Goal: Task Accomplishment & Management: Use online tool/utility

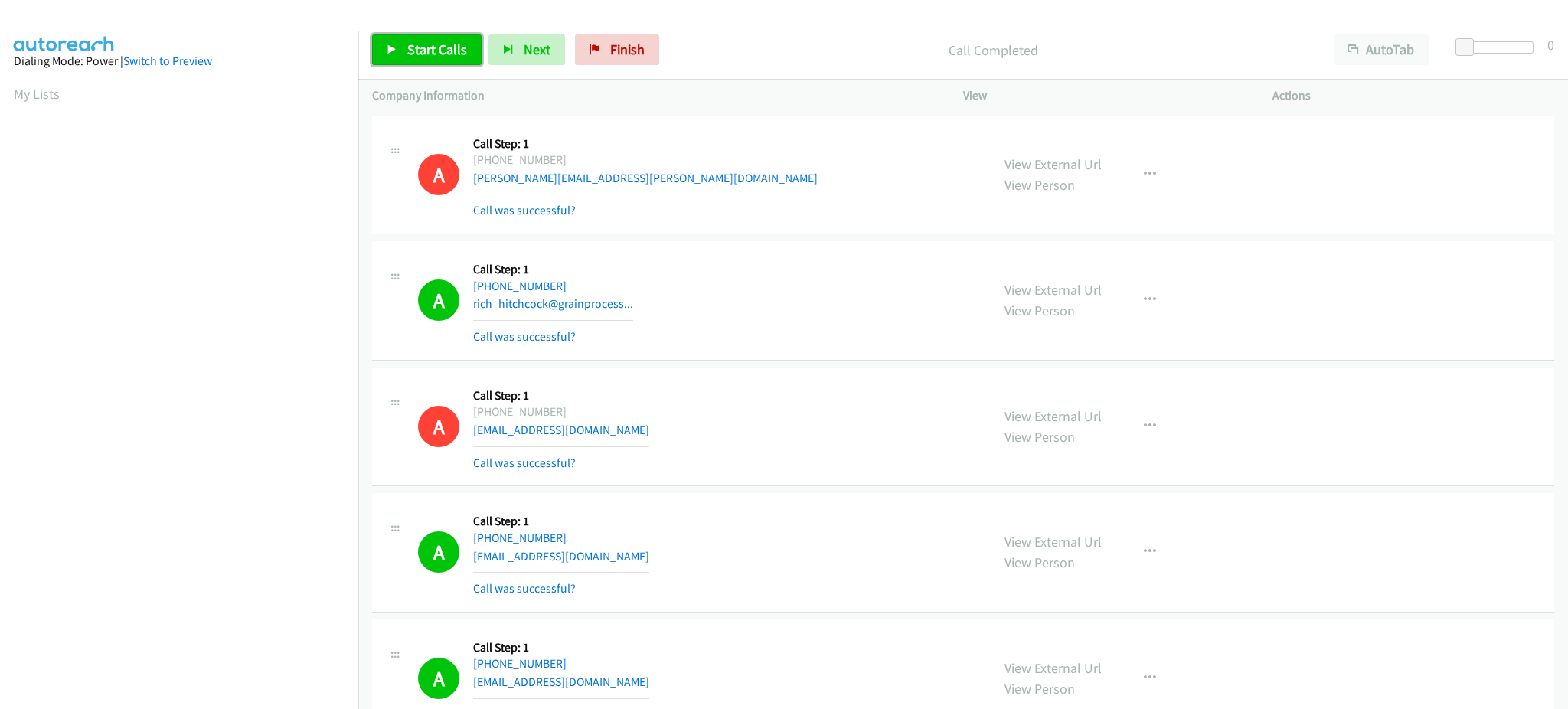
click at [448, 46] on span "Start Calls" at bounding box center [437, 50] width 60 height 18
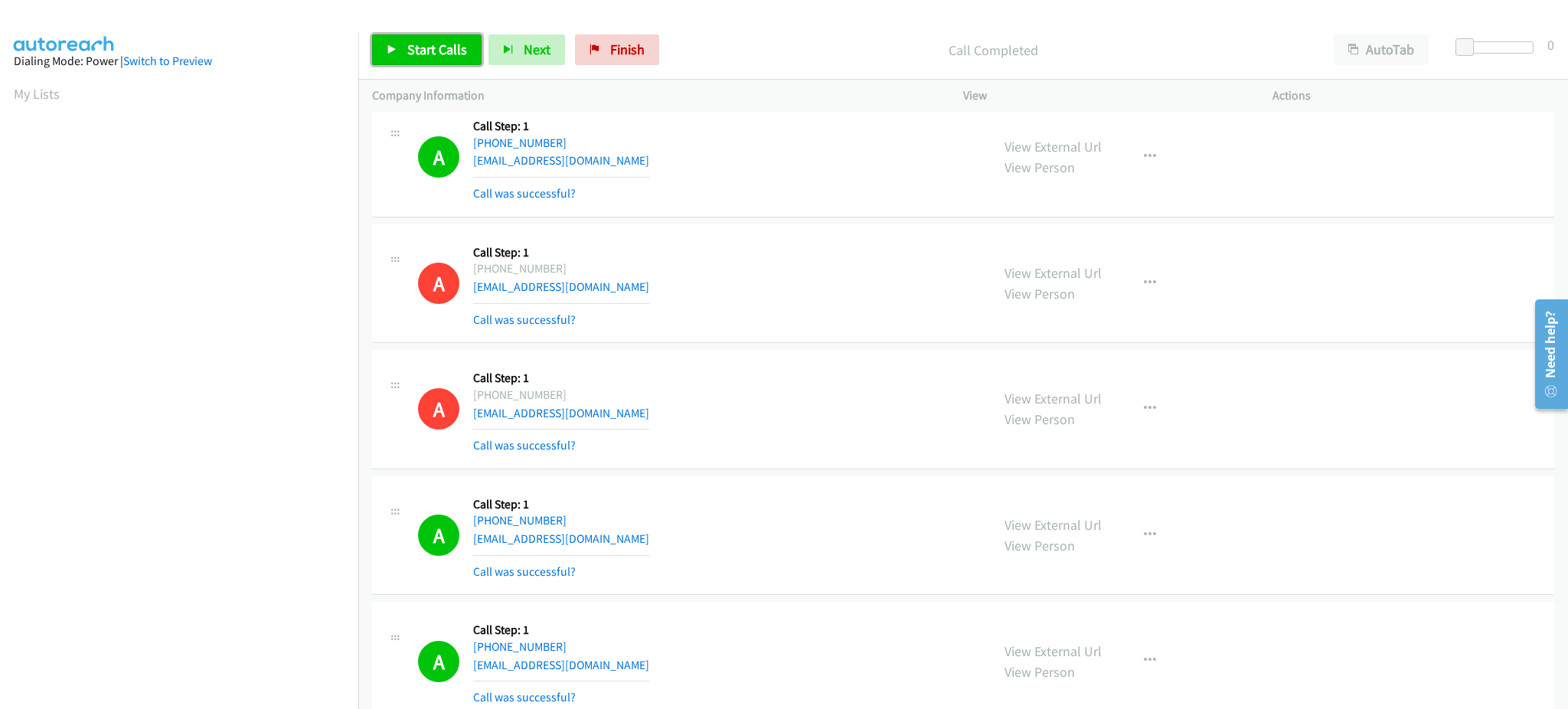
scroll to position [153, 4]
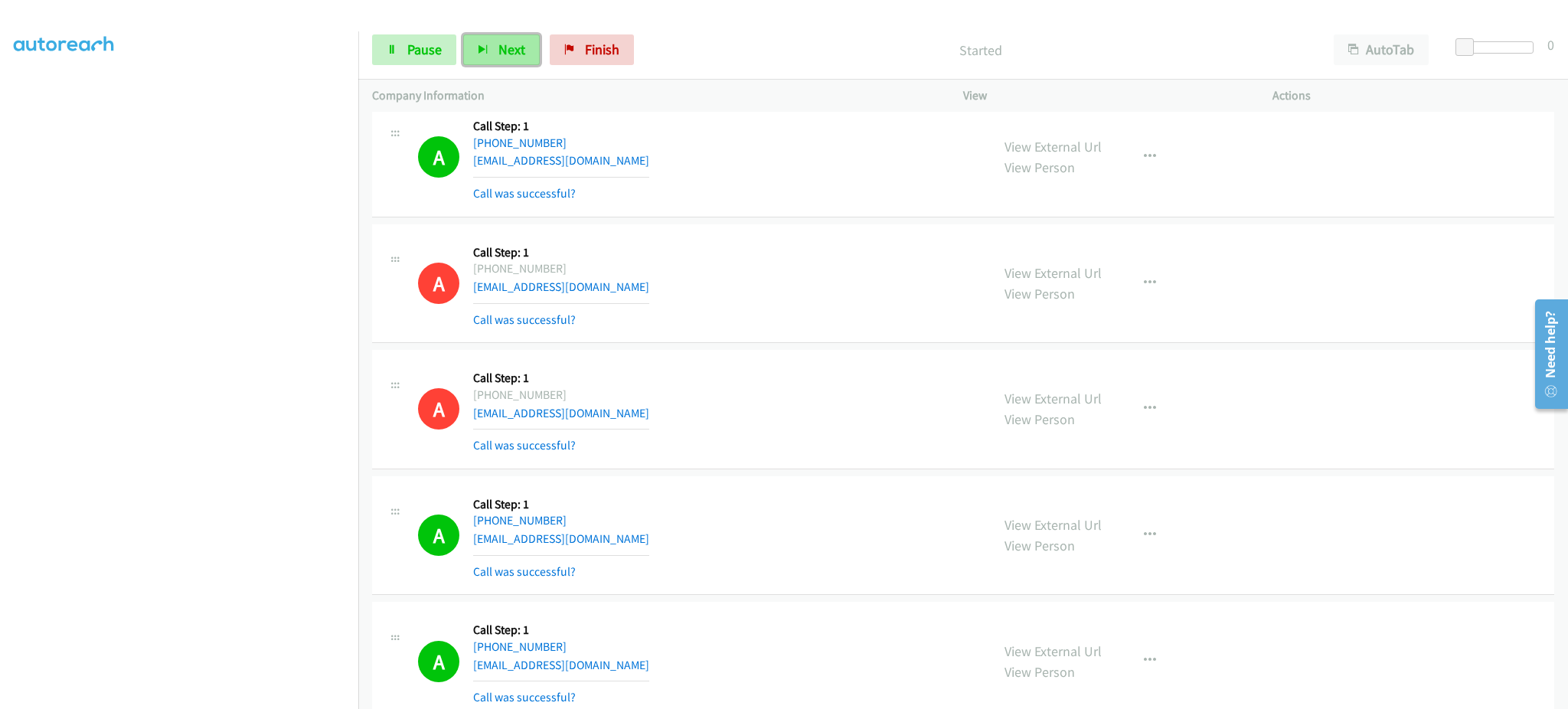
click at [519, 49] on span "Next" at bounding box center [512, 50] width 27 height 18
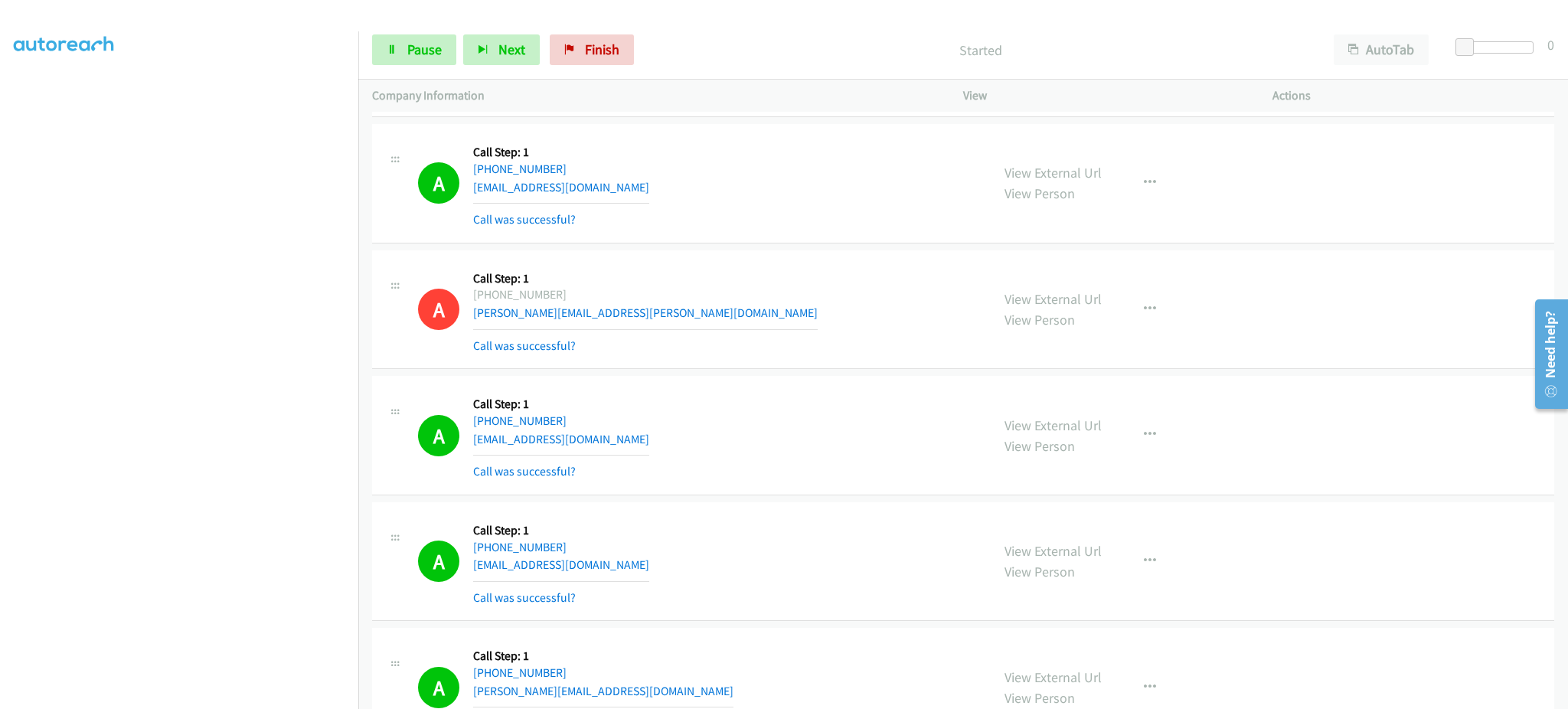
scroll to position [22347, 0]
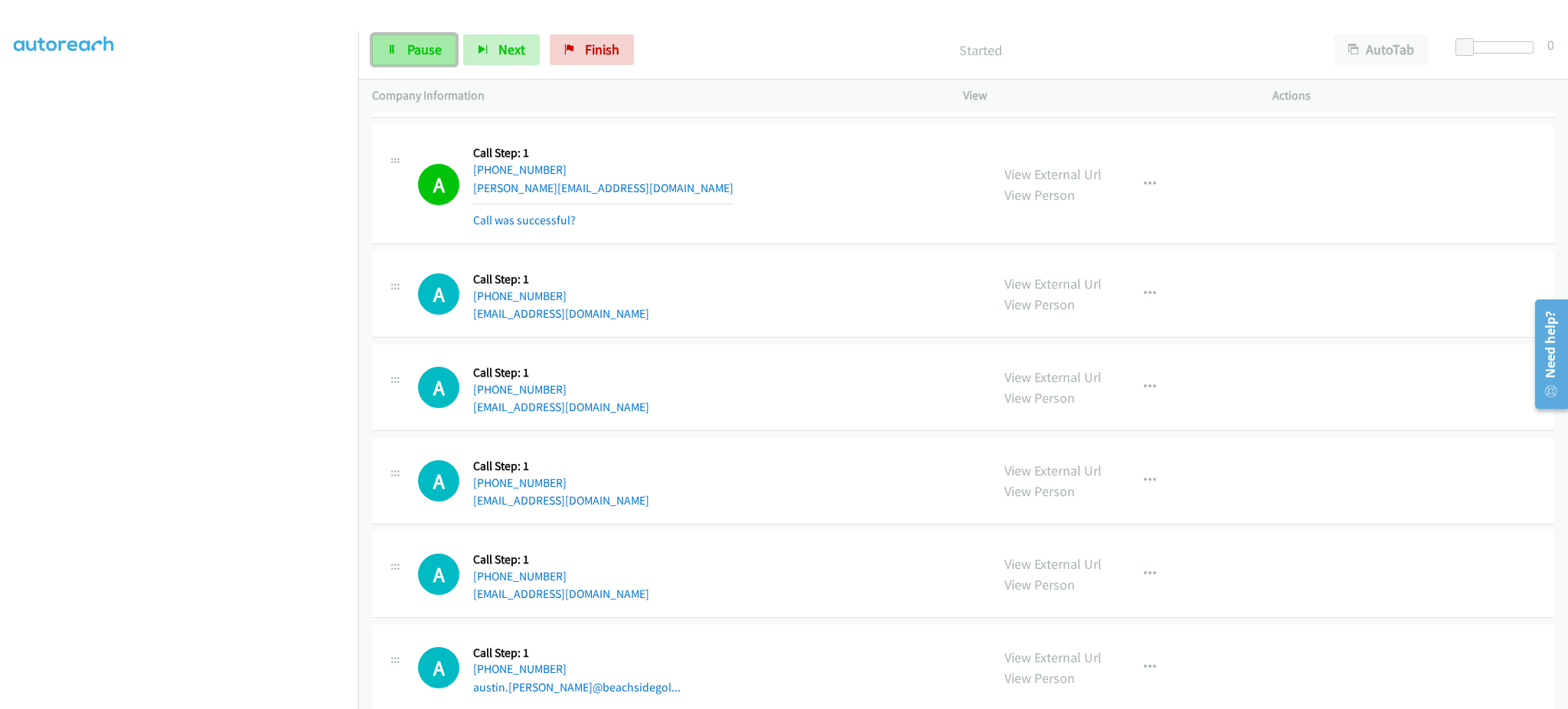
click at [390, 49] on icon at bounding box center [392, 50] width 10 height 10
click at [1053, 384] on link "View External Url" at bounding box center [1053, 377] width 98 height 18
click at [1133, 401] on button "button" at bounding box center [1150, 388] width 42 height 30
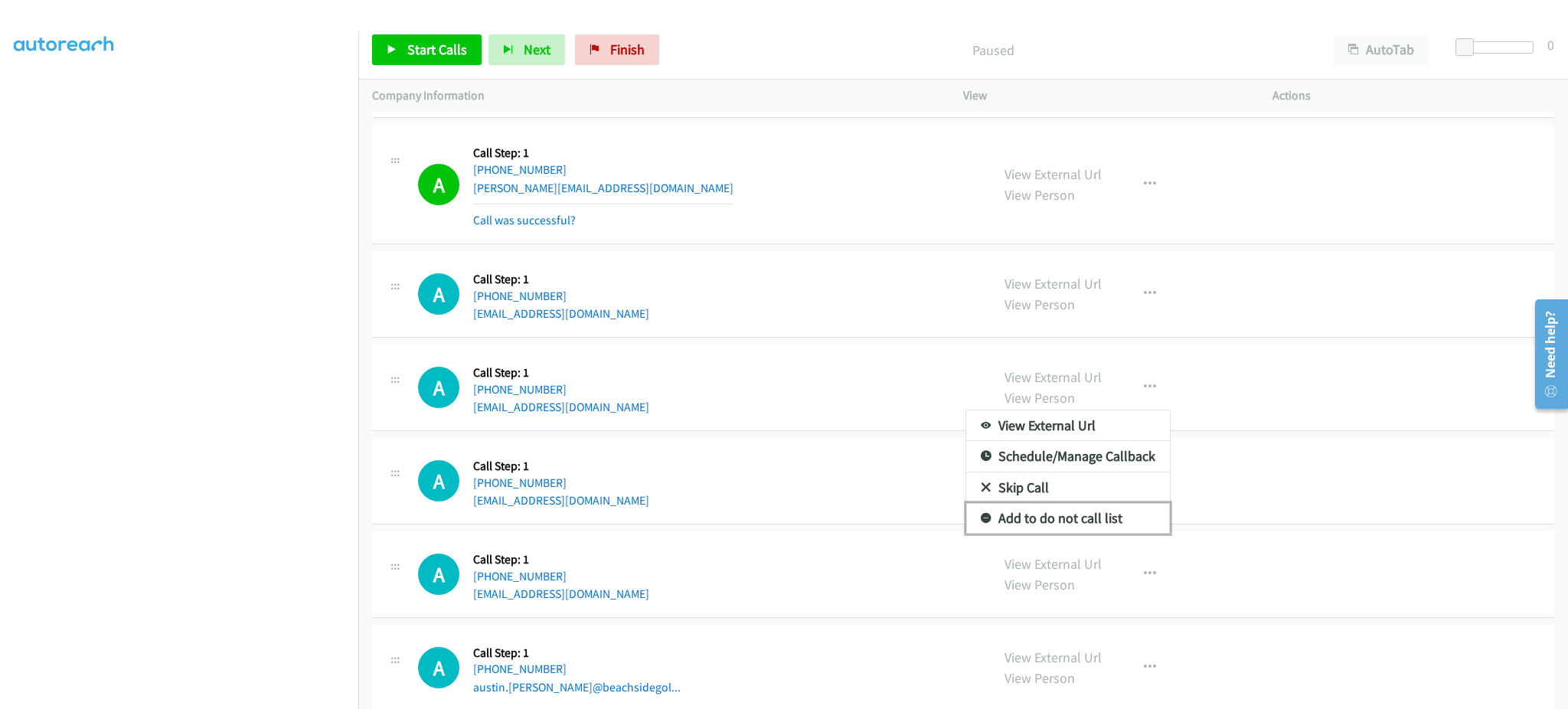
click at [1112, 531] on link "Add to do not call list" at bounding box center [1068, 518] width 204 height 30
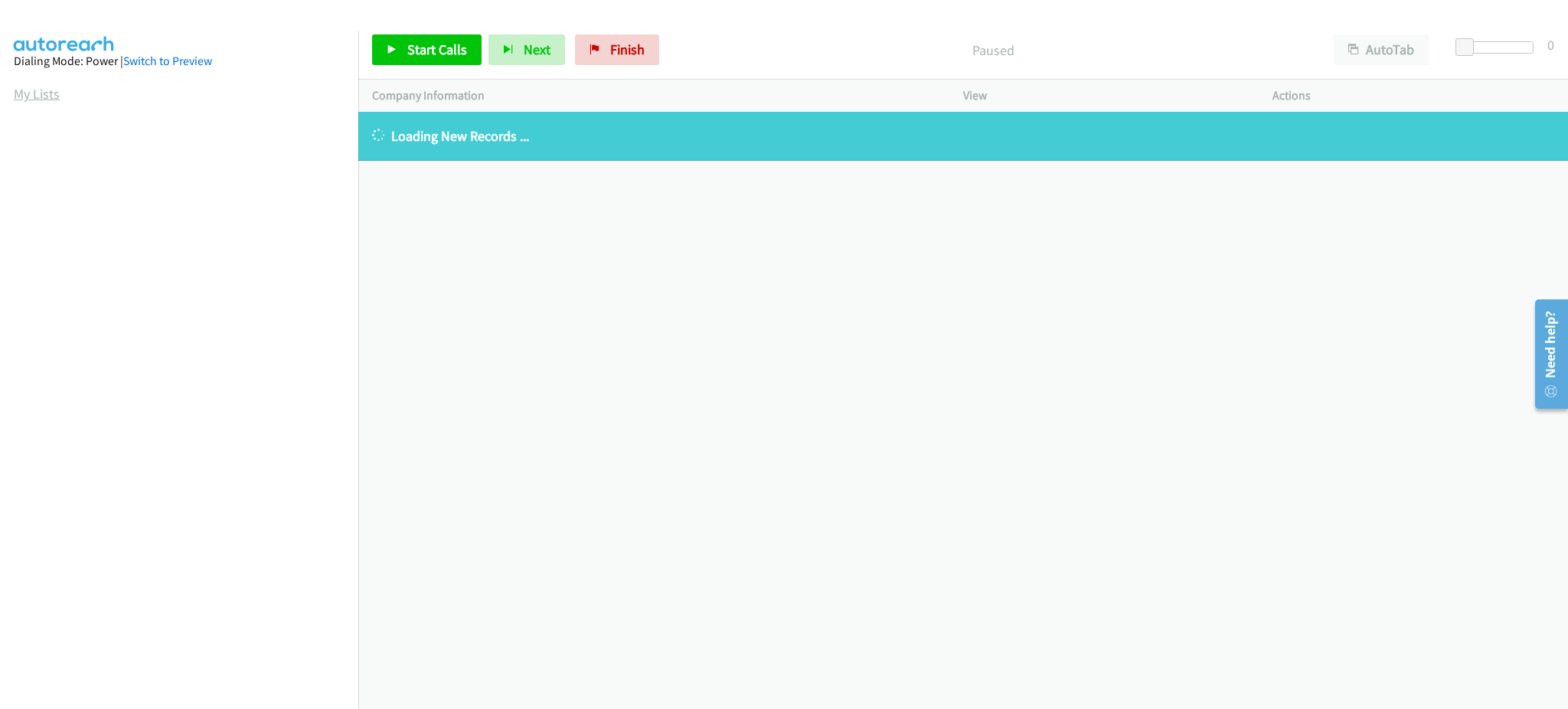
click at [37, 98] on link "My Lists" at bounding box center [36, 94] width 46 height 18
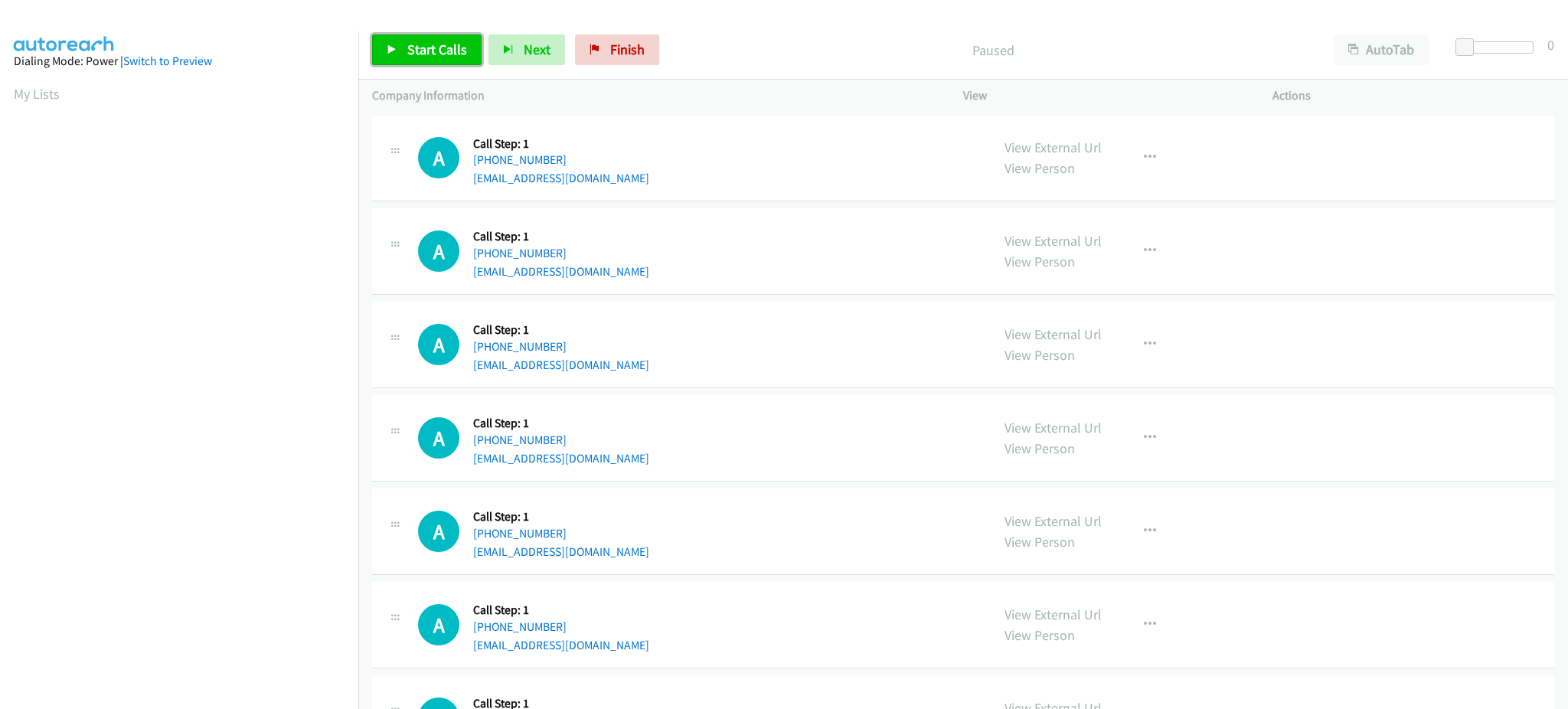
click at [443, 38] on link "Start Calls" at bounding box center [427, 50] width 109 height 30
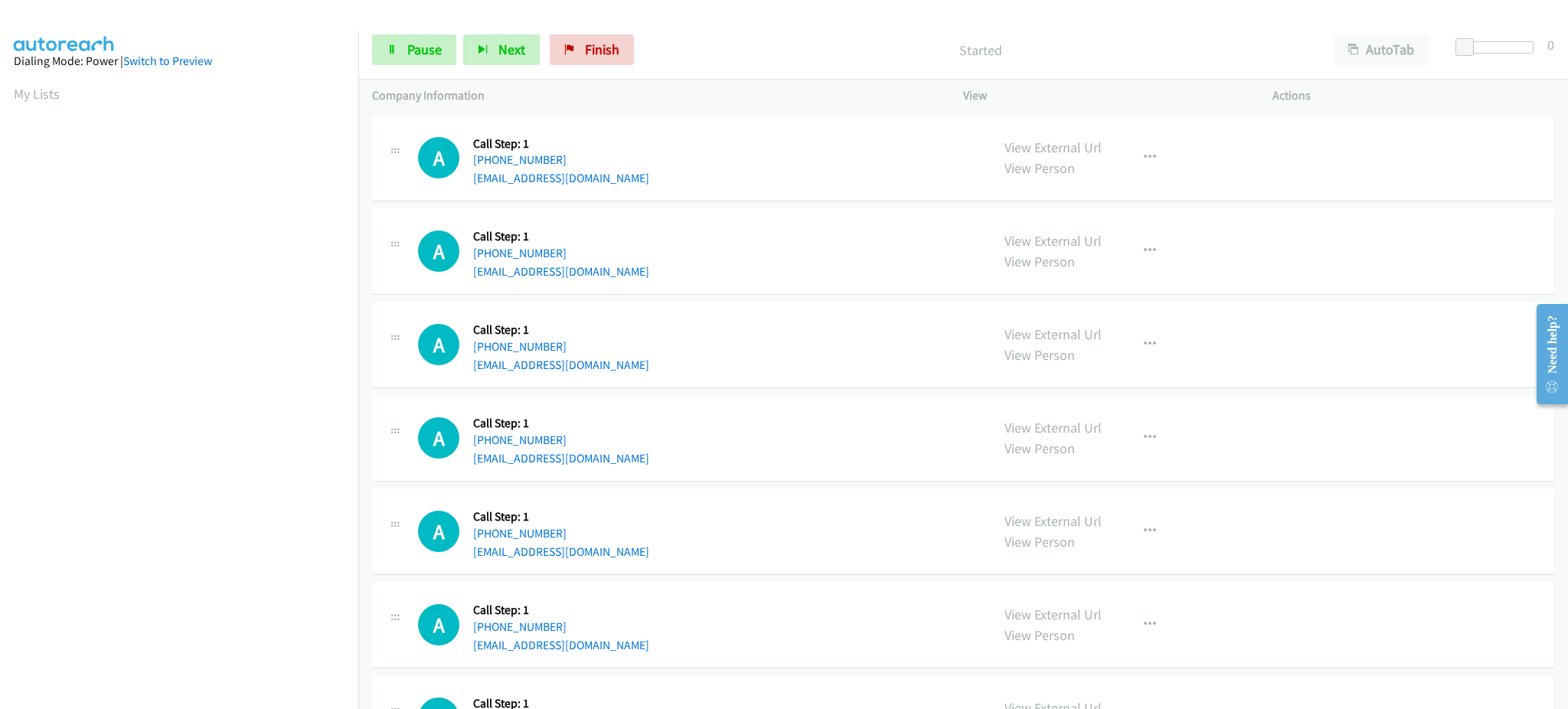
click at [369, 52] on div "Start Calls Pause Next Finish Started AutoTab AutoTab 0" at bounding box center [962, 50] width 1209 height 59
click at [380, 50] on link "Pause" at bounding box center [414, 50] width 84 height 30
click at [414, 48] on span "Start Calls" at bounding box center [437, 50] width 60 height 18
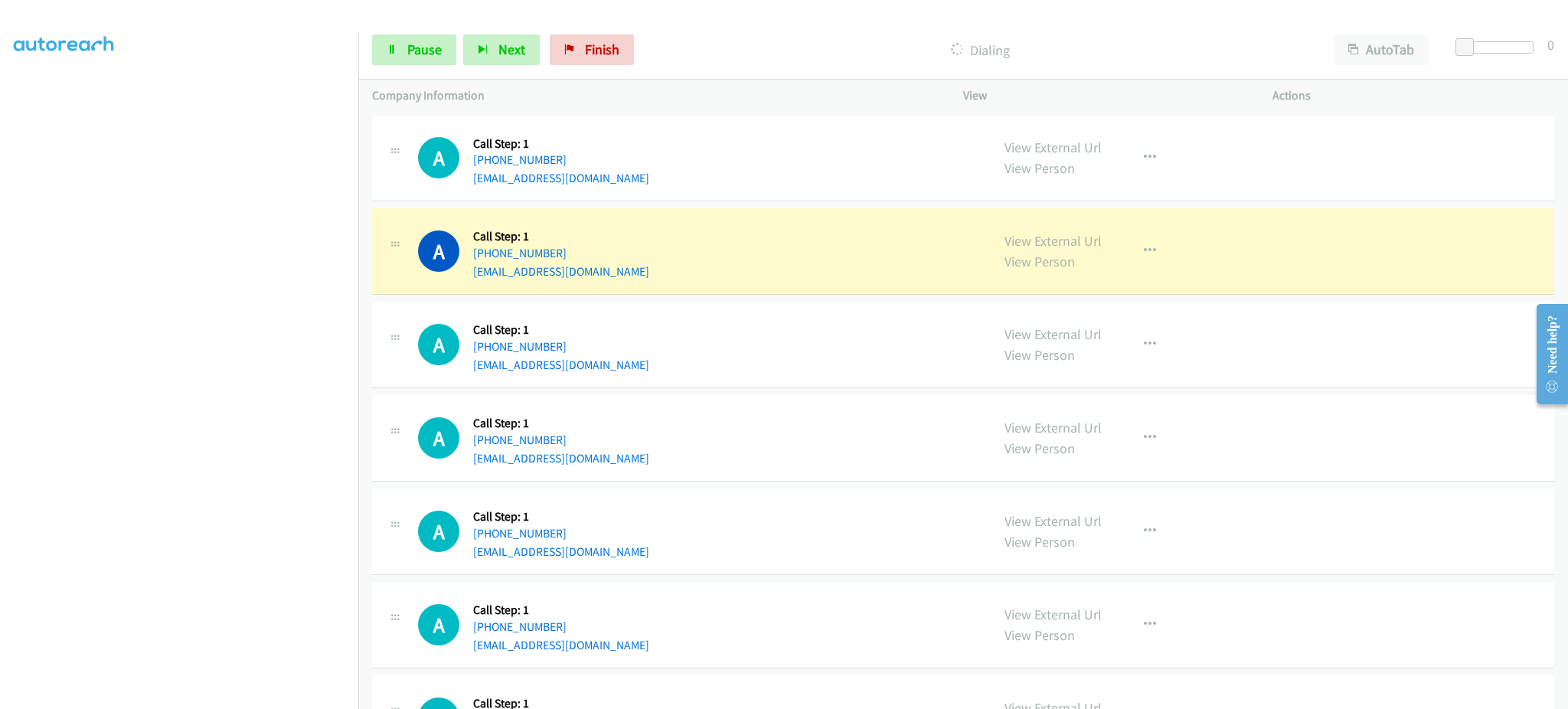
scroll to position [153, 0]
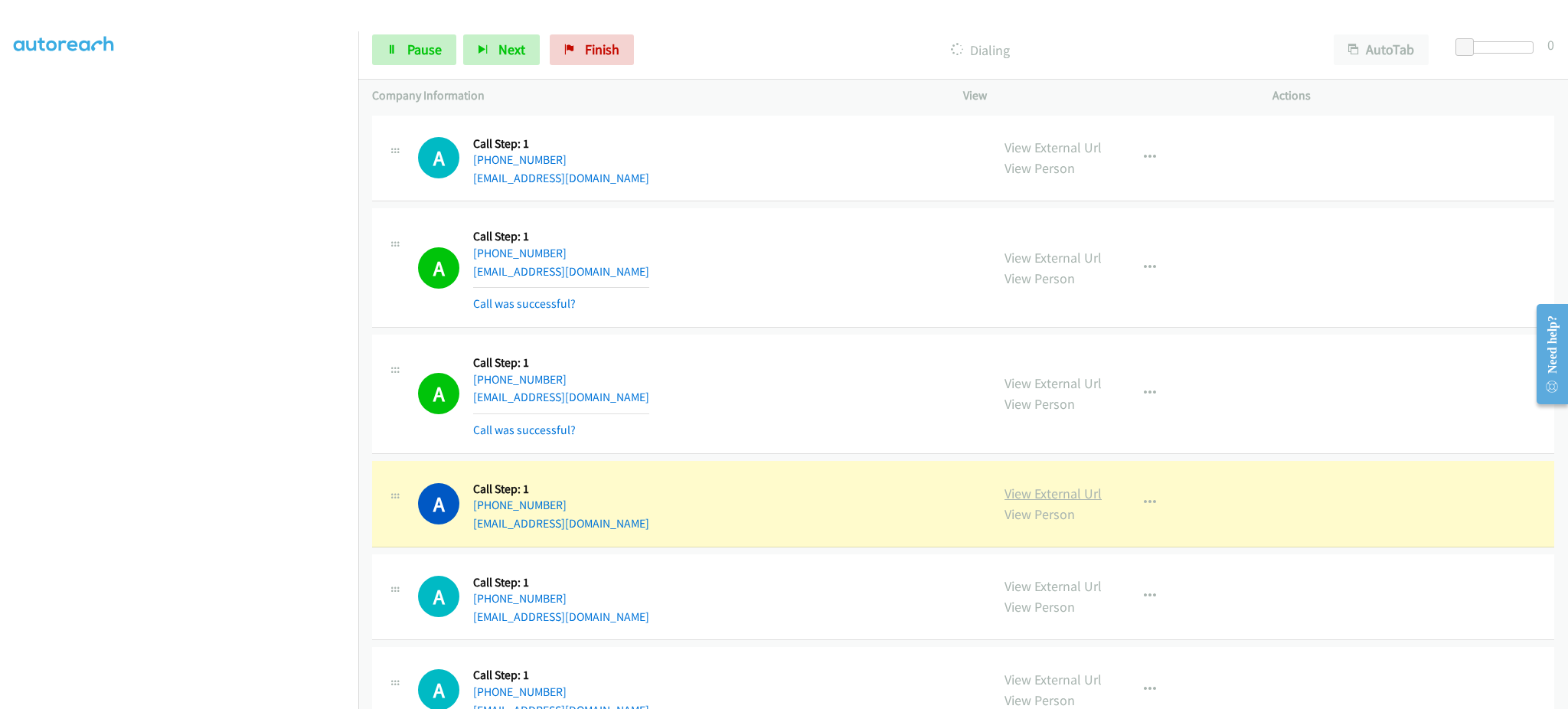
click at [1027, 488] on link "View External Url" at bounding box center [1053, 493] width 98 height 18
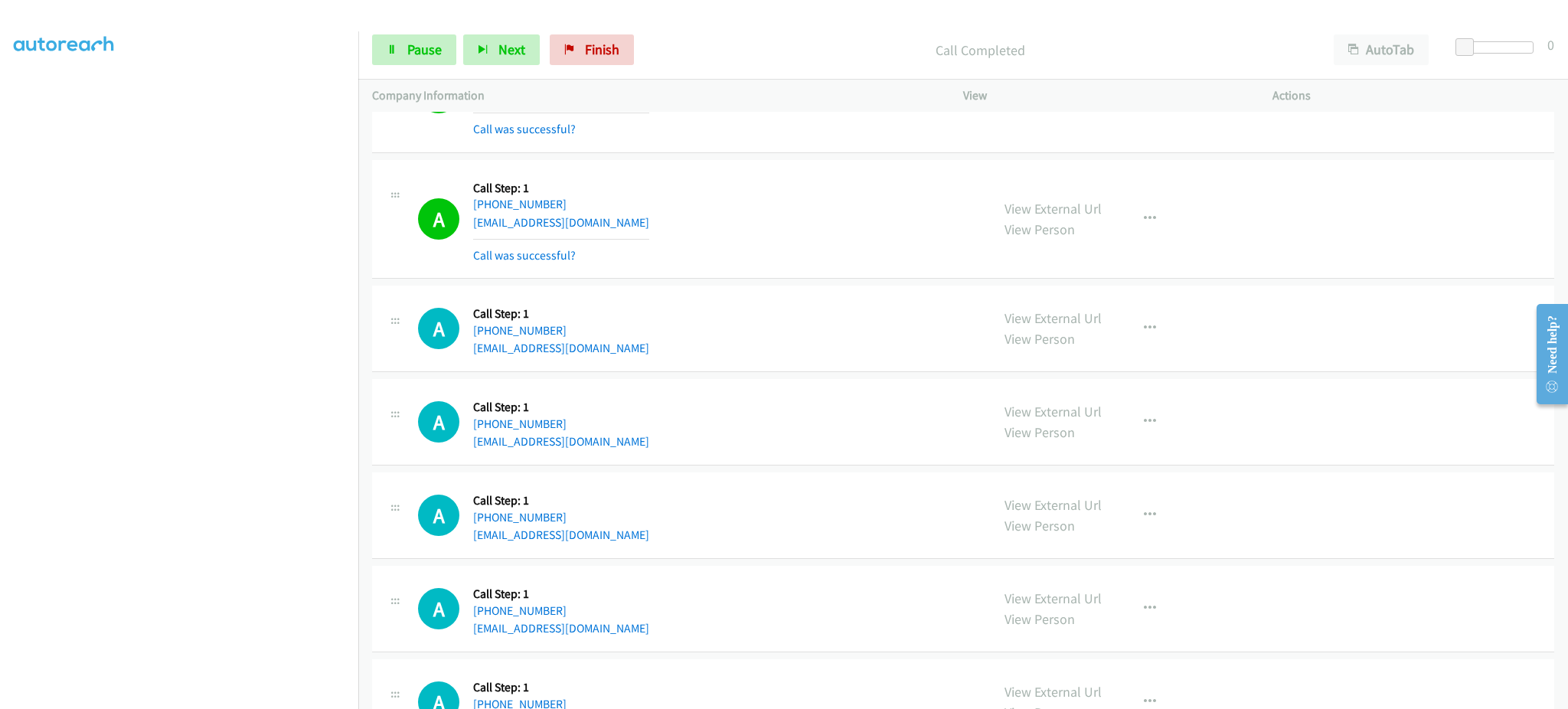
scroll to position [306, 0]
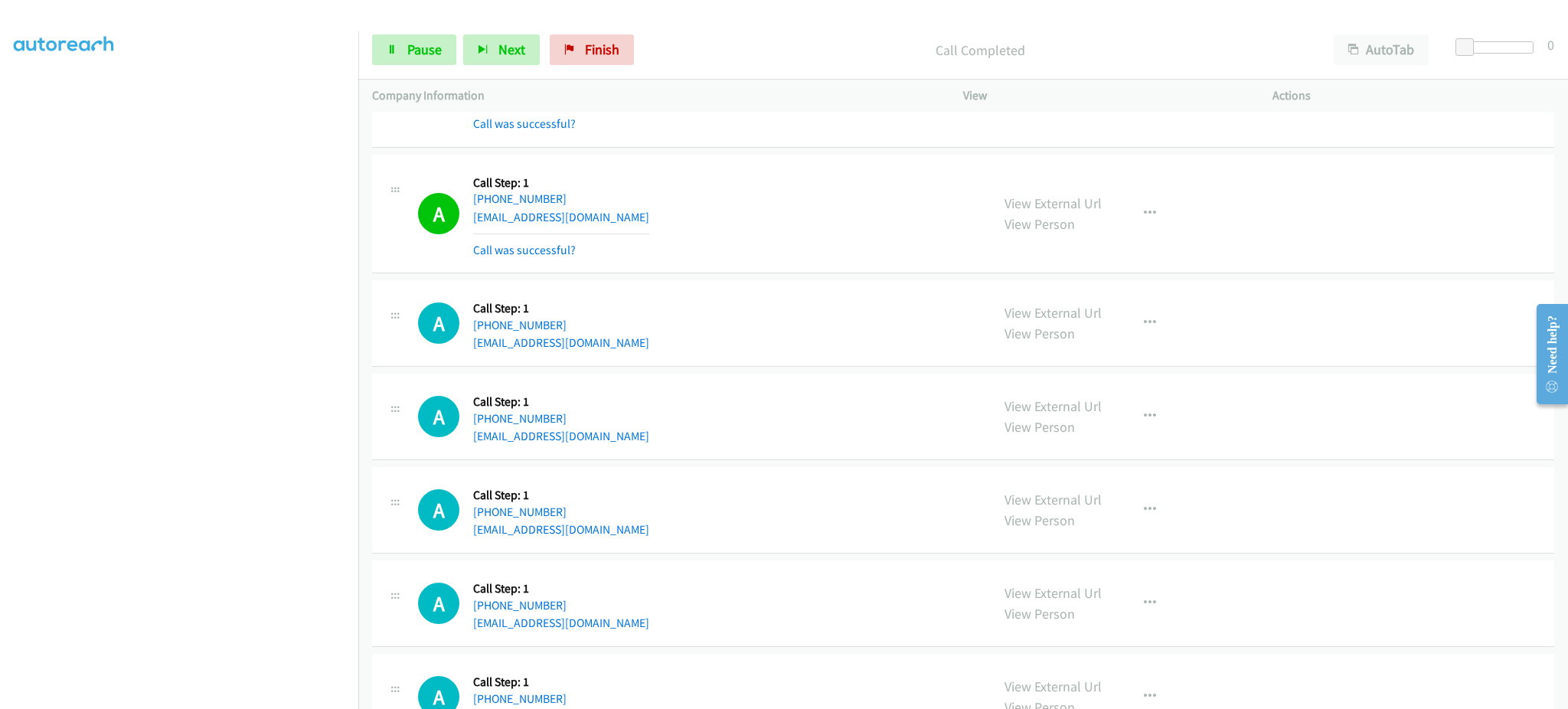
drag, startPoint x: 1140, startPoint y: 259, endPoint x: 1143, endPoint y: 230, distance: 29.2
click at [1140, 249] on div "A Callback Scheduled Call Step: 1 America/Chicago +1 817-455-1595 mrrilla@hotma…" at bounding box center [963, 213] width 1182 height 119
click at [1143, 230] on div "View External Url View Person View External Url Email Schedule/Manage Callback …" at bounding box center [1152, 214] width 323 height 91
click at [1142, 222] on button "button" at bounding box center [1150, 213] width 42 height 30
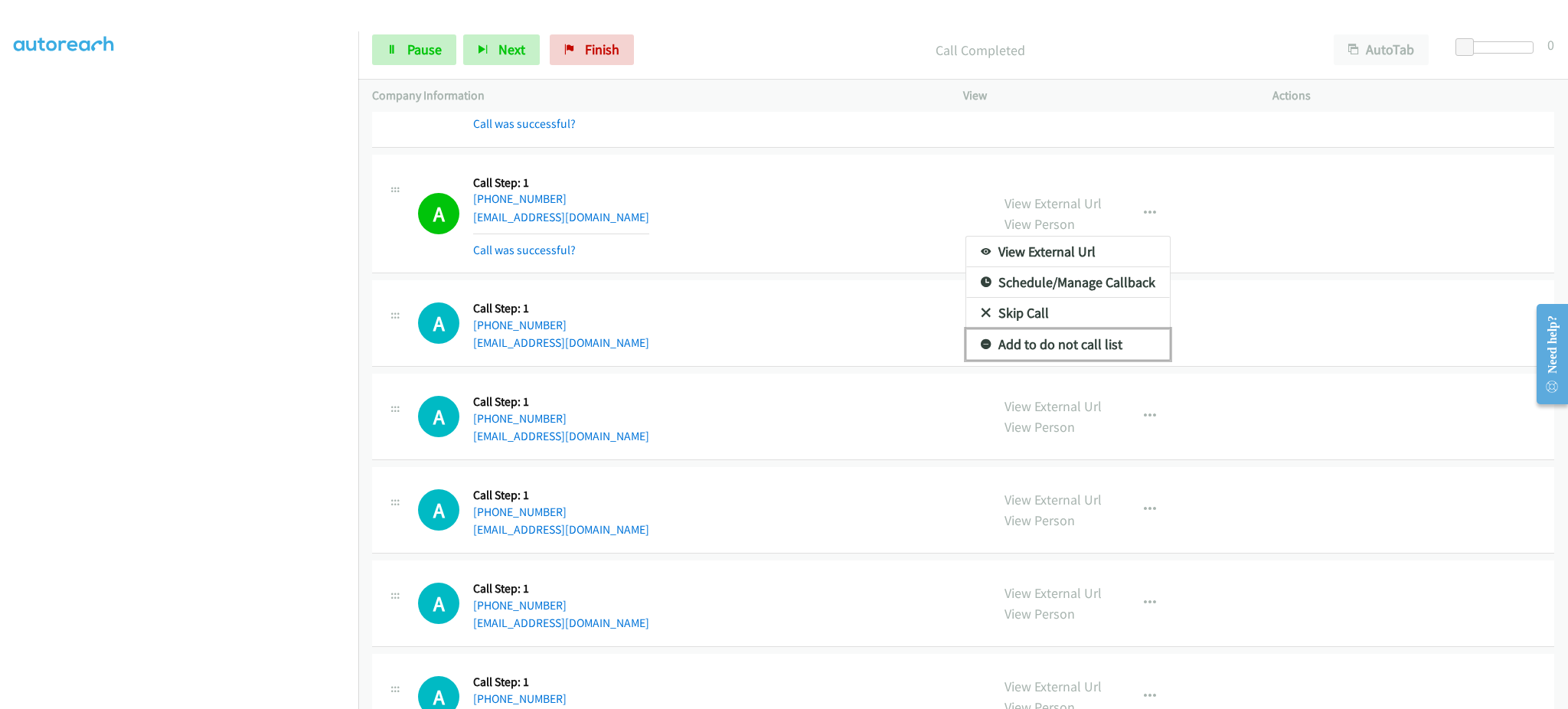
click at [1098, 341] on link "Add to do not call list" at bounding box center [1068, 345] width 204 height 30
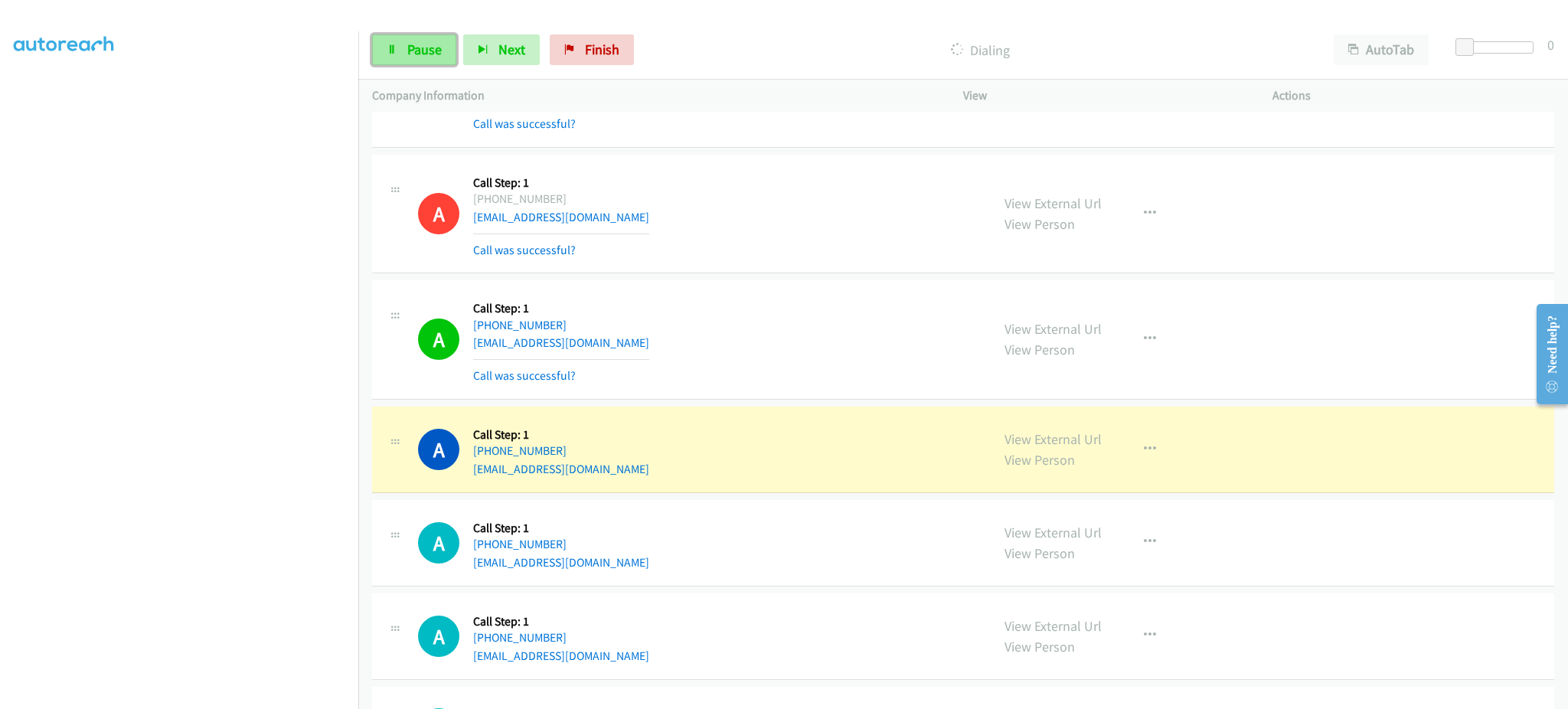
click at [395, 63] on link "Pause" at bounding box center [414, 50] width 84 height 30
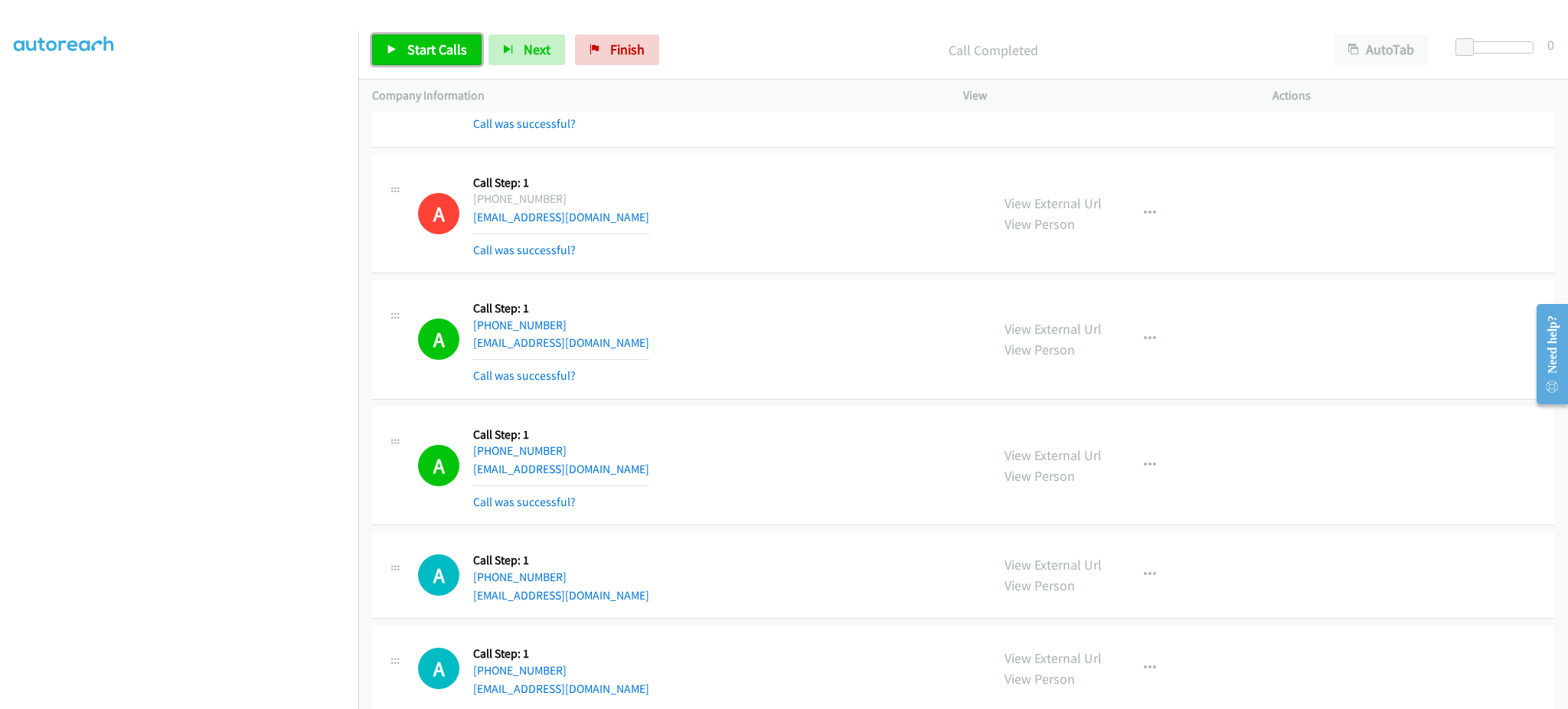
drag, startPoint x: 440, startPoint y: 42, endPoint x: 539, endPoint y: 6, distance: 105.3
click at [440, 42] on span "Start Calls" at bounding box center [437, 50] width 60 height 18
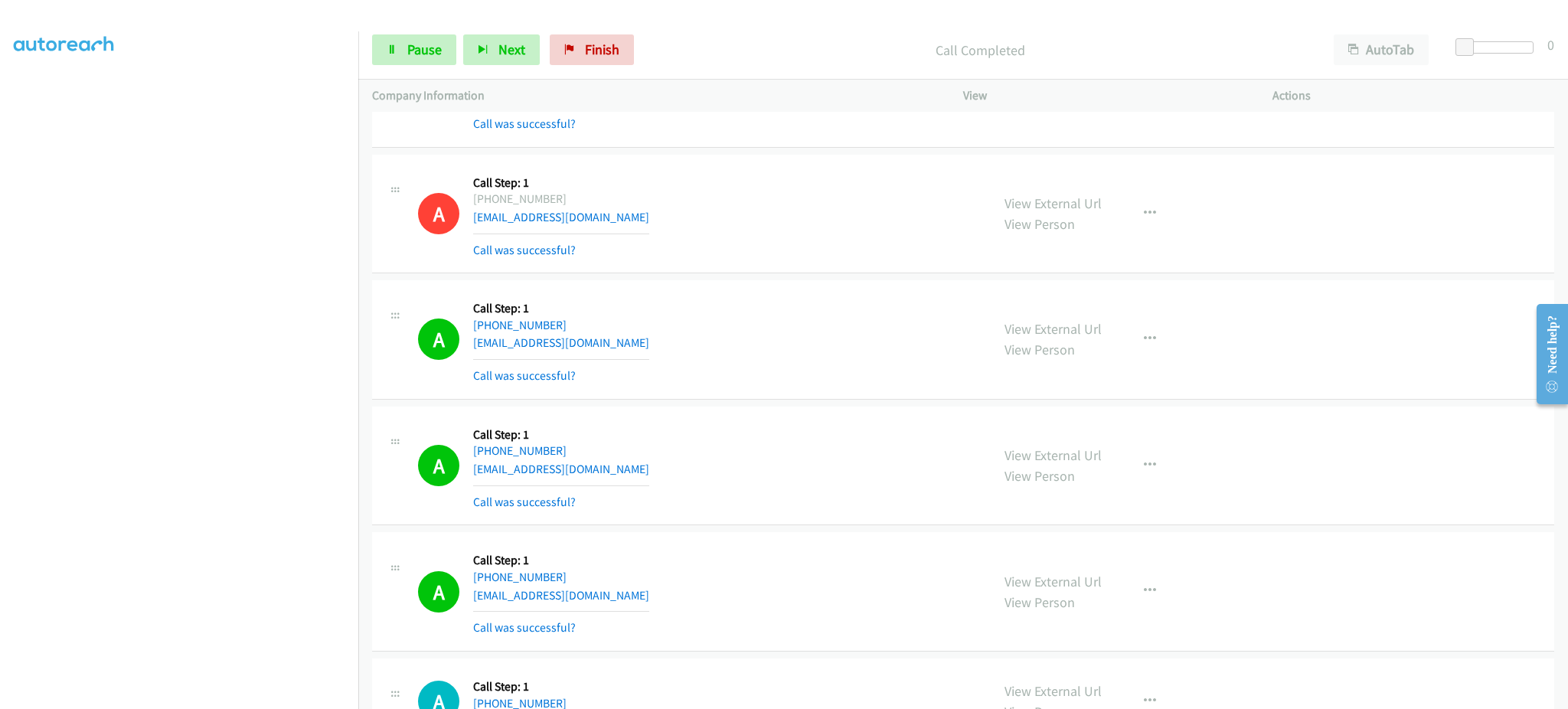
scroll to position [612, 0]
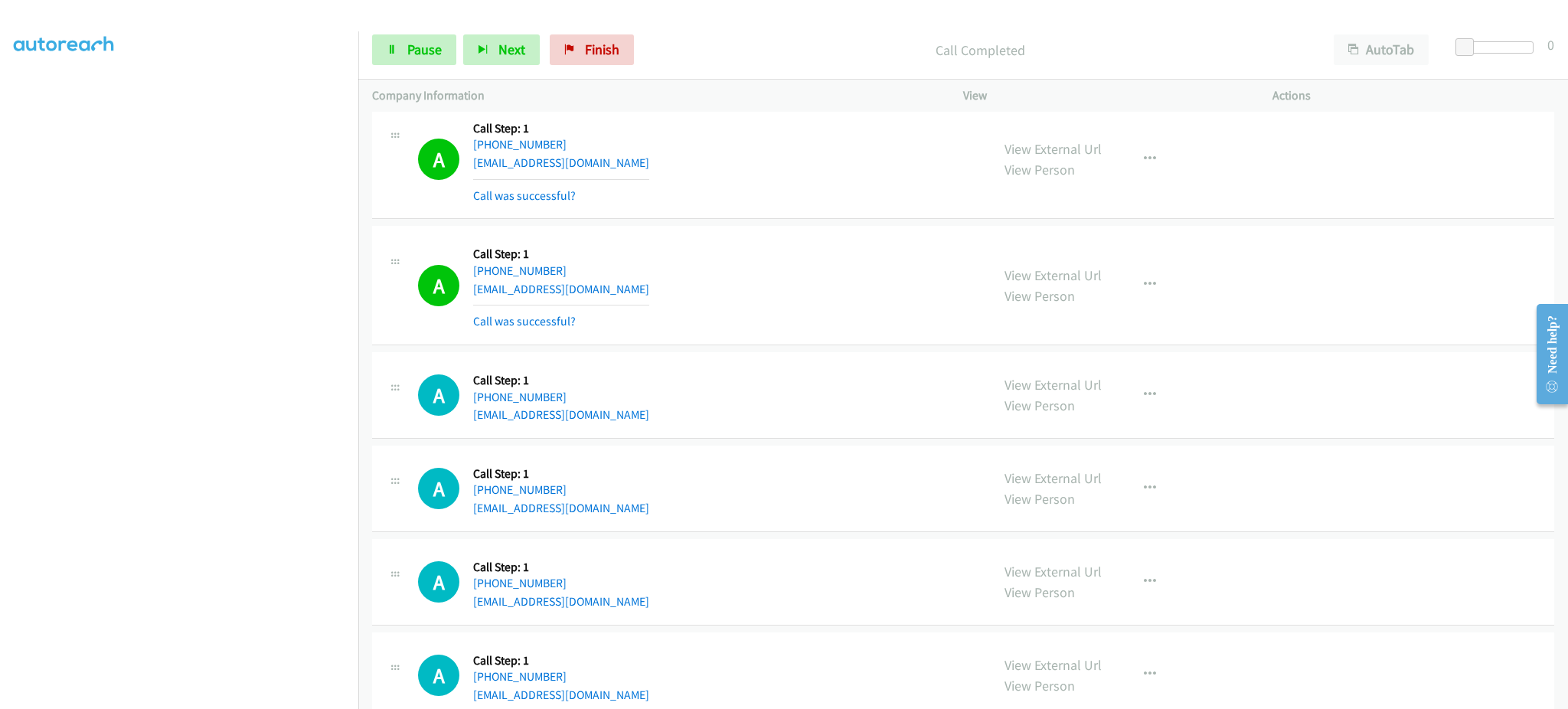
click at [1116, 285] on div "View External Url View Person View External Url Email Schedule/Manage Callback …" at bounding box center [1152, 285] width 323 height 91
click at [1129, 281] on button "button" at bounding box center [1150, 285] width 42 height 30
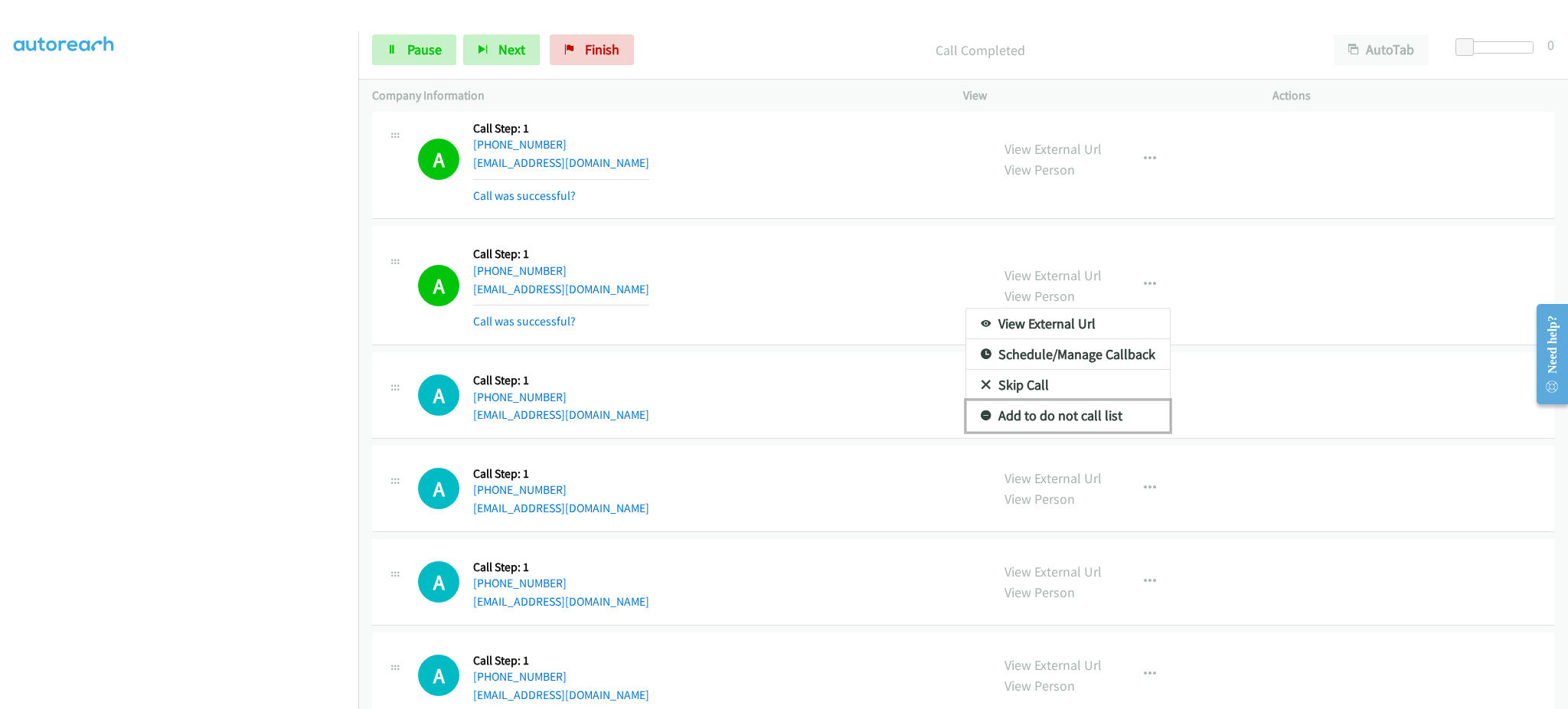
click at [1098, 425] on link "Add to do not call list" at bounding box center [1068, 416] width 204 height 30
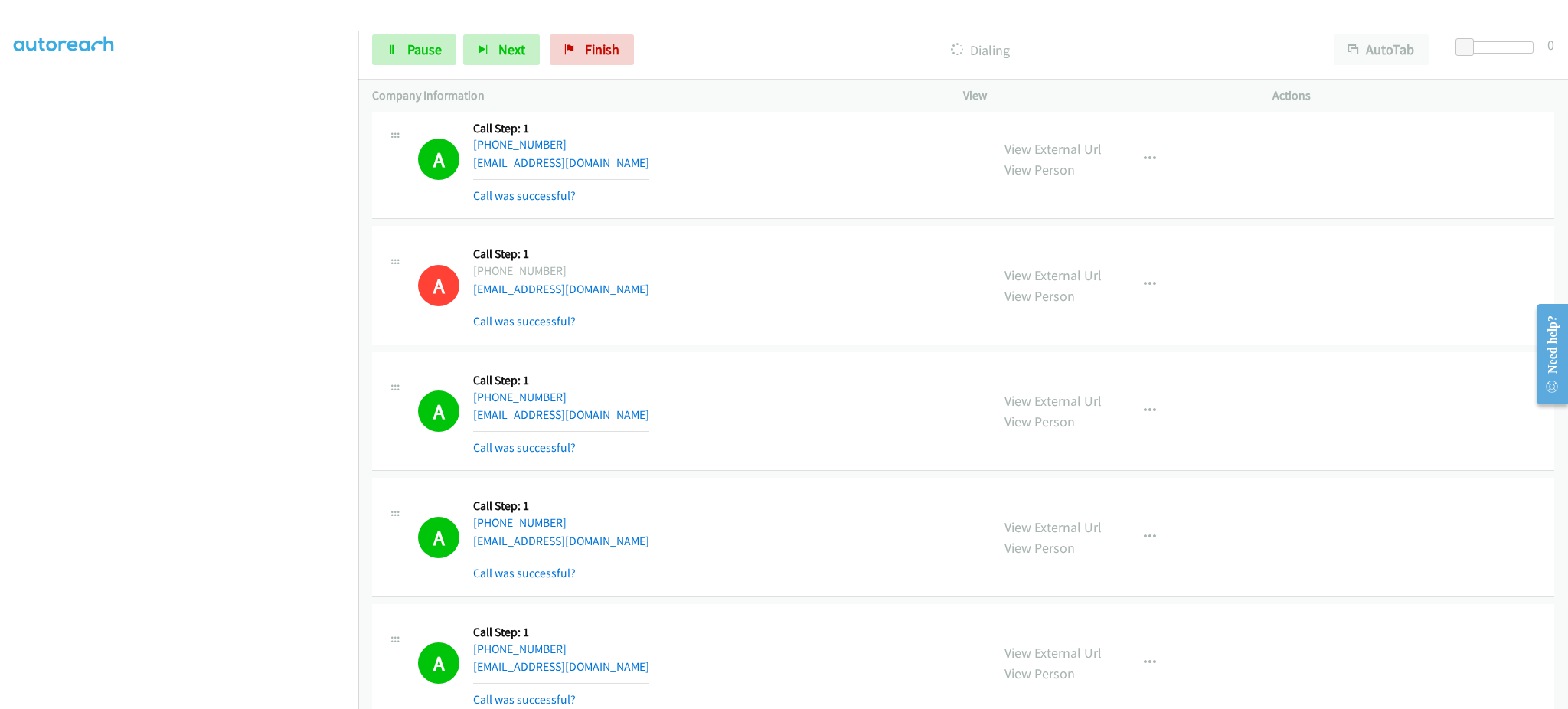
click at [1249, 508] on div "View External Url View Person View External Url Email Schedule/Manage Callback …" at bounding box center [1152, 537] width 323 height 91
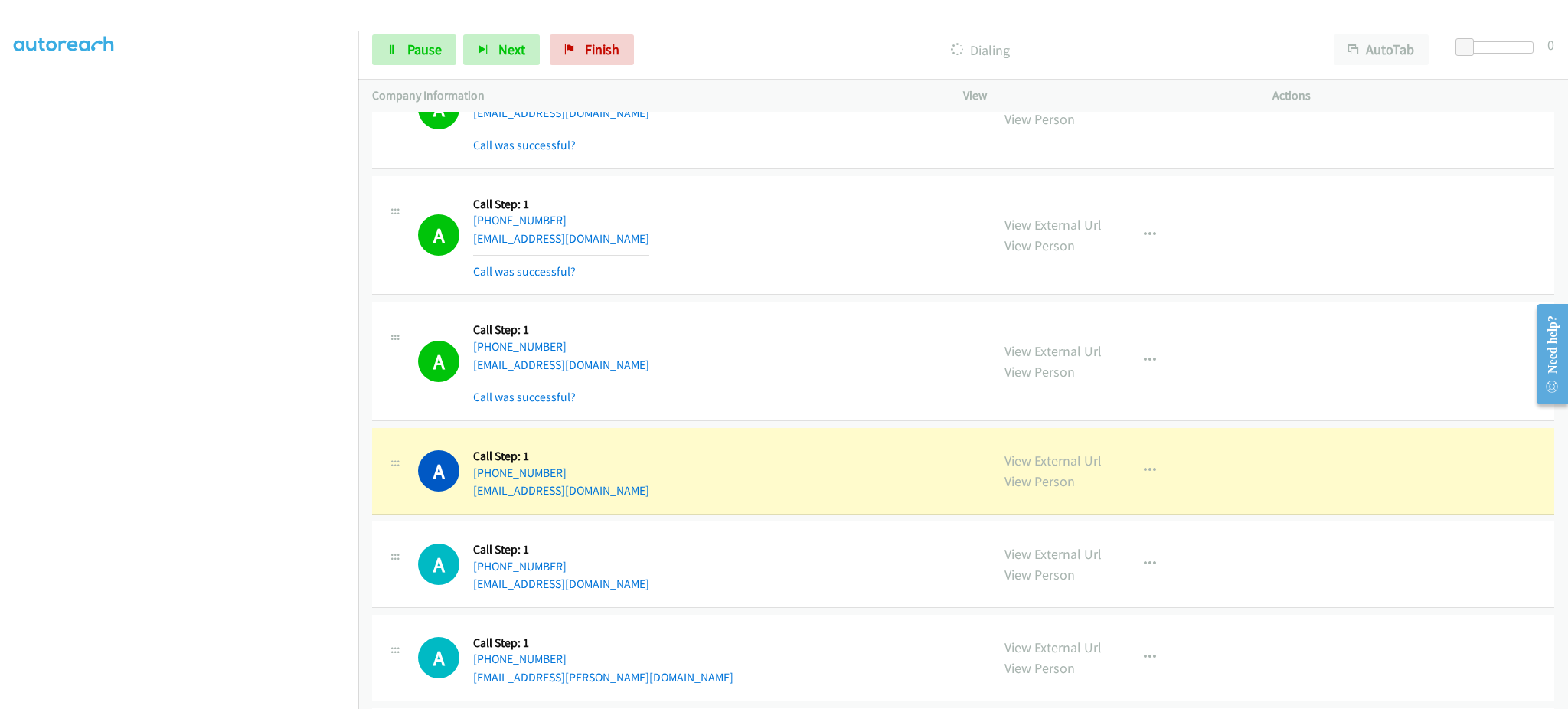
scroll to position [1838, 0]
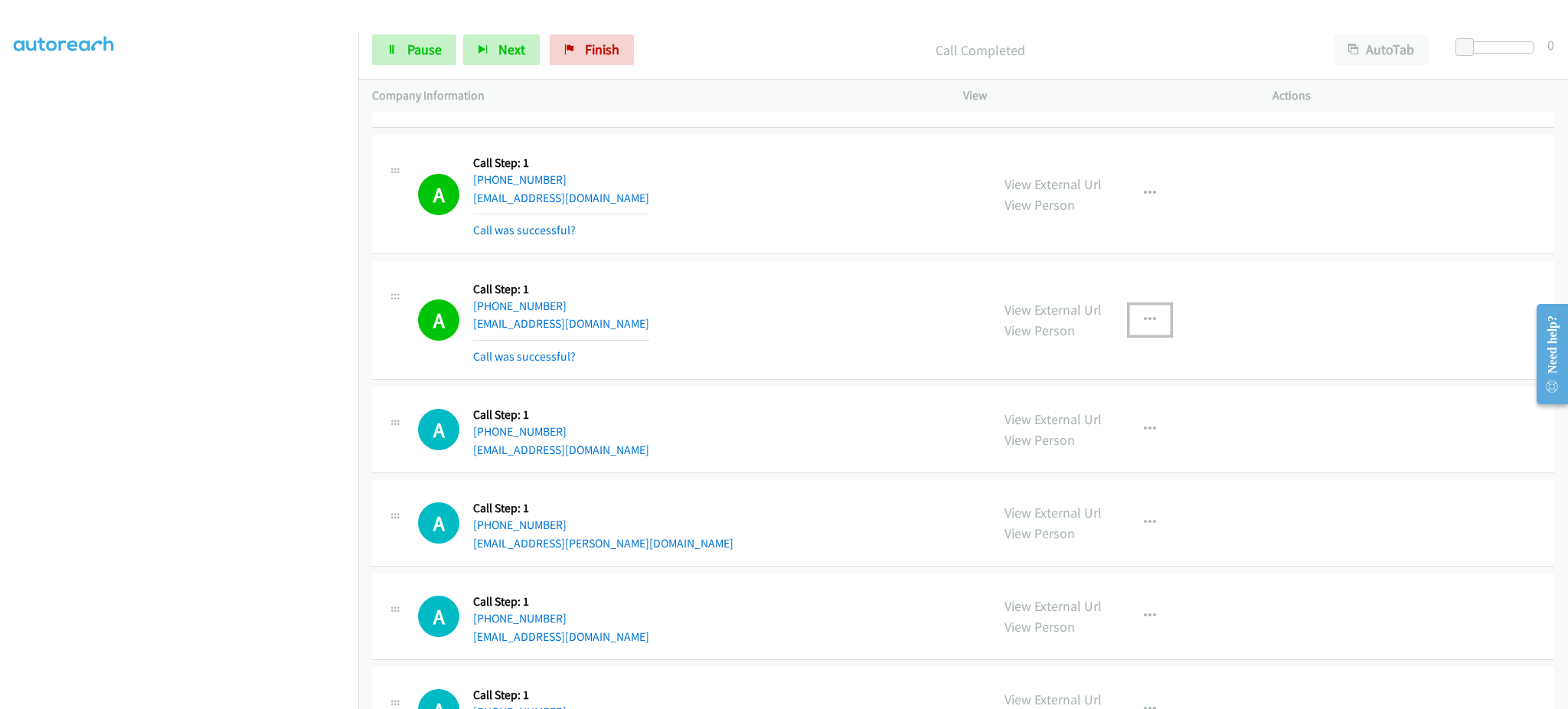
click at [1144, 318] on icon "button" at bounding box center [1149, 320] width 12 height 12
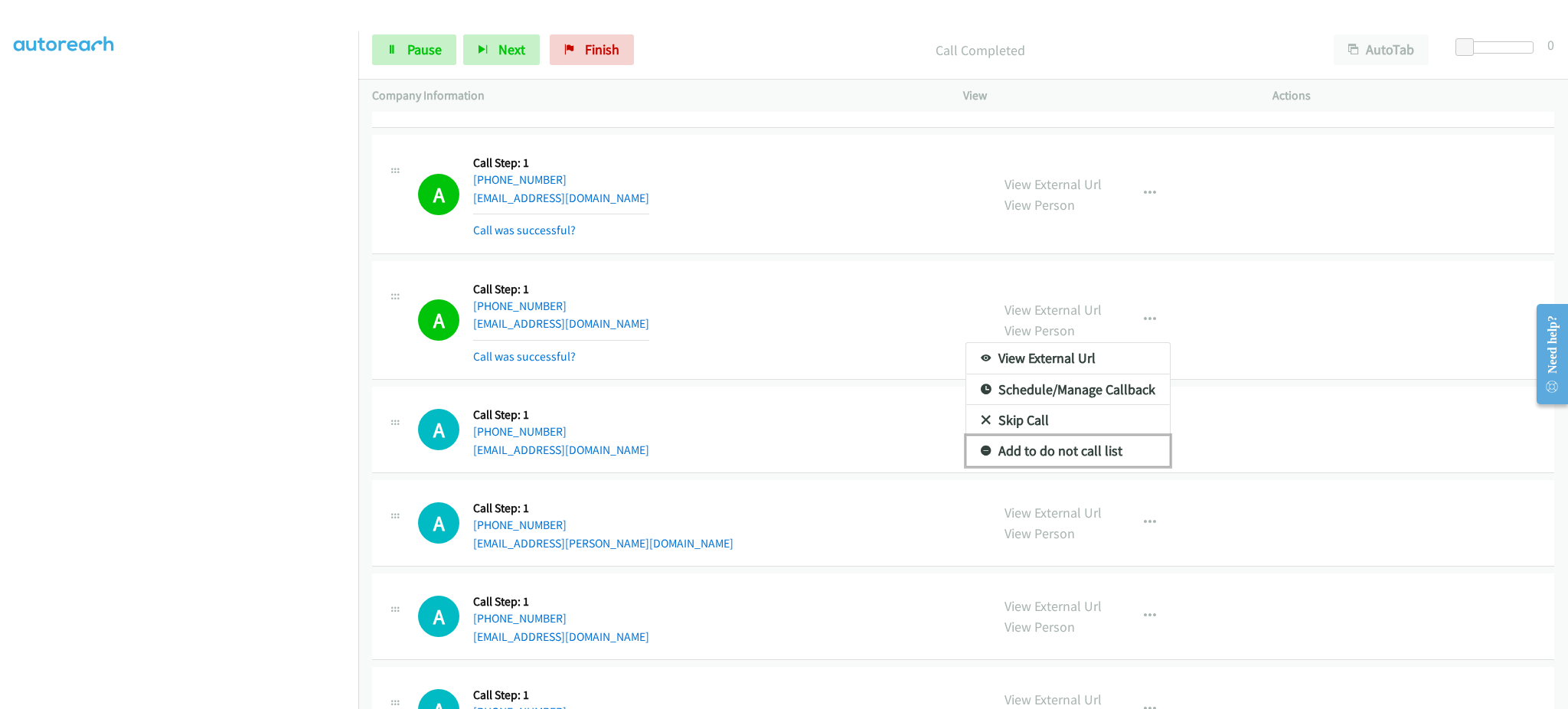
click at [1107, 463] on link "Add to do not call list" at bounding box center [1068, 451] width 204 height 30
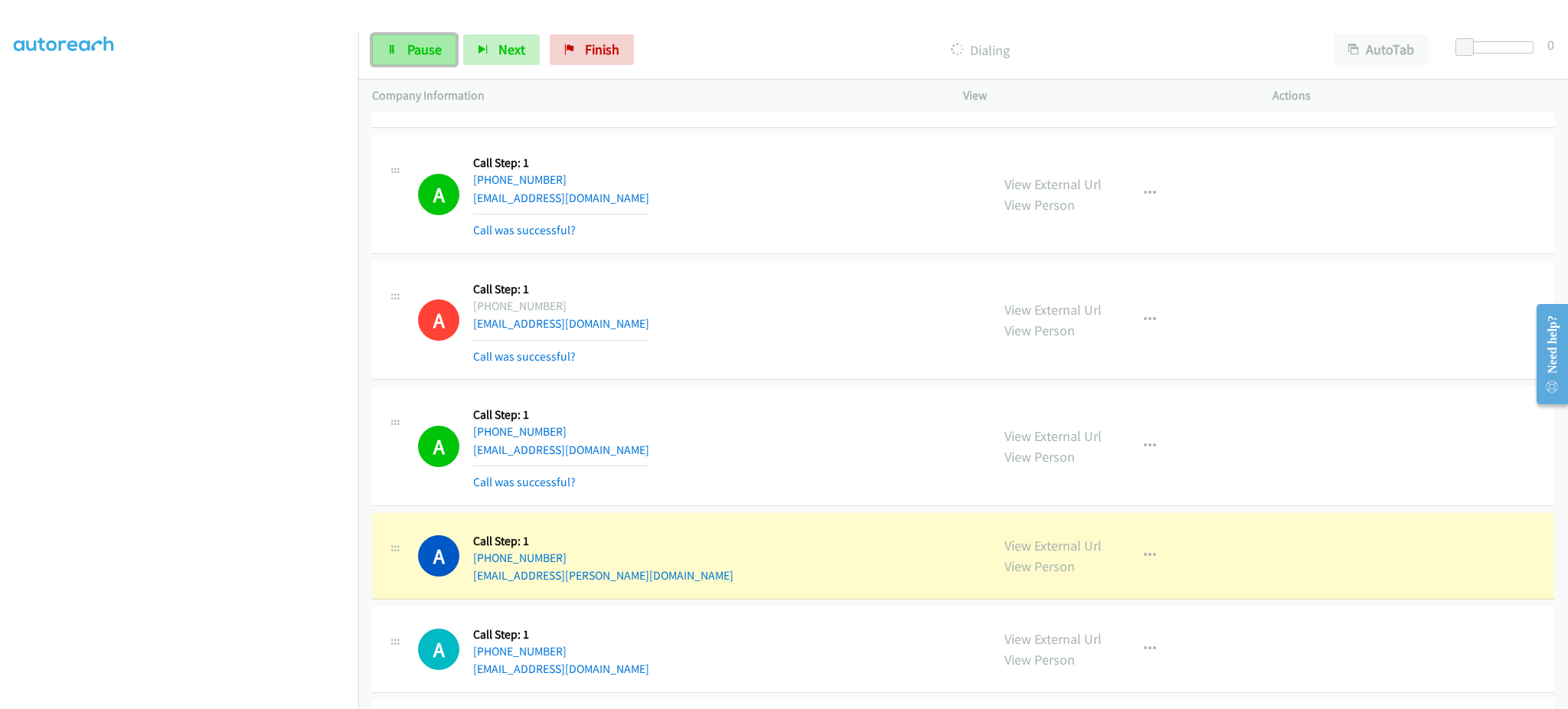
click at [413, 42] on span "Pause" at bounding box center [424, 50] width 34 height 18
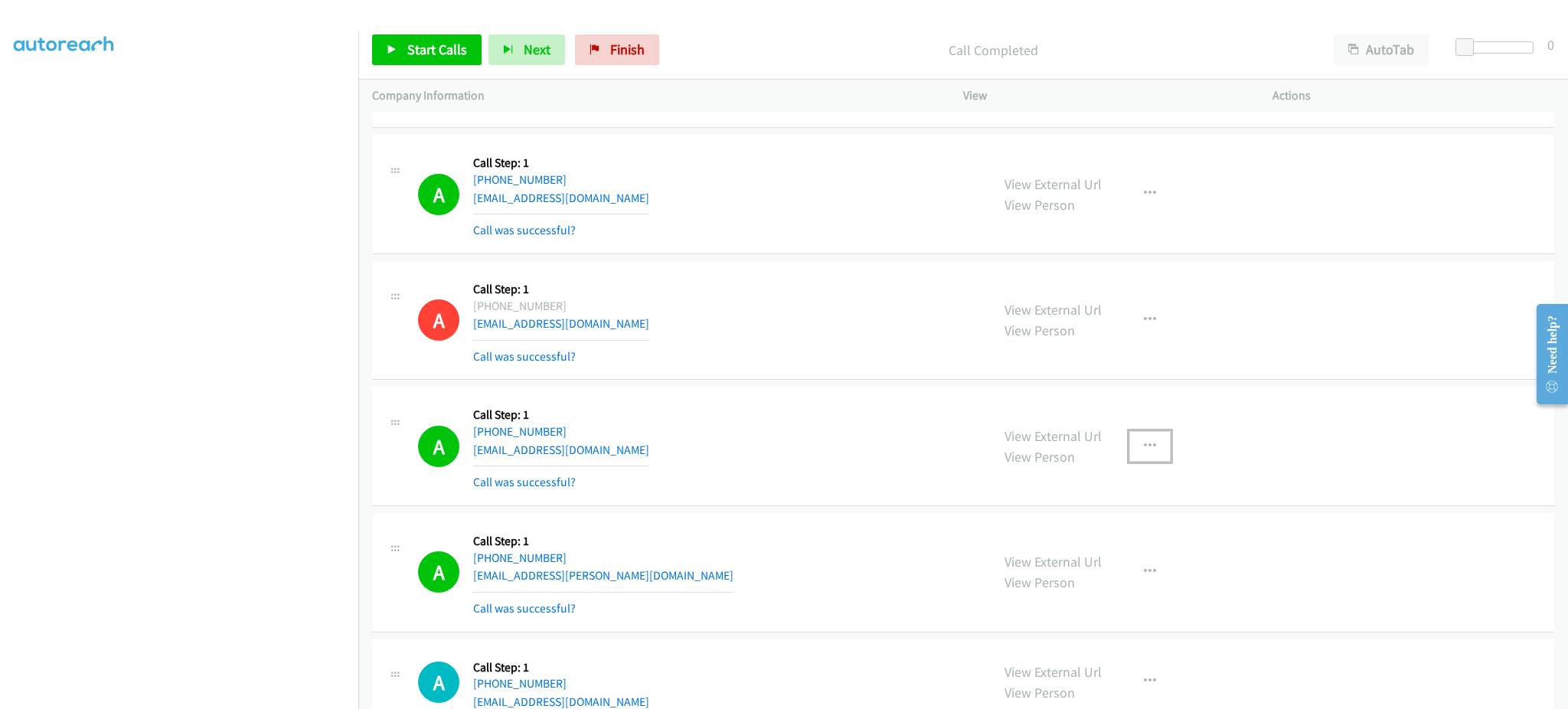
drag, startPoint x: 1139, startPoint y: 437, endPoint x: 1133, endPoint y: 476, distance: 39.5
click at [1139, 437] on button "button" at bounding box center [1150, 446] width 42 height 30
click at [1100, 568] on link "Add to do not call list" at bounding box center [1068, 577] width 204 height 30
click at [1129, 575] on button "button" at bounding box center [1150, 572] width 42 height 30
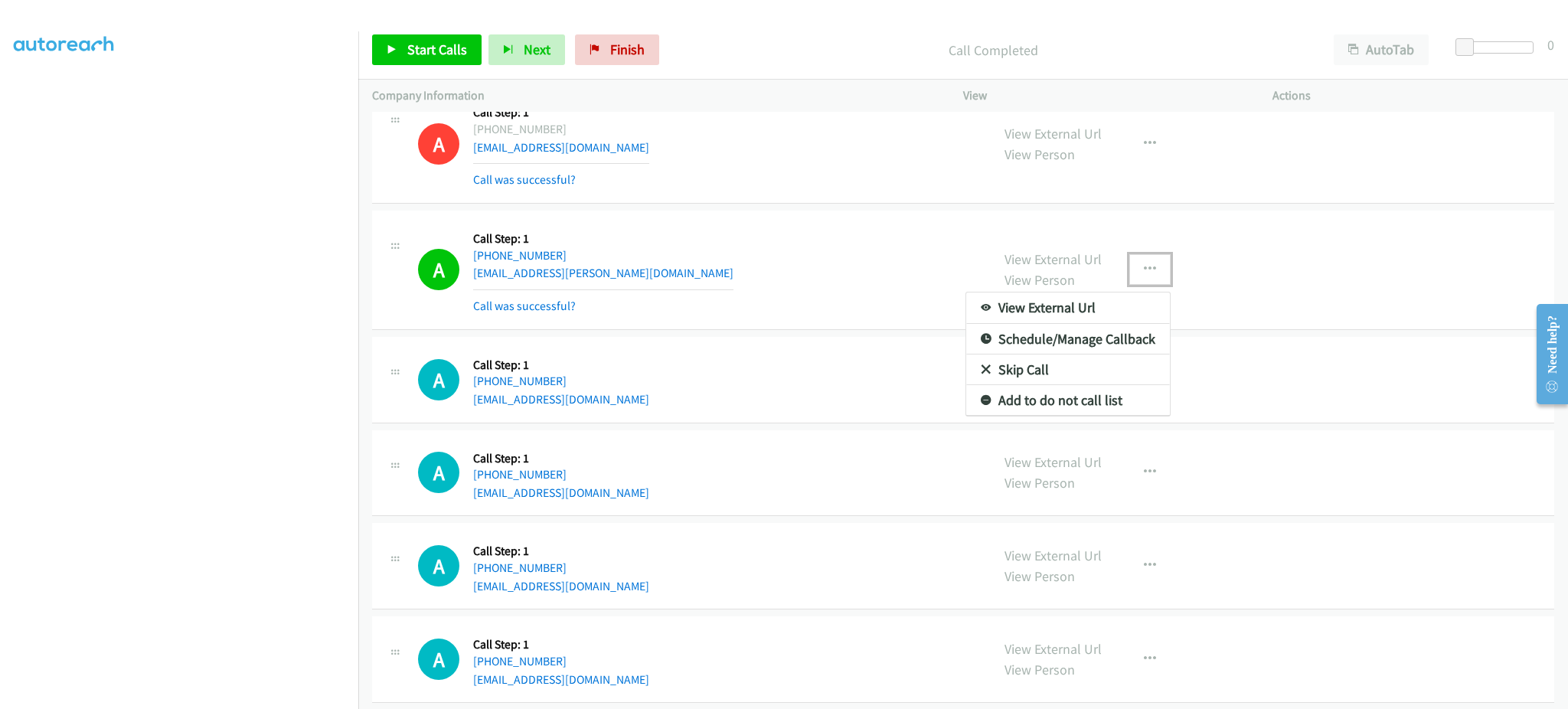
scroll to position [2144, 0]
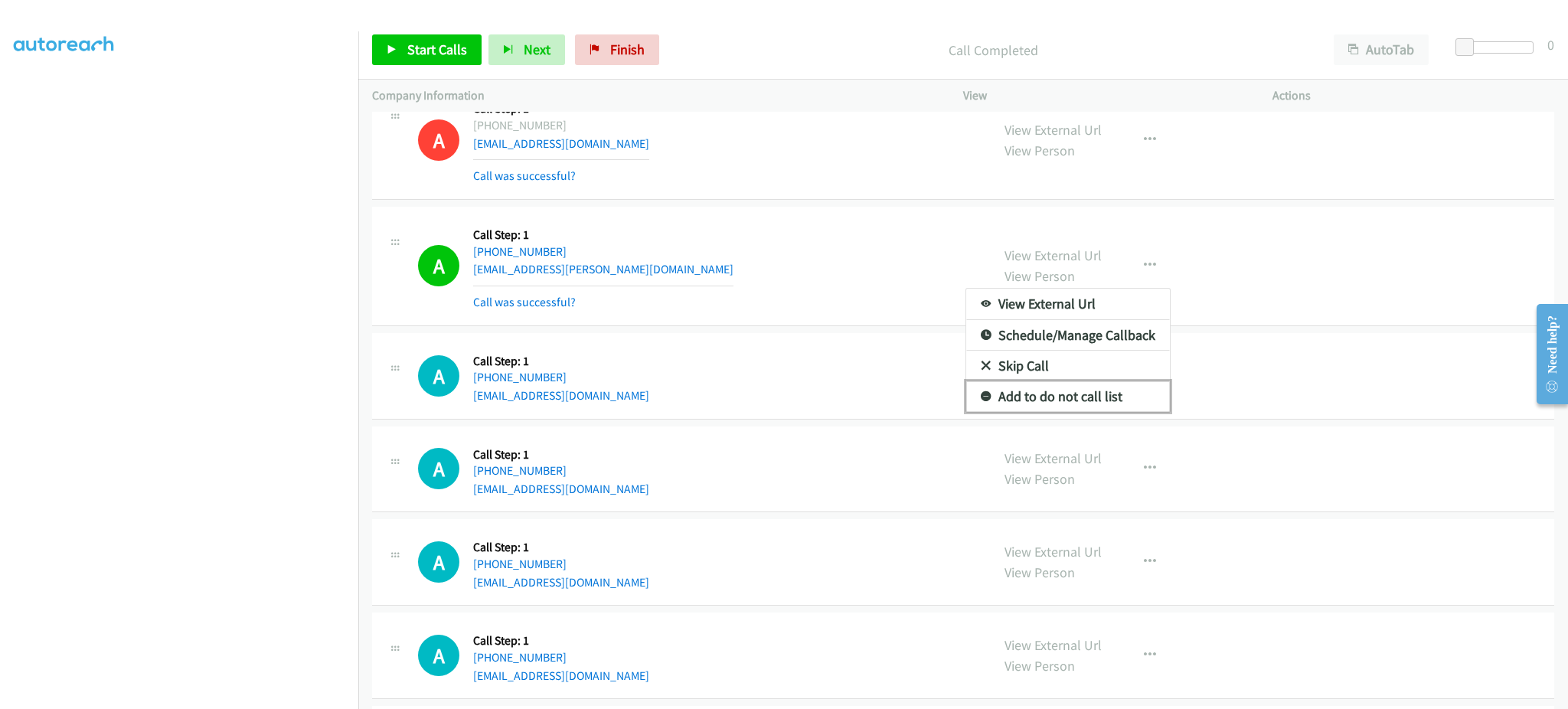
click at [1097, 391] on link "Add to do not call list" at bounding box center [1068, 396] width 204 height 30
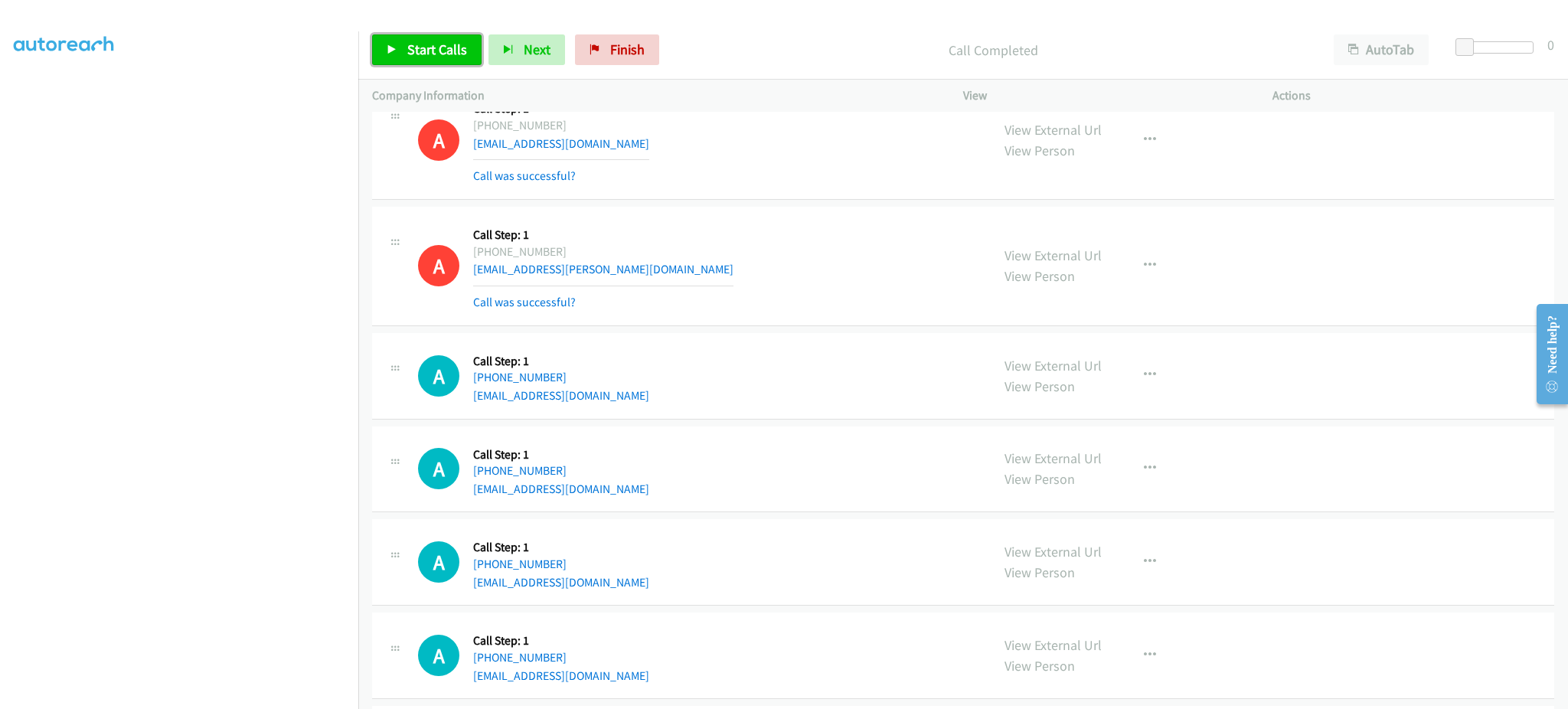
click at [436, 42] on span "Start Calls" at bounding box center [437, 50] width 60 height 18
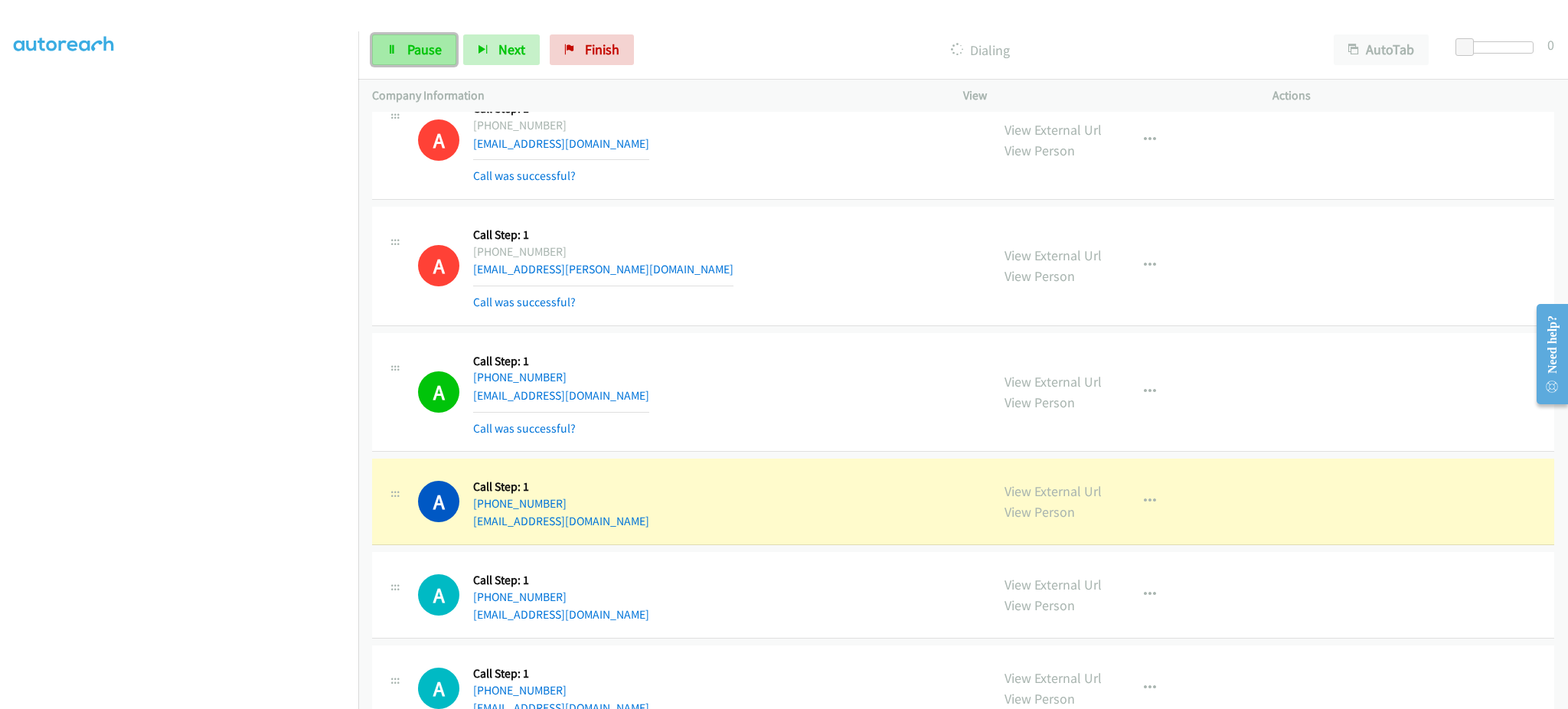
click at [412, 52] on span "Pause" at bounding box center [424, 50] width 34 height 18
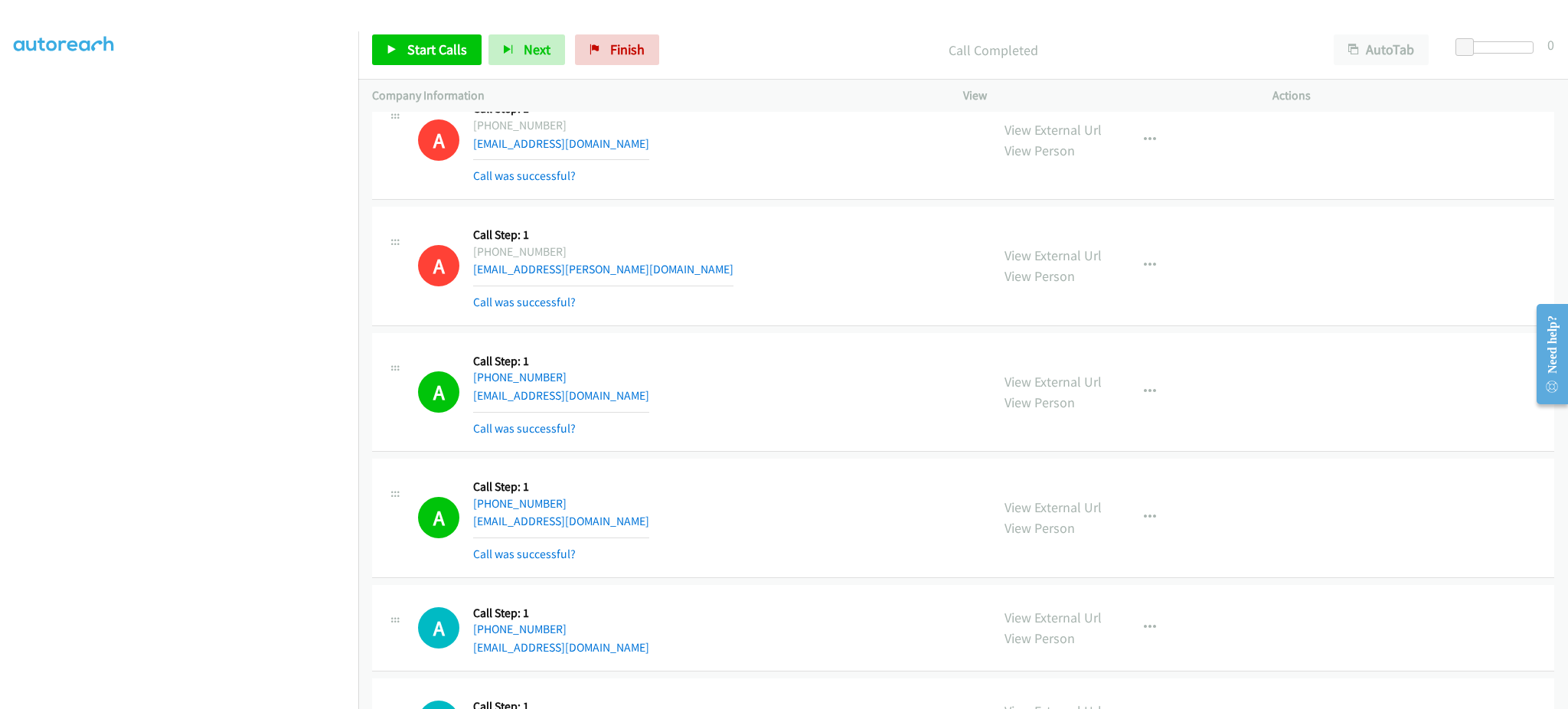
scroll to position [0, 0]
click at [443, 32] on div "Start Calls Pause Next Finish Call Completed AutoTab AutoTab 0" at bounding box center [962, 50] width 1209 height 59
click at [455, 56] on span "Start Calls" at bounding box center [437, 50] width 60 height 18
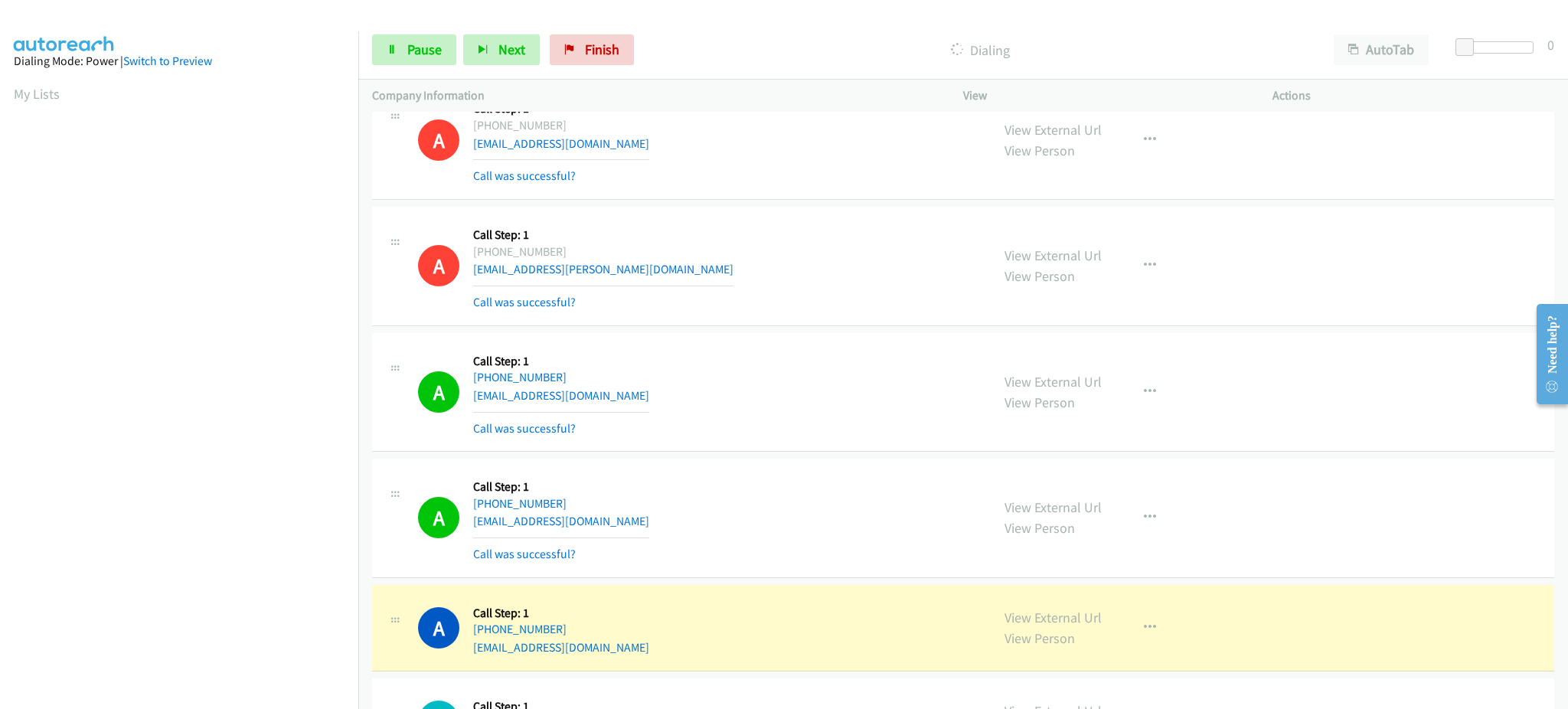
scroll to position [153, 0]
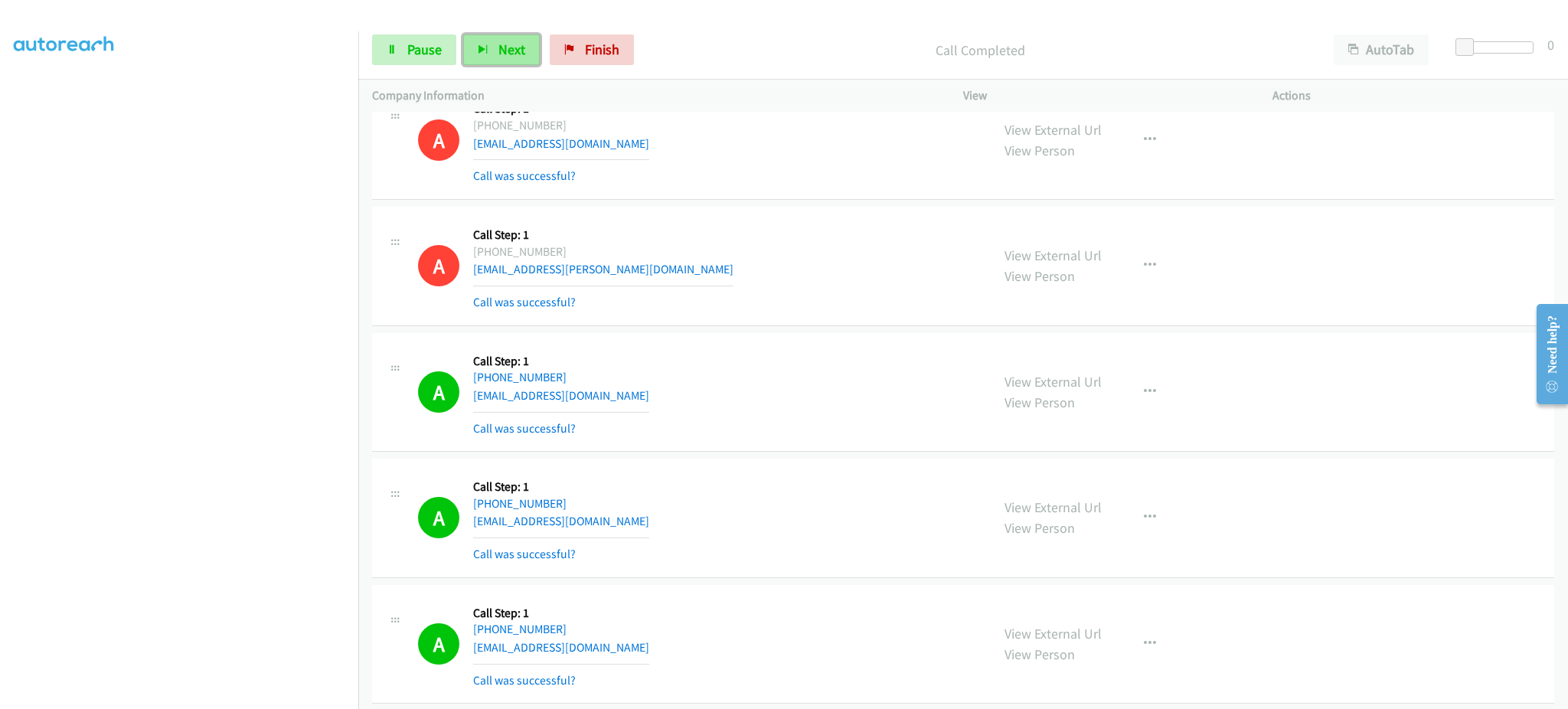
click at [499, 54] on span "Next" at bounding box center [512, 50] width 27 height 18
click at [519, 54] on span "Next" at bounding box center [512, 50] width 27 height 18
click at [405, 53] on link "Pause" at bounding box center [414, 50] width 84 height 30
click at [442, 50] on span "Start Calls" at bounding box center [437, 50] width 60 height 18
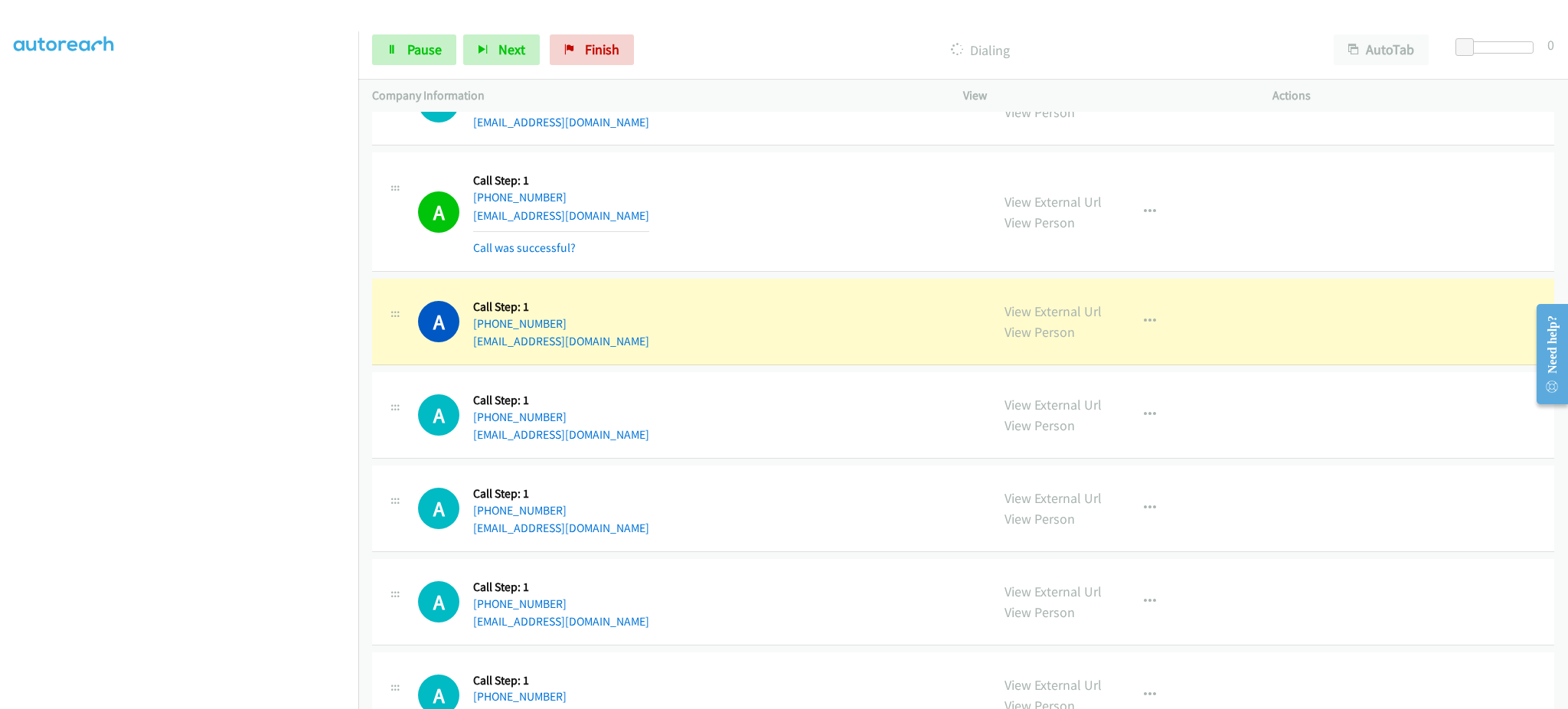
scroll to position [3369, 0]
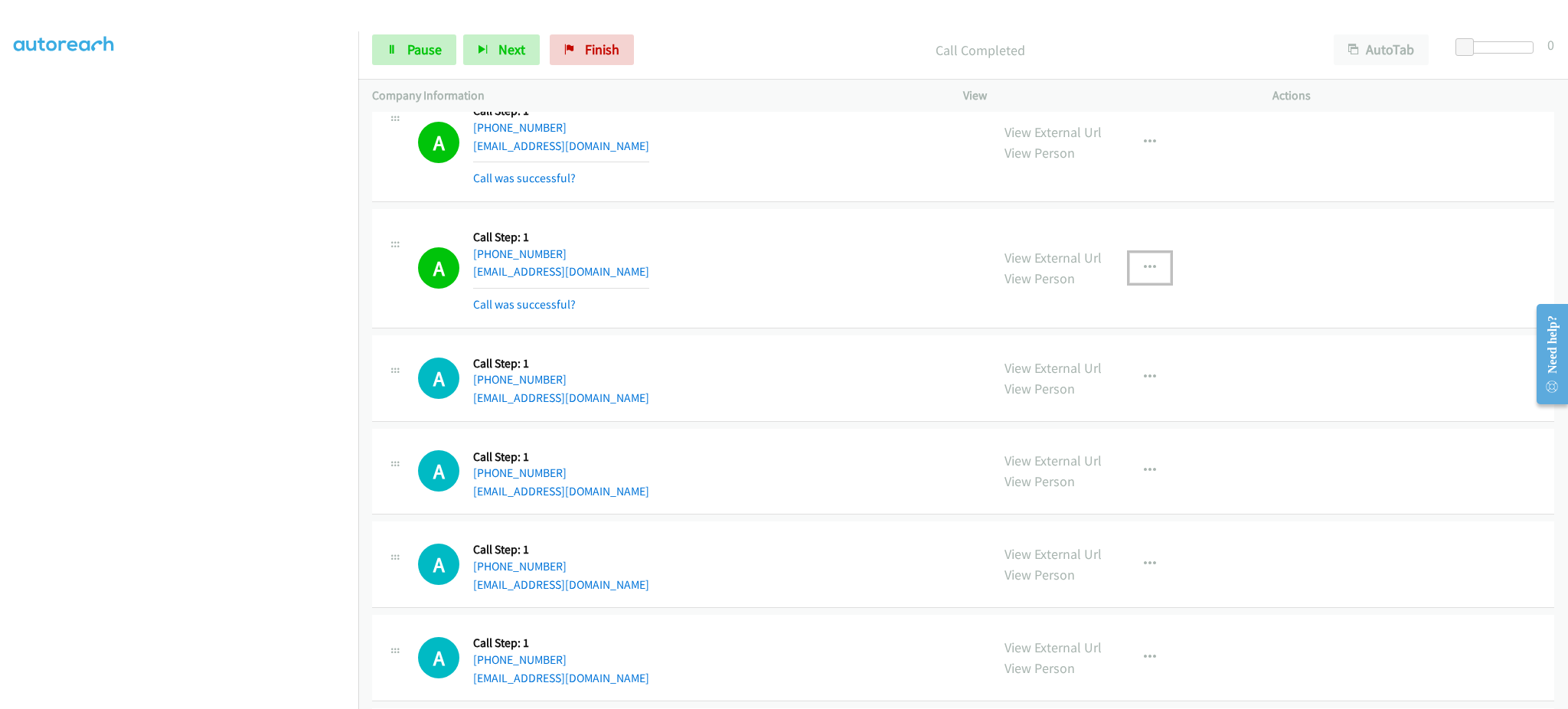
click at [1153, 277] on button "button" at bounding box center [1150, 268] width 42 height 30
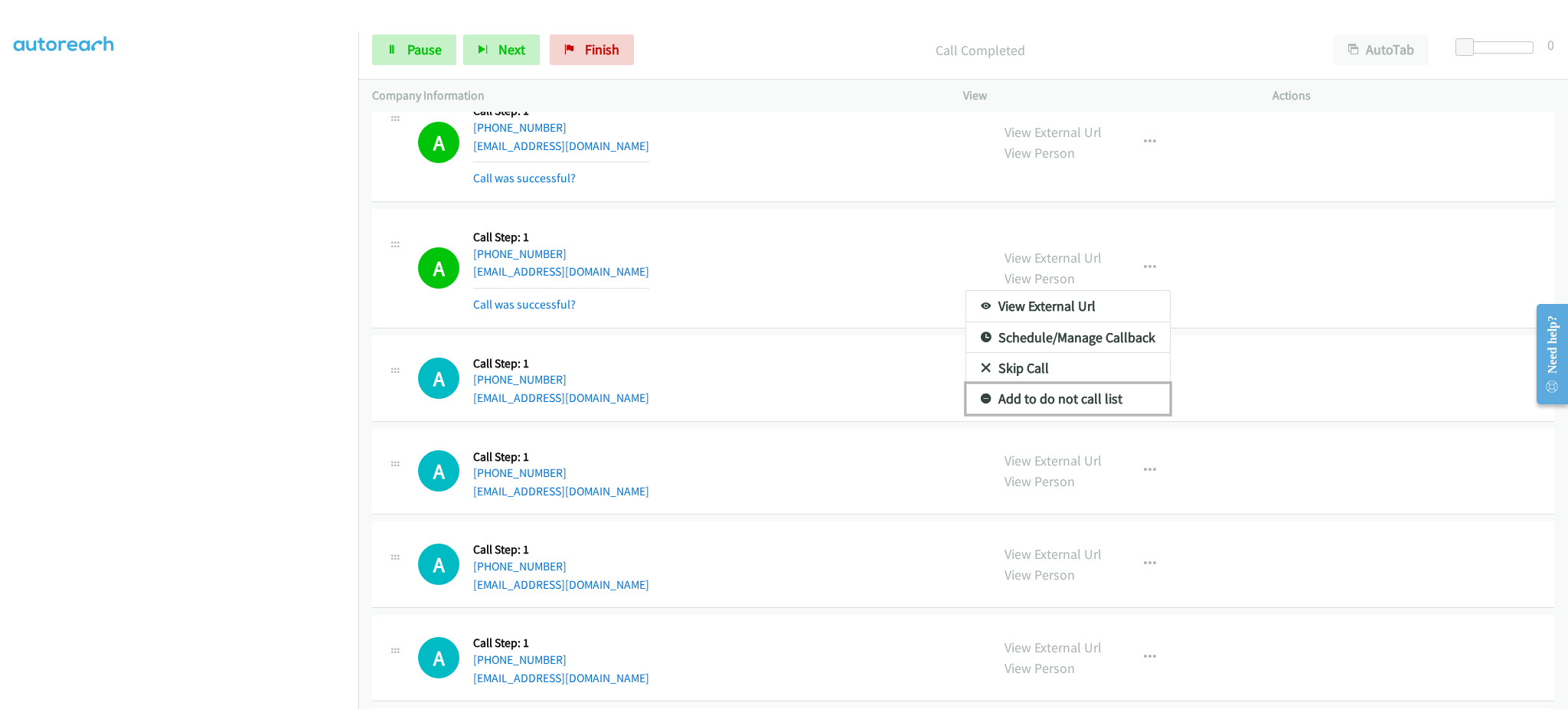
click at [1106, 392] on link "Add to do not call list" at bounding box center [1068, 399] width 204 height 30
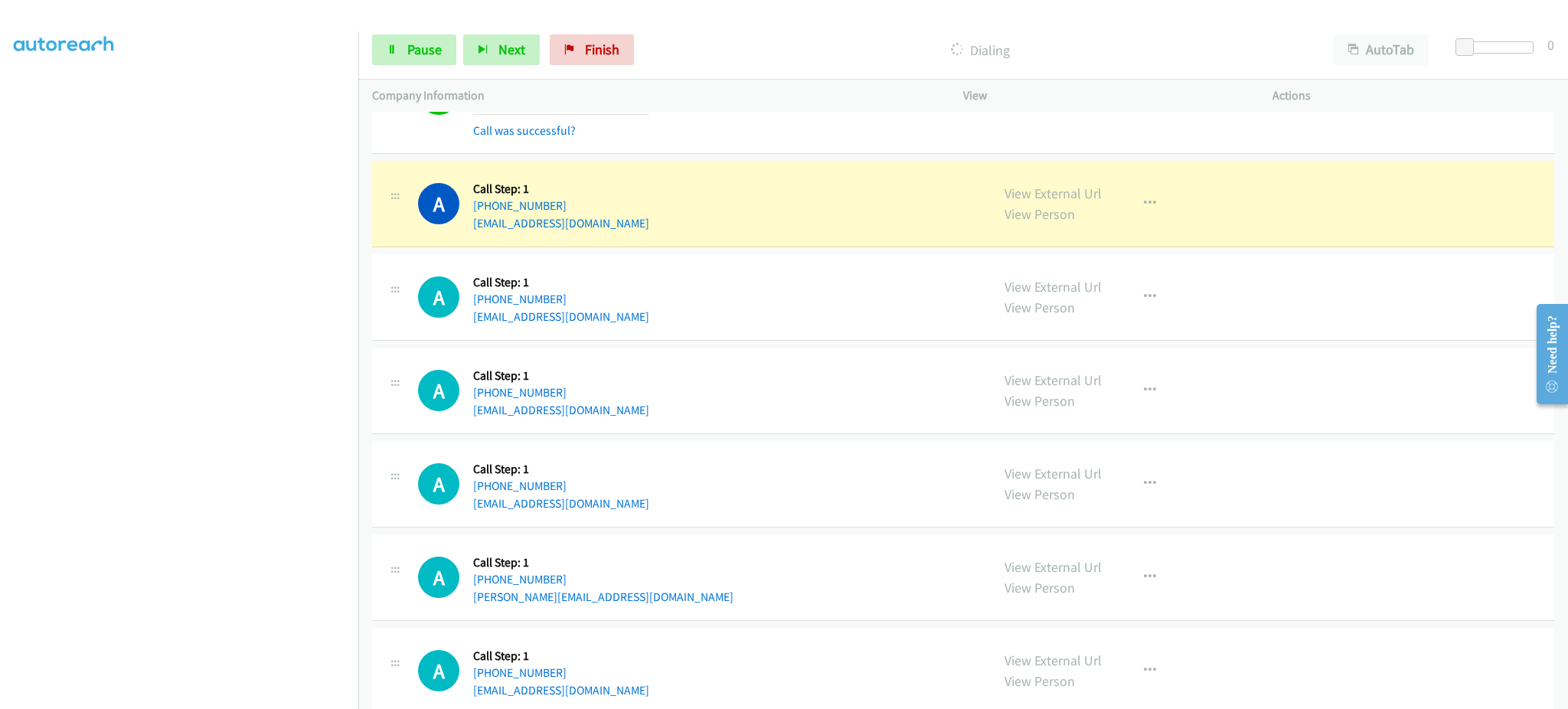
scroll to position [3675, 0]
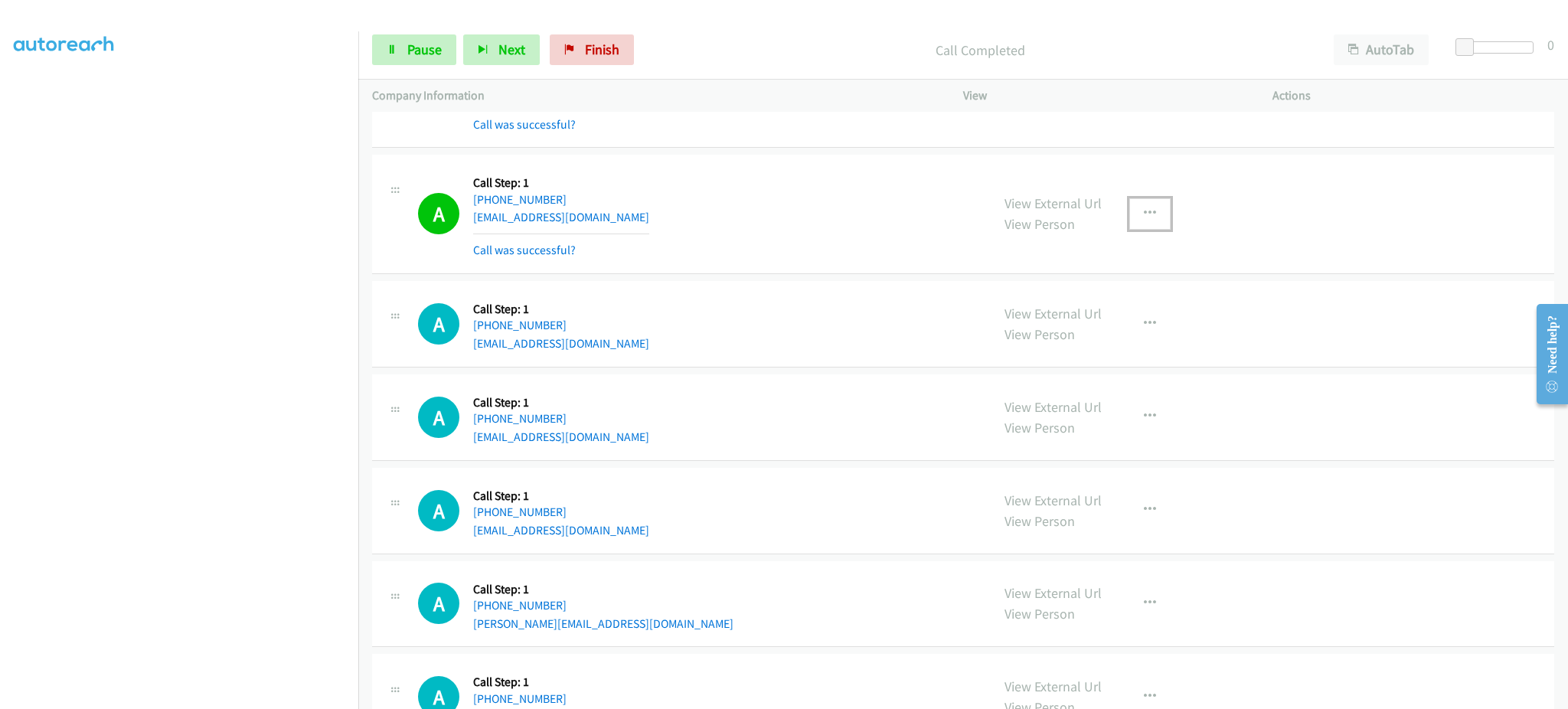
click at [1129, 215] on button "button" at bounding box center [1150, 213] width 42 height 30
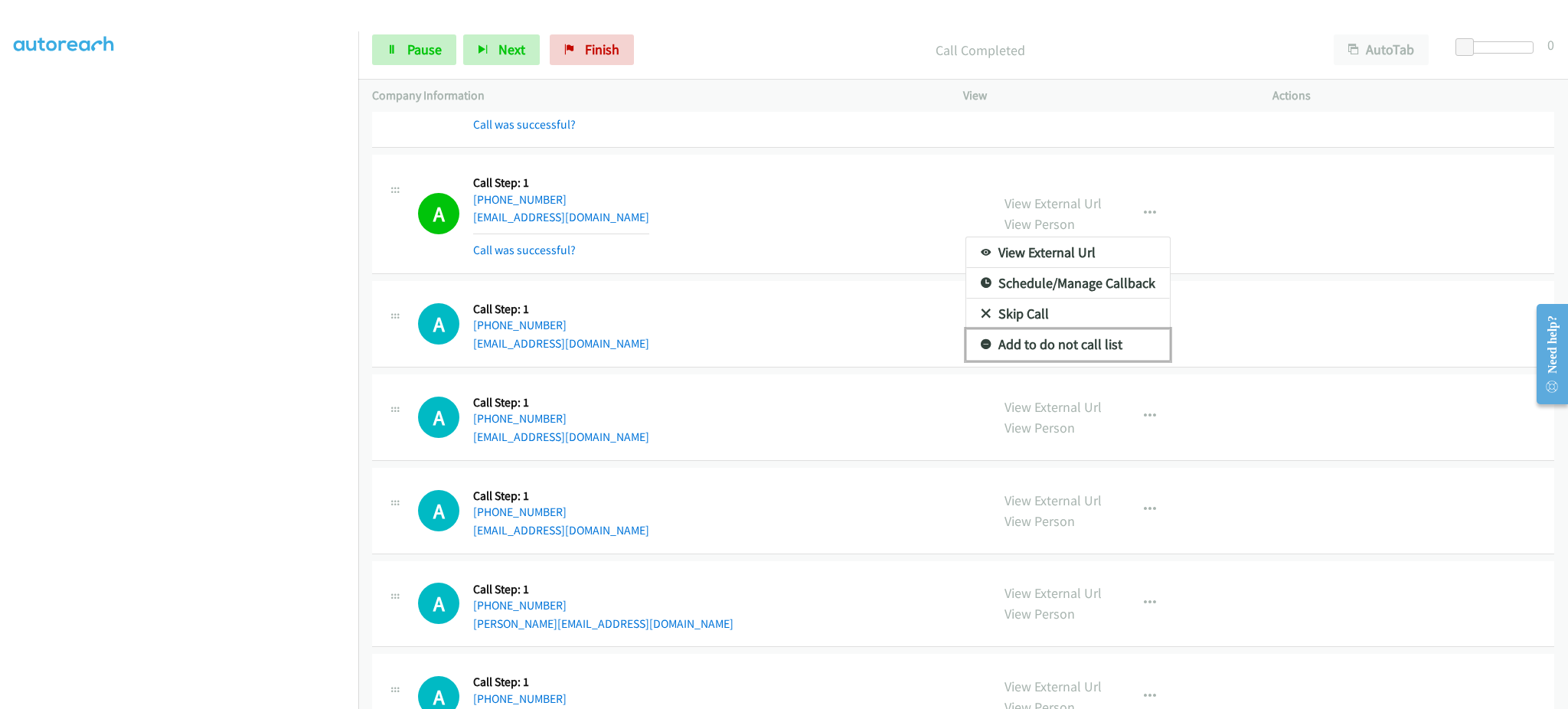
click at [1093, 349] on link "Add to do not call list" at bounding box center [1068, 345] width 204 height 30
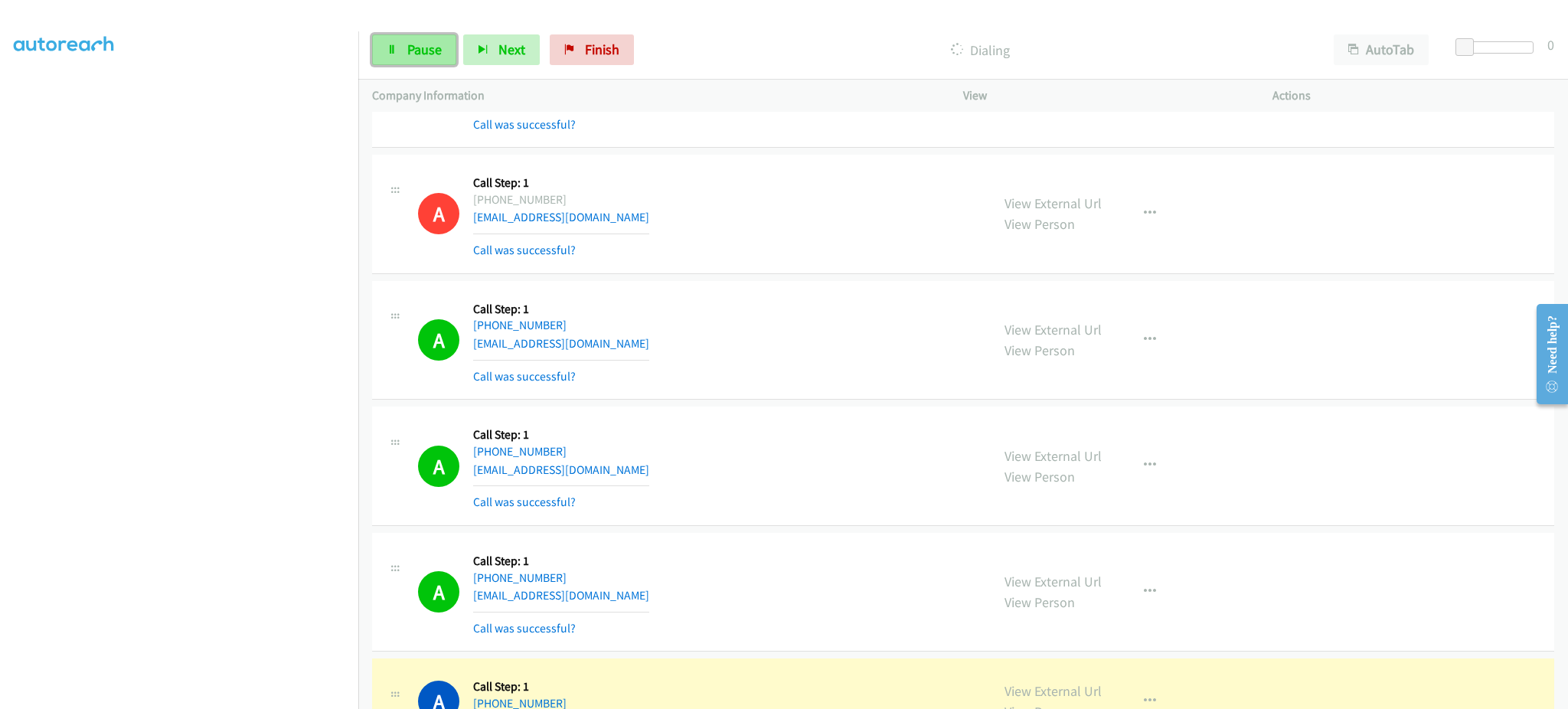
click at [391, 54] on icon at bounding box center [392, 50] width 10 height 10
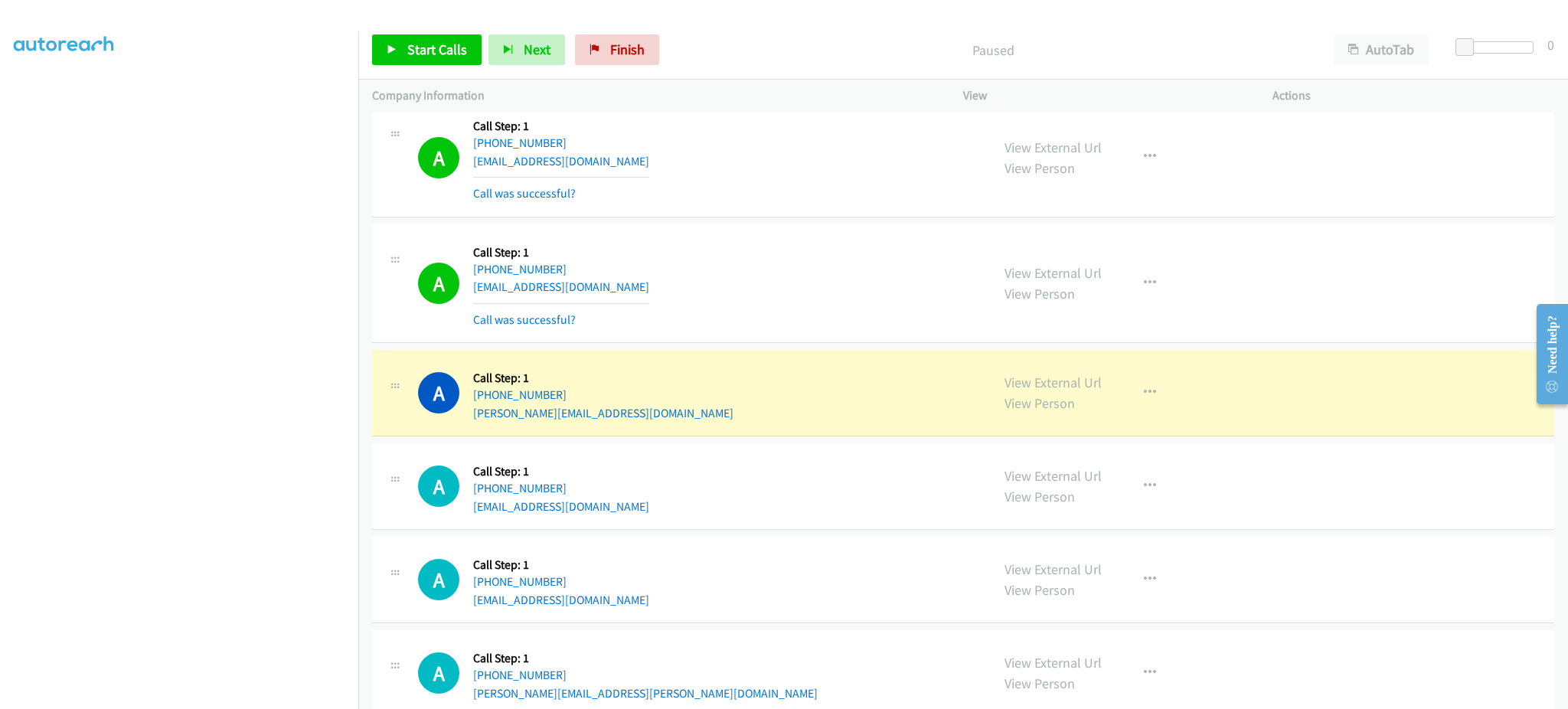
scroll to position [3981, 0]
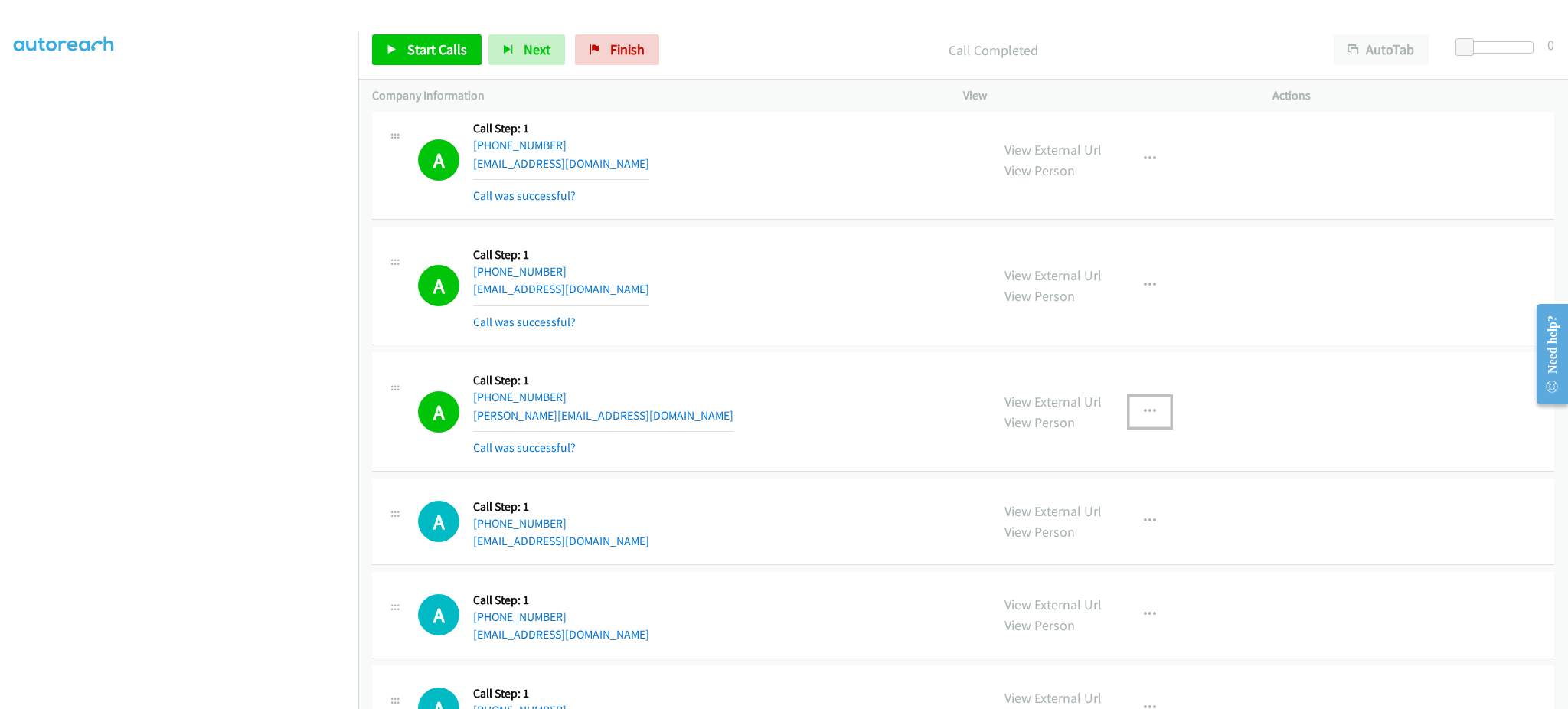
click at [1144, 406] on icon "button" at bounding box center [1149, 412] width 12 height 12
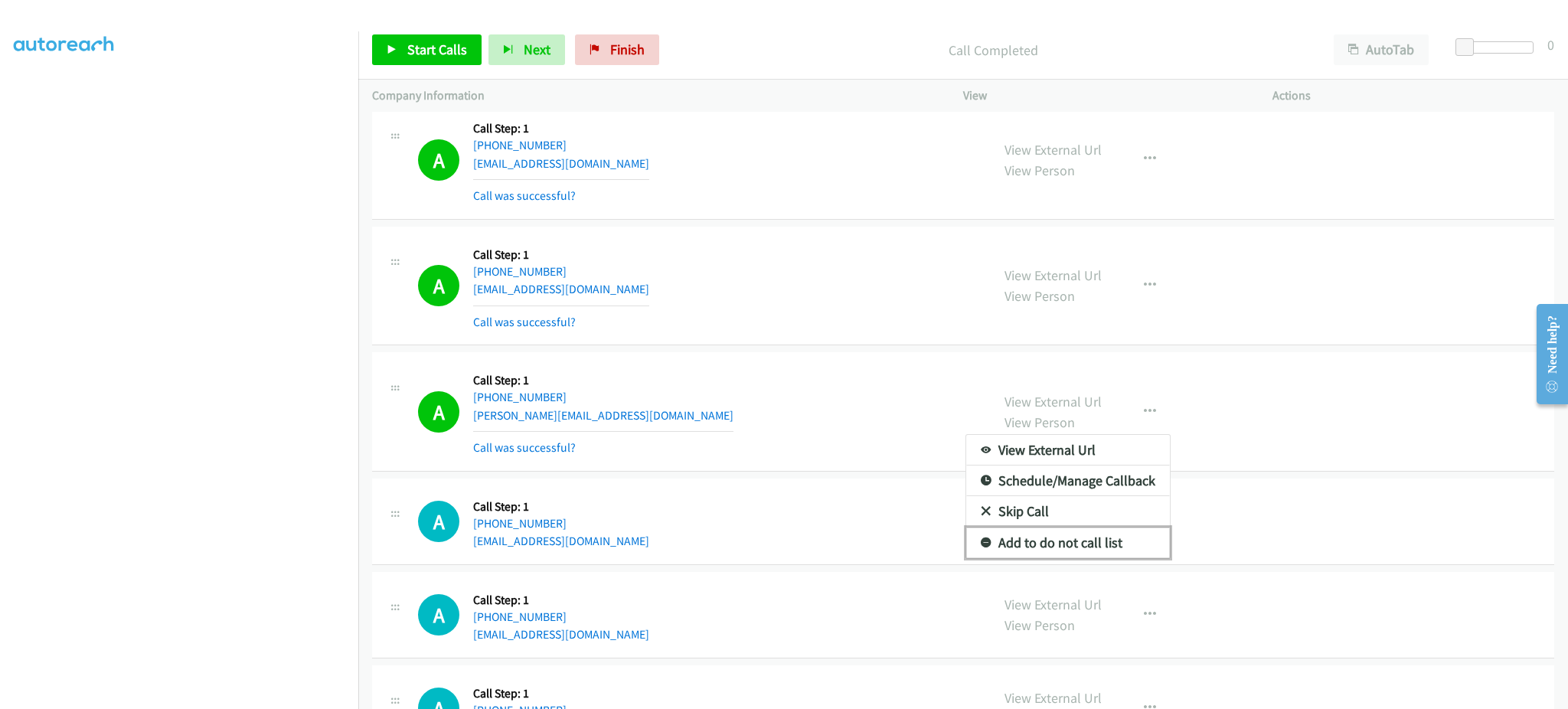
click at [1106, 548] on link "Add to do not call list" at bounding box center [1068, 543] width 204 height 30
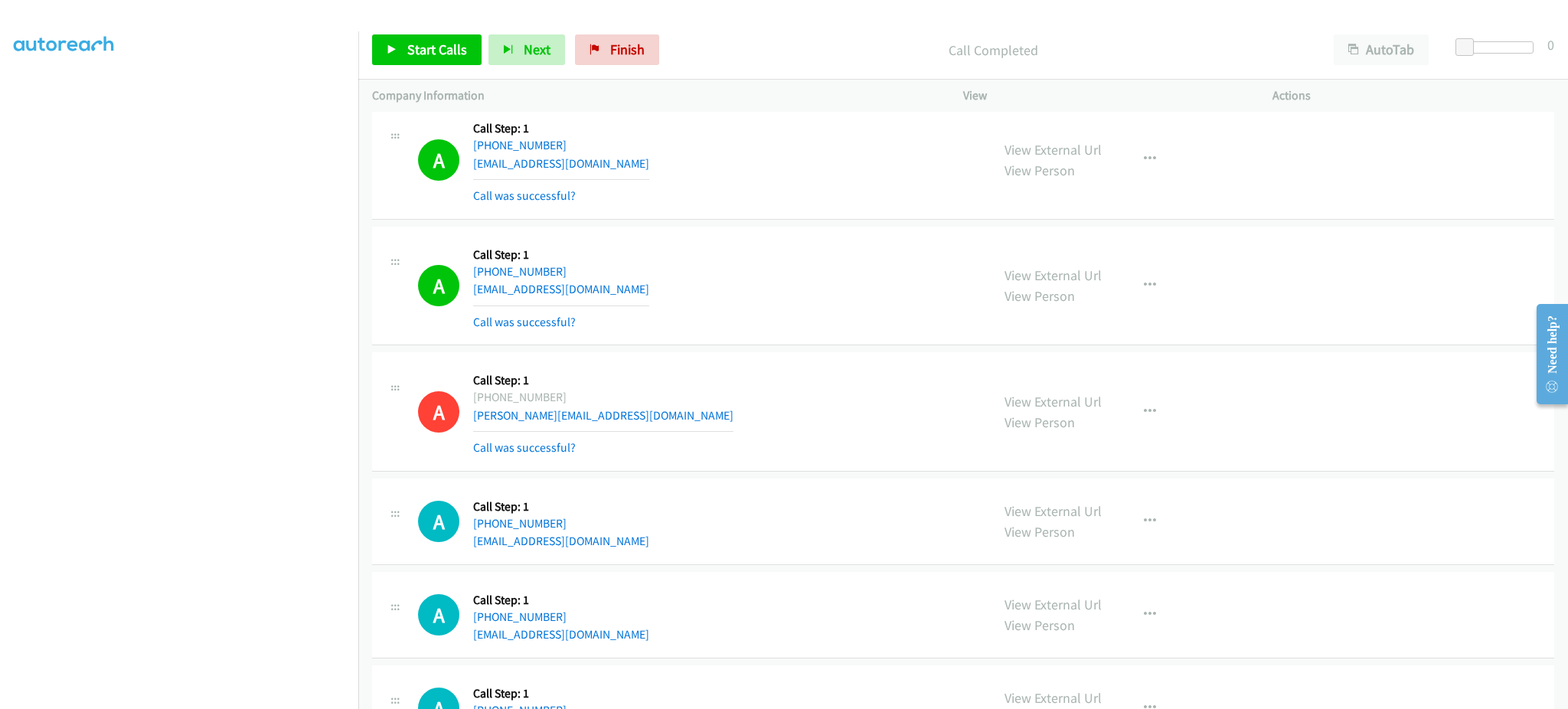
click at [623, 294] on div "A Callback Scheduled Call Step: 1 America/Los_Angeles +1 408-439-0877 dereklee6…" at bounding box center [697, 286] width 559 height 91
copy div "dereklee638@gmail.com"
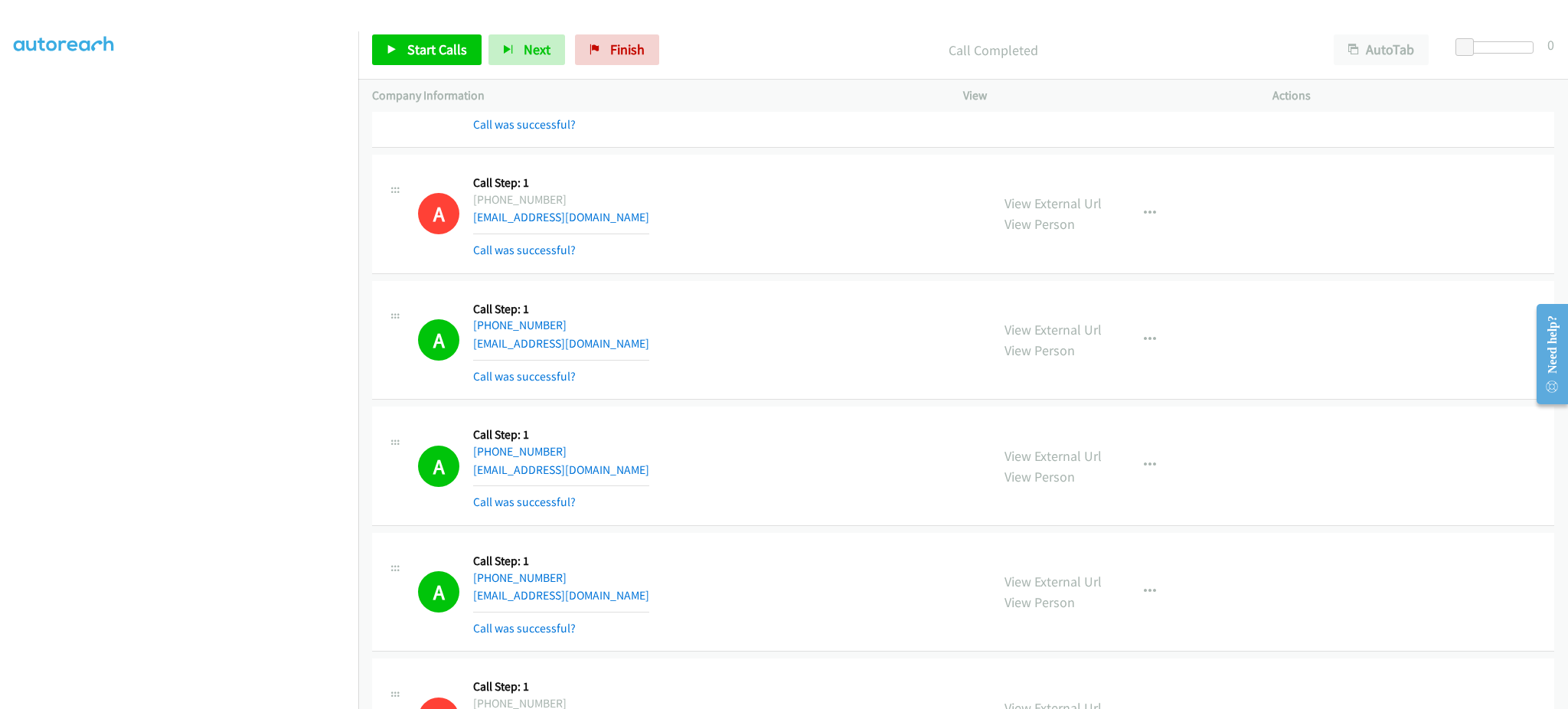
click at [614, 478] on div "A Callback Scheduled Call Step: 1 America/Los_Angeles +1 253-228-7249 sacksjg@c…" at bounding box center [697, 466] width 559 height 91
copy div "sacksjg@comcast.net"
click at [609, 351] on div "A Callback Scheduled Call Step: 1 America/Chicago +1 847-867-5149 larryafalk@gm…" at bounding box center [697, 341] width 559 height 91
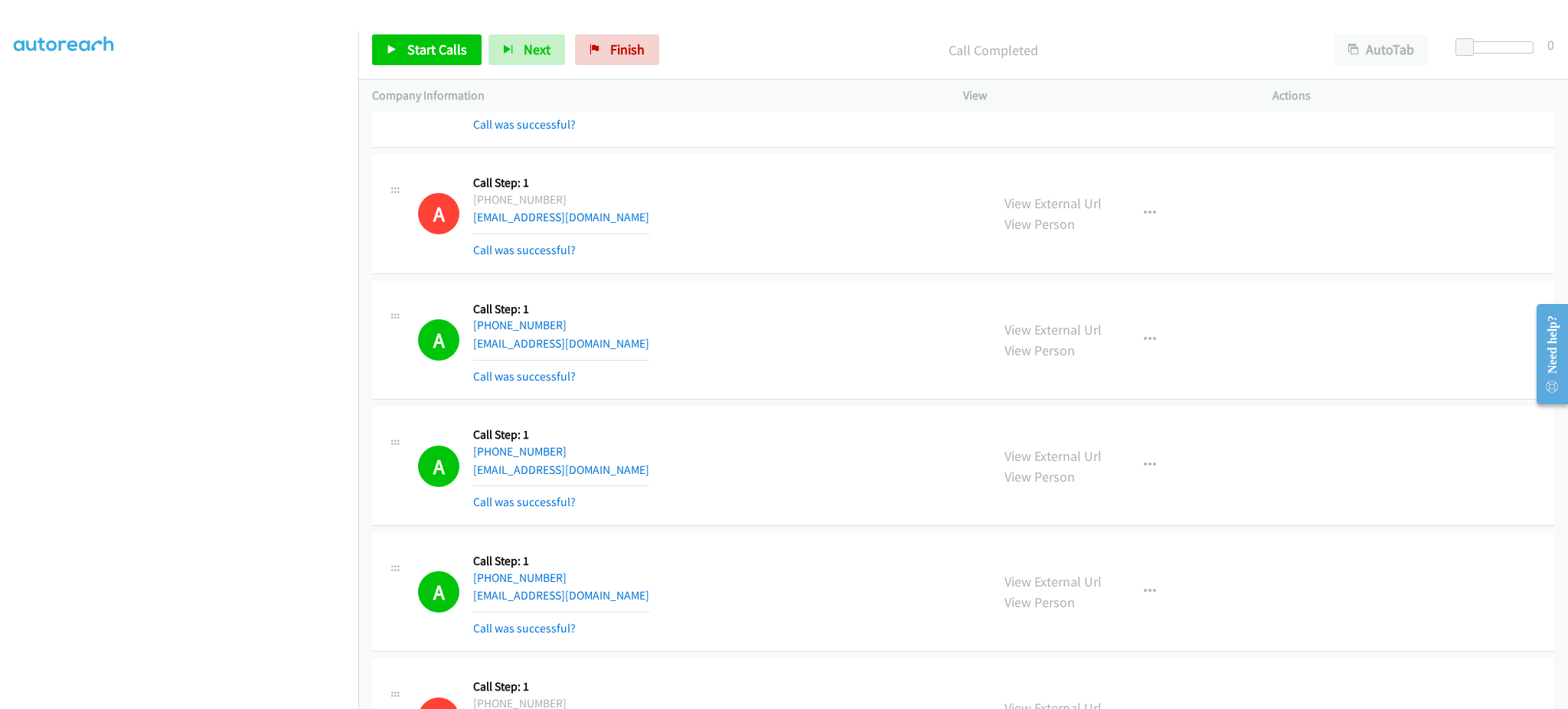
click at [609, 351] on div "A Callback Scheduled Call Step: 1 America/Chicago +1 847-867-5149 larryafalk@gm…" at bounding box center [697, 341] width 559 height 91
copy div "larryafalk@gmail.com"
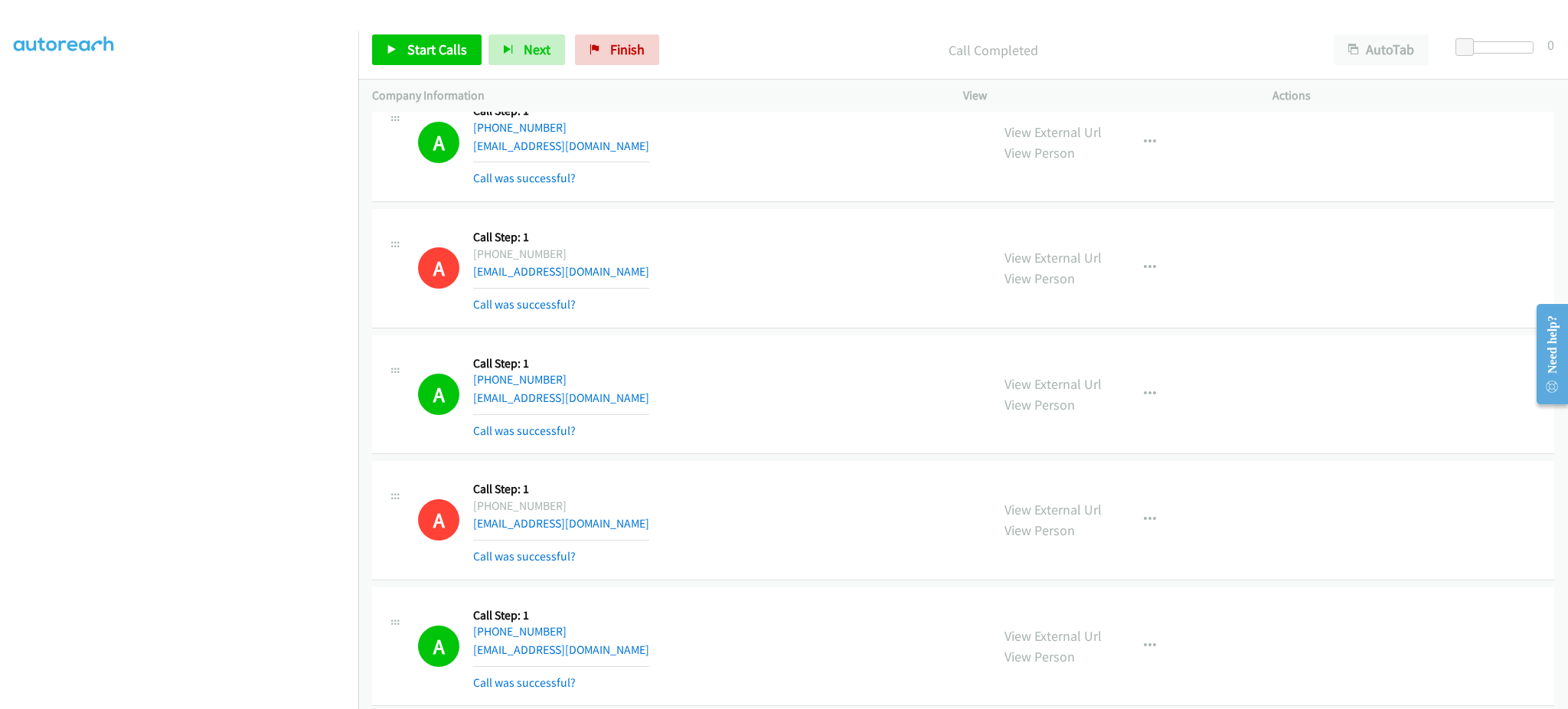
click at [620, 404] on div "A Callback Scheduled Call Step: 1 America/New_York +1 216-612-2949 latrellcistr…" at bounding box center [697, 395] width 559 height 91
click at [621, 404] on div "A Callback Scheduled Call Step: 1 America/New_York +1 216-612-2949 latrellcistr…" at bounding box center [697, 395] width 559 height 91
copy div "latrellcistrunk@gmail.com"
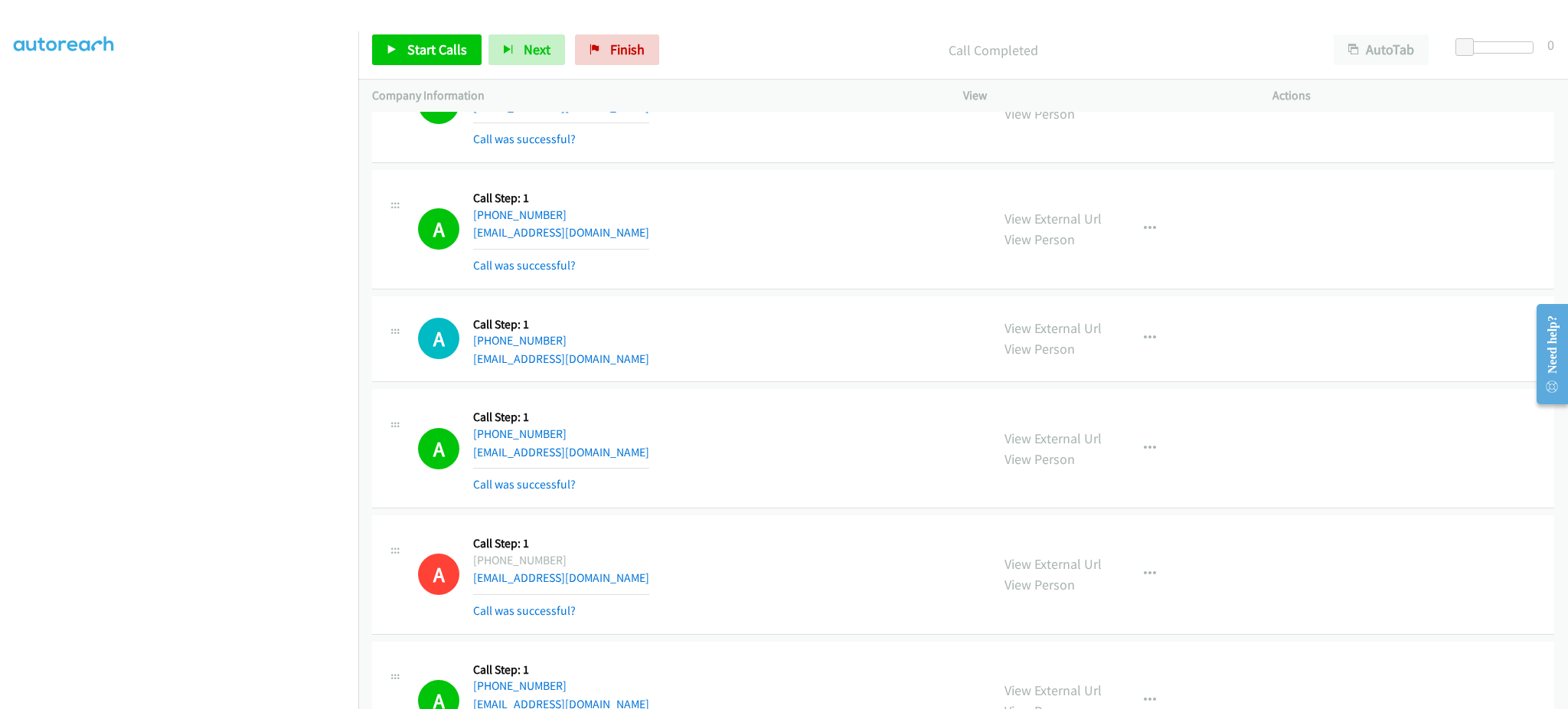
click at [666, 455] on div "A Callback Scheduled Call Step: 1 America/New_York +1 864-546-5033 lightyear21@…" at bounding box center [697, 448] width 559 height 91
click at [665, 453] on div "A Callback Scheduled Call Step: 1 America/New_York +1 864-546-5033 lightyear21@…" at bounding box center [697, 448] width 559 height 91
copy div "lightyear21@secretummail.com"
click at [600, 233] on div "A Callback Scheduled Call Step: 1 America/New_York +1 561-312-5094 janet9365@gm…" at bounding box center [697, 229] width 559 height 91
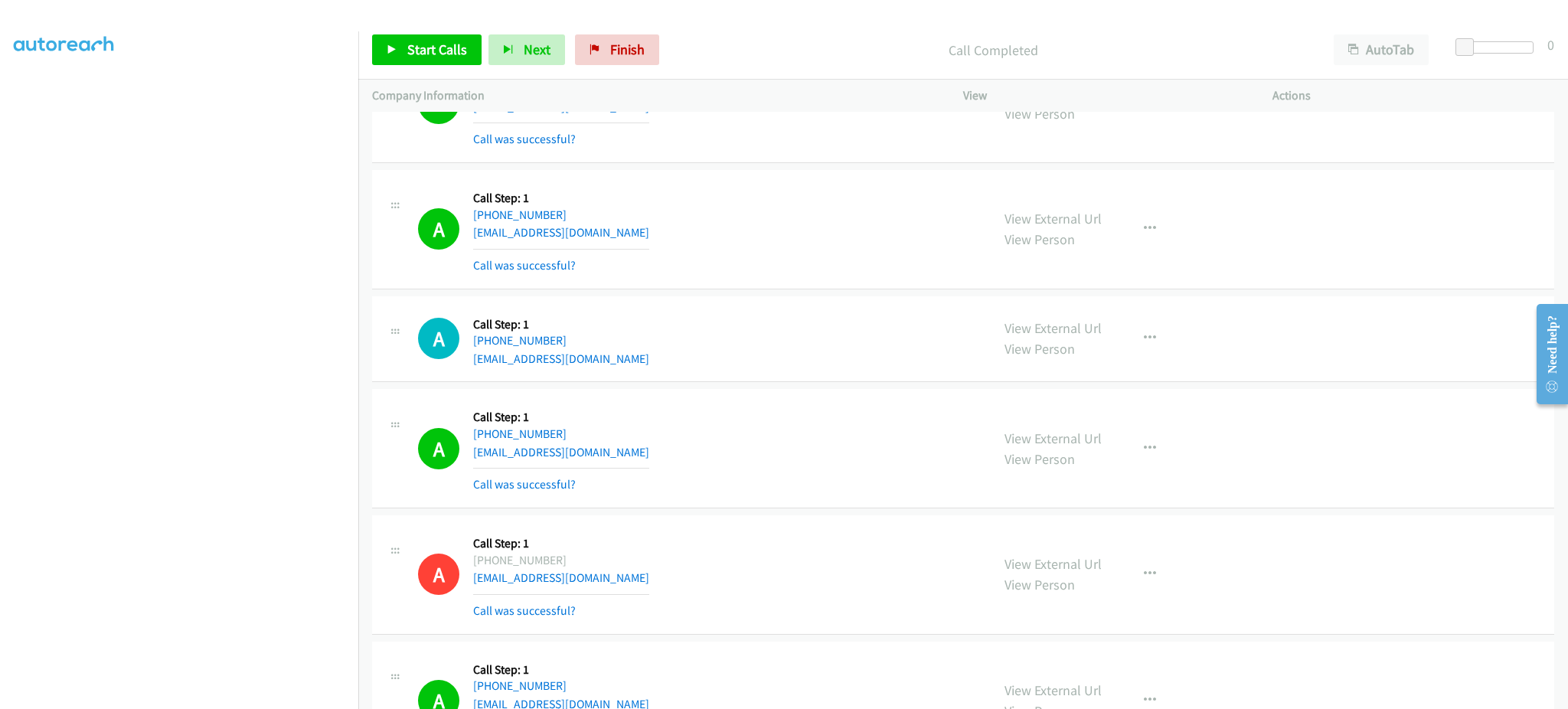
click at [600, 233] on div "A Callback Scheduled Call Step: 1 America/New_York +1 561-312-5094 janet9365@gm…" at bounding box center [697, 229] width 559 height 91
copy div "janet9365@gmail.com"
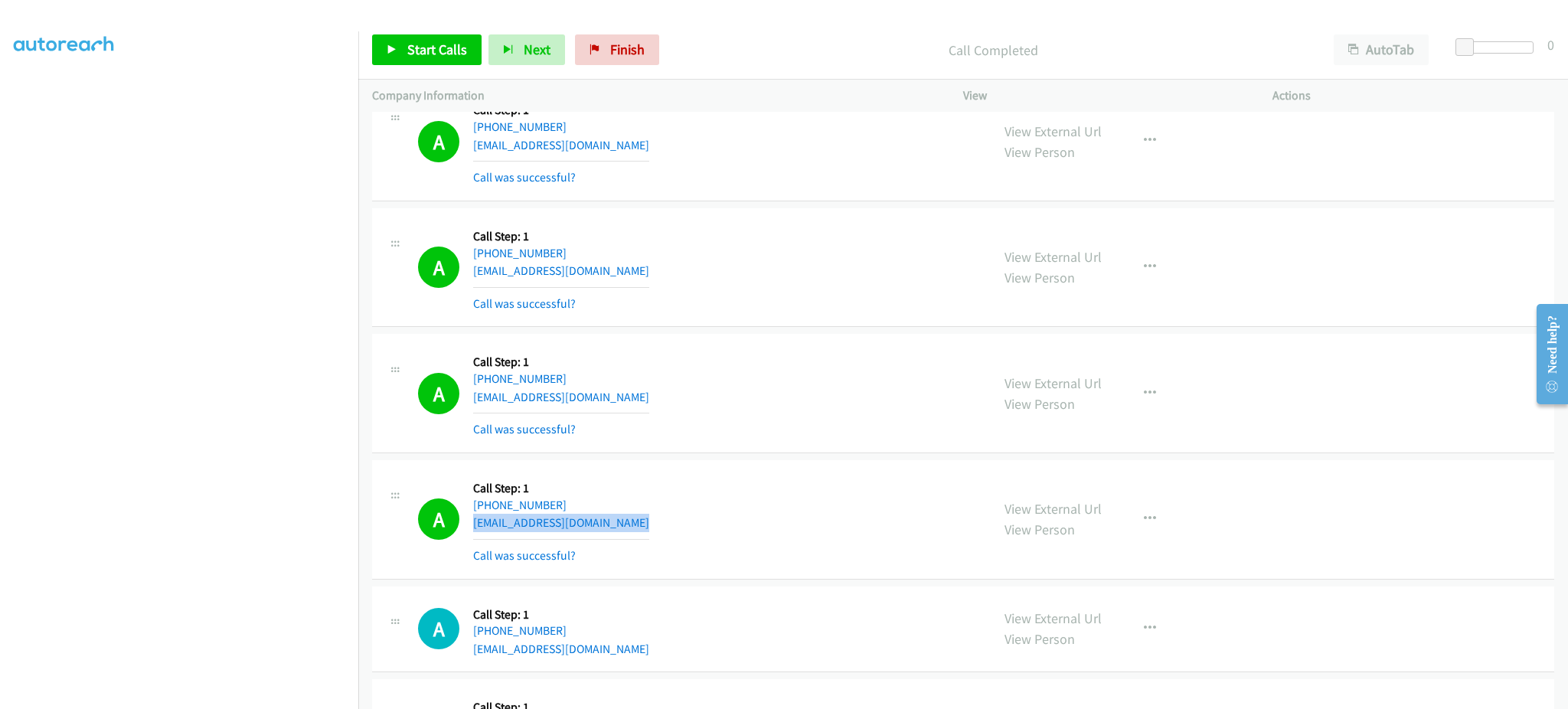
scroll to position [2756, 0]
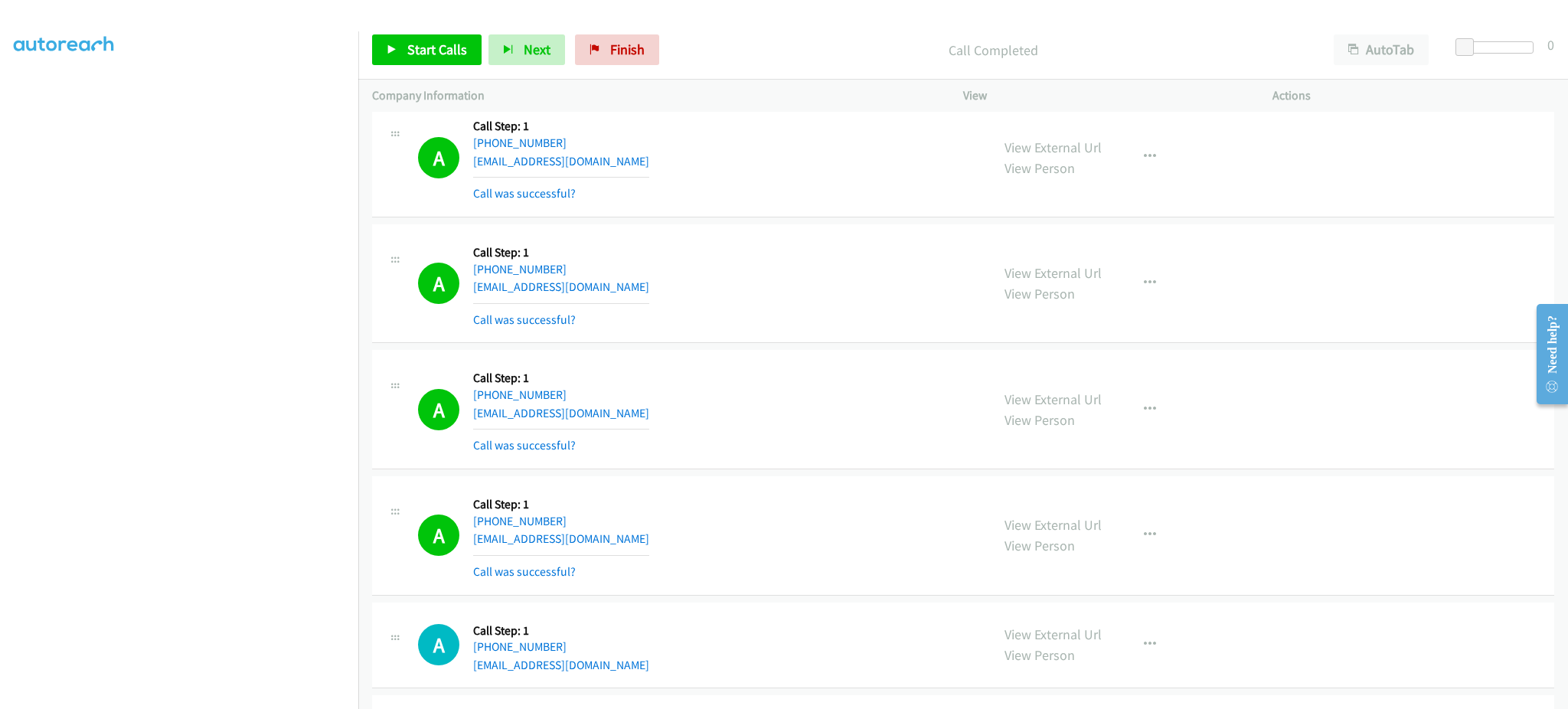
click at [615, 409] on div "A Callback Scheduled Call Step: 1 America/New_York +1 513-889-9404 sherryloman@…" at bounding box center [697, 409] width 559 height 91
copy div "sherryloman@yahoo.com"
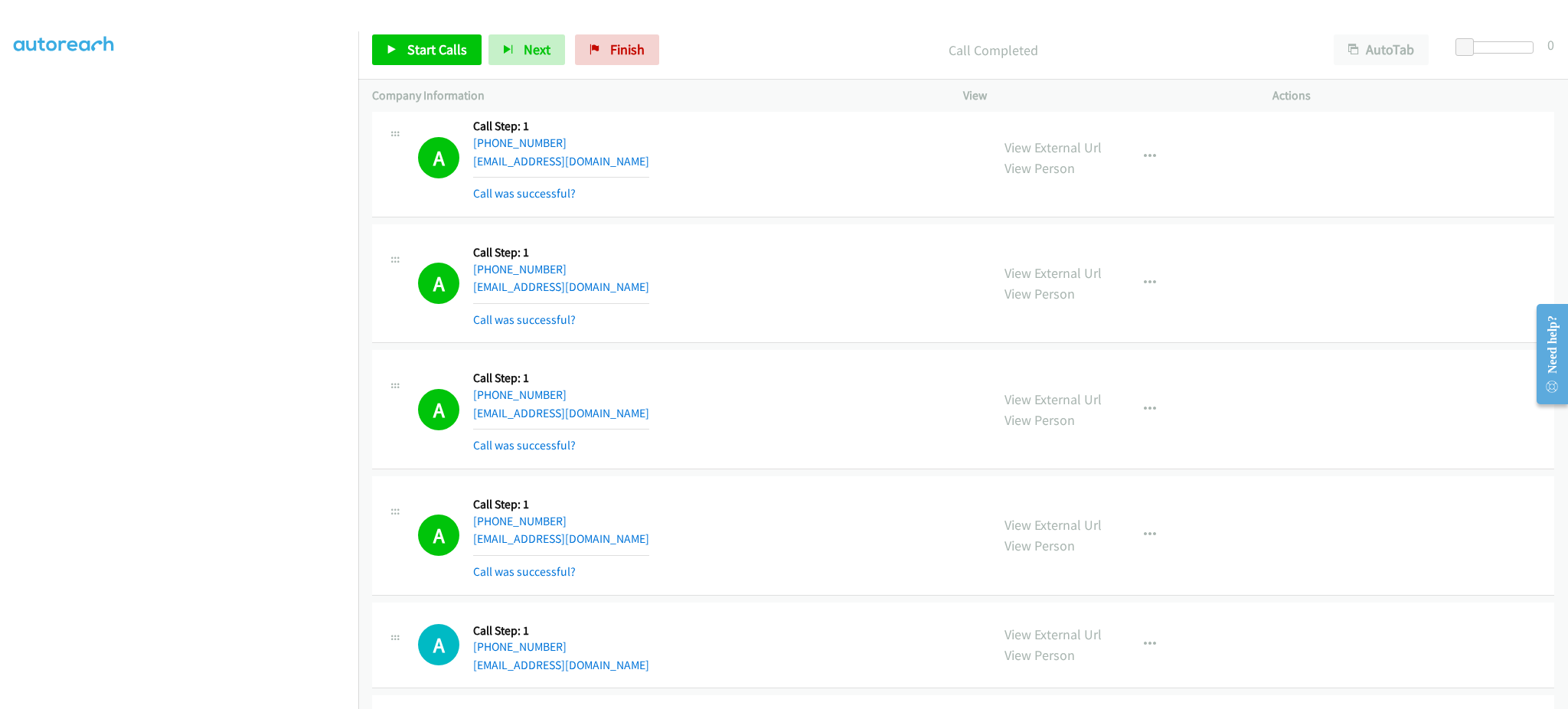
click at [627, 290] on div "A Callback Scheduled Call Step: 1 America/Los_Angeles +1 714-588-3226 imorales3…" at bounding box center [697, 284] width 559 height 91
copy div "imorales3213@gmail.com"
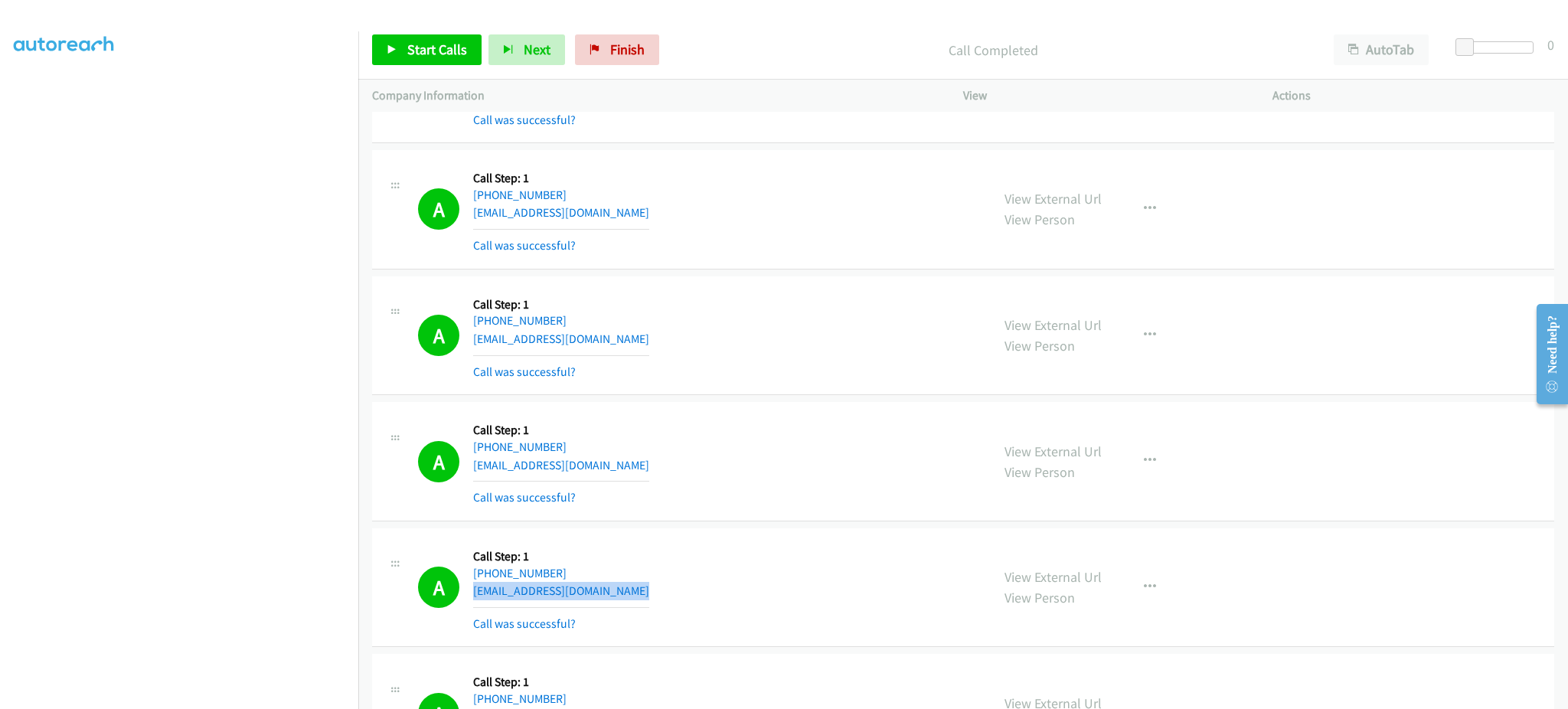
scroll to position [2450, 0]
click at [593, 476] on div "A Callback Scheduled Call Step: 1 America/New_York +1 207-877-5294 jlefebvre@at…" at bounding box center [697, 464] width 559 height 91
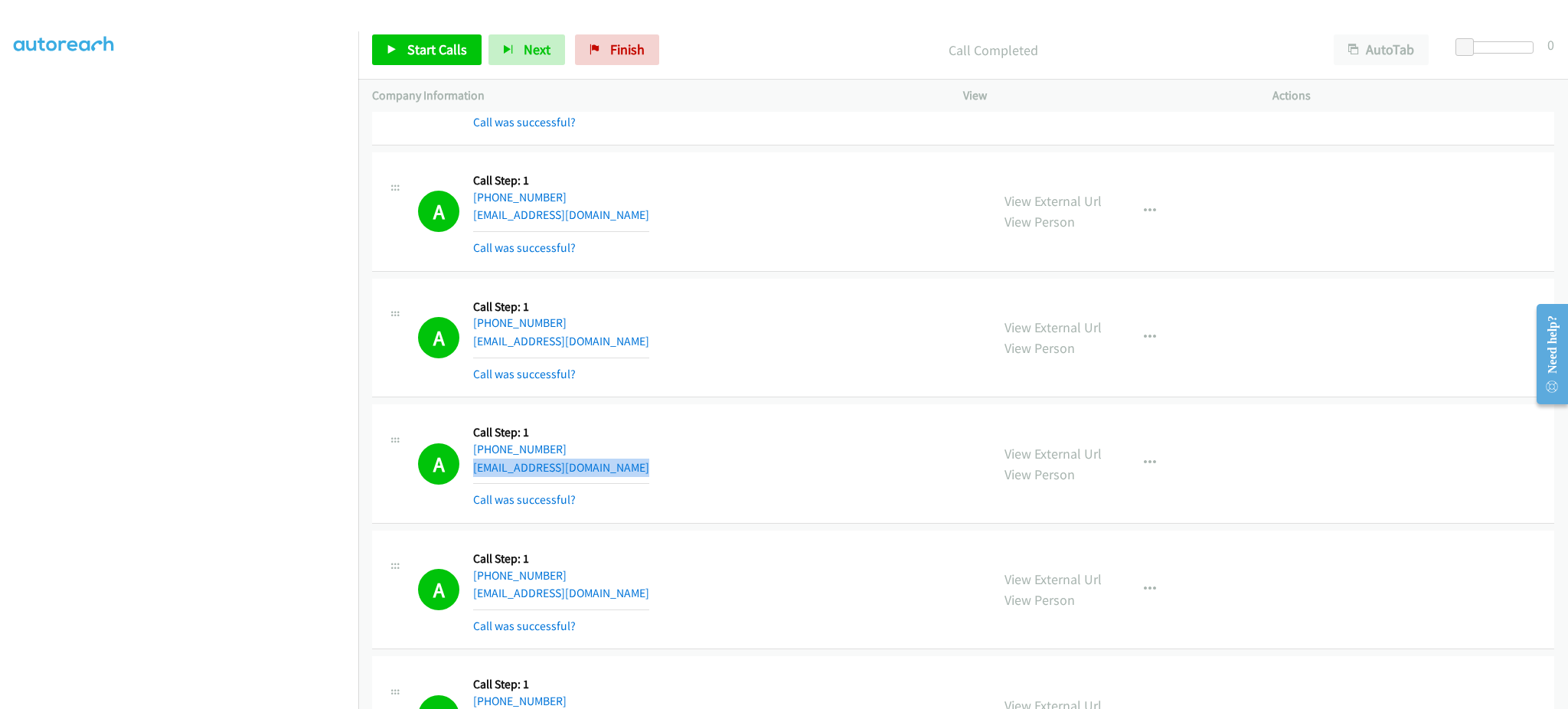
click at [597, 478] on div "A Callback Scheduled Call Step: 1 America/New_York +1 207-877-5294 jlefebvre@at…" at bounding box center [697, 464] width 559 height 91
copy div "jlefebvre@atsu.edu"
click at [615, 209] on div "A Callback Scheduled Call Step: 1 America/Phoenix +1 623-204-4270 richey011@gma…" at bounding box center [697, 212] width 559 height 91
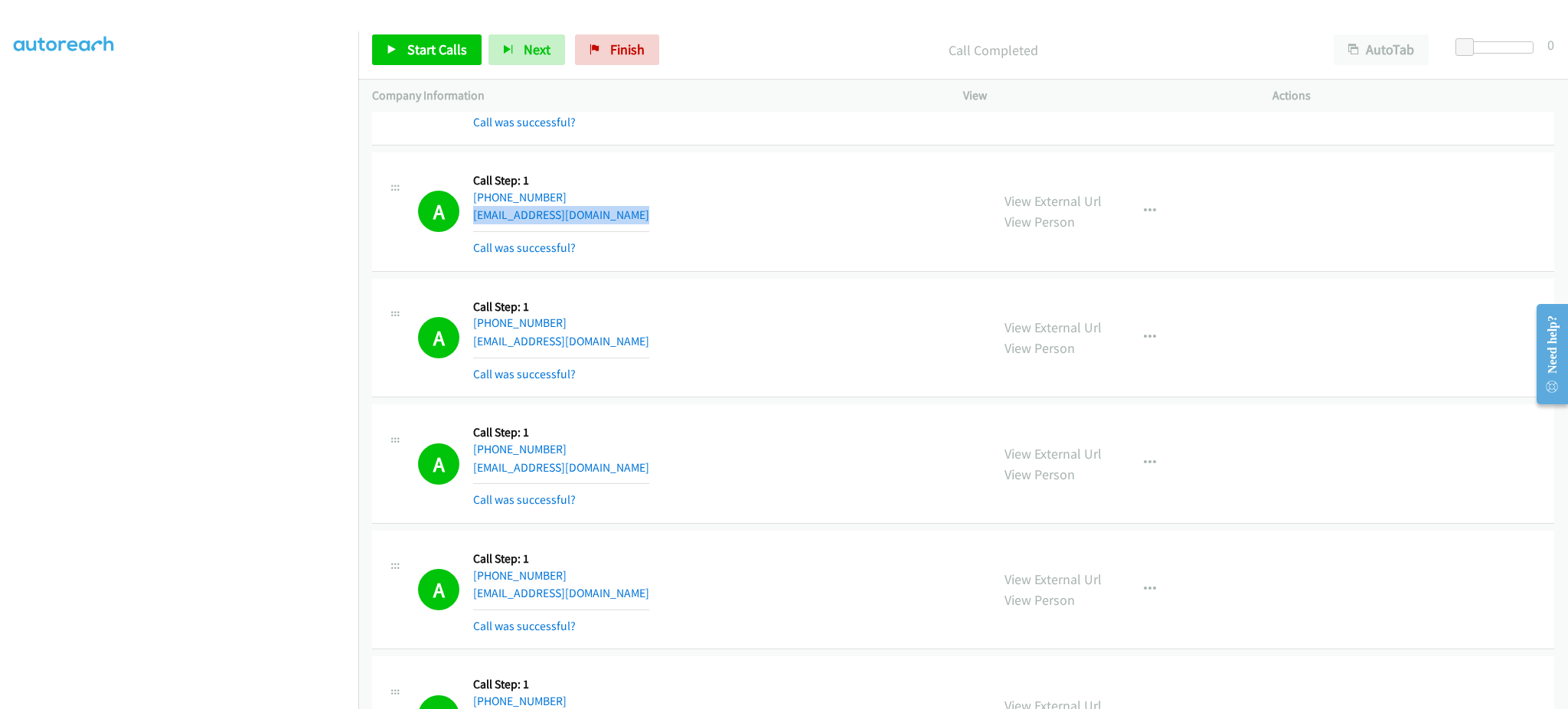
copy div "richey011@gmail.com"
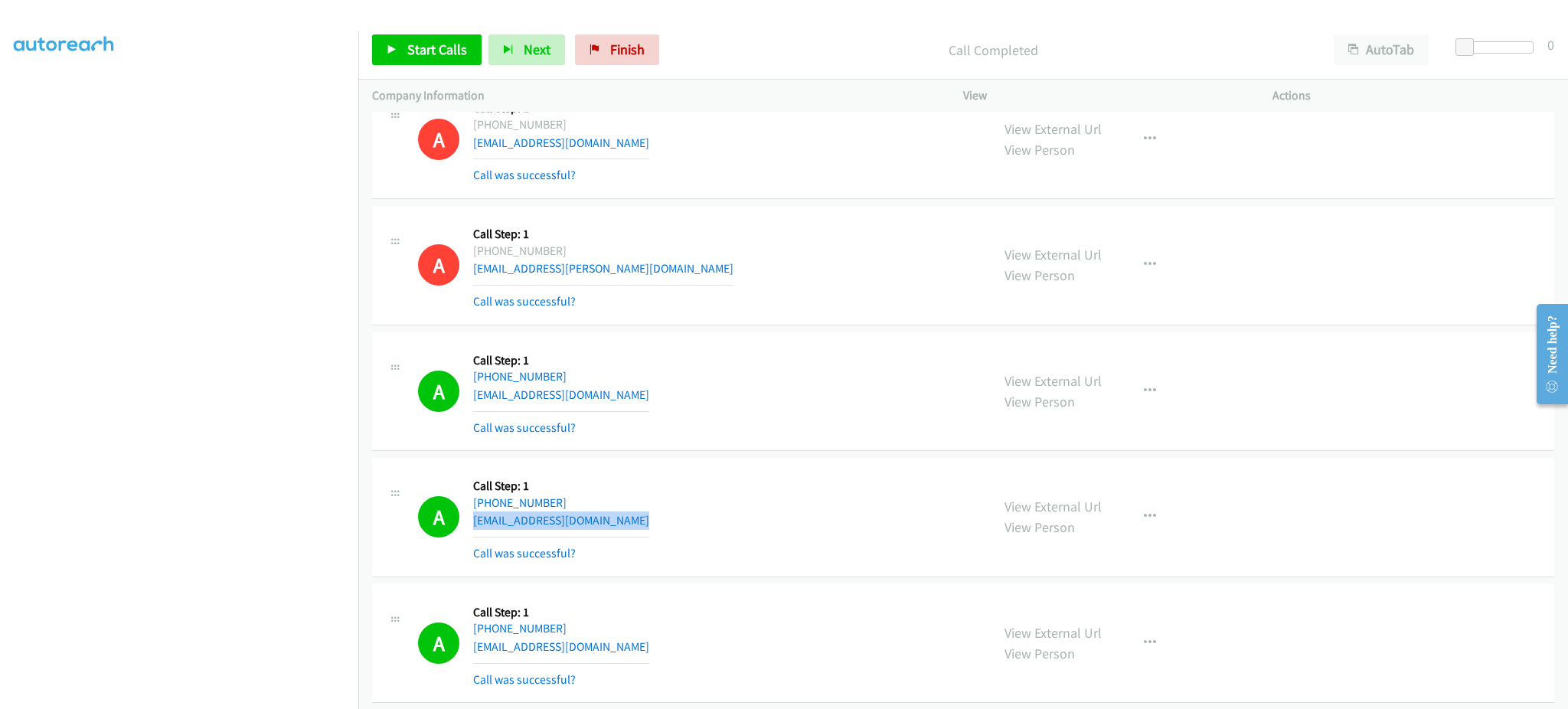
scroll to position [2144, 0]
click at [610, 397] on div "A Callback Scheduled Call Step: 1 America/Chicago +1 816-825-8172 isaac771008@g…" at bounding box center [697, 392] width 559 height 91
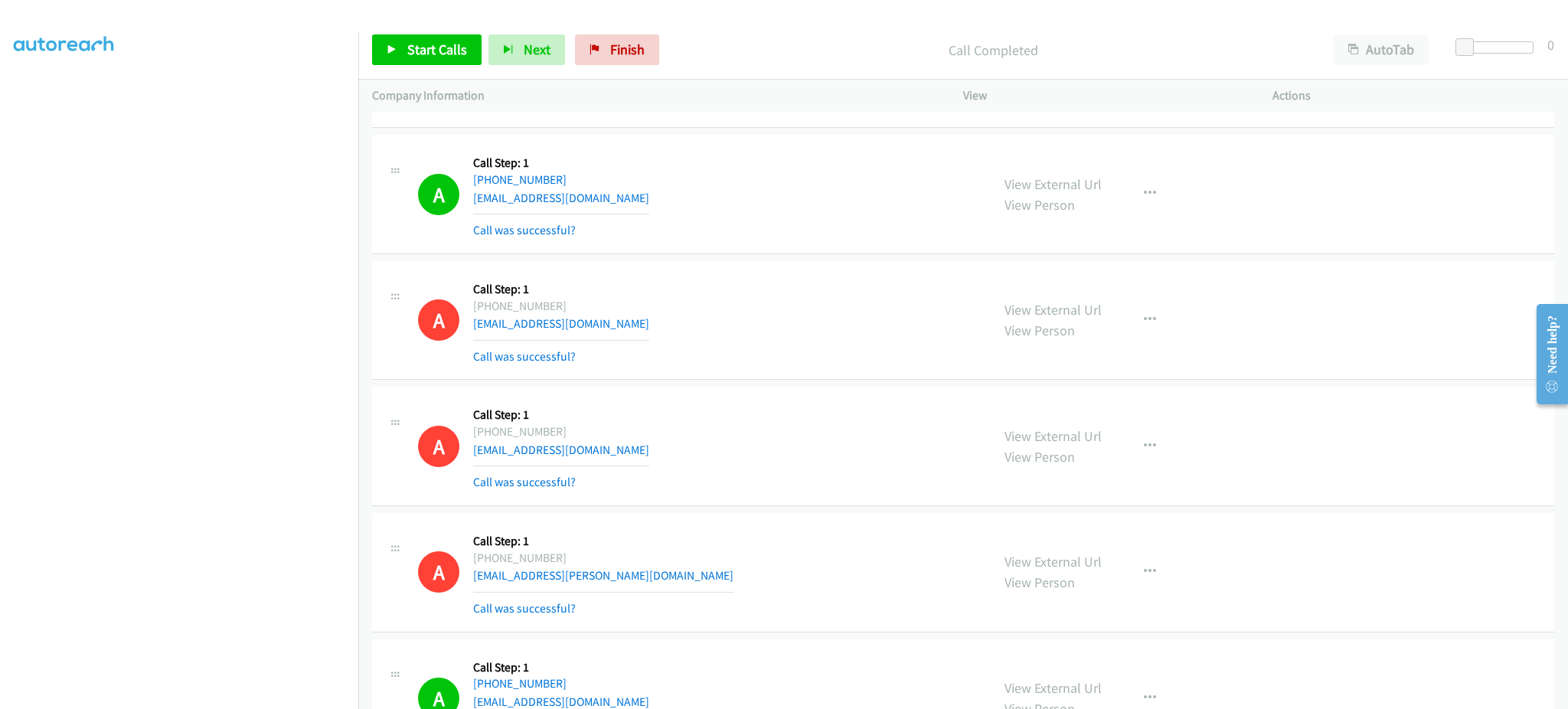
click at [621, 203] on div "A Callback Scheduled Call Step: 1 America/Chicago +1 615-545-0843 tajabriana@ya…" at bounding box center [697, 194] width 559 height 91
click at [747, 202] on div "A Callback Scheduled Call Step: 1 America/Chicago +1 615-545-0843 tajabriana@ya…" at bounding box center [697, 194] width 559 height 91
click at [437, 46] on span "Start Calls" at bounding box center [437, 50] width 60 height 18
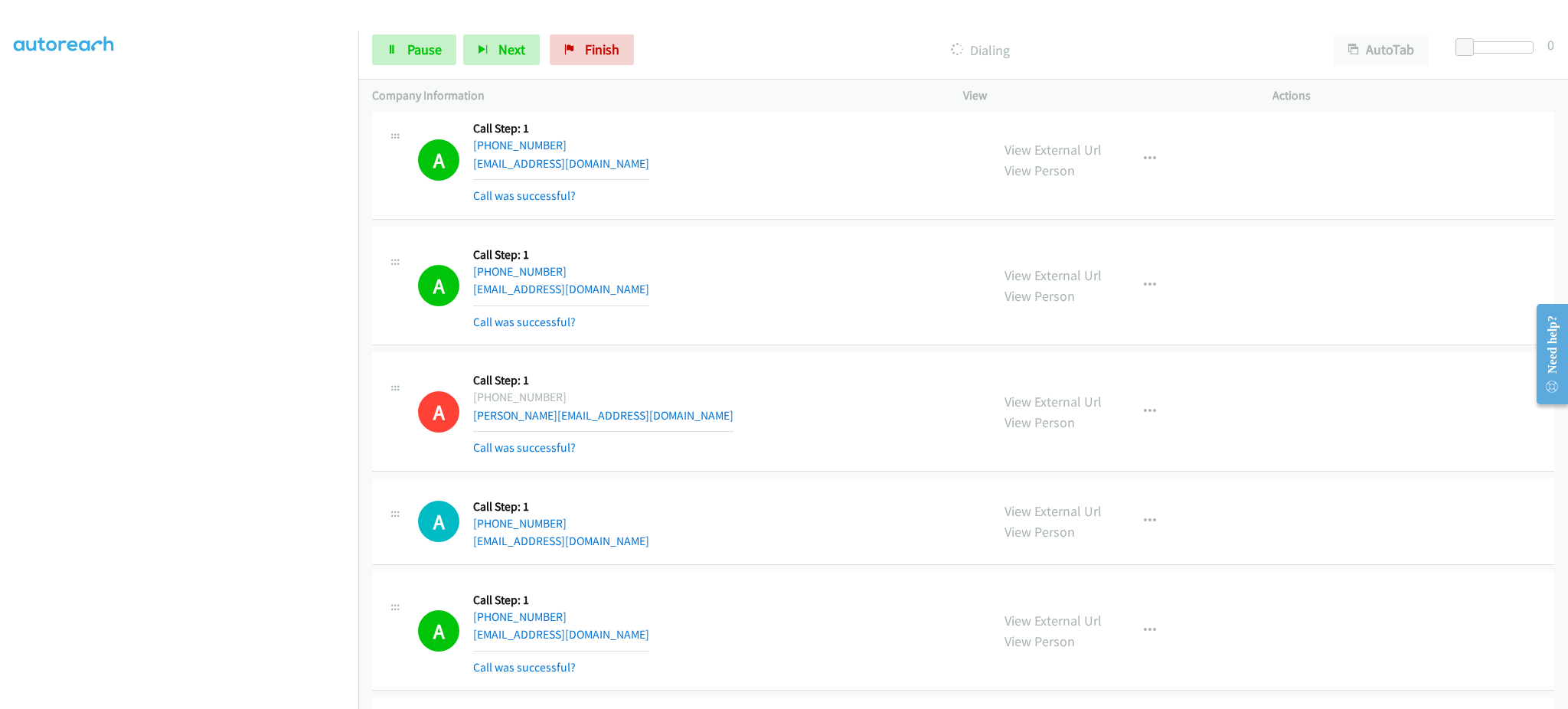
scroll to position [4594, 0]
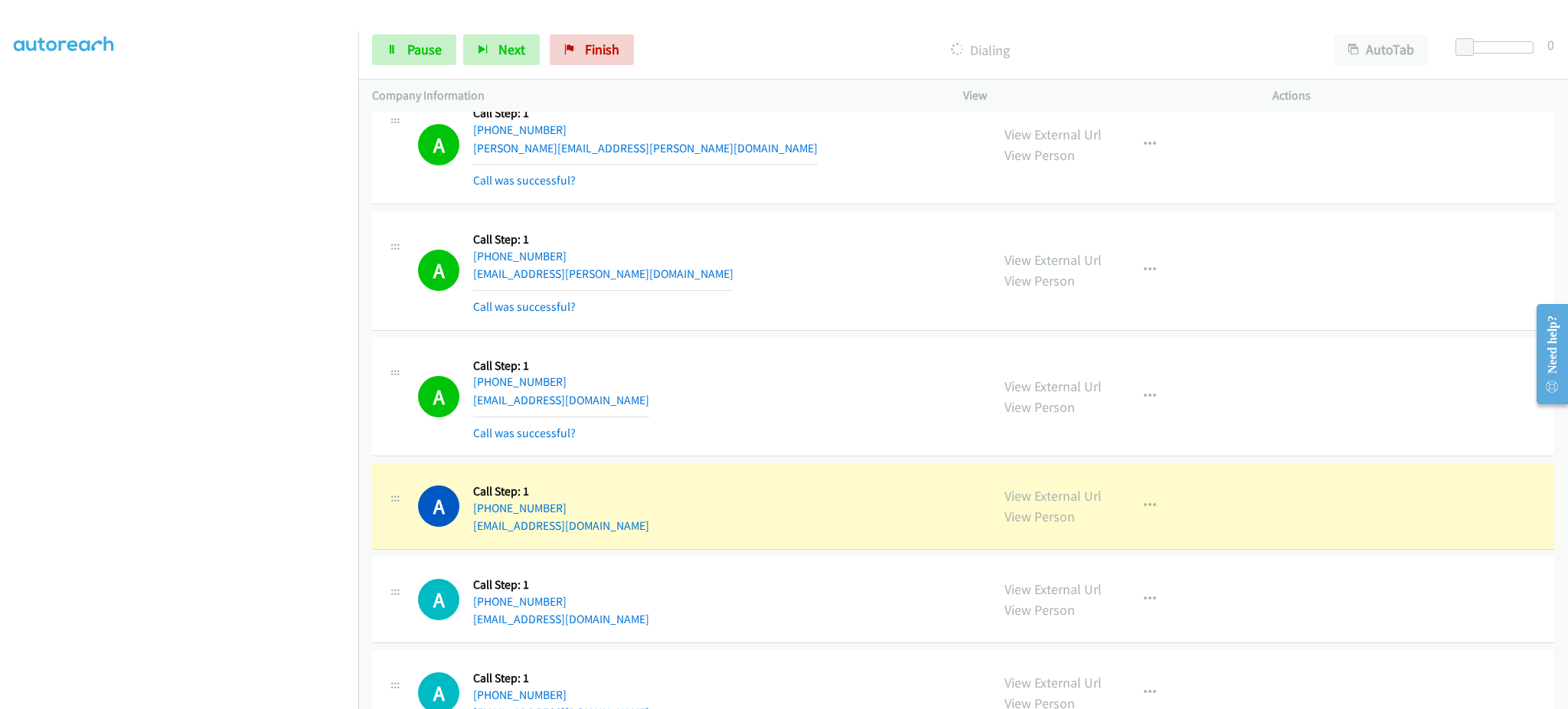
click at [643, 276] on div "A Callback Scheduled Call Step: 1 America/Denver +1 385-491-2171 welsh.zander@g…" at bounding box center [697, 271] width 559 height 91
click at [643, 278] on div "A Callback Scheduled Call Step: 1 America/Denver +1 385-491-2171 welsh.zander@g…" at bounding box center [697, 271] width 559 height 91
click at [702, 532] on div "A Callback Scheduled Call Step: 1 America/New_York +1 410-350-9350 jimmymacb@gm…" at bounding box center [697, 506] width 559 height 58
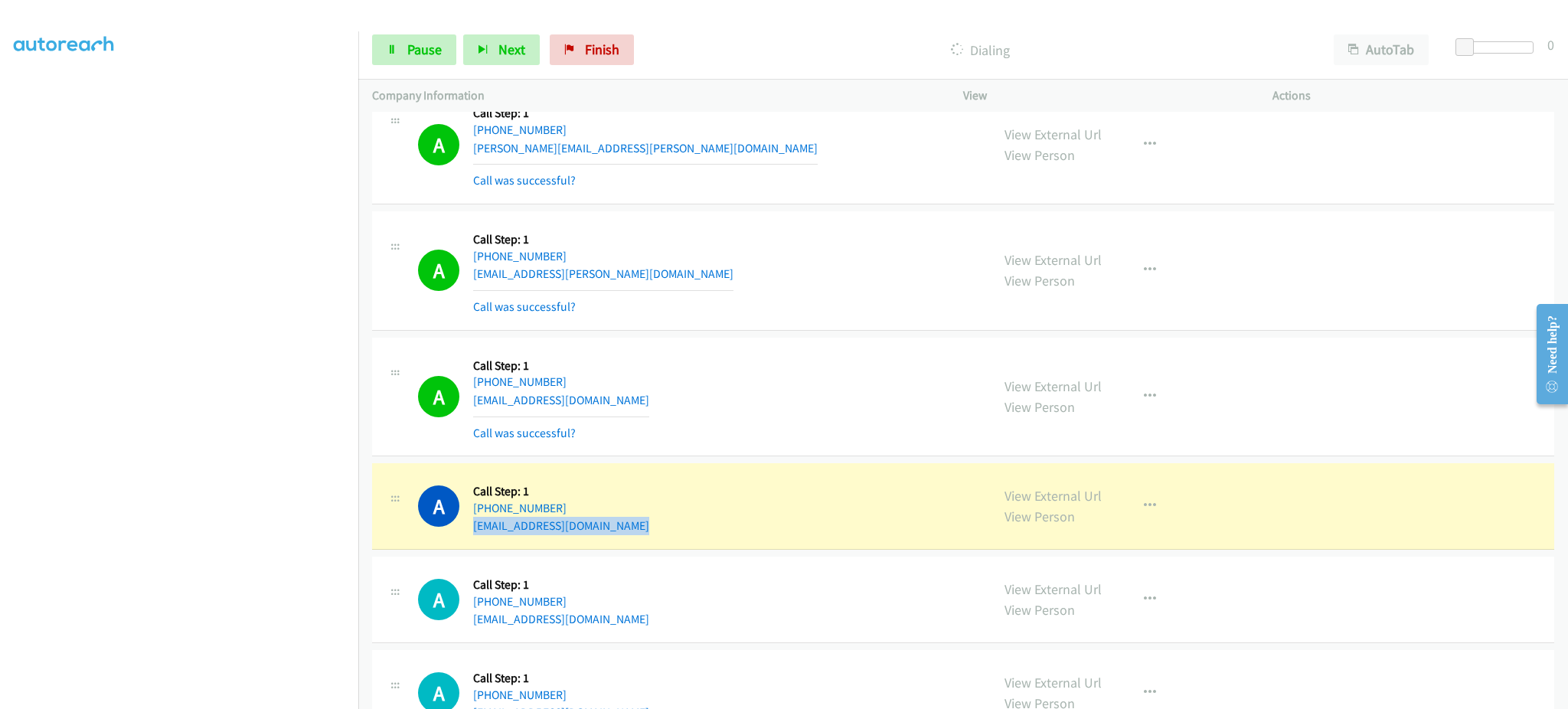
click at [702, 532] on div "A Callback Scheduled Call Step: 1 America/New_York +1 410-350-9350 jimmymacb@gm…" at bounding box center [697, 506] width 559 height 58
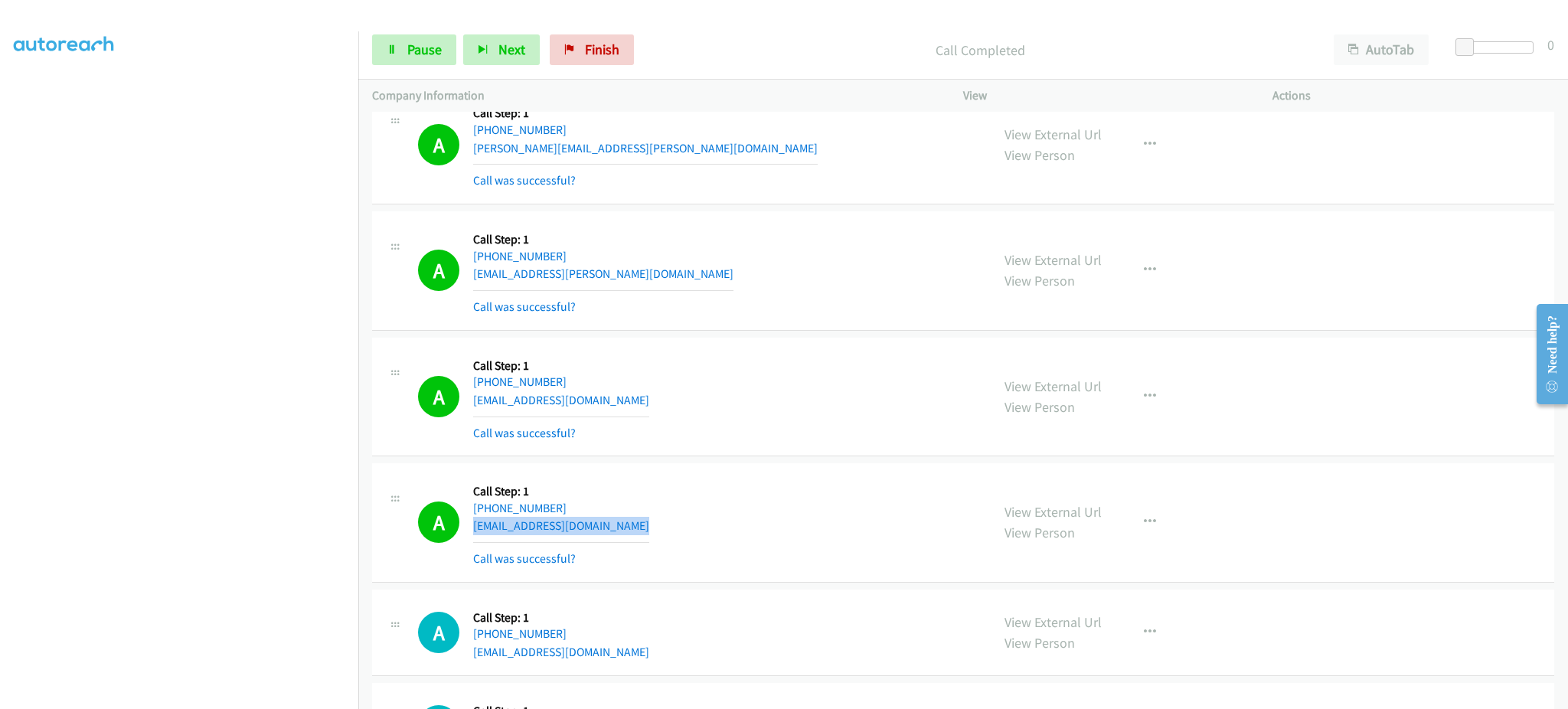
click at [641, 525] on div "A Callback Scheduled Call Step: 1 America/New_York +1 410-350-9350 jimmymacb@gm…" at bounding box center [697, 523] width 559 height 91
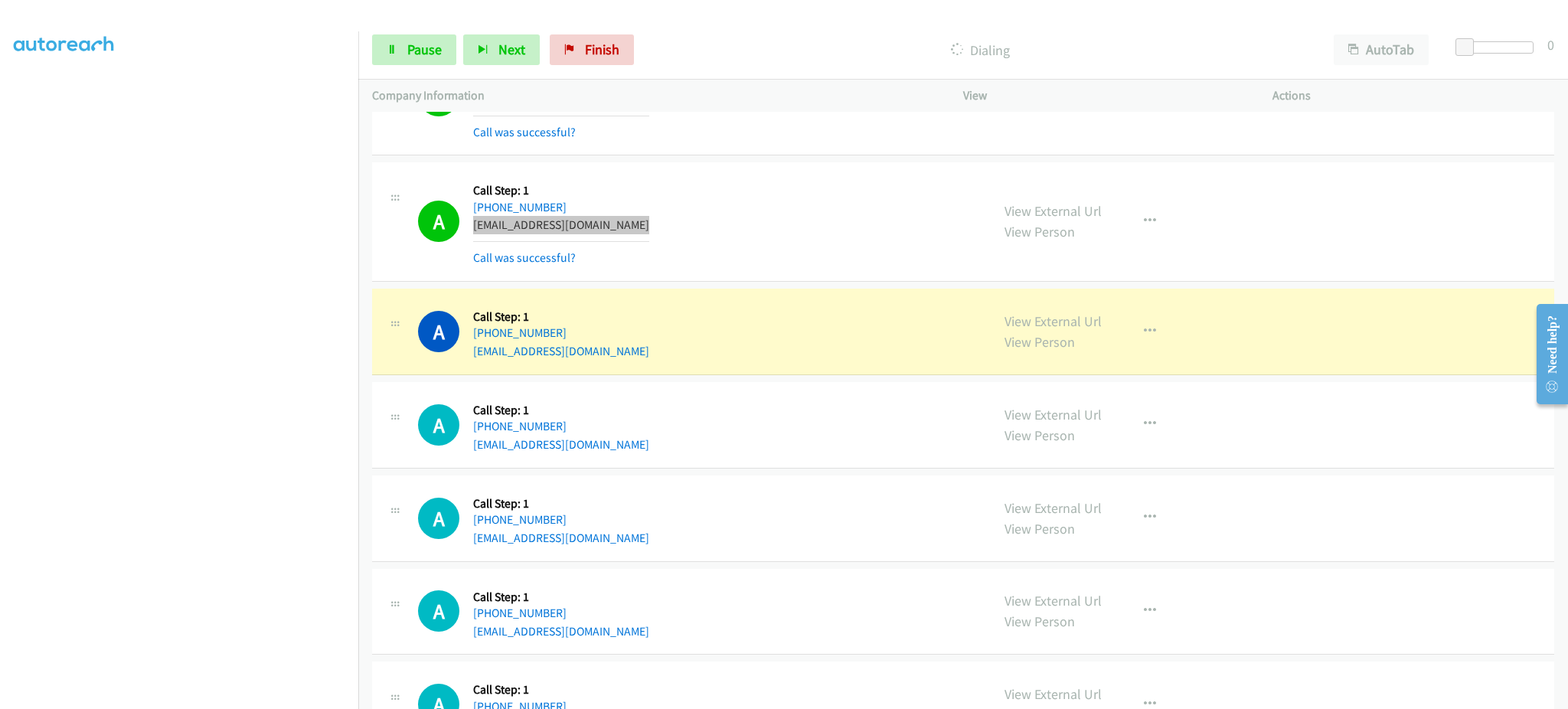
scroll to position [4900, 0]
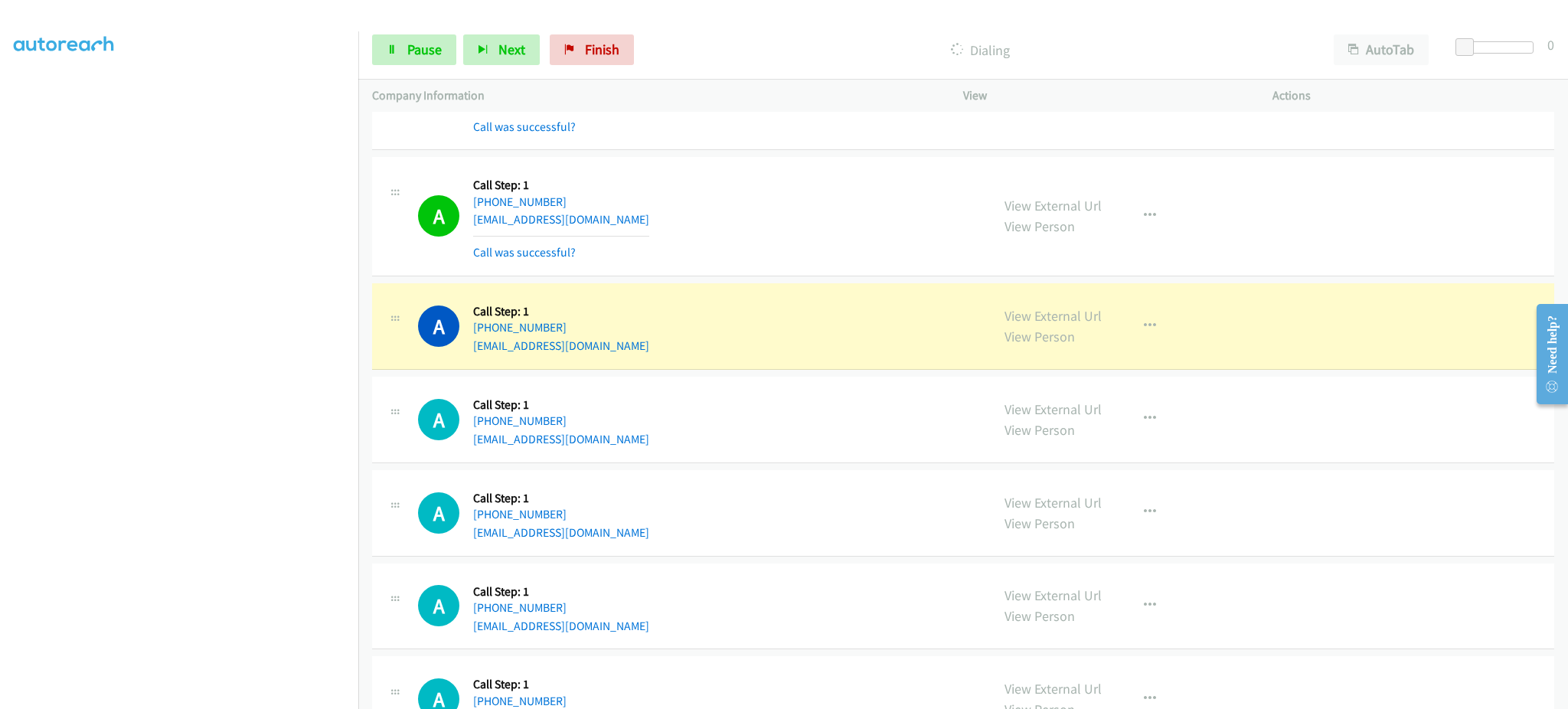
click at [657, 351] on div "A Callback Scheduled Call Step: 1 America/New_York +1 401-588-1507 almeidahayle…" at bounding box center [697, 326] width 559 height 58
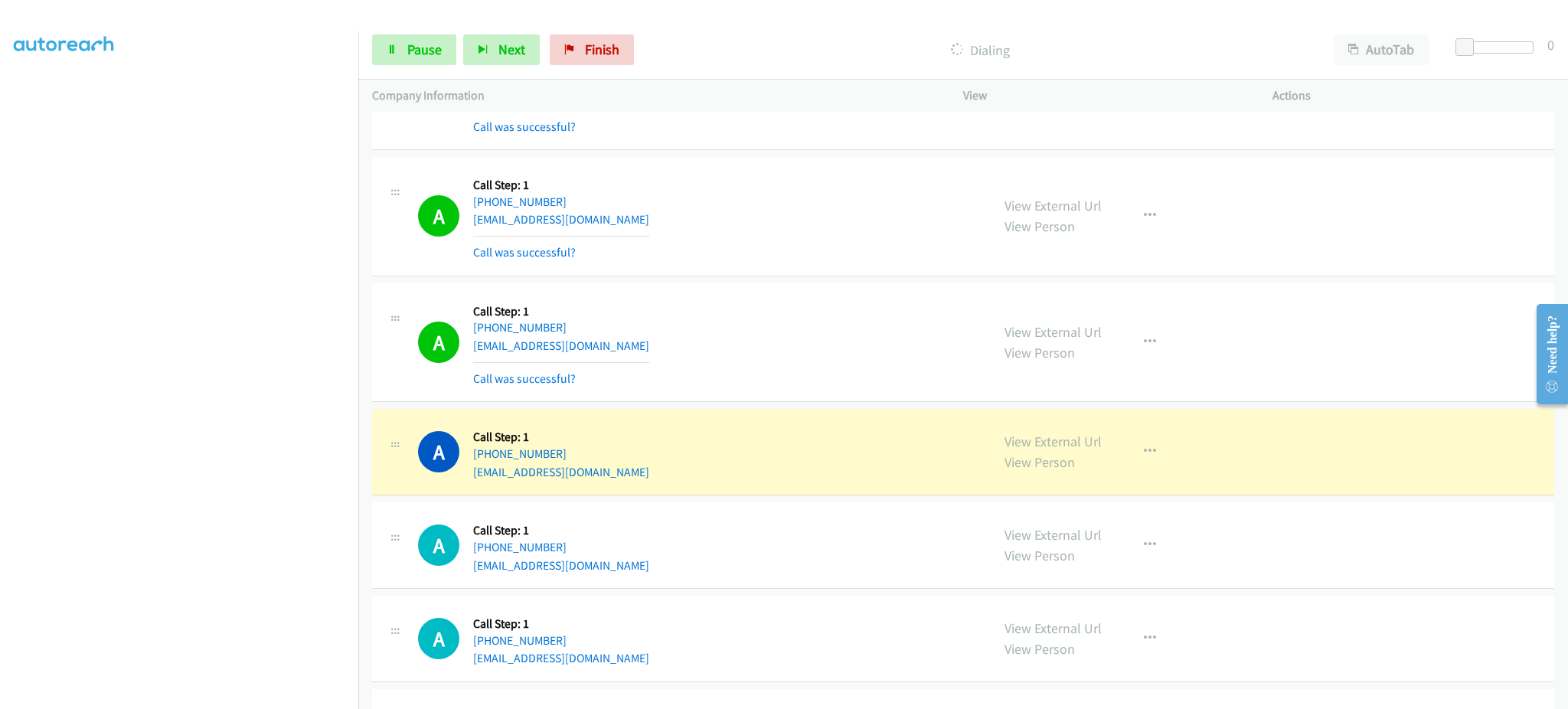
click at [639, 475] on div "A Callback Scheduled Call Step: 1 America/Los_Angeles +1 916-914-4078 shyanchil…" at bounding box center [697, 452] width 559 height 58
click at [637, 477] on div "A Callback Scheduled Call Step: 1 America/Los_Angeles +1 916-914-4078 shyanchil…" at bounding box center [697, 452] width 559 height 58
click at [635, 478] on div "A Callback Scheduled Call Step: 1 America/Los_Angeles +1 916-914-4078 shyanchil…" at bounding box center [697, 452] width 559 height 58
click at [643, 478] on div "A Callback Scheduled Call Step: 1 America/Los_Angeles +1 916-914-4078 shyanchil…" at bounding box center [697, 452] width 559 height 58
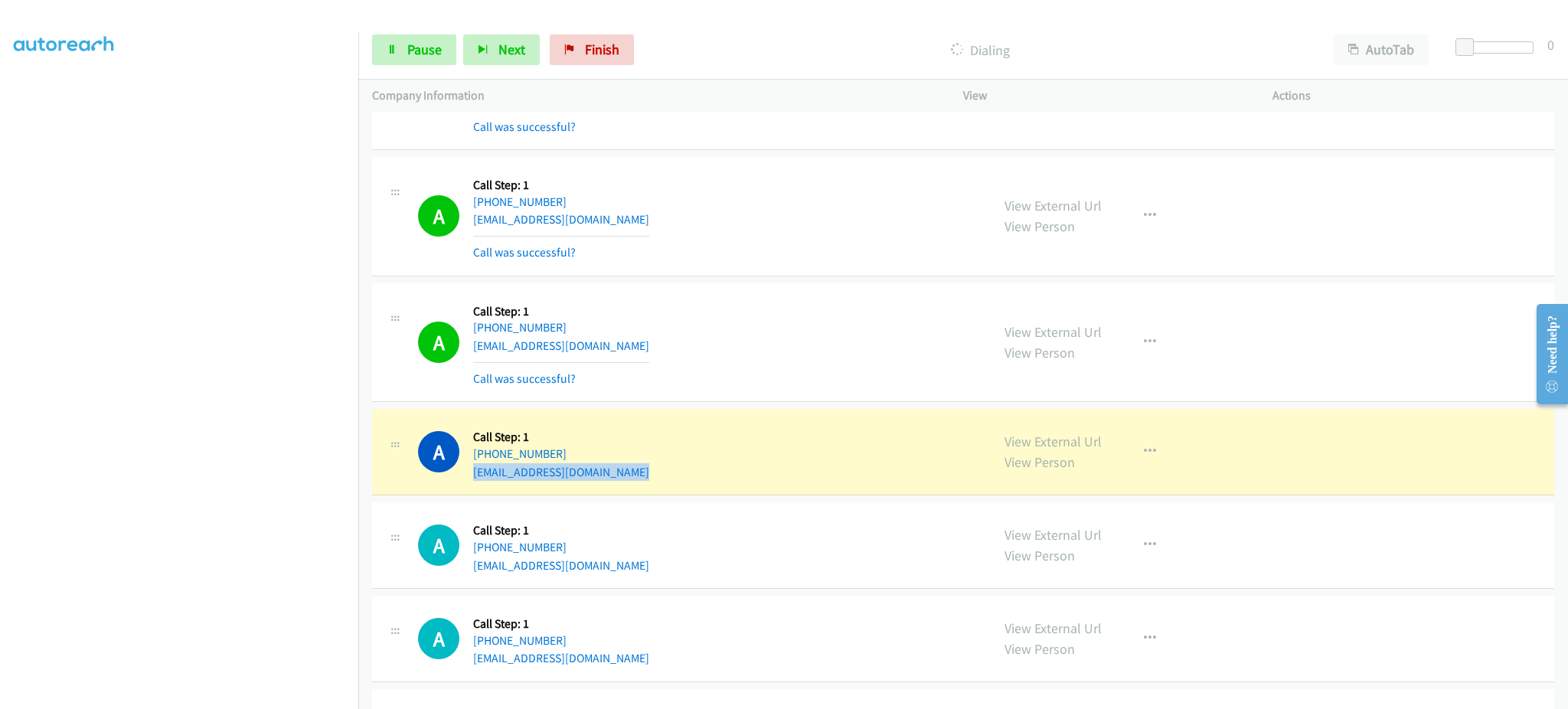
click at [643, 478] on div "A Callback Scheduled Call Step: 1 America/Los_Angeles +1 916-914-4078 shyanchil…" at bounding box center [697, 452] width 559 height 58
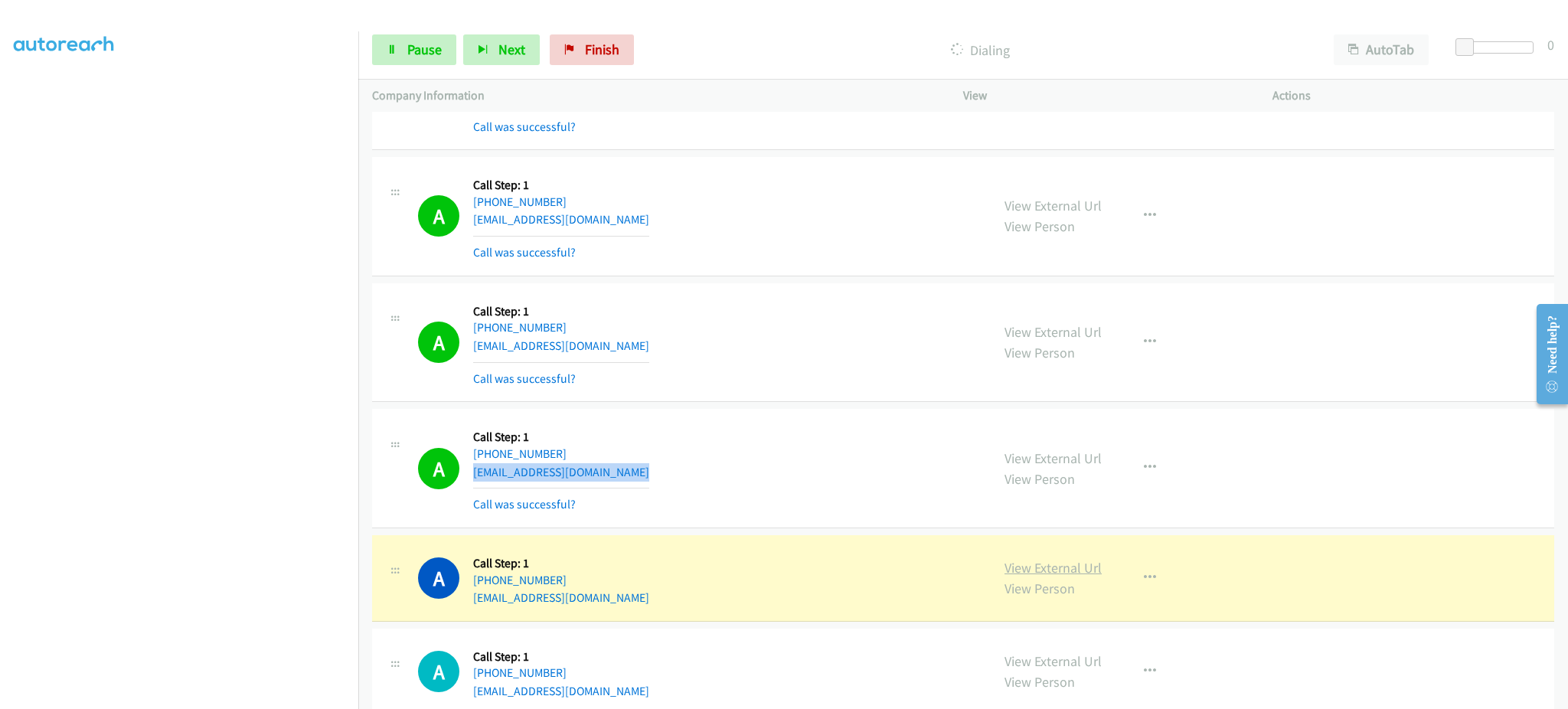
click at [1056, 572] on link "View External Url" at bounding box center [1053, 568] width 98 height 18
click at [427, 60] on link "Pause" at bounding box center [414, 50] width 84 height 30
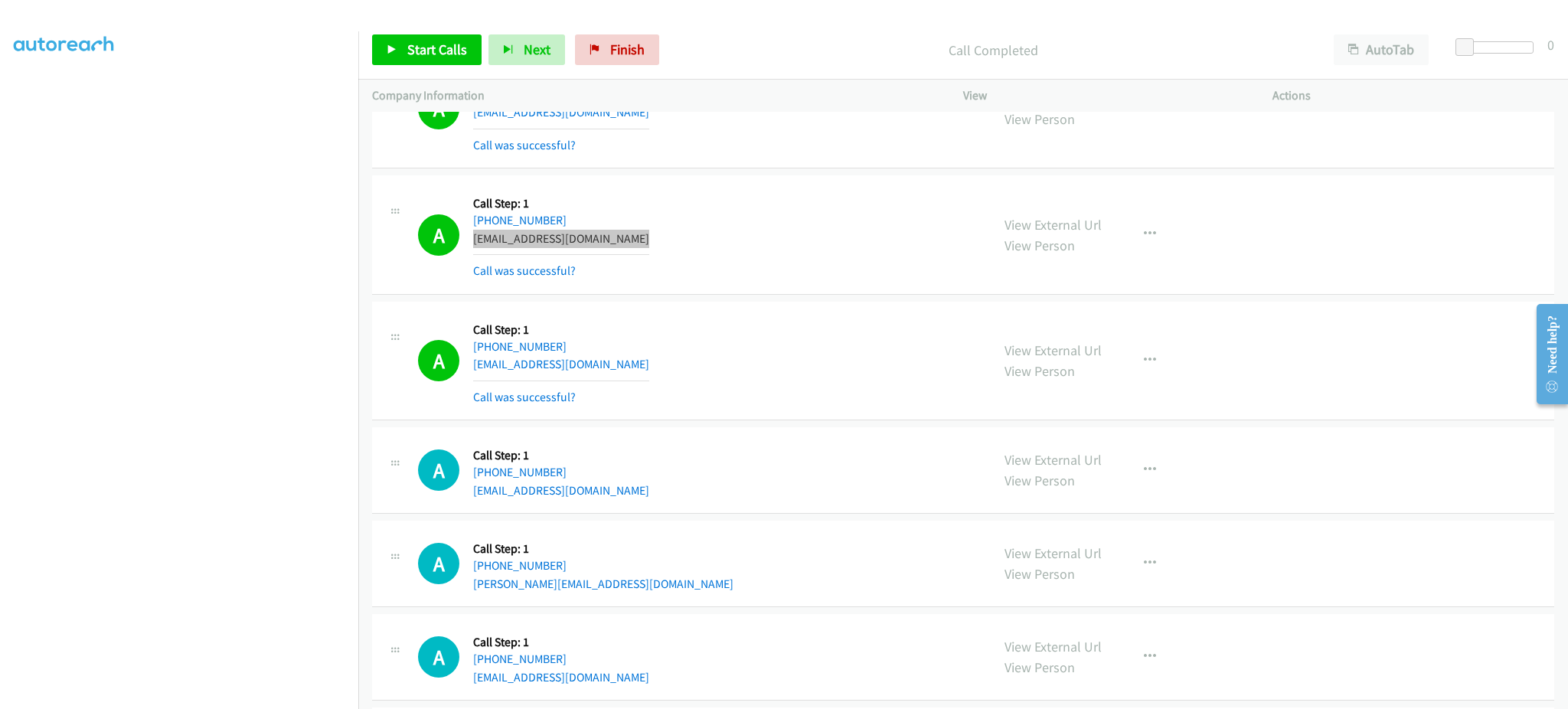
scroll to position [5128, 0]
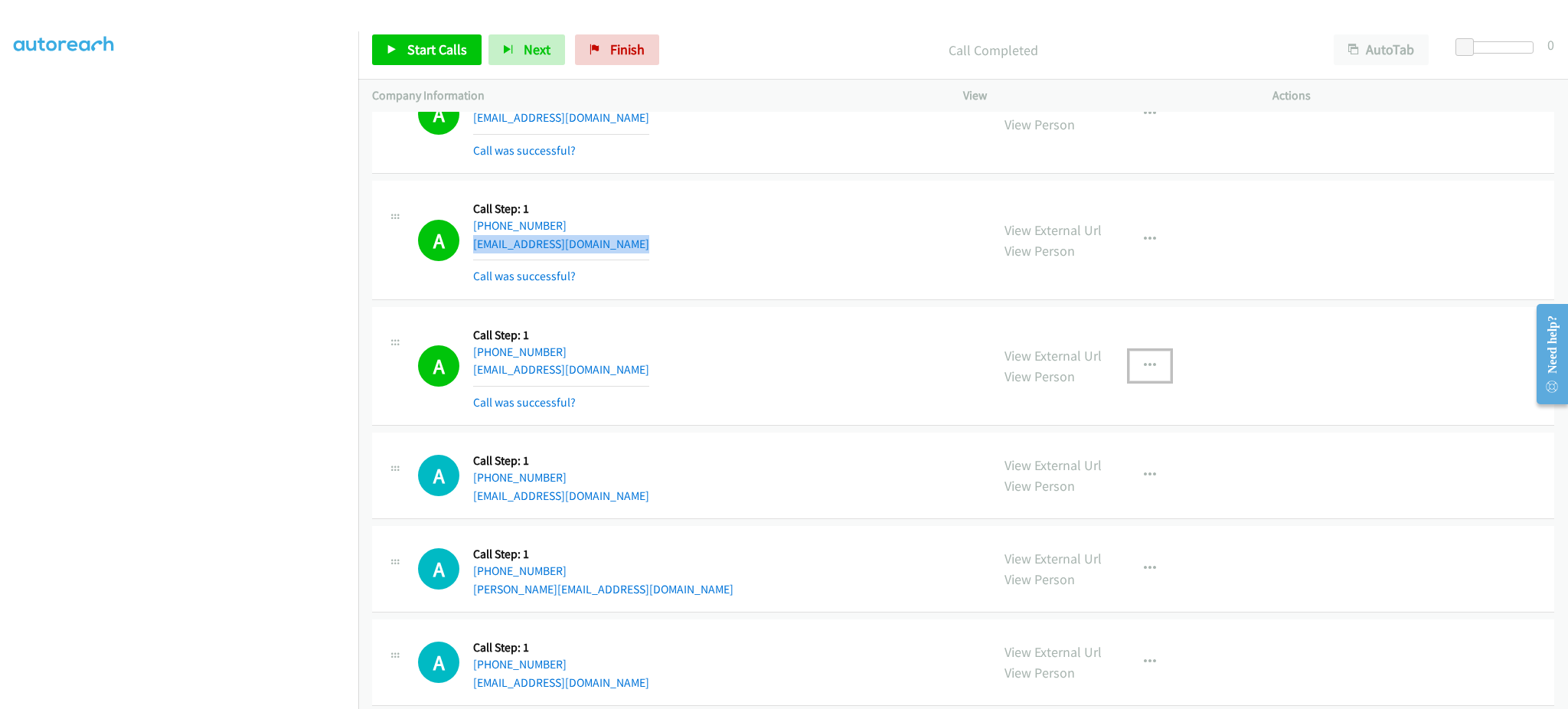
click at [1144, 372] on icon "button" at bounding box center [1149, 365] width 12 height 12
click at [1121, 500] on link "Add to do not call list" at bounding box center [1068, 497] width 204 height 30
click at [427, 30] on div "Start Calls Pause Next Finish Call Completed AutoTab AutoTab 0" at bounding box center [962, 50] width 1209 height 59
click at [442, 56] on span "Start Calls" at bounding box center [437, 50] width 60 height 18
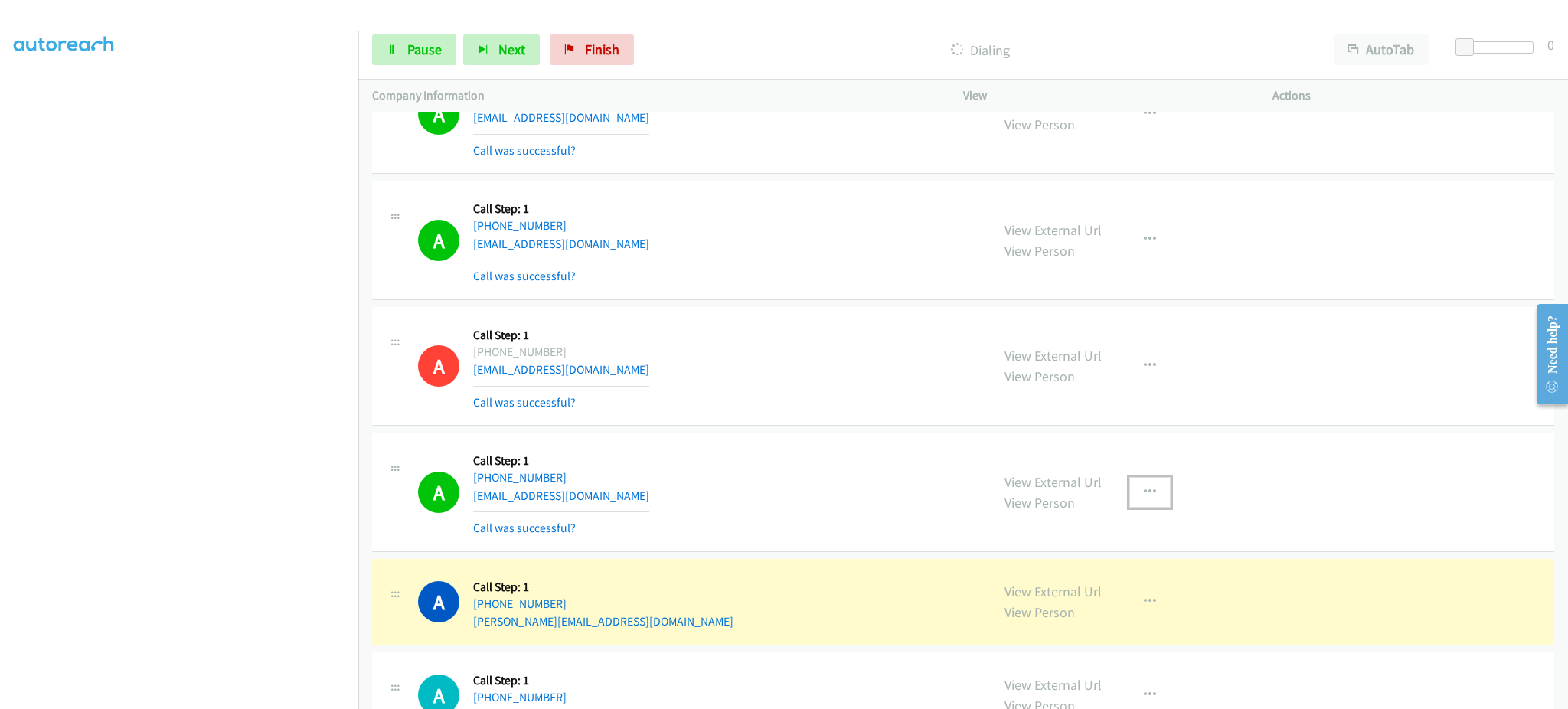
click at [1132, 500] on button "button" at bounding box center [1150, 492] width 42 height 30
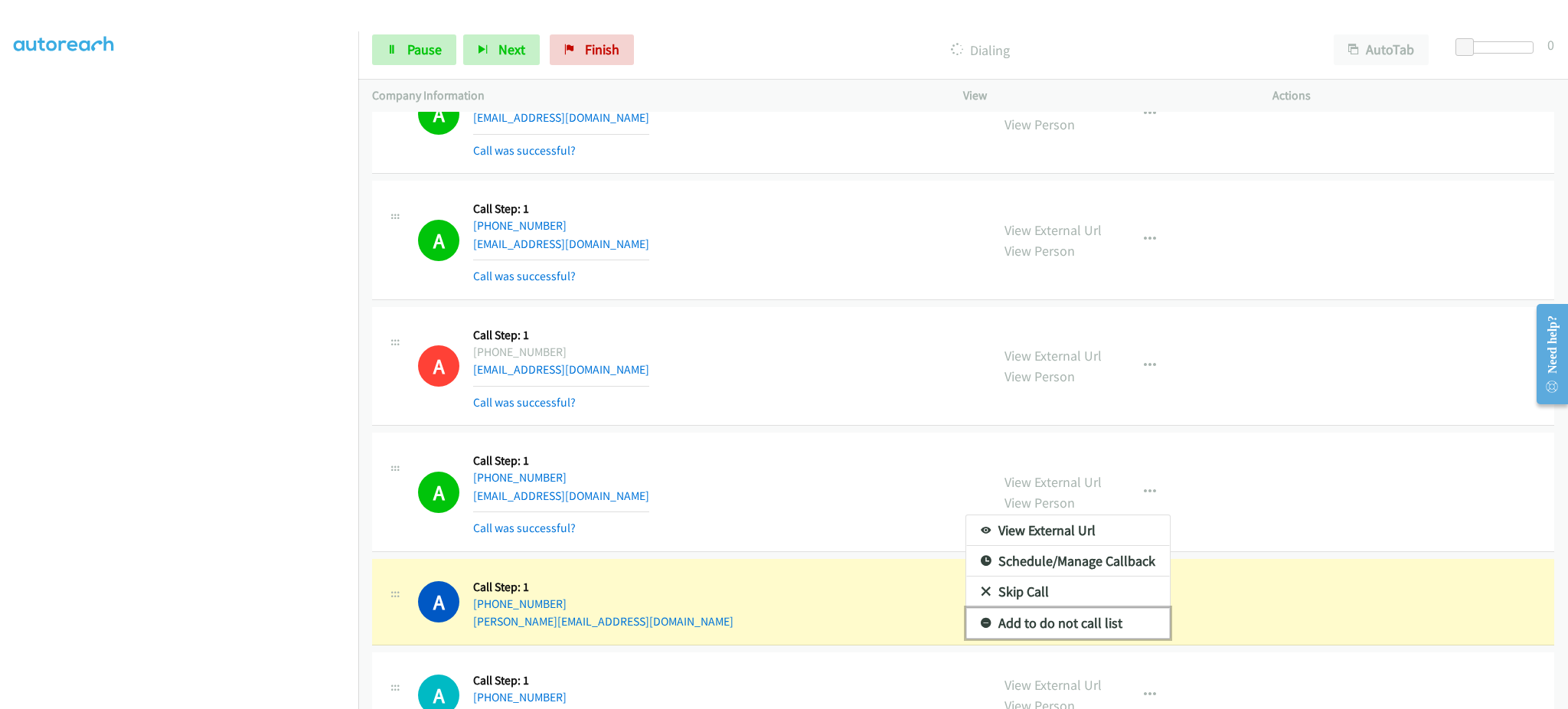
click at [1117, 622] on link "Add to do not call list" at bounding box center [1068, 623] width 204 height 30
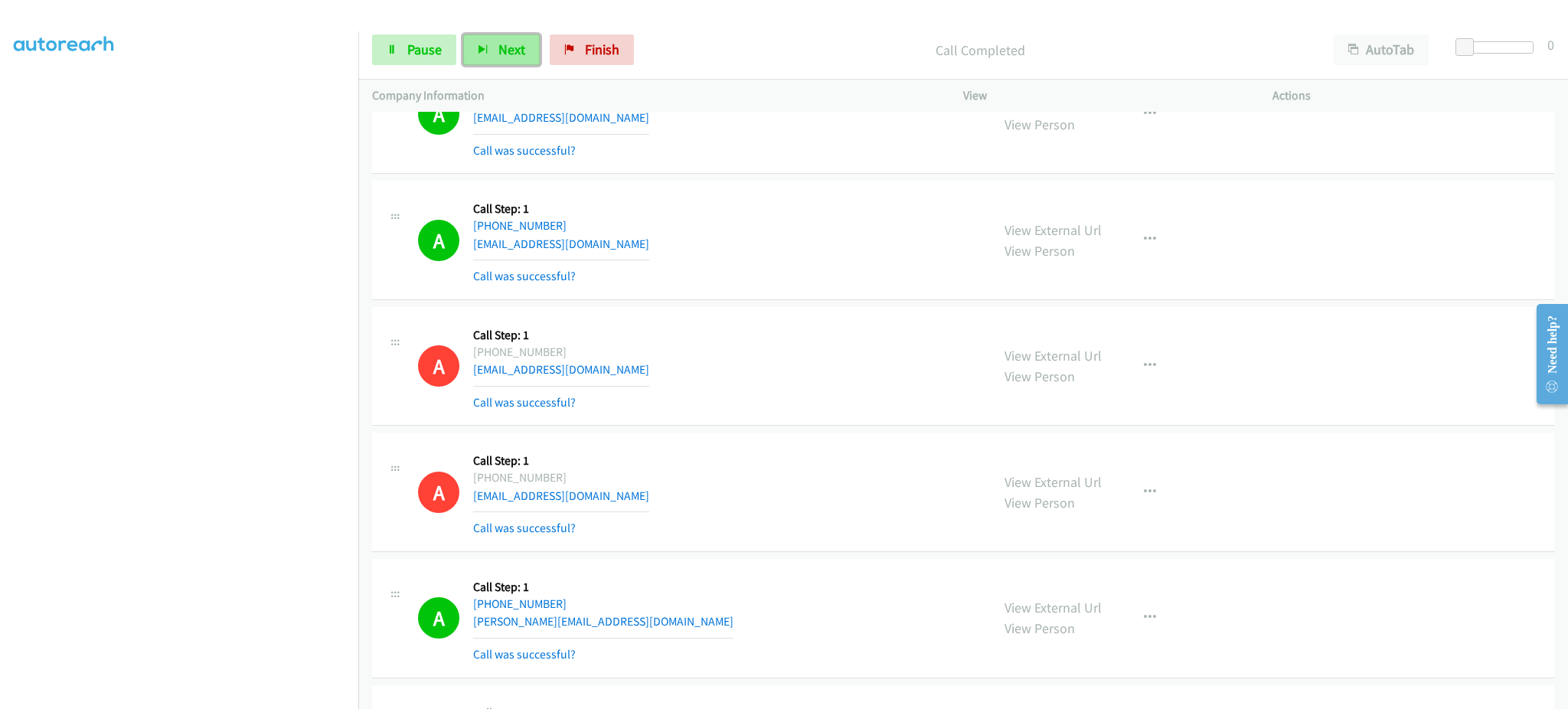
click at [510, 52] on span "Next" at bounding box center [512, 50] width 27 height 18
click at [411, 46] on span "Pause" at bounding box center [424, 50] width 34 height 18
click at [425, 47] on span "Start Calls" at bounding box center [437, 50] width 60 height 18
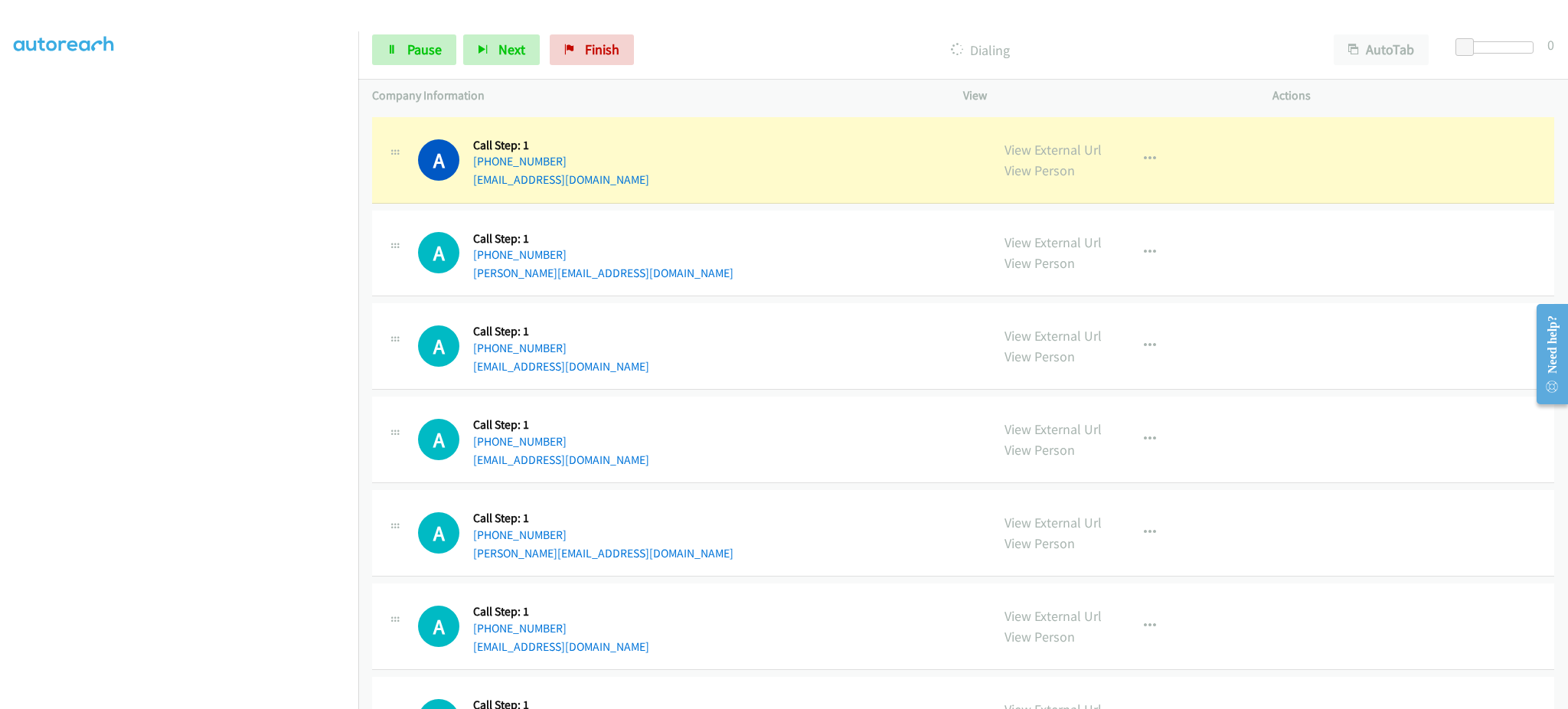
scroll to position [6047, 0]
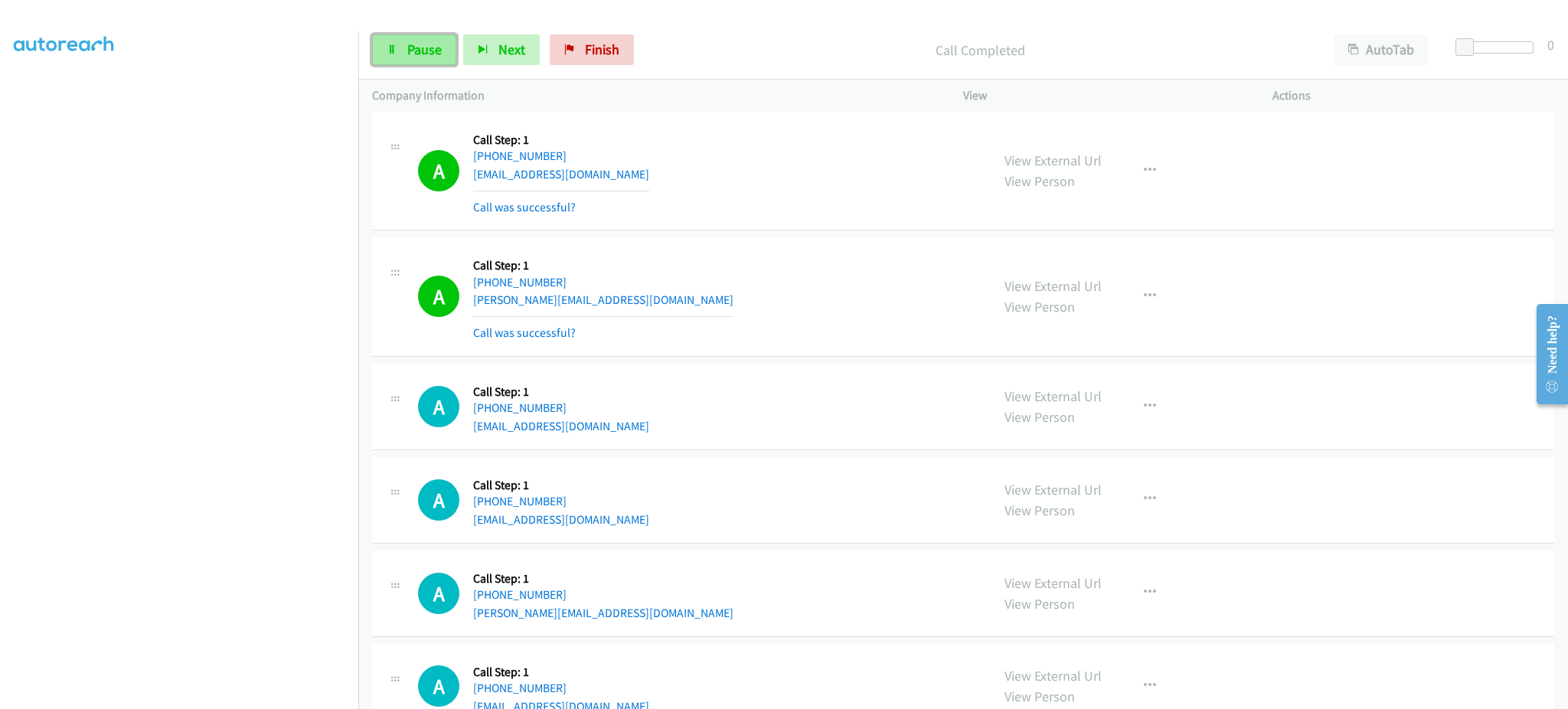
click at [442, 54] on link "Pause" at bounding box center [414, 50] width 84 height 30
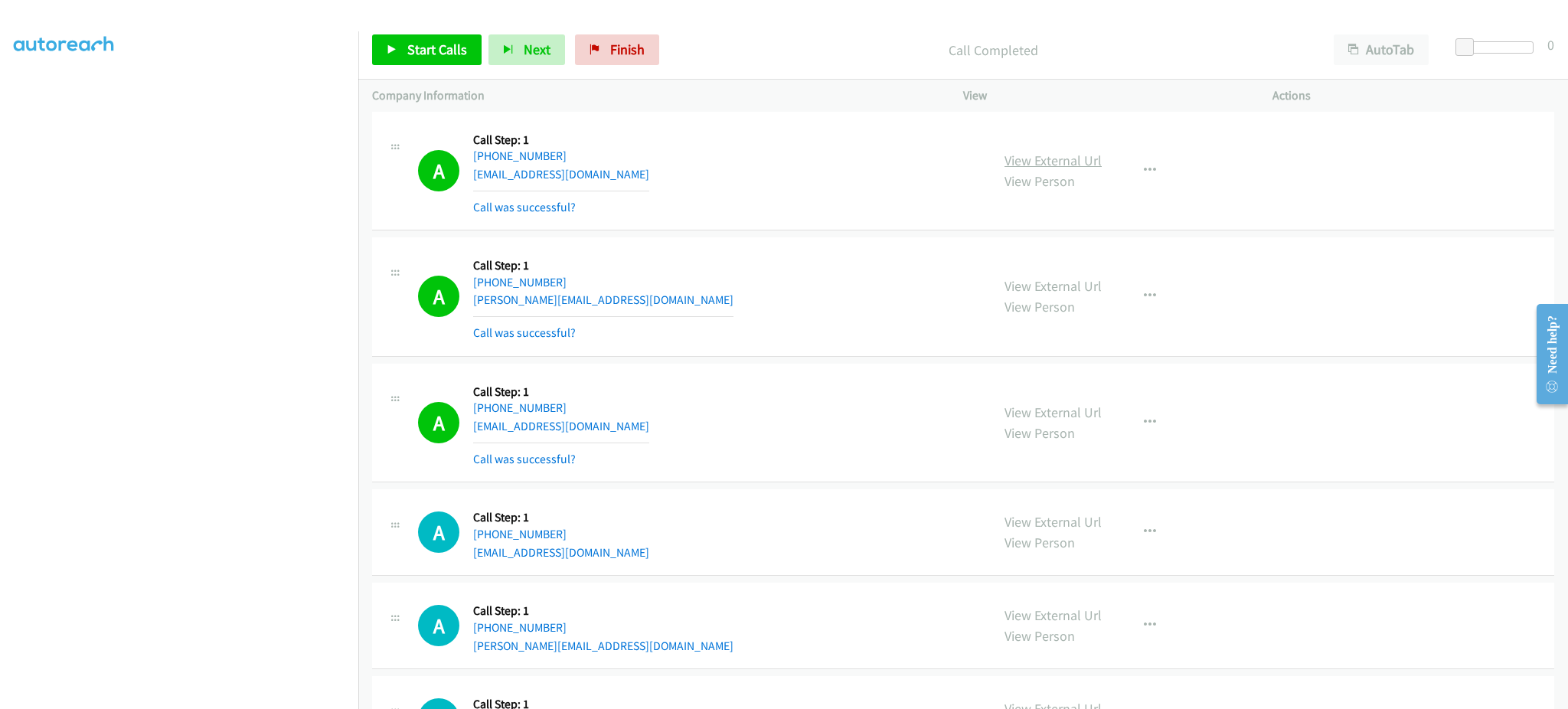
click at [1031, 161] on link "View External Url" at bounding box center [1053, 161] width 98 height 18
click at [1134, 169] on button "button" at bounding box center [1150, 170] width 42 height 30
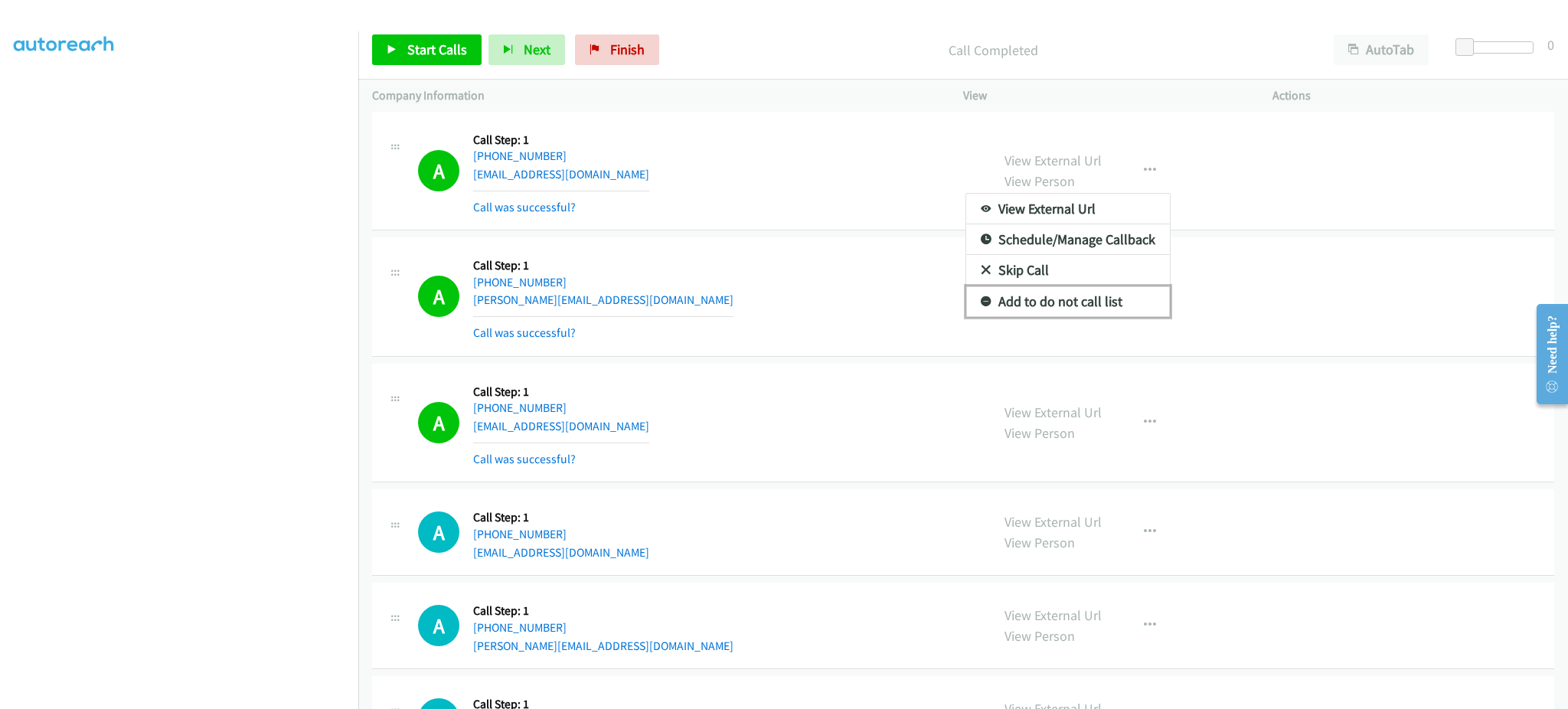
click at [1082, 317] on link "Add to do not call list" at bounding box center [1068, 301] width 204 height 30
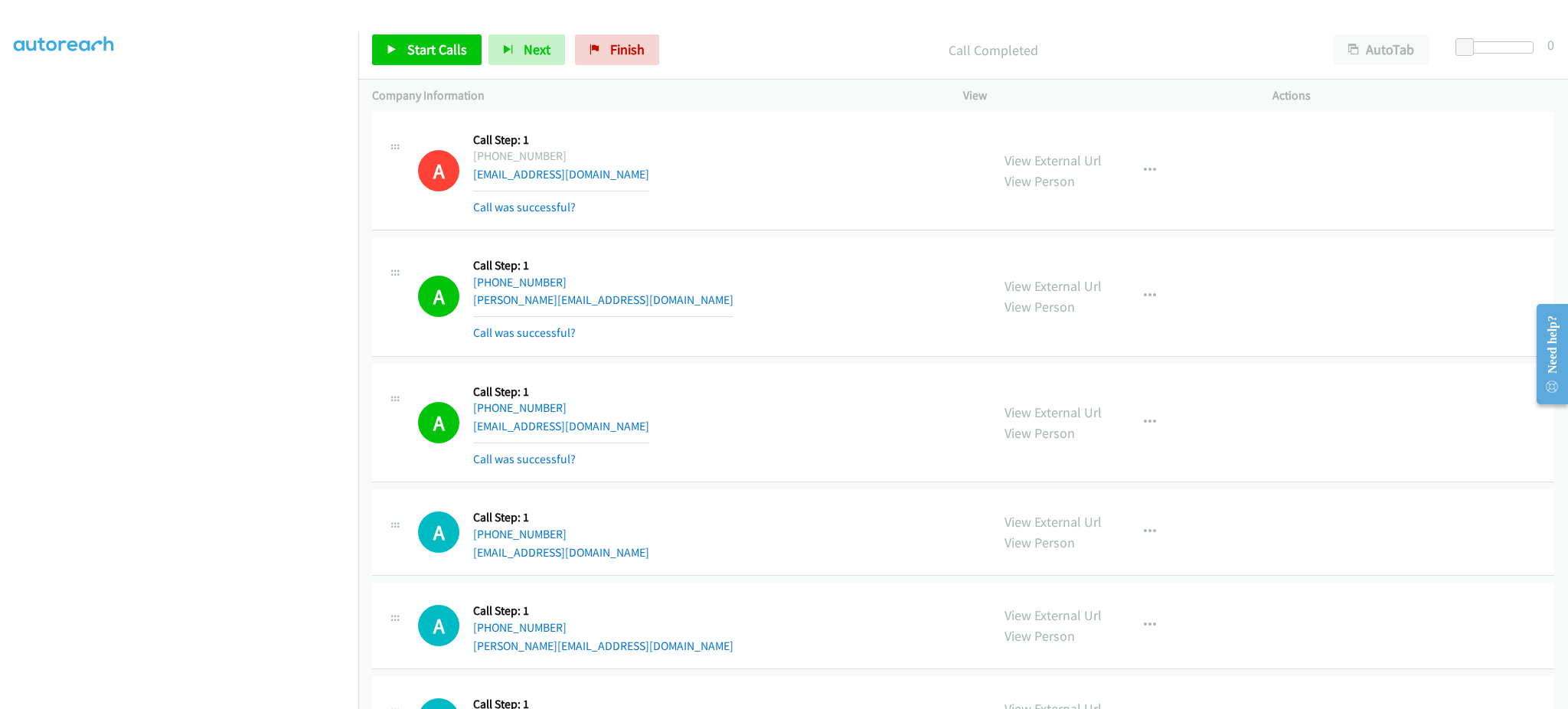
click at [655, 443] on div "A Callback Scheduled Call Step: 1 America/Los_Angeles +1 626-363-5226 enranwu@g…" at bounding box center [697, 423] width 559 height 91
click at [635, 422] on div "A Callback Scheduled Call Step: 1 America/Los_Angeles +1 626-363-5226 enranwu@g…" at bounding box center [697, 423] width 559 height 91
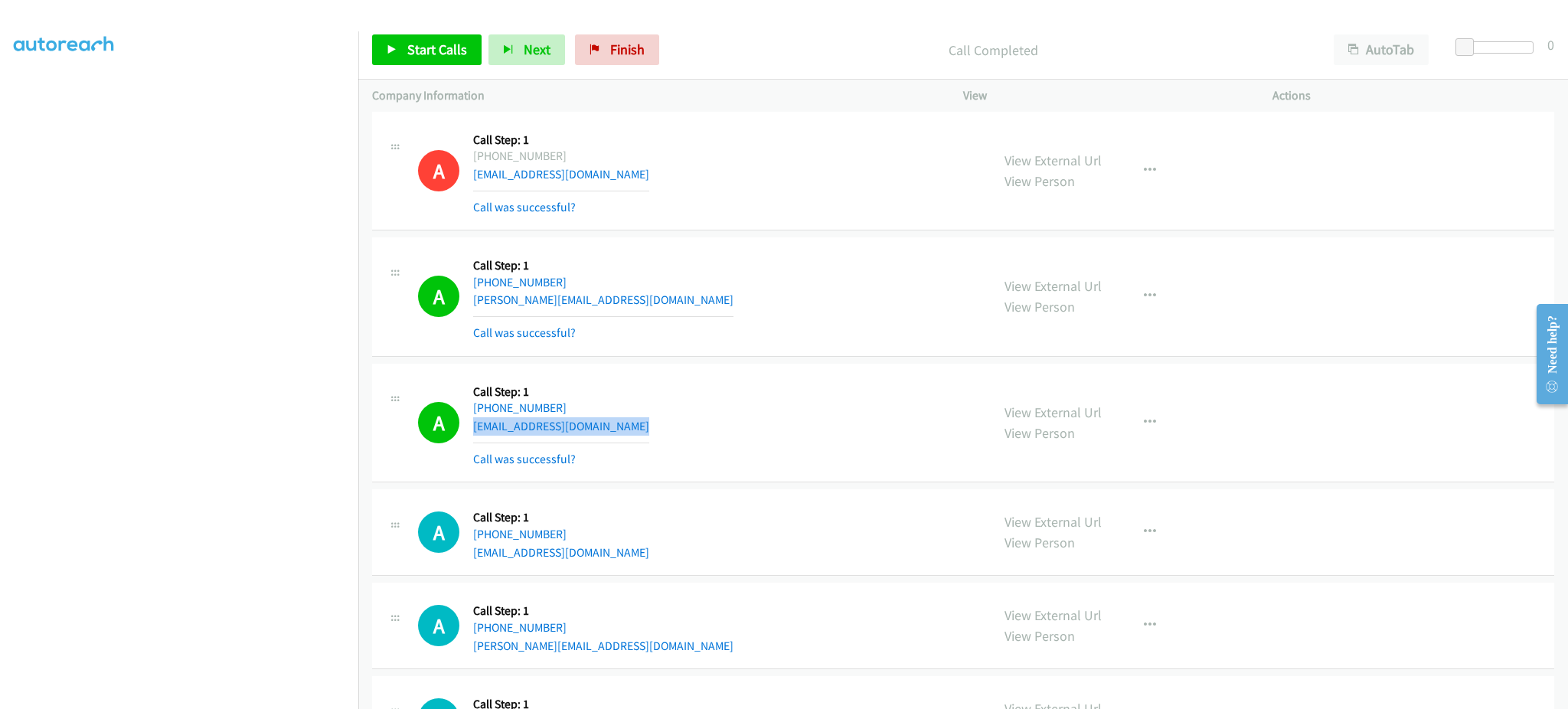
click at [635, 422] on div "A Callback Scheduled Call Step: 1 America/Los_Angeles +1 626-363-5226 enranwu@g…" at bounding box center [697, 423] width 559 height 91
click at [623, 552] on div "A Callback Scheduled Call Step: 1 America/Los_Angeles +1 503-545-8023 cedrum100…" at bounding box center [697, 532] width 559 height 58
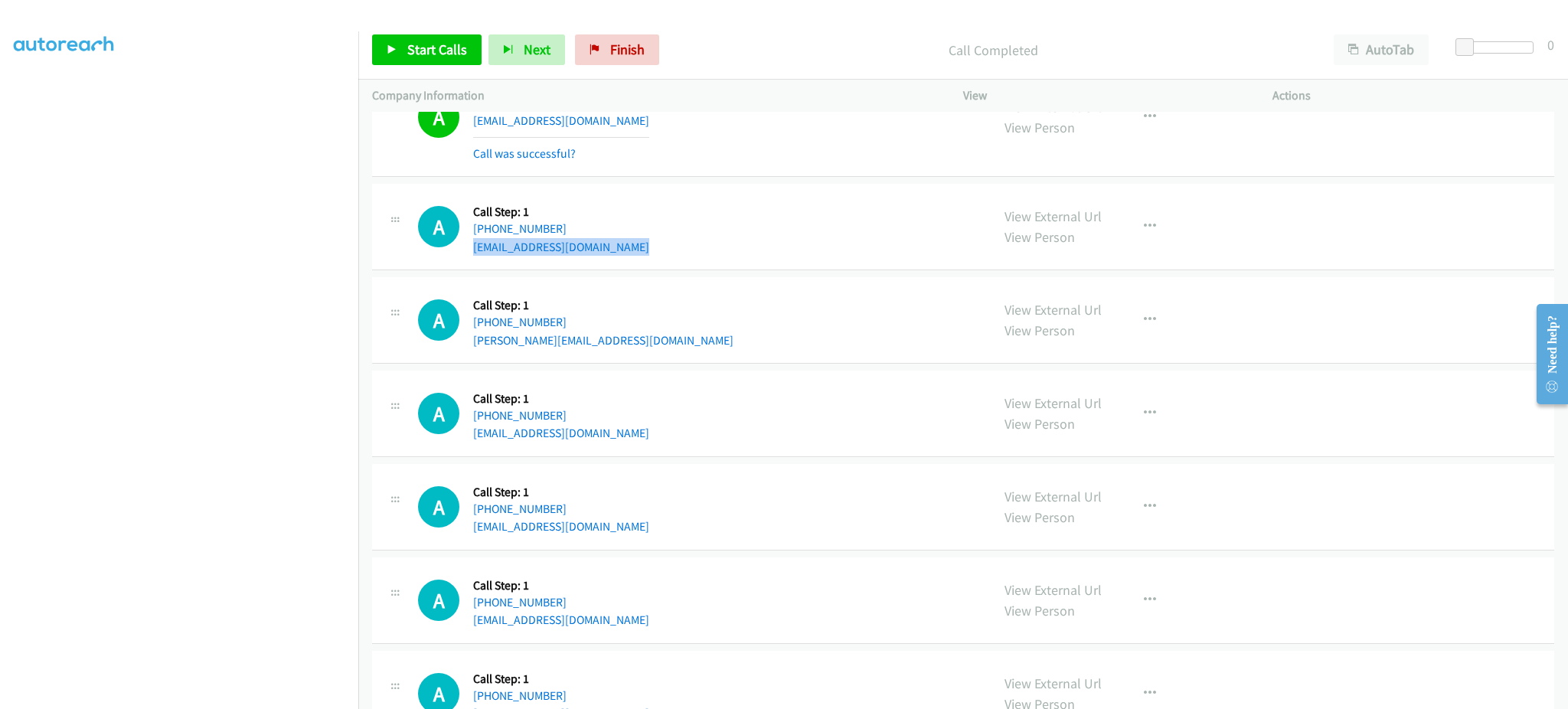
scroll to position [6353, 0]
click at [653, 338] on div "A Callback Scheduled Call Step: 1 America/Los_Angeles +1 650-303-5032 c.a.marko…" at bounding box center [697, 319] width 559 height 58
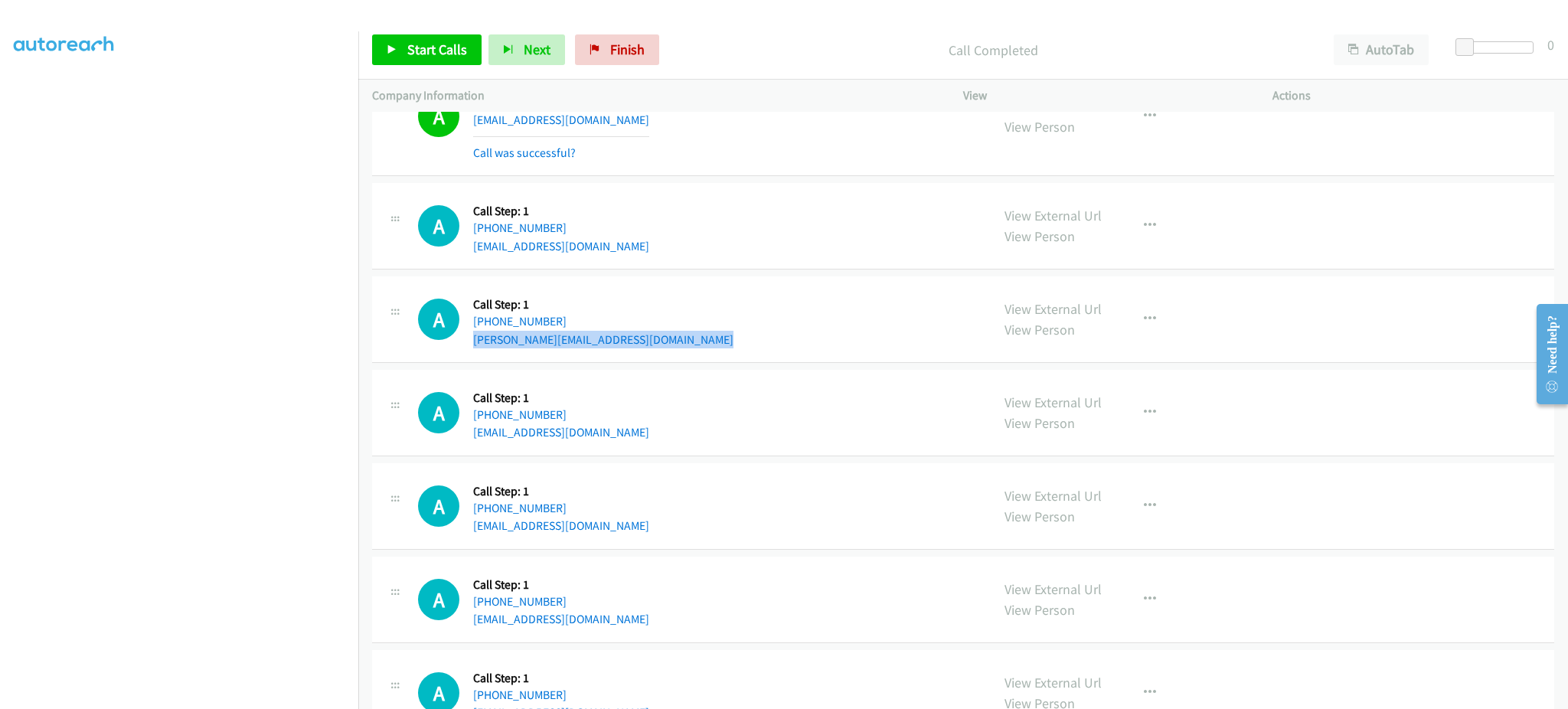
click at [653, 338] on div "A Callback Scheduled Call Step: 1 America/Los_Angeles +1 650-303-5032 c.a.marko…" at bounding box center [697, 319] width 559 height 58
click at [651, 448] on div "A Callback Scheduled Call Step: 1 America/New_York +1 614-507-2334 central1117@…" at bounding box center [963, 413] width 1182 height 86
click at [612, 528] on div "A Callback Scheduled Call Step: 1 America/New_York +1 812-697-5555 k_33uk@yahoo…" at bounding box center [697, 506] width 559 height 58
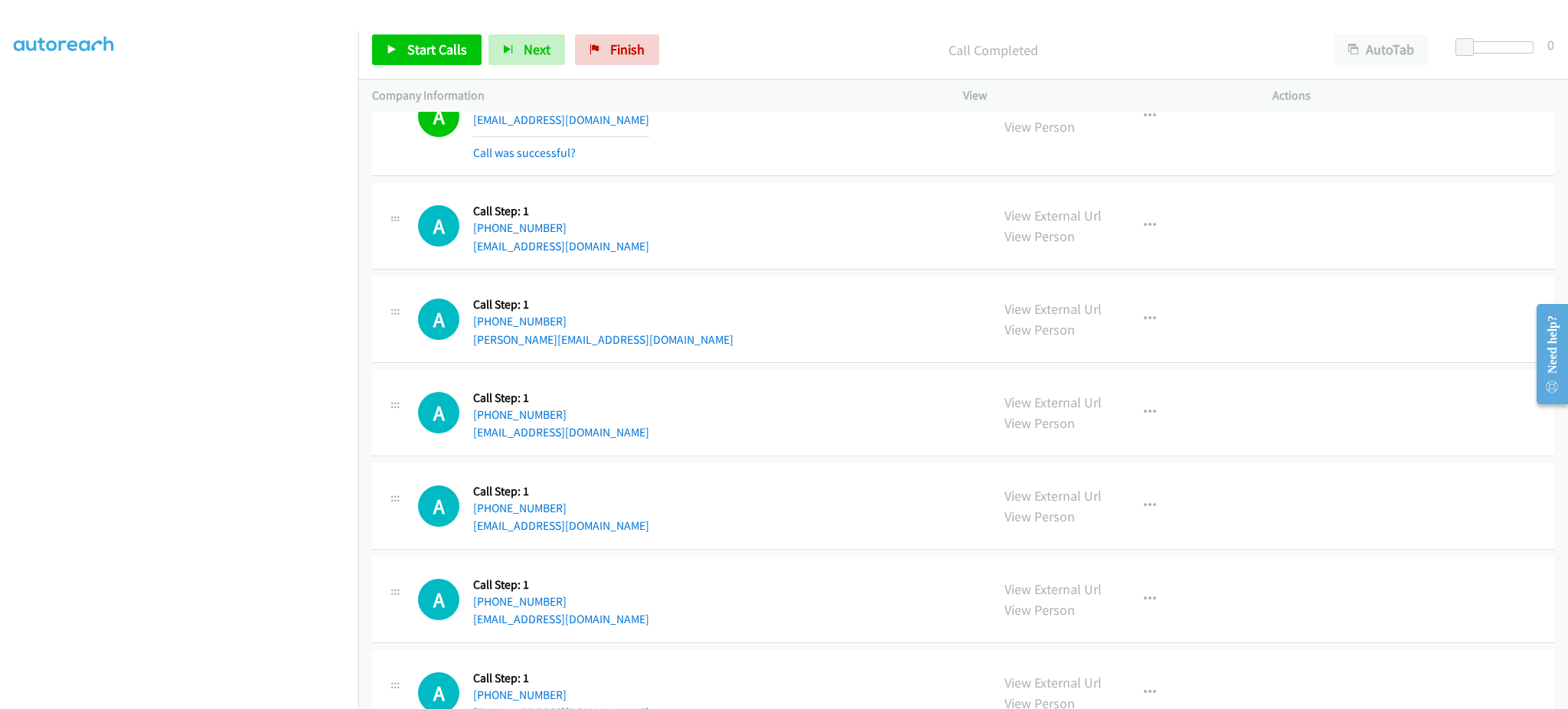
click at [609, 532] on div "A Callback Scheduled Call Step: 1 America/New_York +1 812-697-5555 k_33uk@yahoo…" at bounding box center [697, 506] width 559 height 58
click at [609, 531] on div "A Callback Scheduled Call Step: 1 America/New_York +1 812-697-5555 k_33uk@yahoo…" at bounding box center [697, 506] width 559 height 58
click at [659, 611] on div "A Callback Scheduled Call Step: 1 America/Chicago +1 469-922-0362 dedhiaaayush1…" at bounding box center [697, 599] width 559 height 58
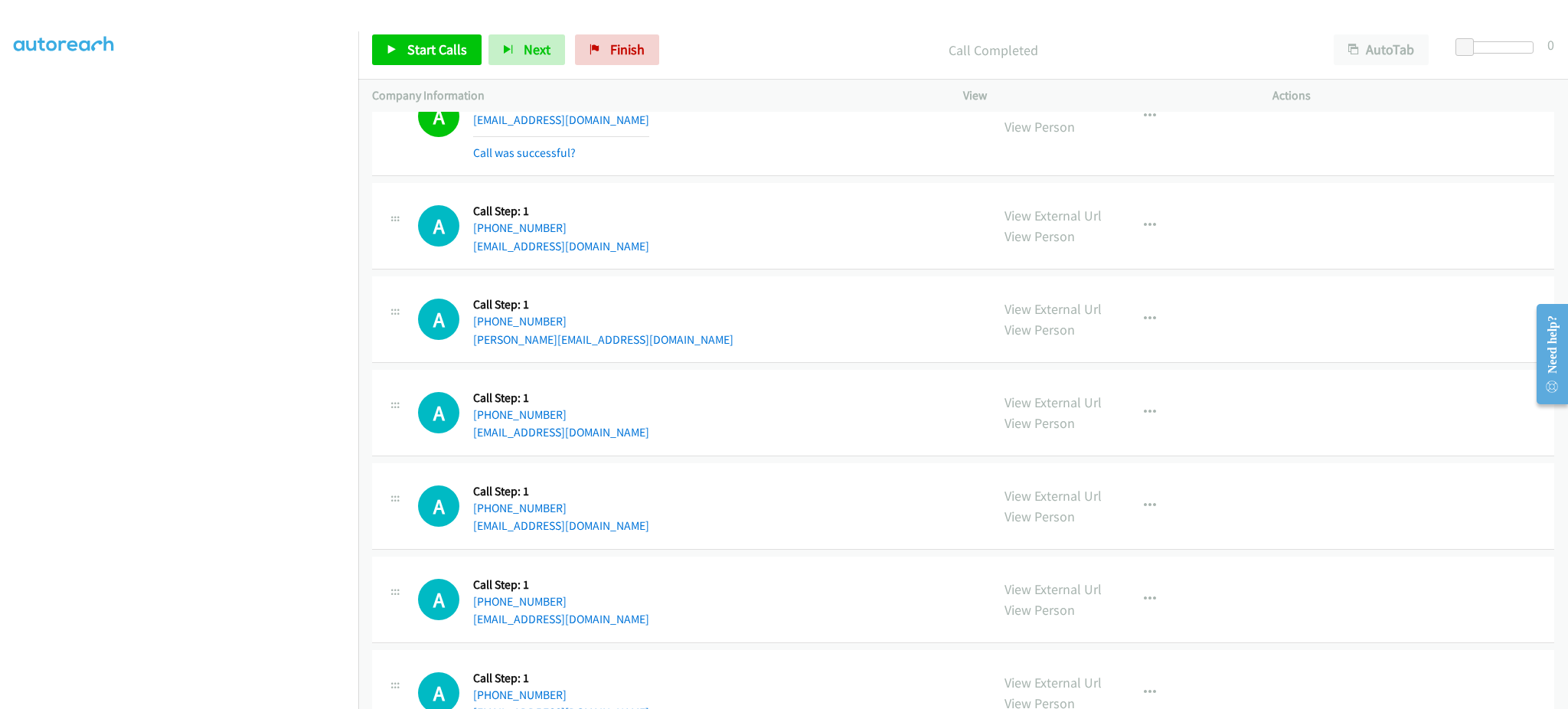
click at [659, 613] on div "A Callback Scheduled Call Step: 1 America/Chicago +1 469-922-0362 dedhiaaayush1…" at bounding box center [697, 599] width 559 height 58
click at [658, 626] on div "A Callback Scheduled Call Step: 1 America/Chicago +1 469-922-0362 dedhiaaayush1…" at bounding box center [697, 599] width 559 height 58
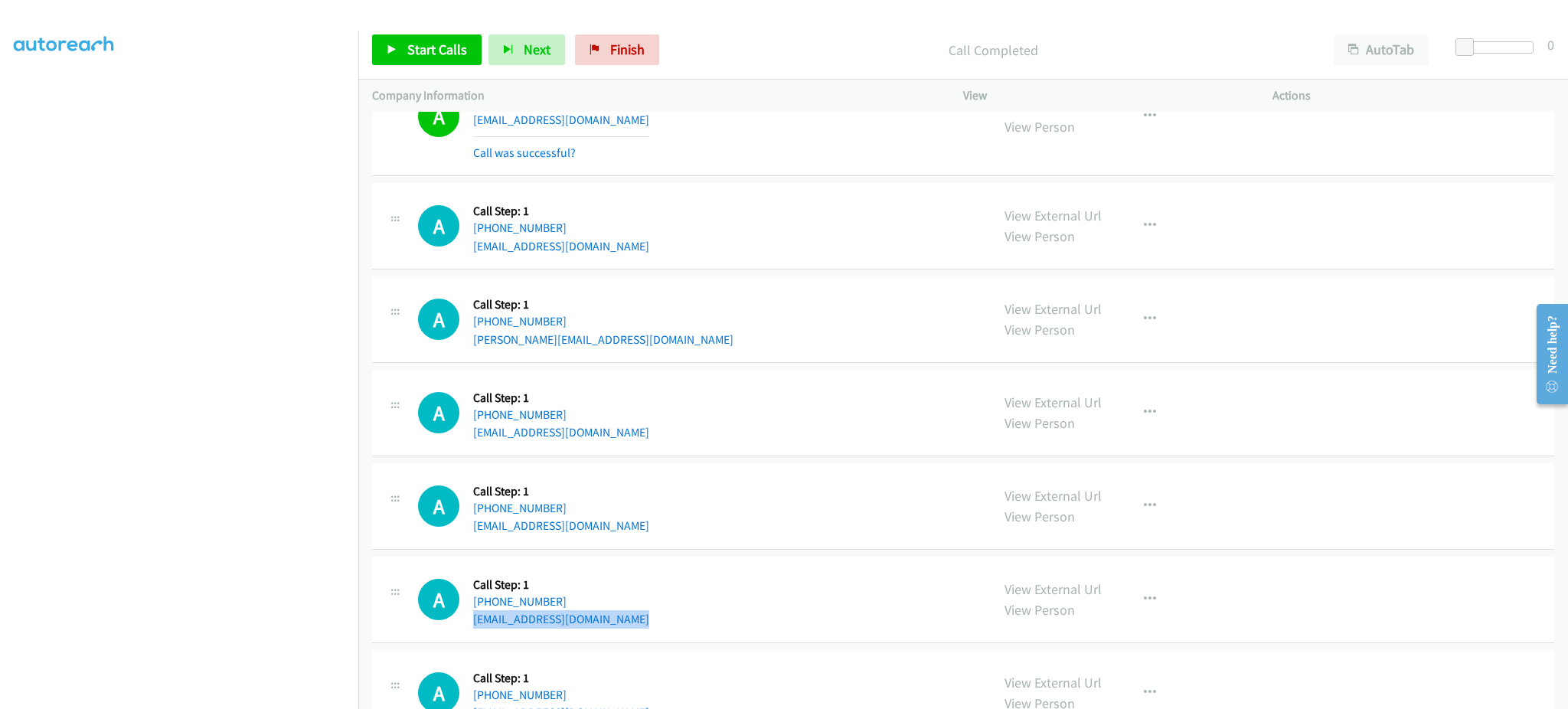
click at [658, 627] on div "A Callback Scheduled Call Step: 1 America/Chicago +1 469-922-0362 dedhiaaayush1…" at bounding box center [697, 599] width 559 height 58
click at [441, 35] on link "Start Calls" at bounding box center [427, 50] width 109 height 30
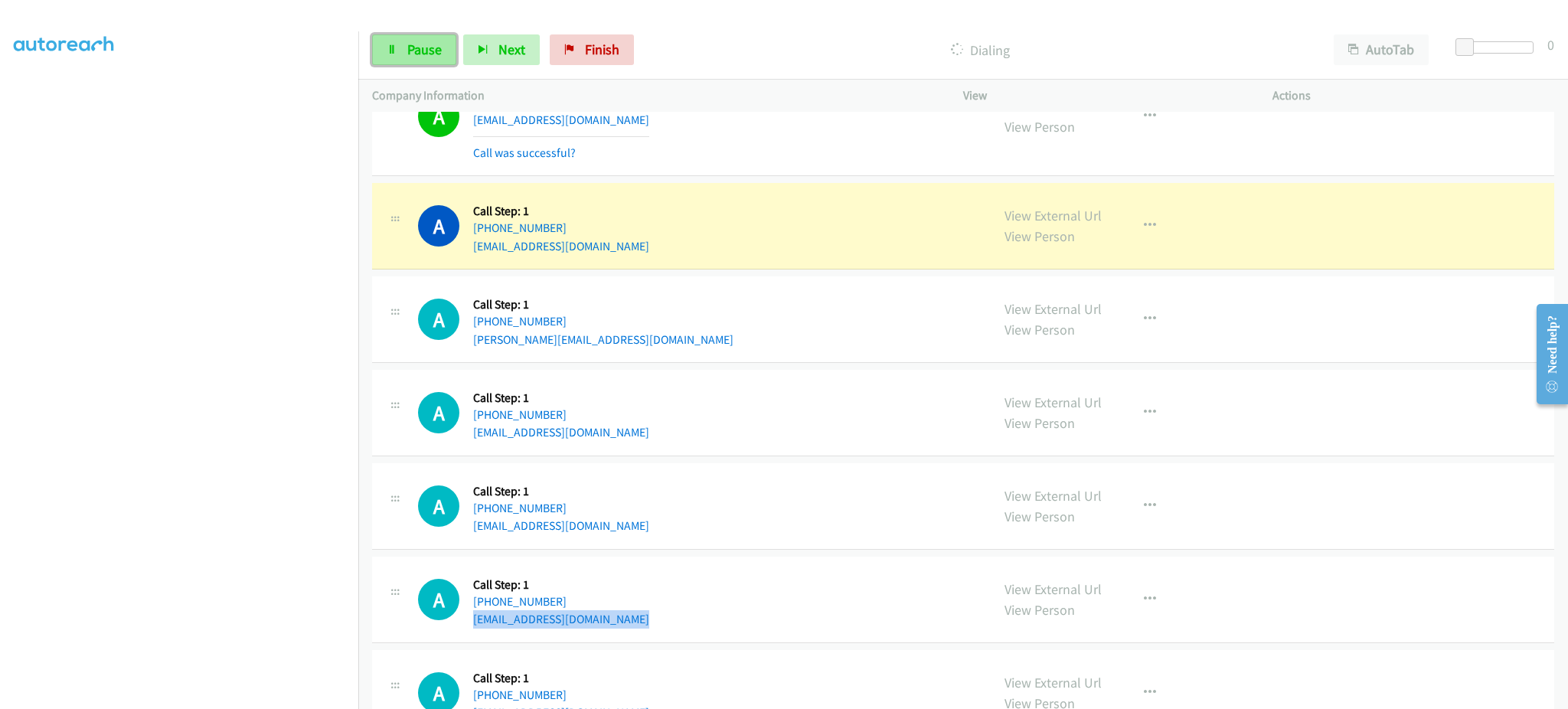
click at [402, 46] on link "Pause" at bounding box center [414, 50] width 84 height 30
click at [410, 46] on span "Start Calls" at bounding box center [437, 50] width 60 height 18
click at [523, 54] on button "Next" at bounding box center [502, 50] width 77 height 30
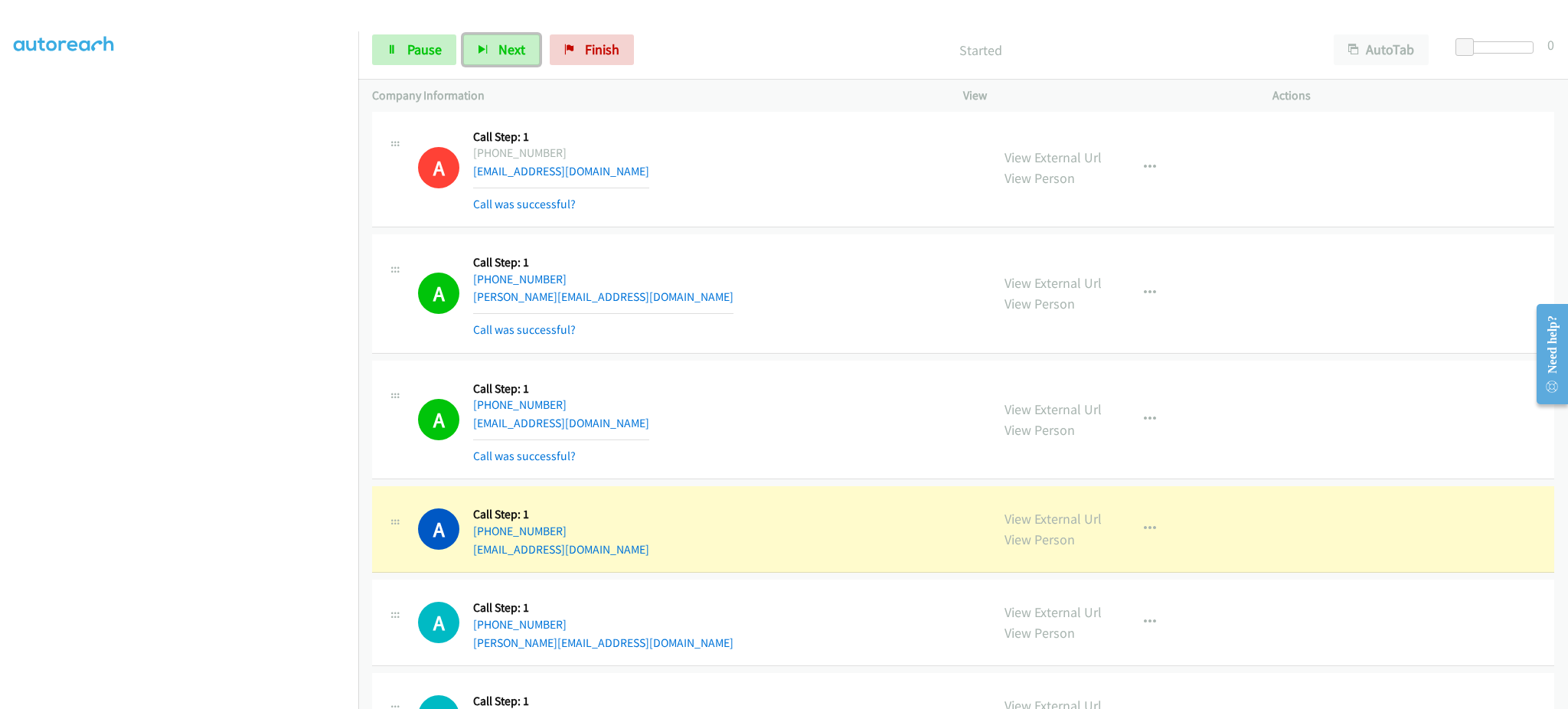
scroll to position [6047, 0]
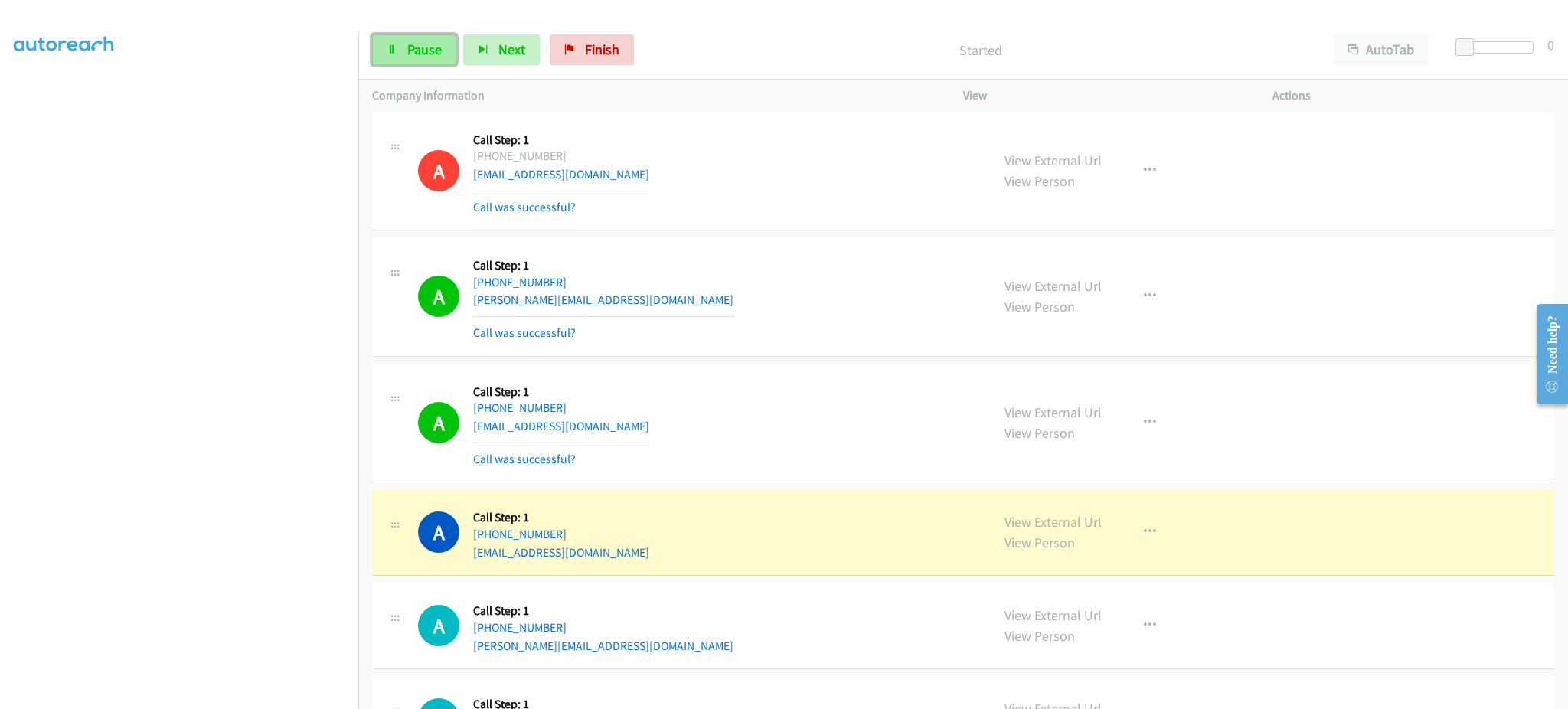
click at [434, 52] on span "Pause" at bounding box center [424, 50] width 34 height 18
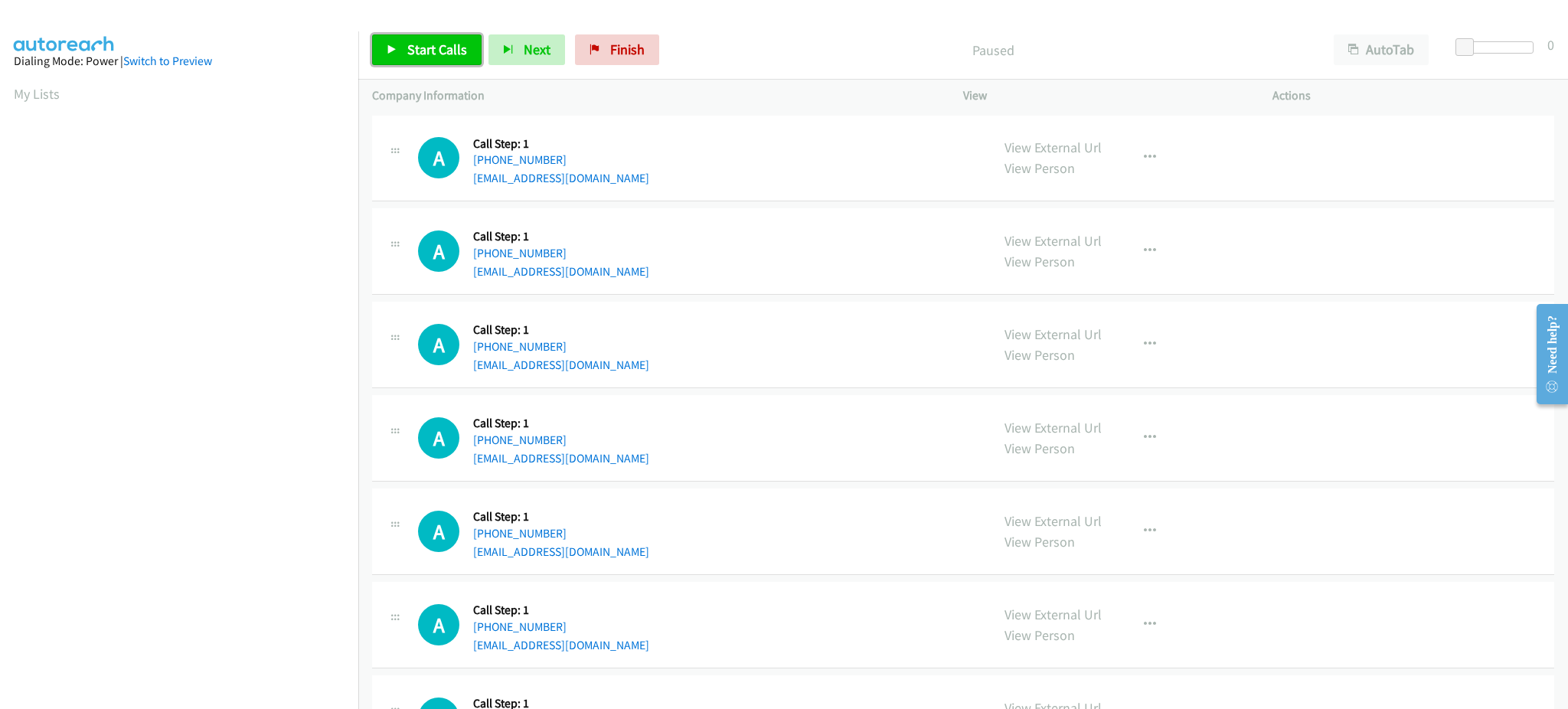
click at [420, 55] on span "Start Calls" at bounding box center [437, 50] width 60 height 18
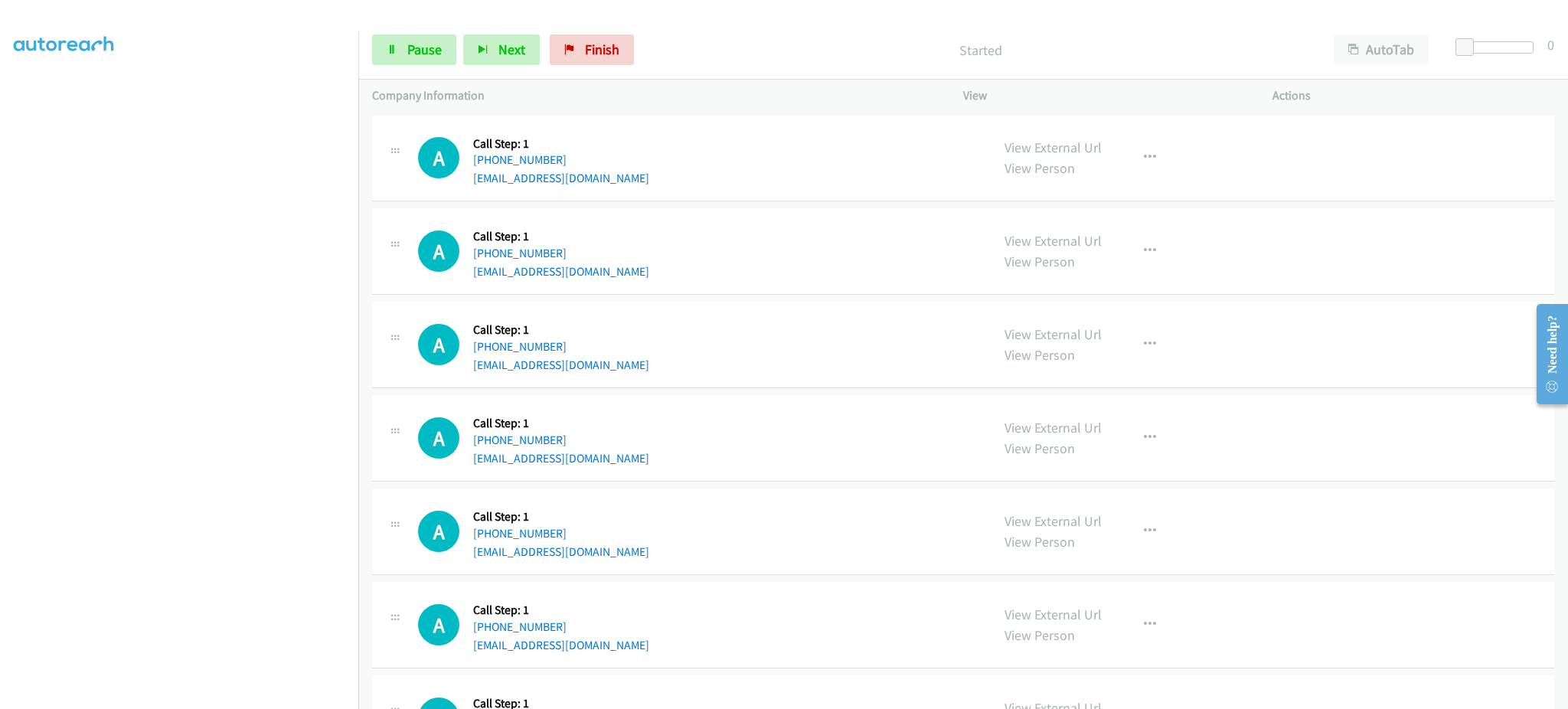
click at [424, 30] on div "Start Calls Pause Next Finish Started AutoTab AutoTab 0" at bounding box center [962, 50] width 1209 height 59
click at [434, 46] on span "Pause" at bounding box center [424, 50] width 34 height 18
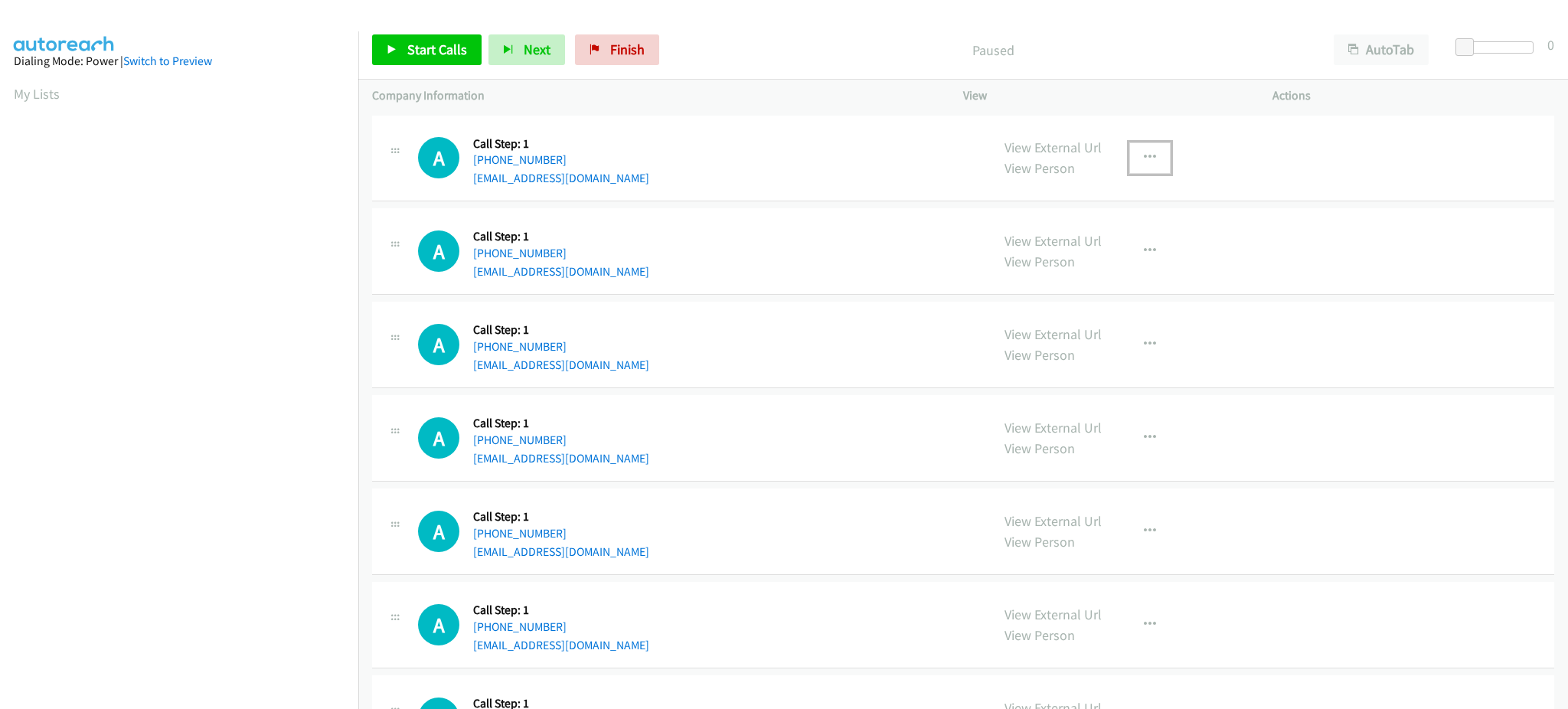
click at [1152, 153] on button "button" at bounding box center [1150, 157] width 42 height 30
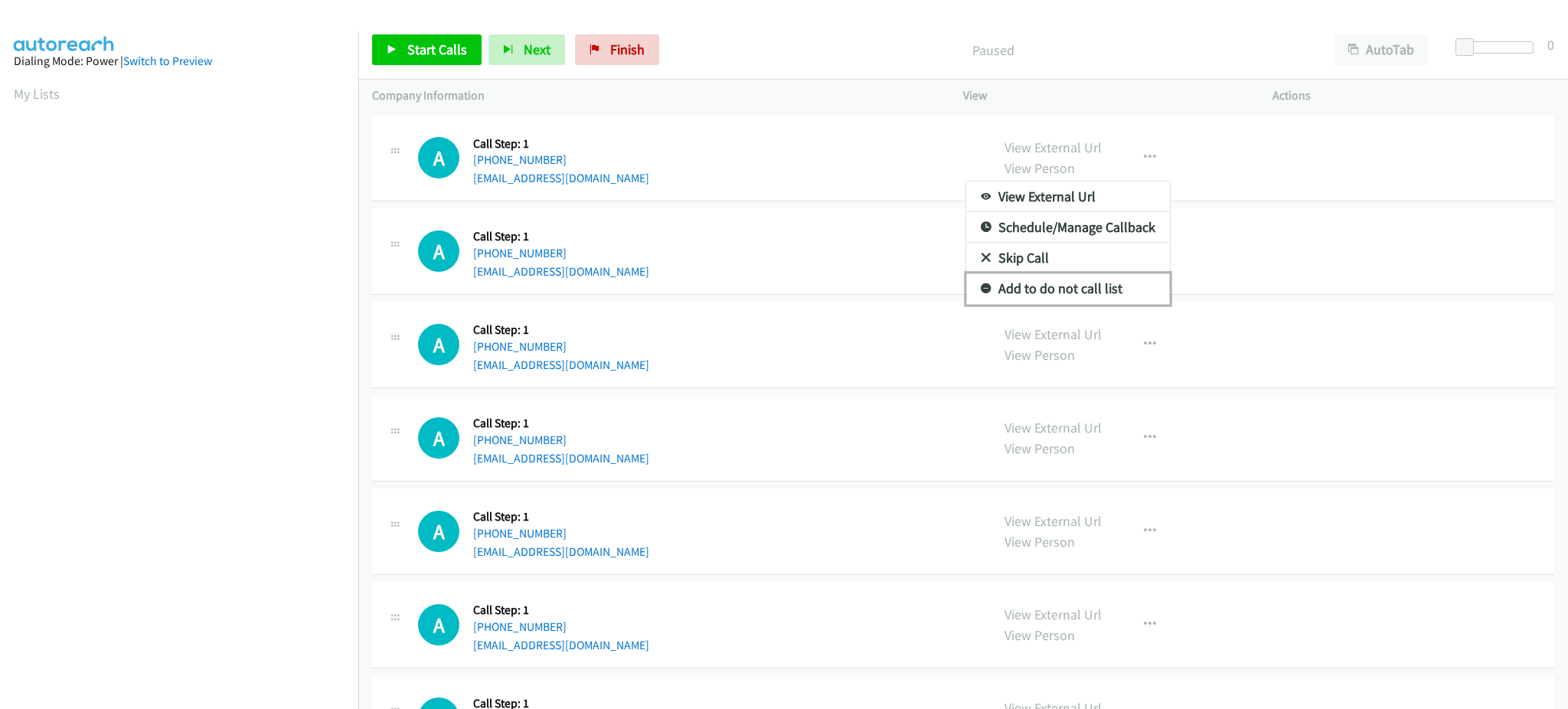
click at [1111, 293] on link "Add to do not call list" at bounding box center [1068, 289] width 204 height 30
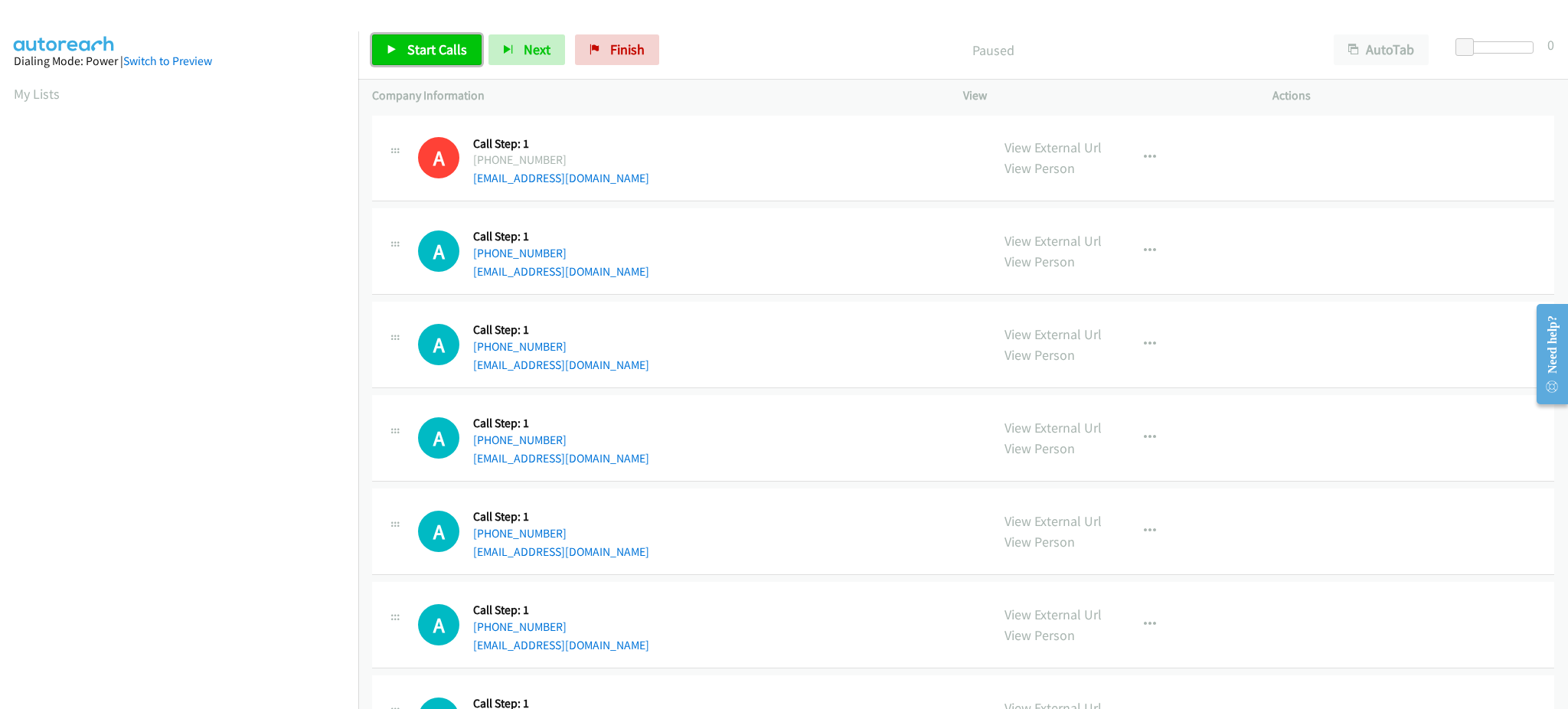
click at [448, 44] on span "Start Calls" at bounding box center [437, 50] width 60 height 18
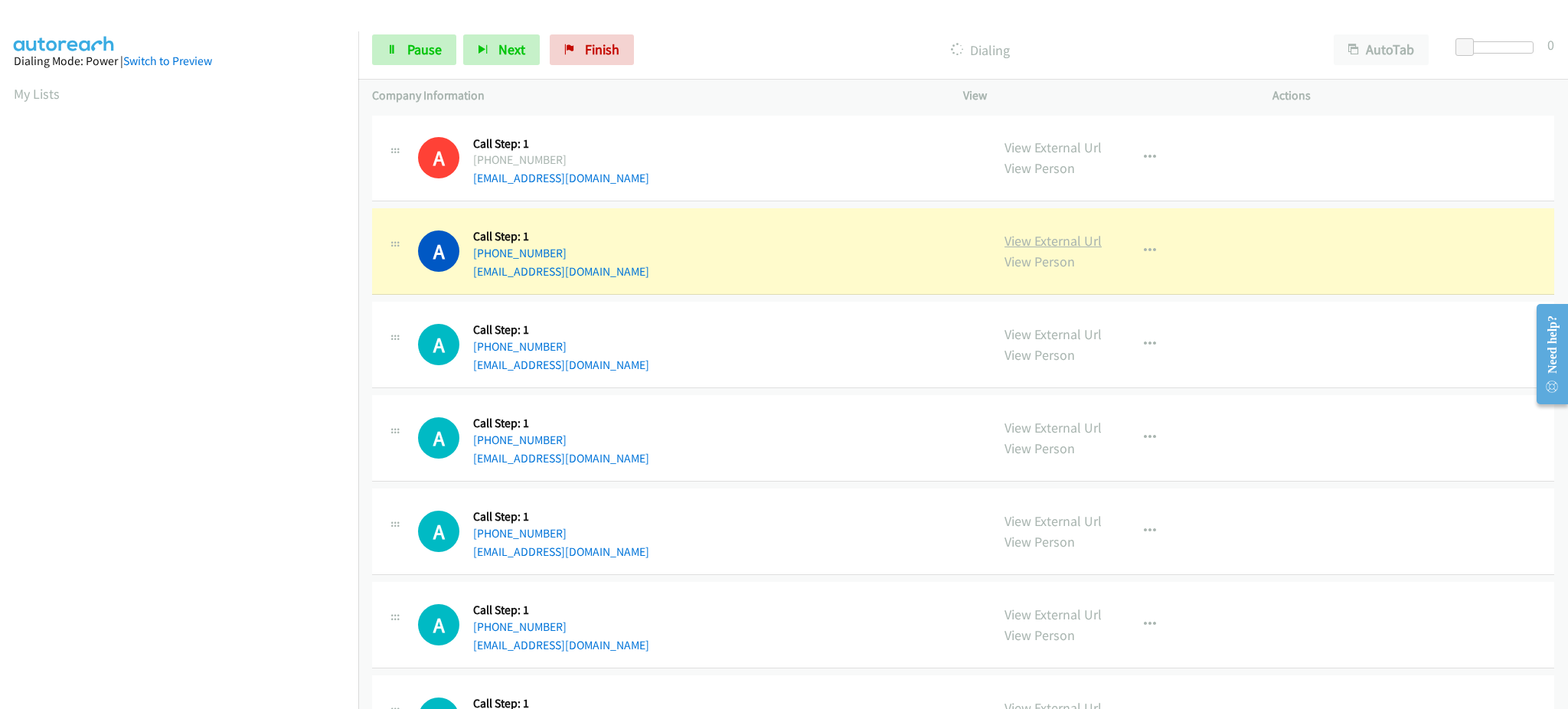
click at [1009, 237] on link "View External Url" at bounding box center [1053, 241] width 98 height 18
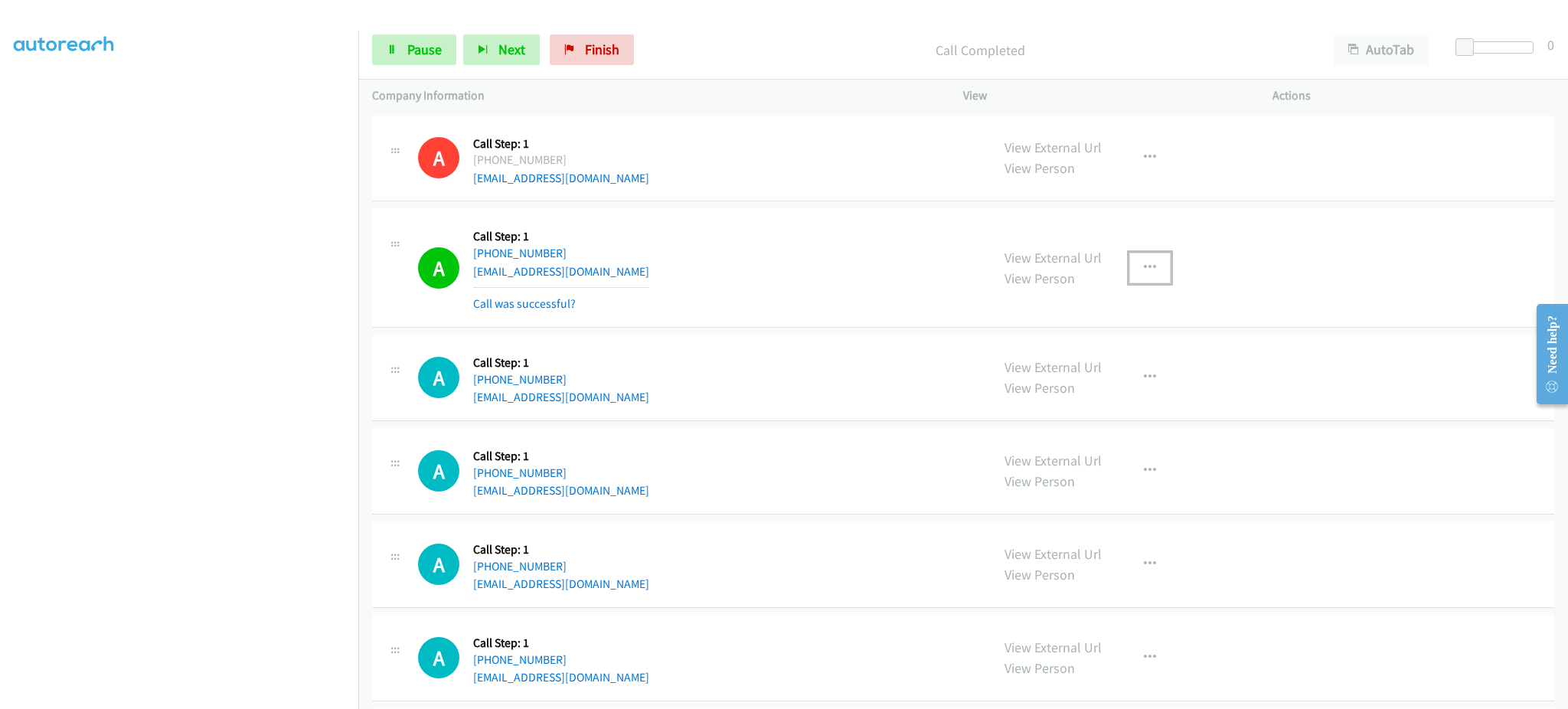
click at [1152, 271] on button "button" at bounding box center [1150, 268] width 42 height 30
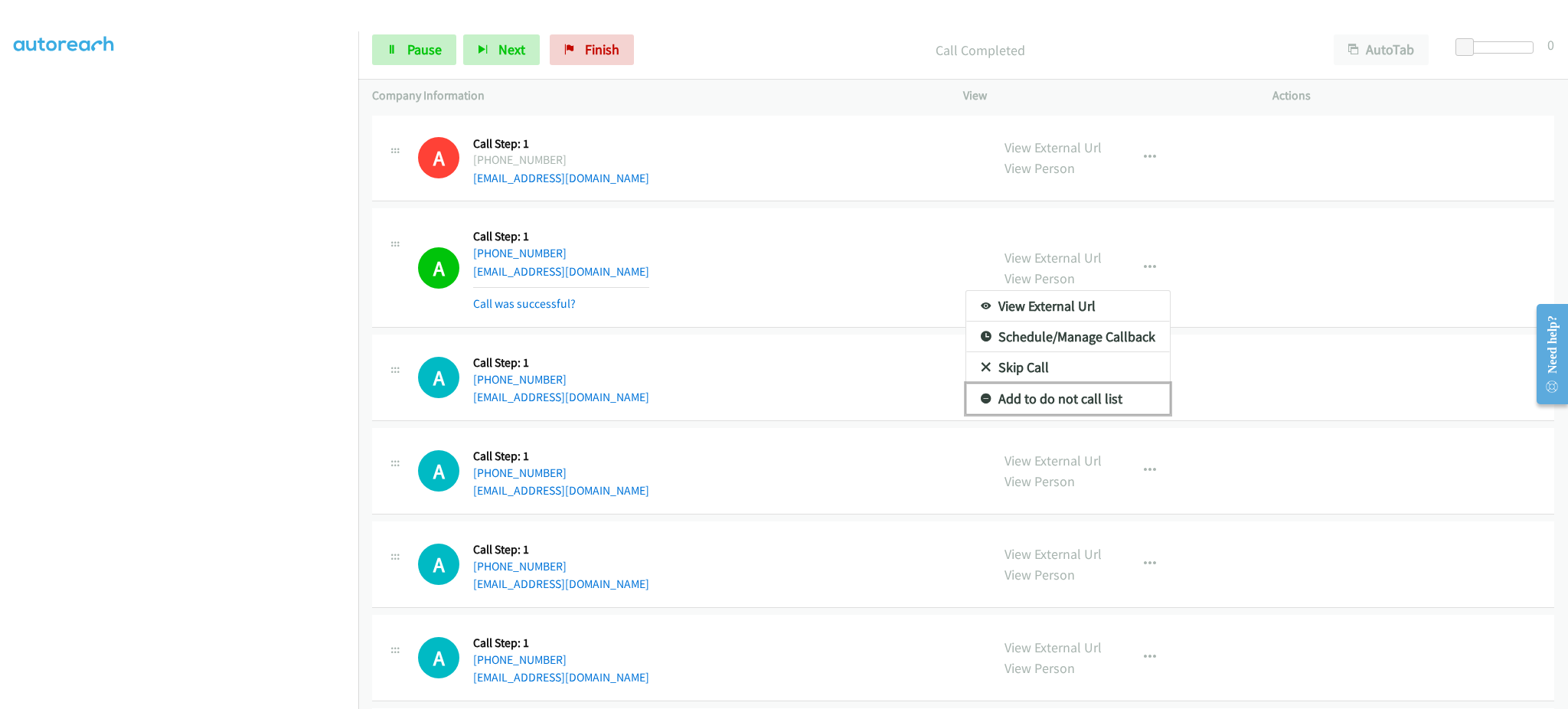
drag, startPoint x: 1097, startPoint y: 395, endPoint x: 1067, endPoint y: 411, distance: 34.0
click at [1097, 396] on link "Add to do not call list" at bounding box center [1068, 399] width 204 height 30
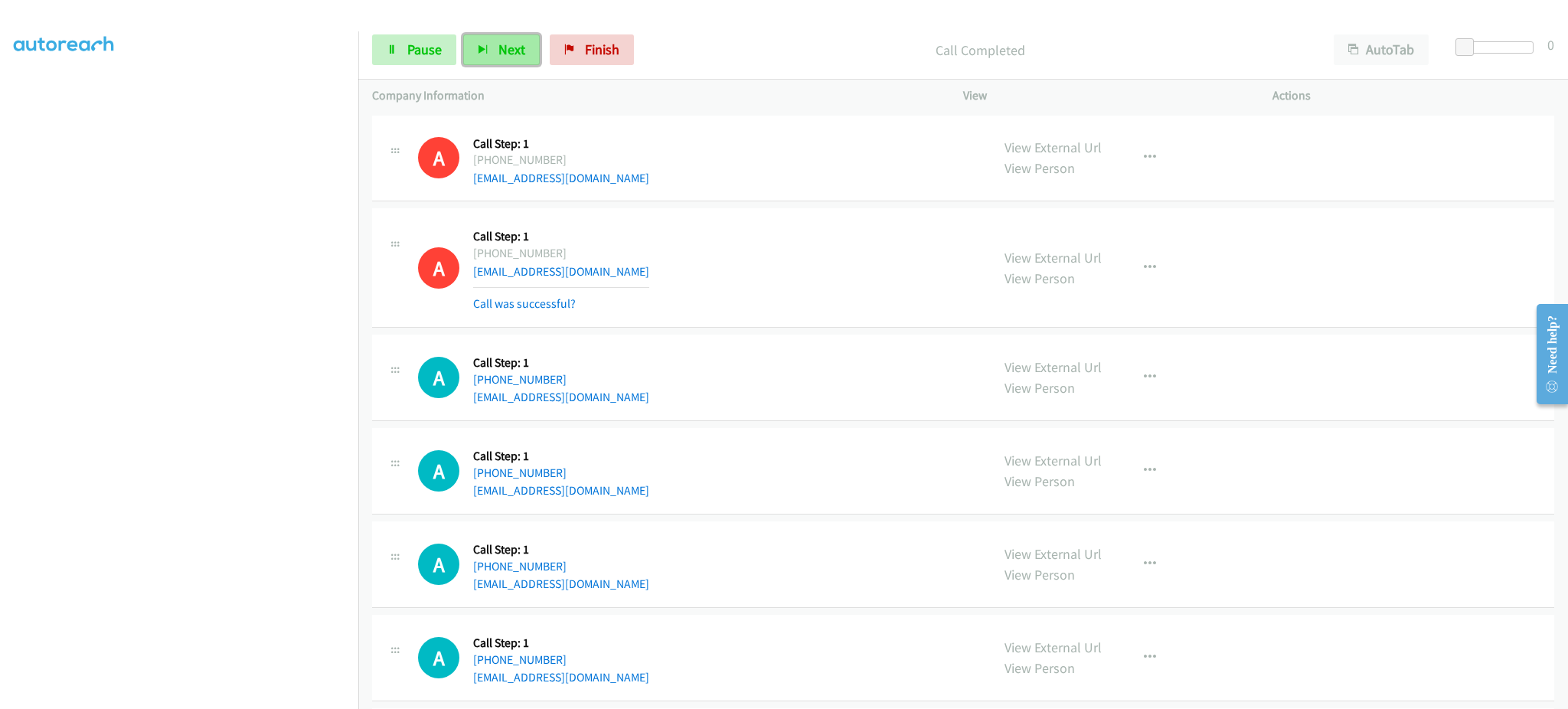
click at [465, 52] on button "Next" at bounding box center [502, 50] width 77 height 30
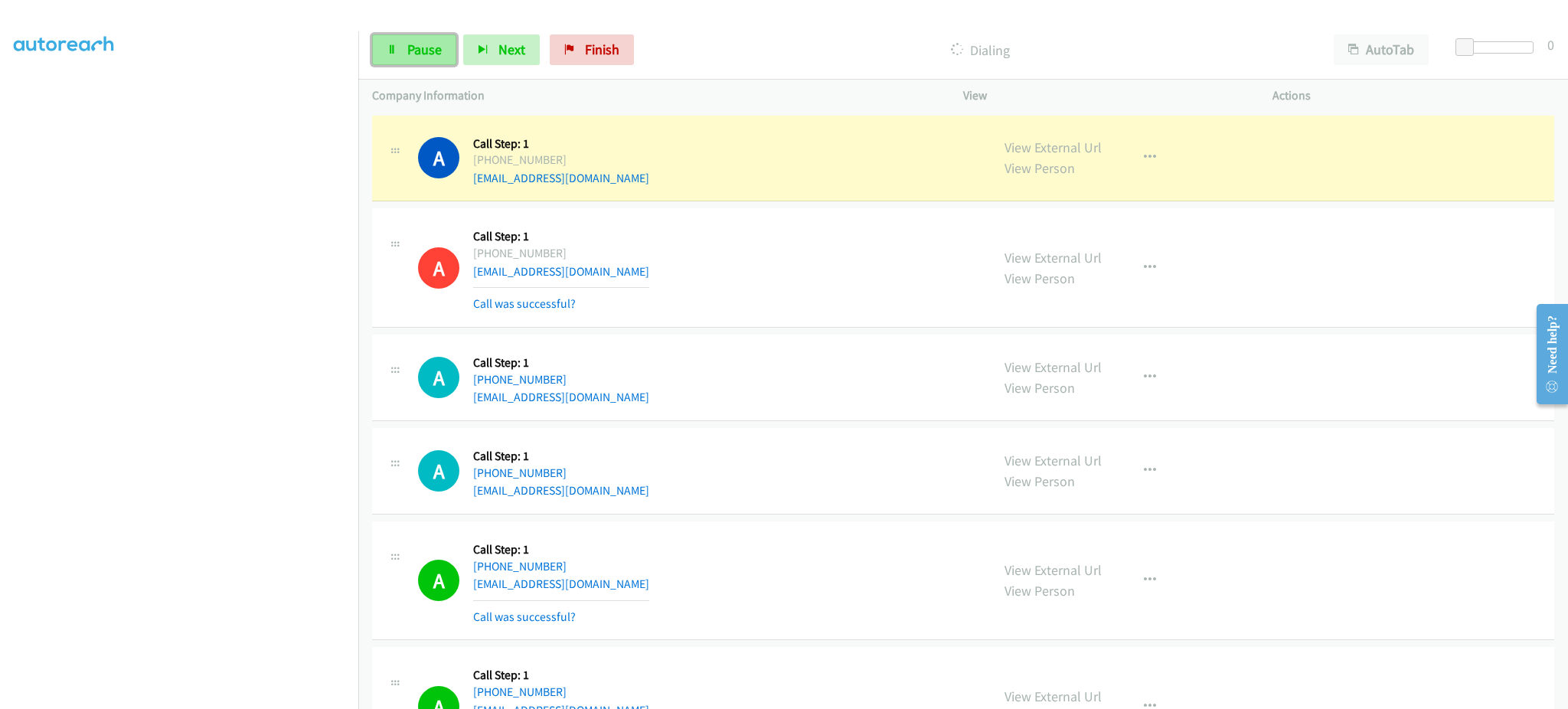
click at [439, 57] on span "Pause" at bounding box center [424, 50] width 34 height 18
click at [465, 62] on link "Start Calls" at bounding box center [427, 50] width 109 height 30
click at [420, 38] on link "Pause" at bounding box center [414, 50] width 84 height 30
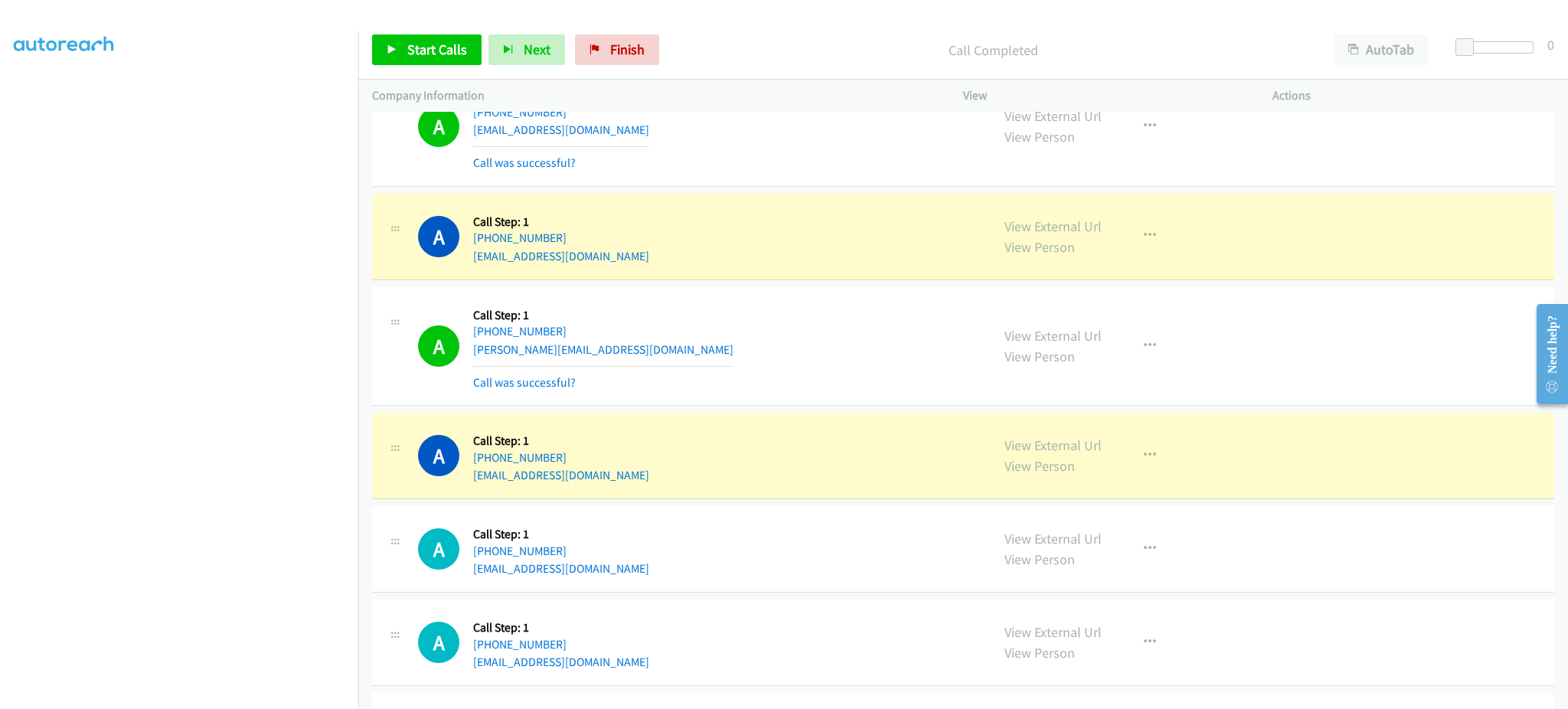
scroll to position [645, 0]
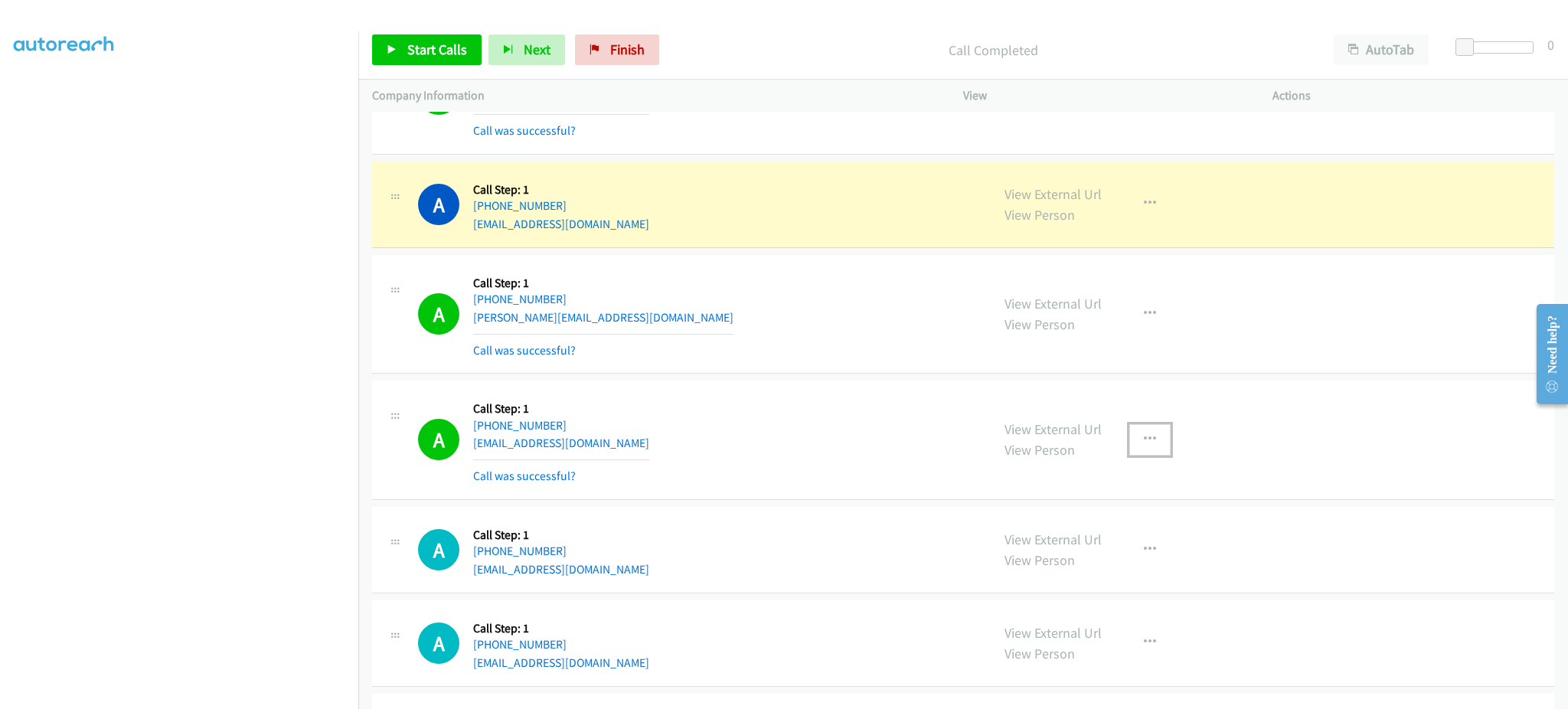
click at [1154, 427] on button "button" at bounding box center [1150, 440] width 42 height 30
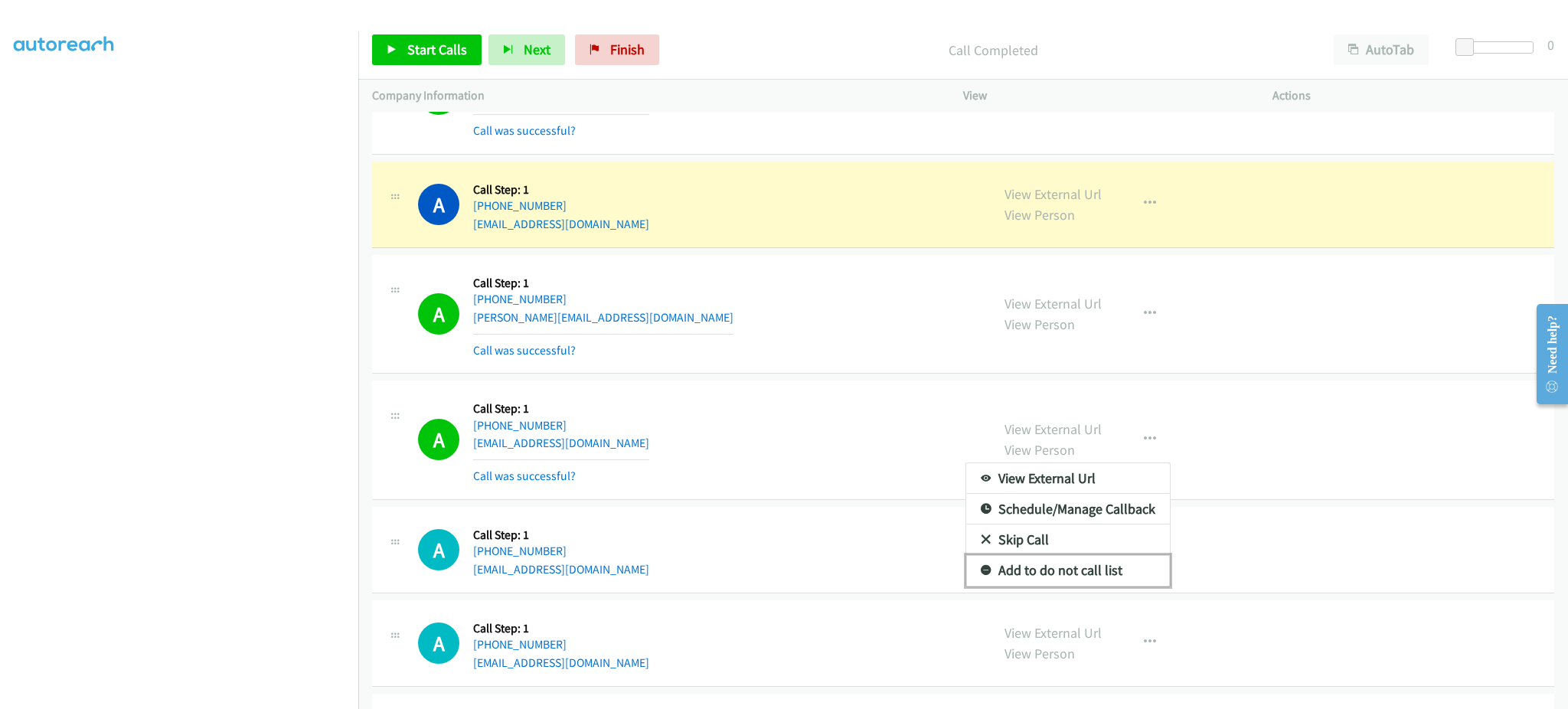
click at [1110, 572] on link "Add to do not call list" at bounding box center [1068, 570] width 204 height 30
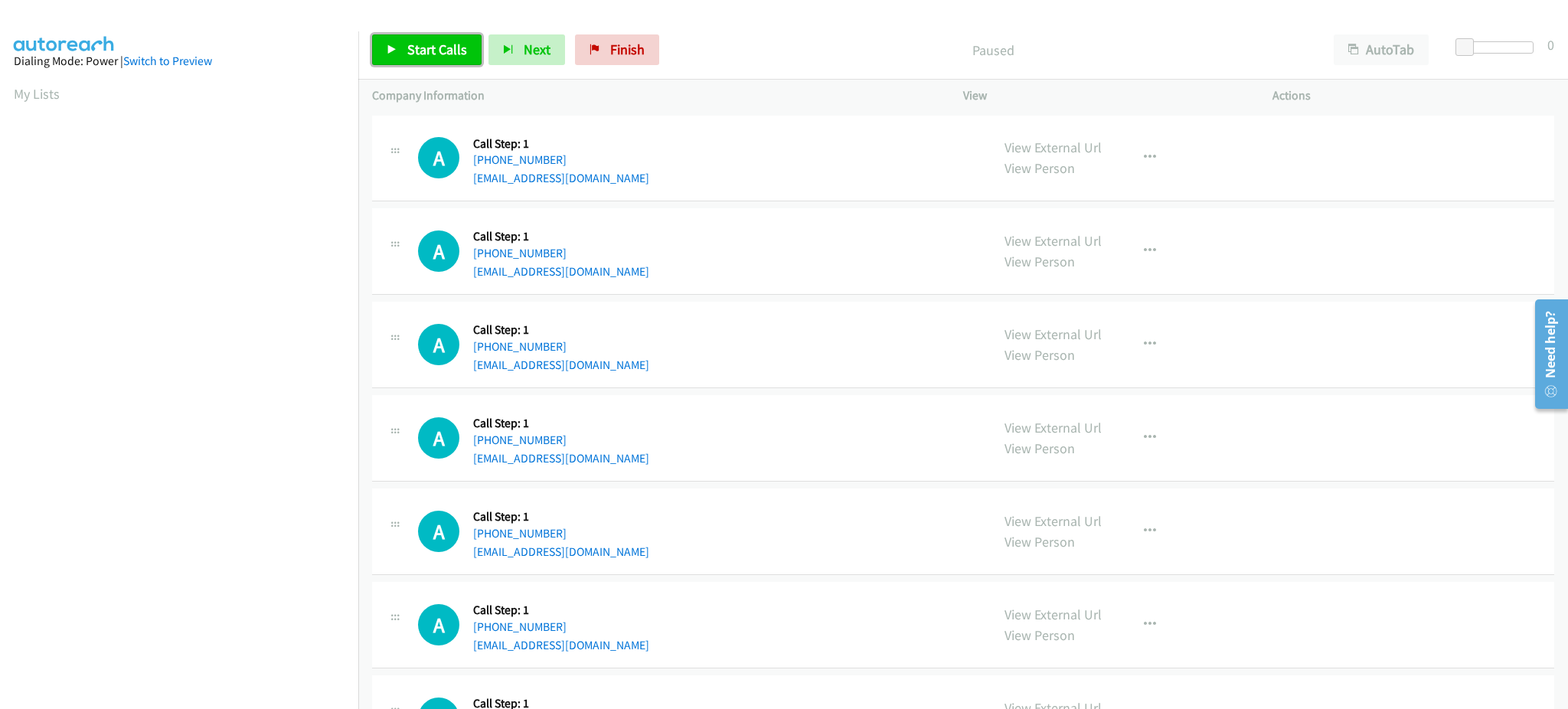
click at [467, 48] on link "Start Calls" at bounding box center [427, 50] width 109 height 30
click at [430, 58] on link "Pause" at bounding box center [414, 50] width 84 height 30
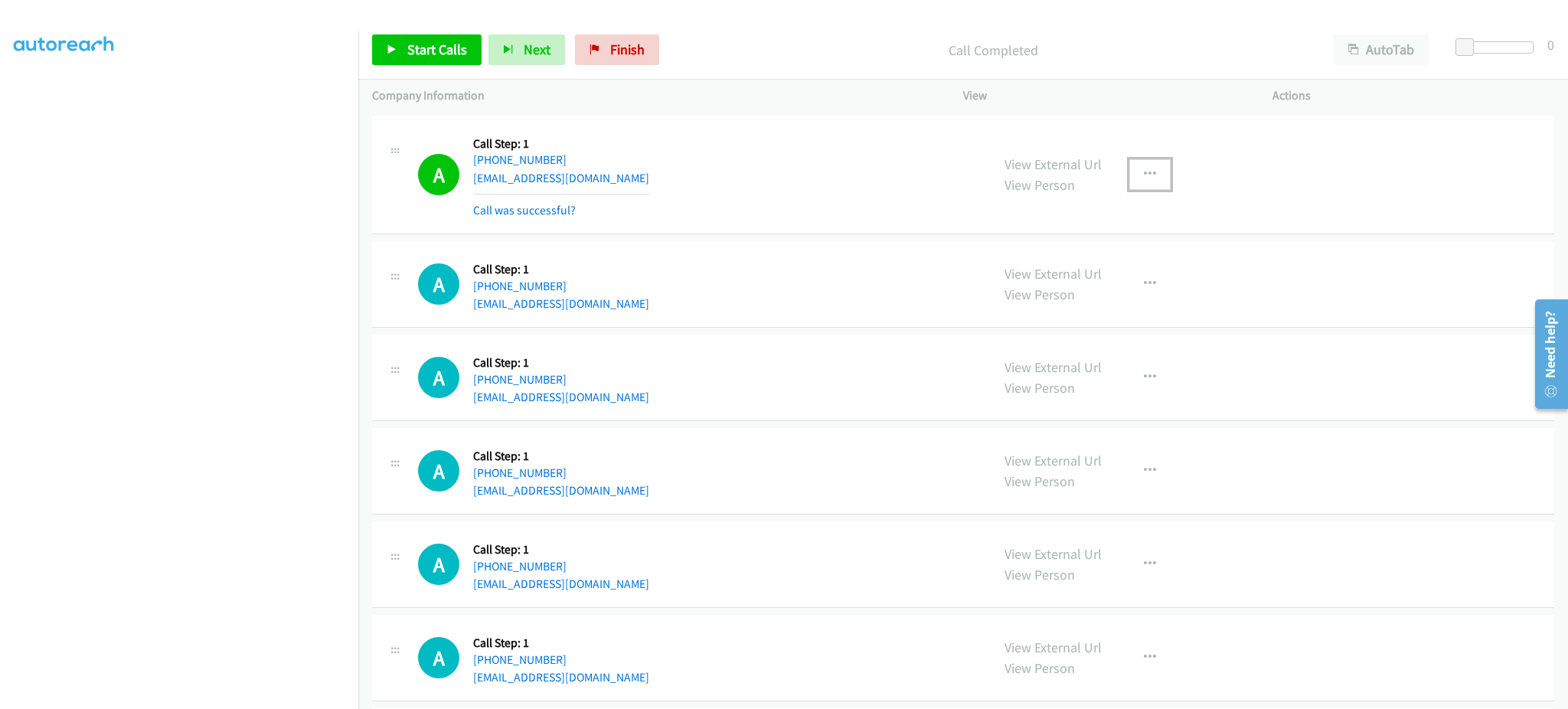
click at [1132, 173] on button "button" at bounding box center [1150, 174] width 42 height 30
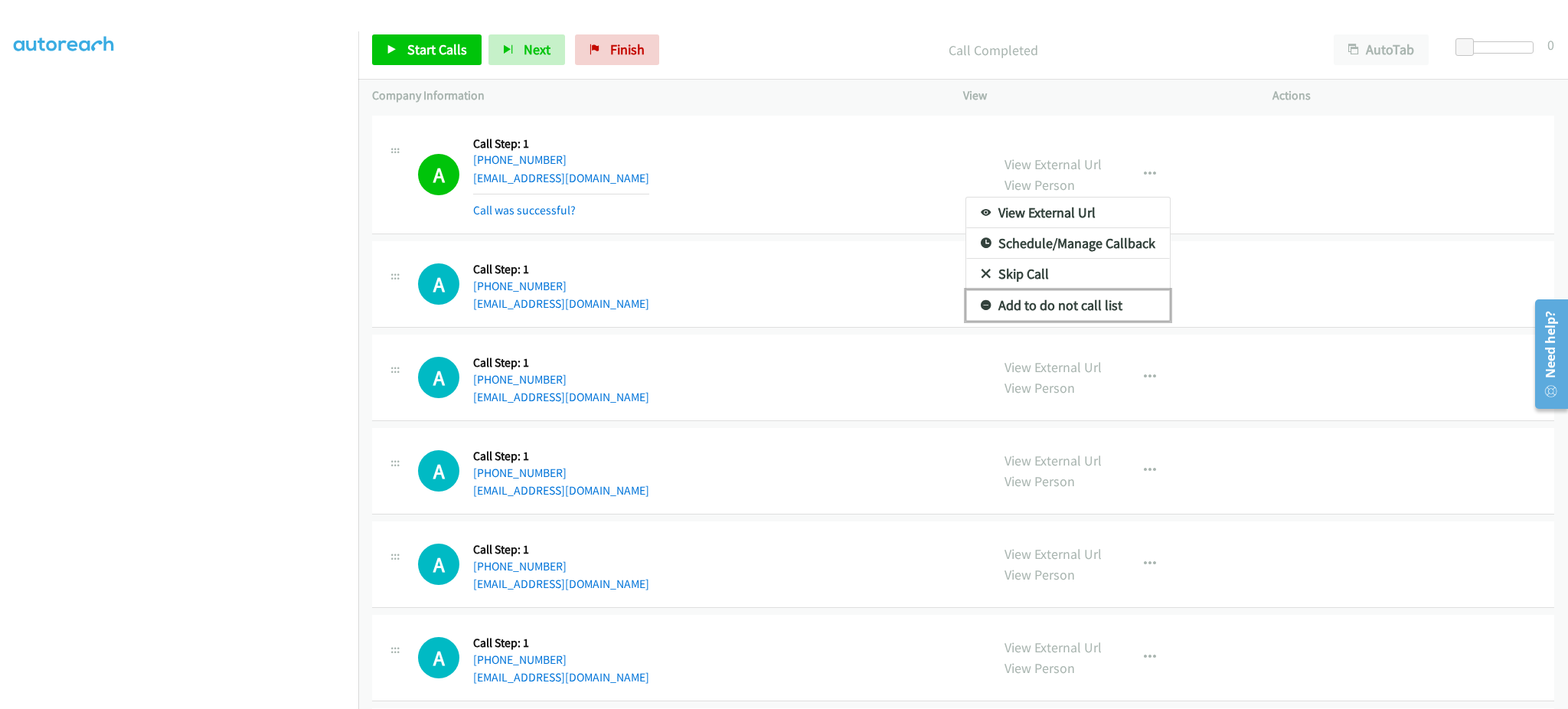
drag, startPoint x: 1113, startPoint y: 311, endPoint x: 1098, endPoint y: 322, distance: 18.6
click at [1113, 311] on link "Add to do not call list" at bounding box center [1068, 305] width 204 height 30
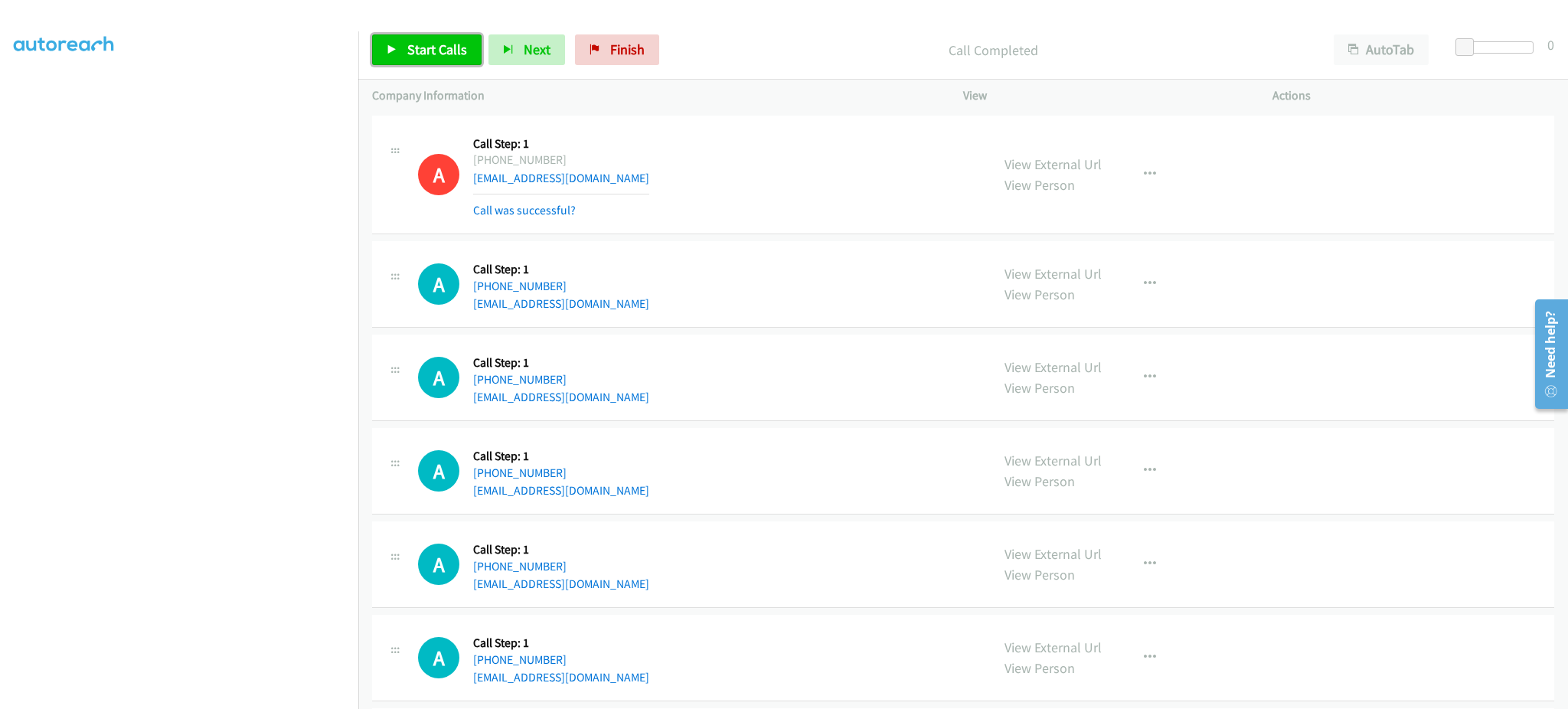
click at [418, 47] on span "Start Calls" at bounding box center [437, 50] width 60 height 18
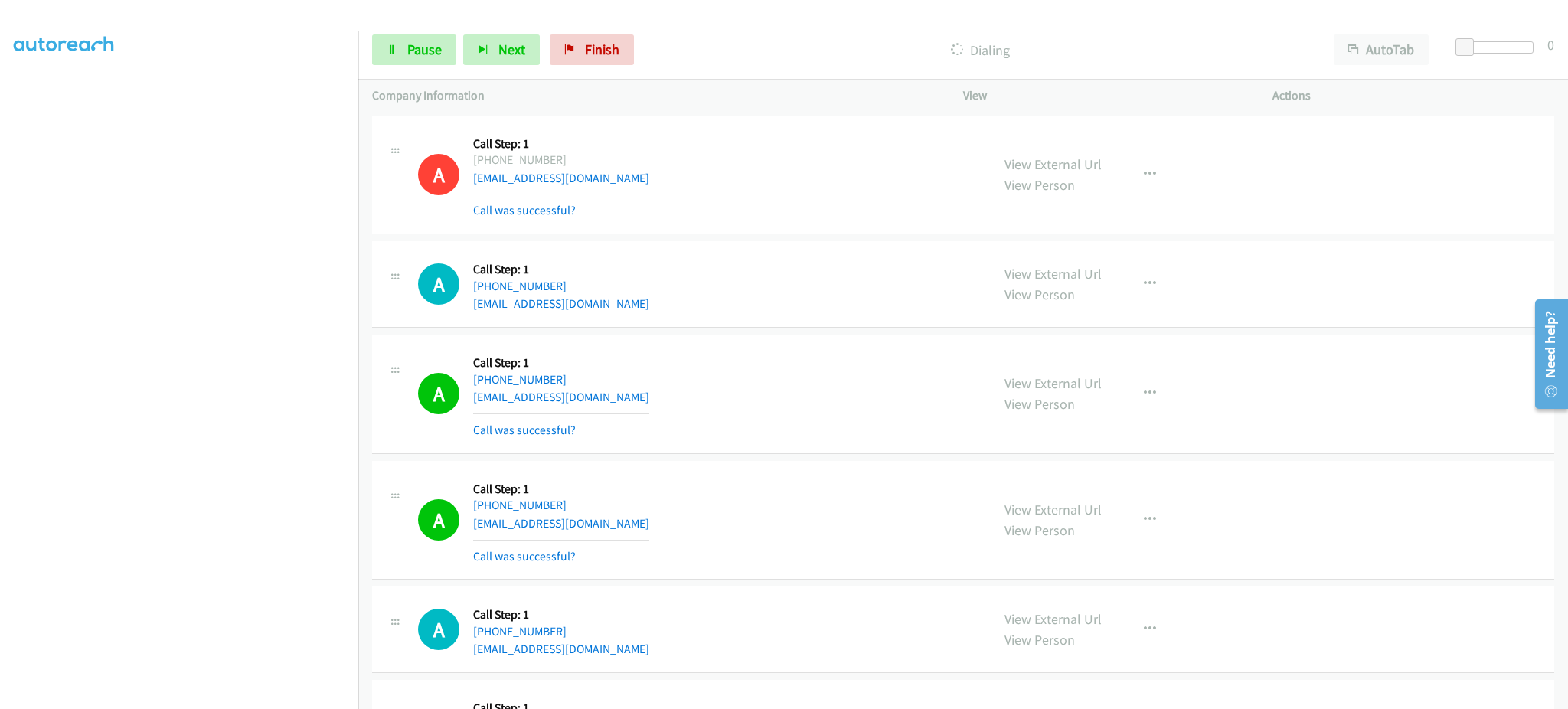
scroll to position [573, 0]
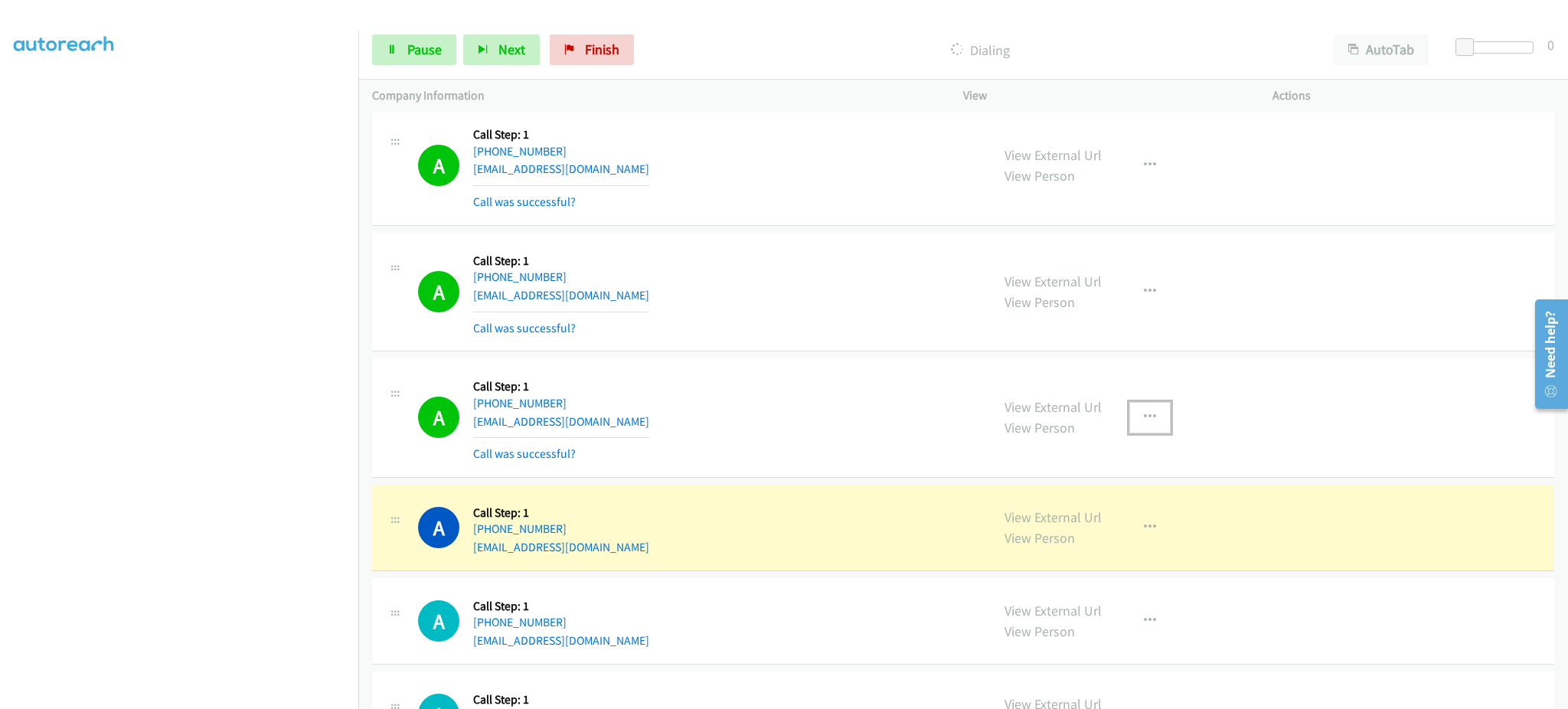
click at [1144, 412] on icon "button" at bounding box center [1149, 416] width 12 height 12
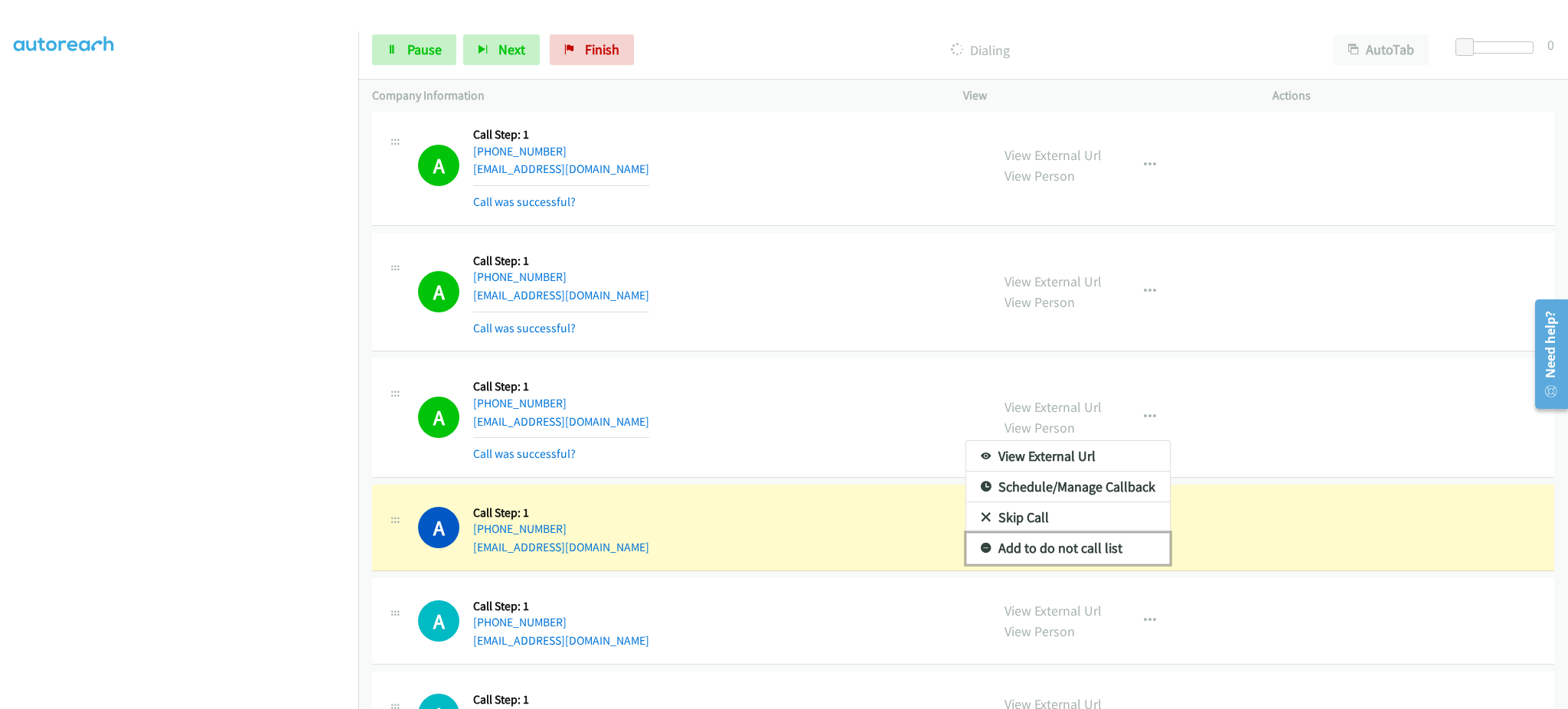
click at [1097, 552] on link "Add to do not call list" at bounding box center [1068, 548] width 204 height 30
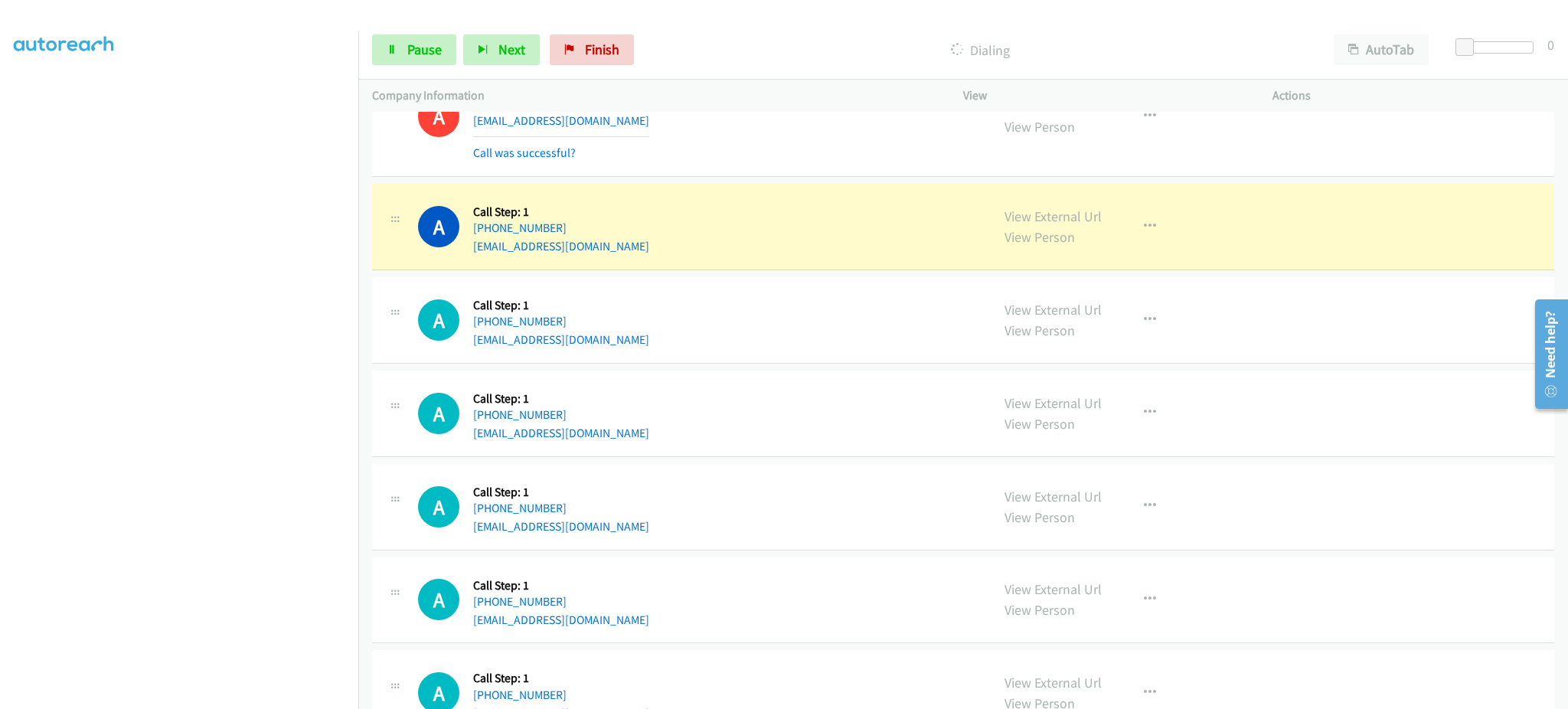
scroll to position [880, 0]
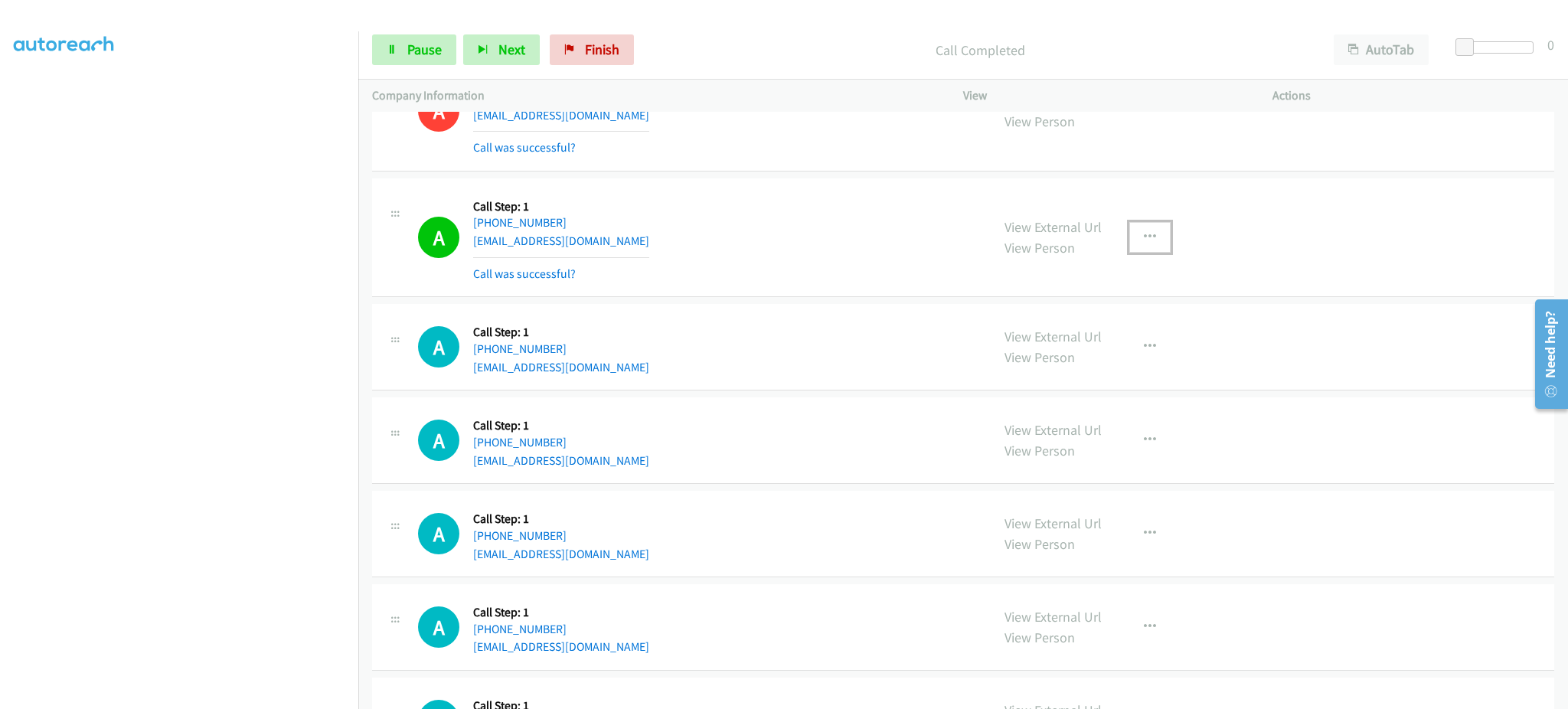
click at [1132, 249] on button "button" at bounding box center [1150, 237] width 42 height 30
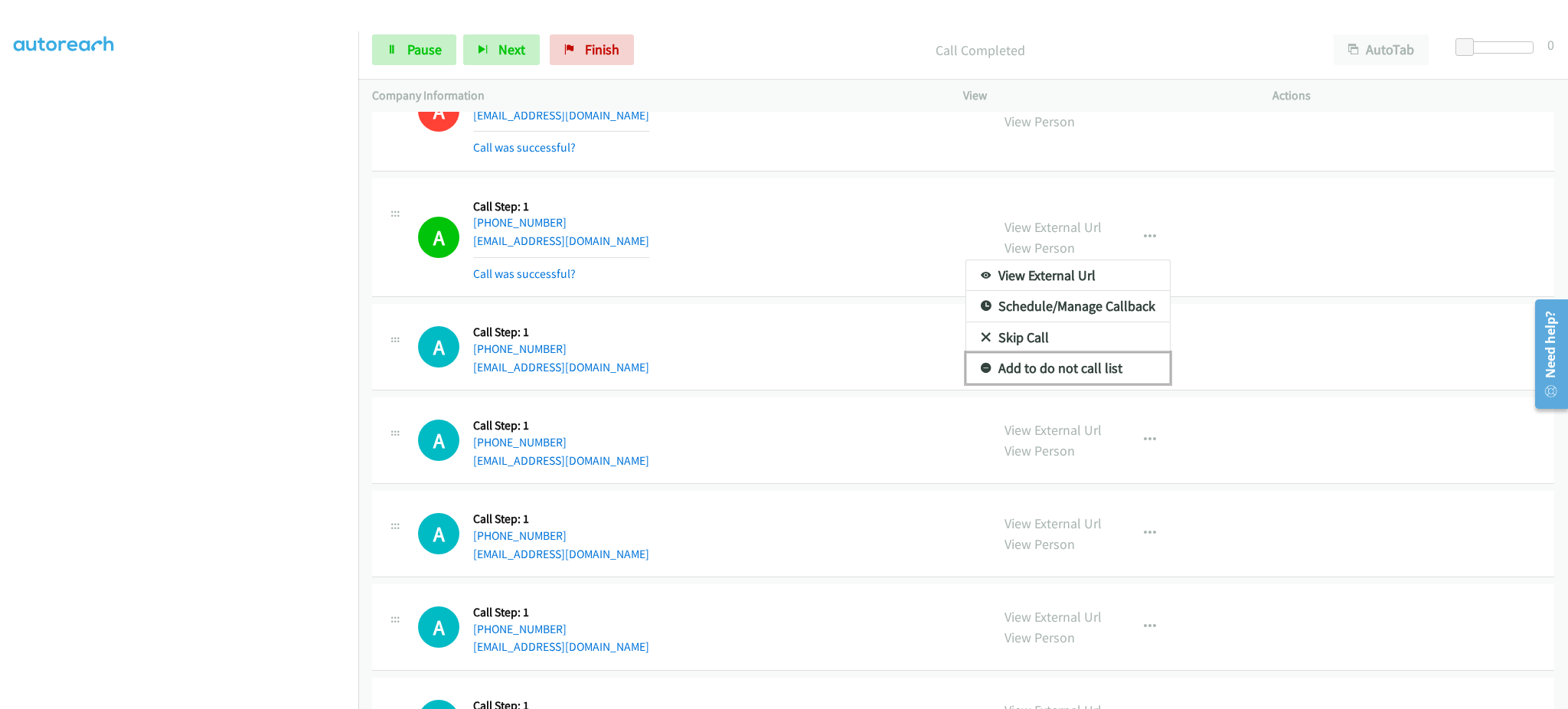
click at [1097, 364] on link "Add to do not call list" at bounding box center [1068, 368] width 204 height 30
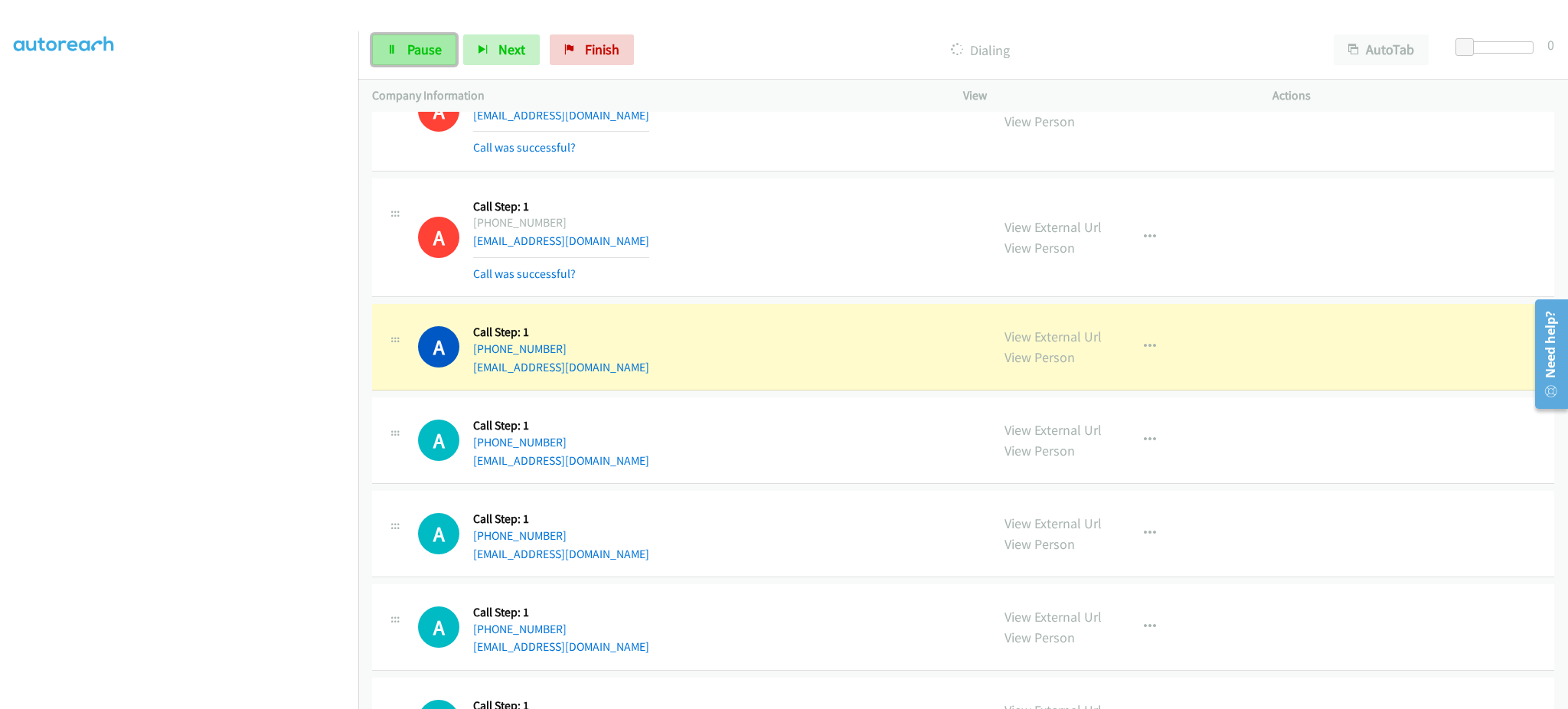
click at [439, 56] on span "Pause" at bounding box center [424, 50] width 34 height 18
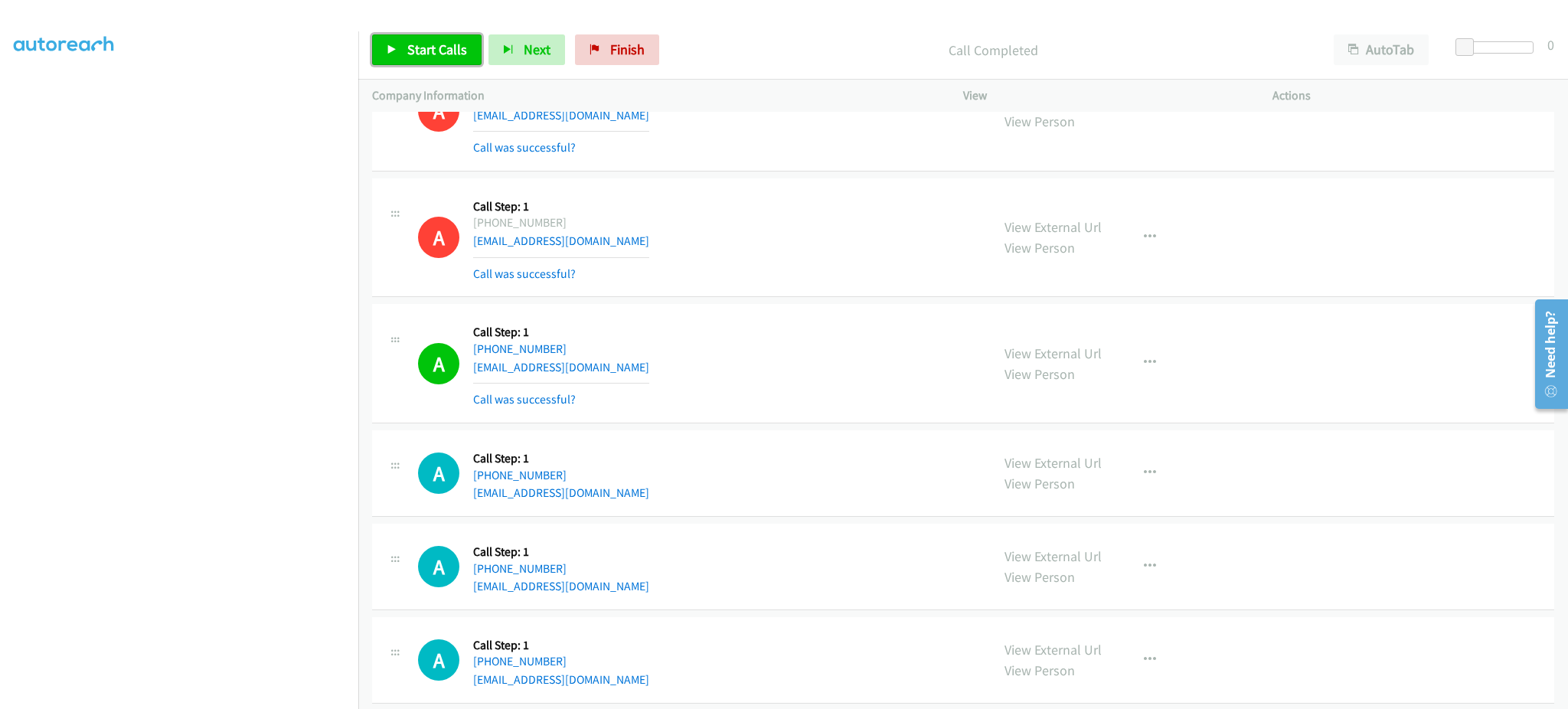
click at [398, 58] on link "Start Calls" at bounding box center [427, 50] width 109 height 30
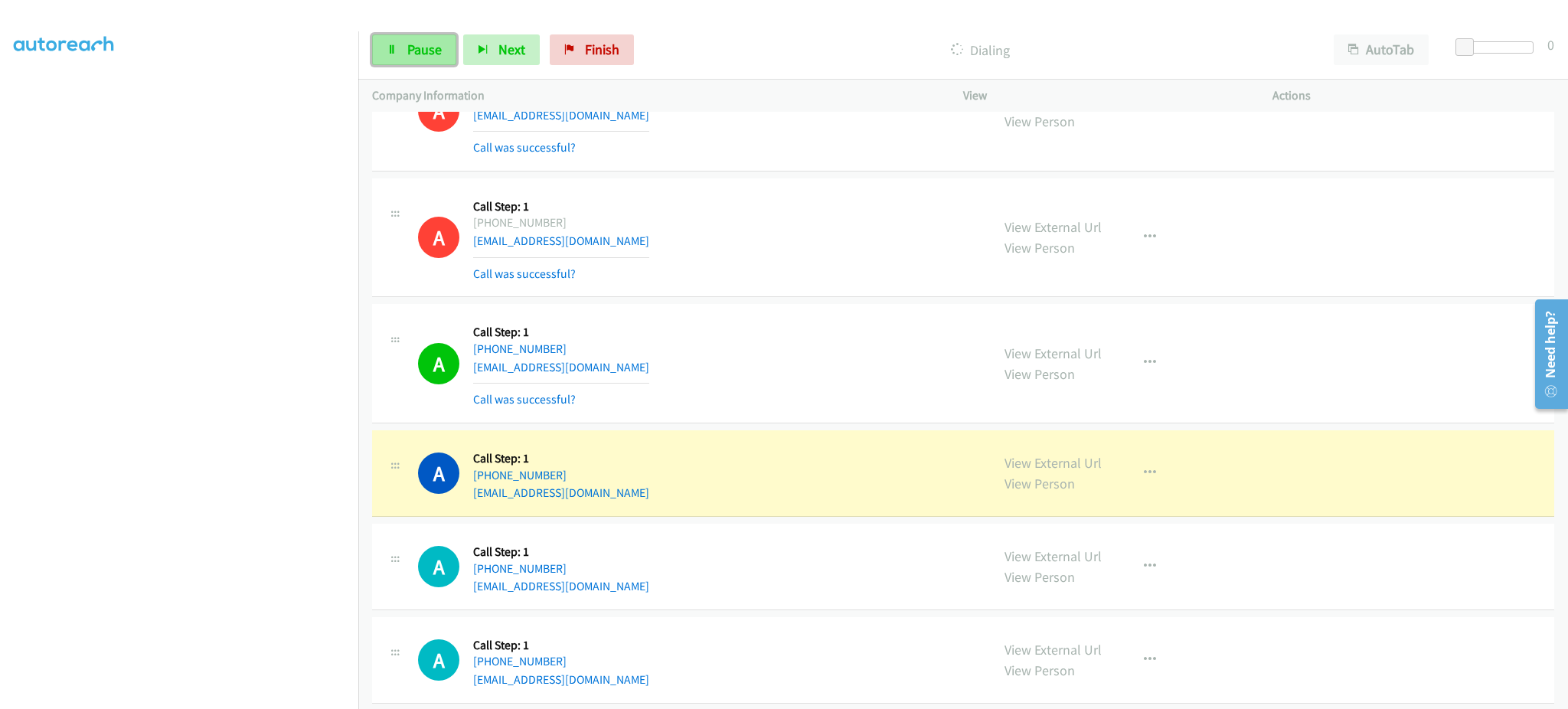
click at [414, 41] on span "Pause" at bounding box center [424, 50] width 34 height 18
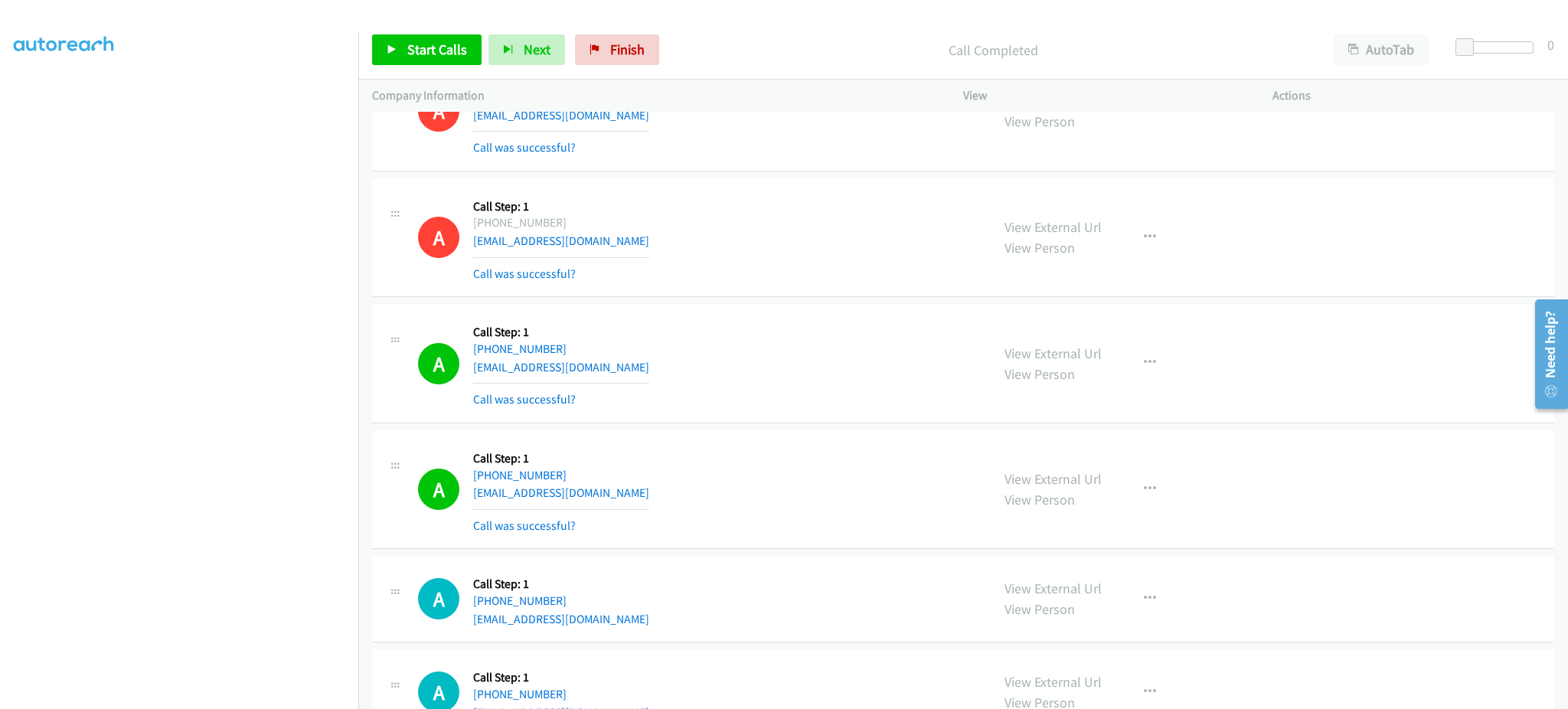
scroll to position [1186, 0]
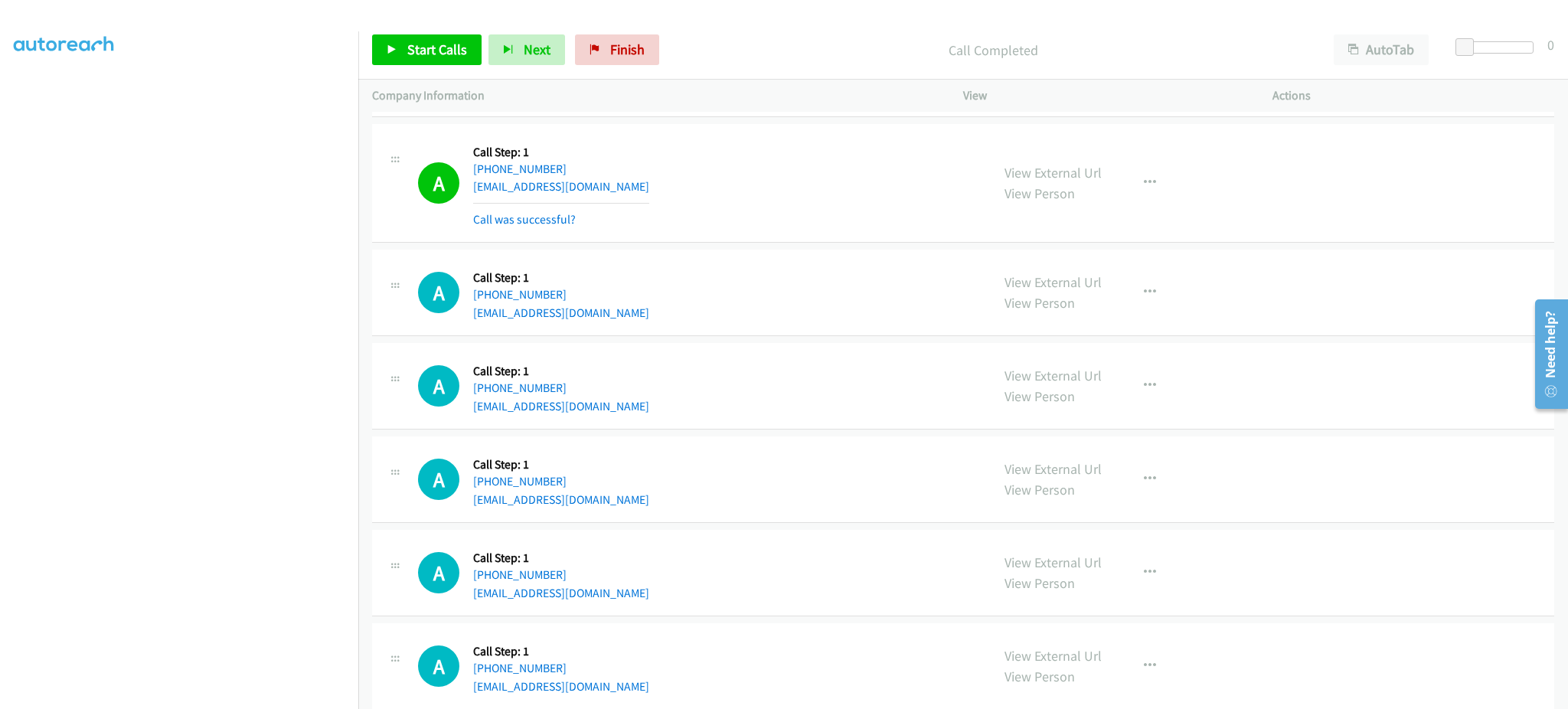
click at [643, 189] on div "A Callback Scheduled Call Step: 1 America/New_York [PHONE_NUMBER] [EMAIL_ADDRES…" at bounding box center [697, 183] width 559 height 91
copy div "[EMAIL_ADDRESS][DOMAIN_NAME]"
click at [598, 312] on div "A Callback Scheduled Call Step: 1 America/New_York [PHONE_NUMBER] [EMAIL_ADDRES…" at bounding box center [697, 293] width 559 height 58
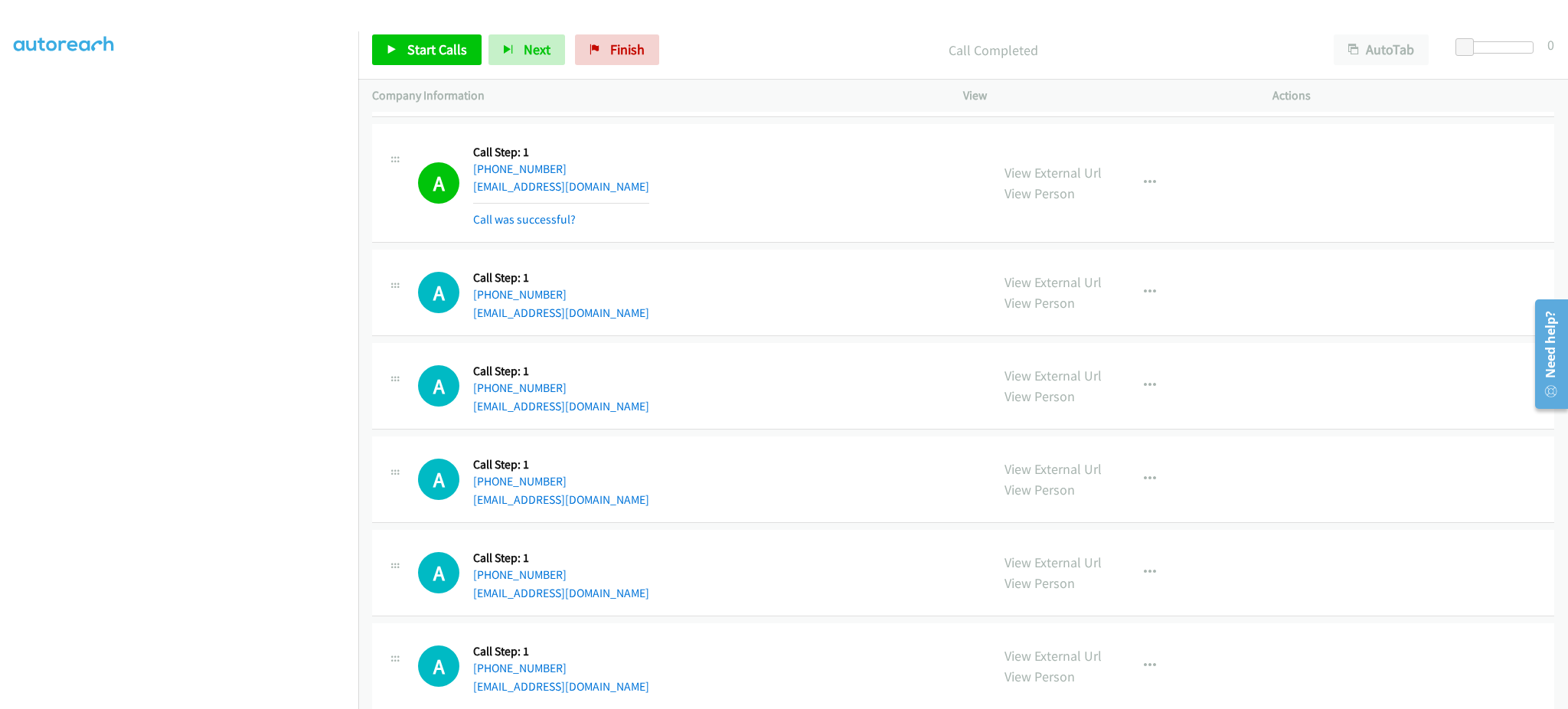
click at [598, 312] on div "A Callback Scheduled Call Step: 1 America/New_York [PHONE_NUMBER] [EMAIL_ADDRES…" at bounding box center [697, 293] width 559 height 58
copy div "[EMAIL_ADDRESS][DOMAIN_NAME]"
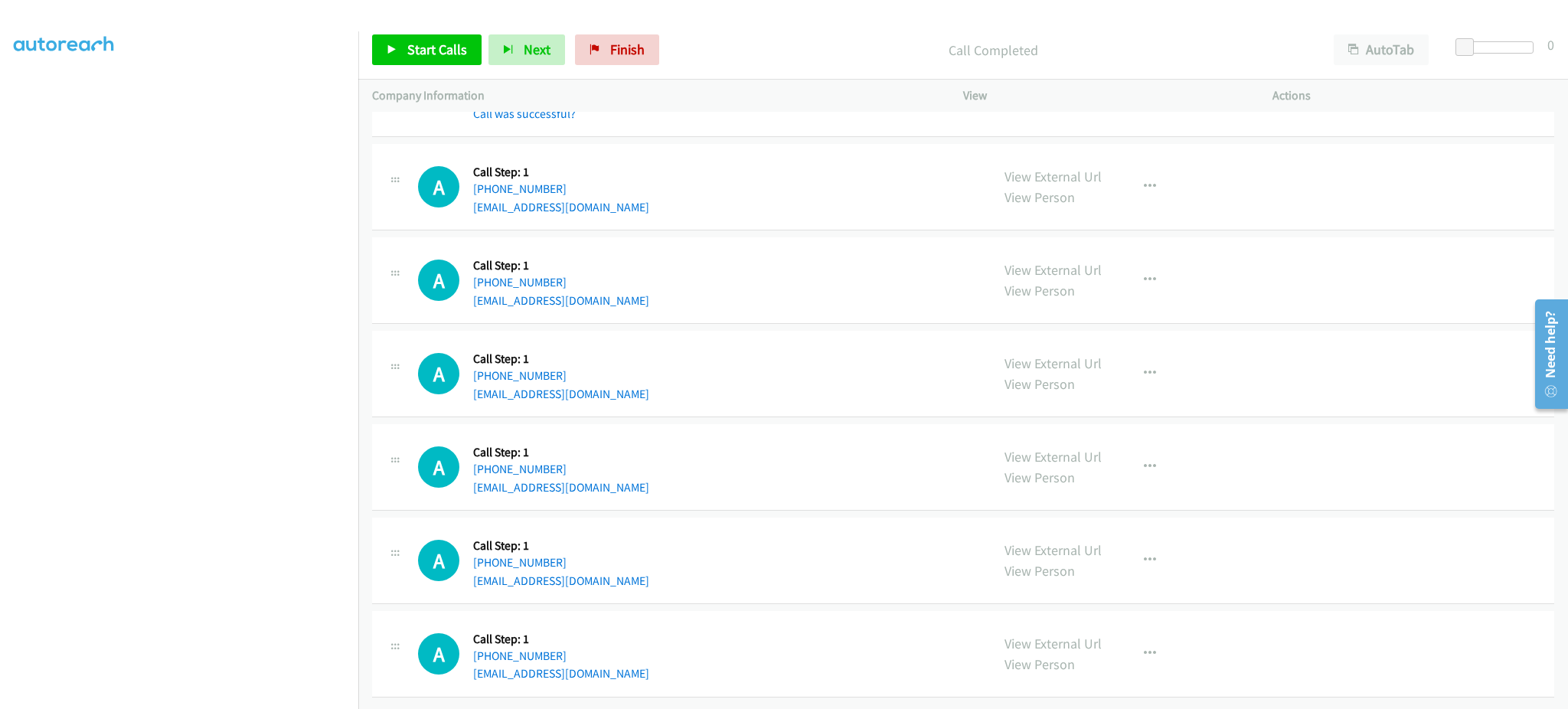
click at [609, 381] on div "A Callback Scheduled Call Step: 1 America/New_York [PHONE_NUMBER] [EMAIL_ADDRES…" at bounding box center [697, 373] width 559 height 58
click at [610, 381] on div "A Callback Scheduled Call Step: 1 America/New_York [PHONE_NUMBER] [EMAIL_ADDRES…" at bounding box center [697, 373] width 559 height 58
copy div "[EMAIL_ADDRESS][DOMAIN_NAME]"
click at [629, 568] on div "A Callback Scheduled Call Step: 1 America/New_York +1 203-305-7598 brettolbrys@…" at bounding box center [697, 560] width 559 height 58
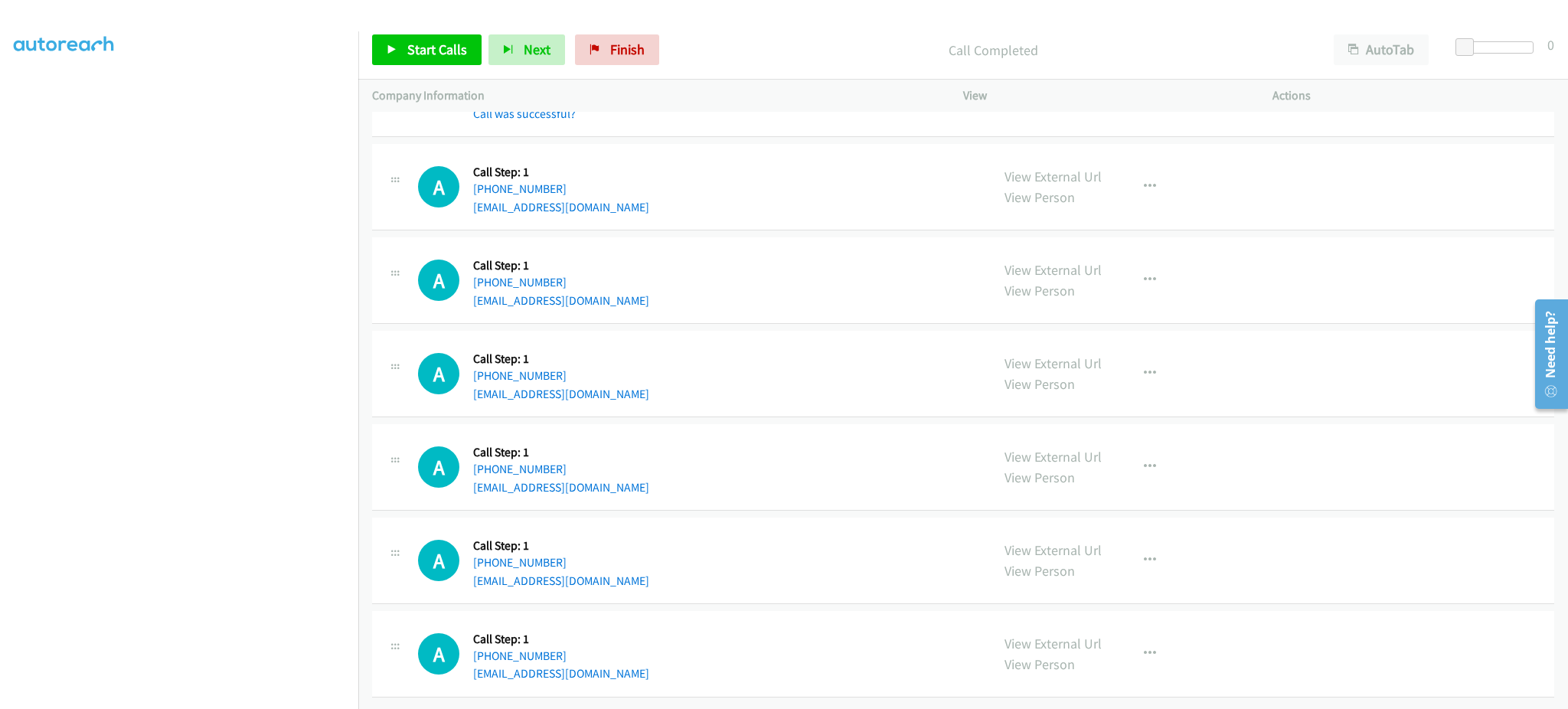
click at [629, 568] on div "A Callback Scheduled Call Step: 1 America/New_York +1 203-305-7598 brettolbrys@…" at bounding box center [697, 560] width 559 height 58
copy div "brettolbrys@comcast.net"
click at [646, 650] on div "A Callback Scheduled Call Step: 1 America/Los_Angeles +1 206-510-5497 romau455@…" at bounding box center [697, 654] width 559 height 58
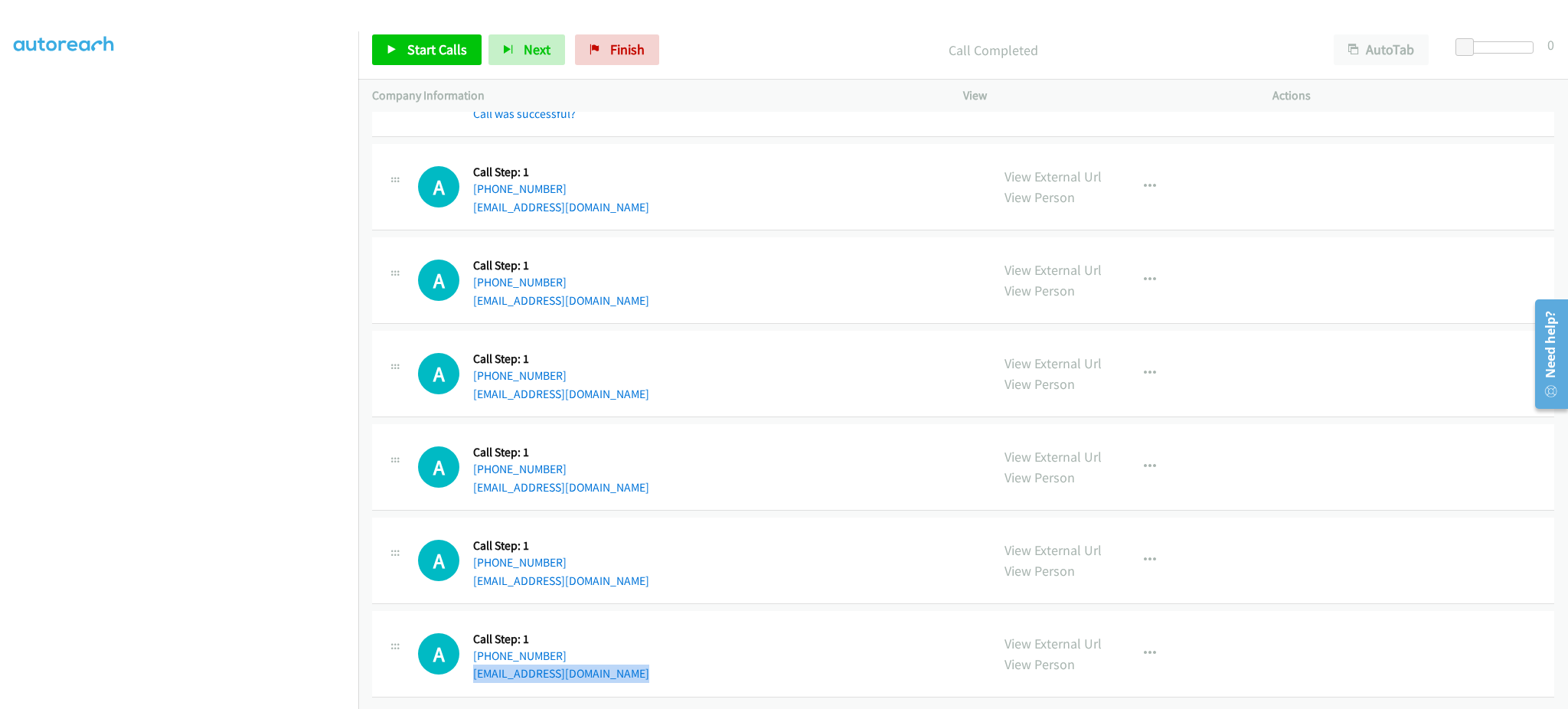
click at [647, 650] on div "A Callback Scheduled Call Step: 1 America/Los_Angeles +1 206-510-5497 romau455@…" at bounding box center [697, 654] width 559 height 58
copy div "romau455@gmail.com"
click at [463, 57] on span "Start Calls" at bounding box center [437, 50] width 60 height 18
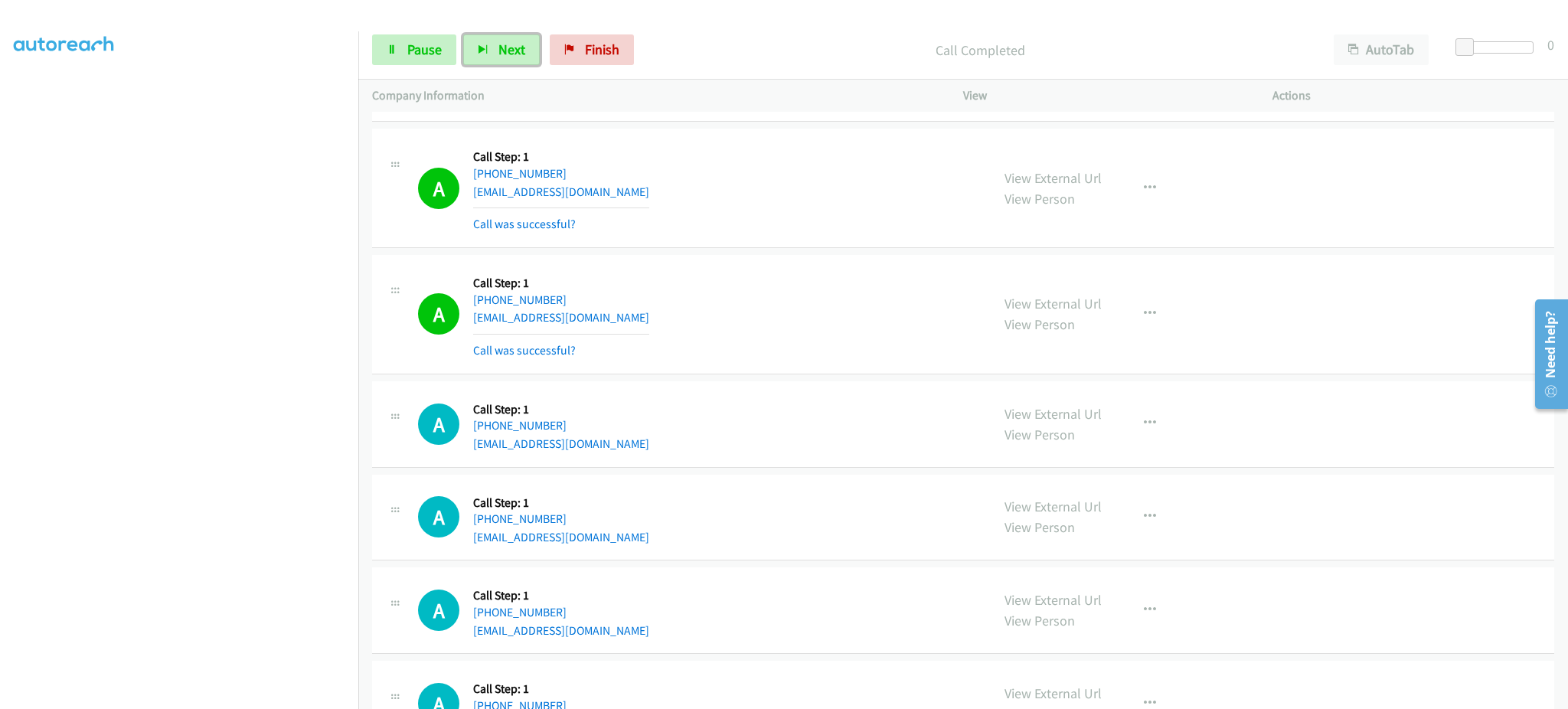
drag, startPoint x: 499, startPoint y: 53, endPoint x: 502, endPoint y: 68, distance: 15.3
click at [499, 52] on span "Next" at bounding box center [512, 50] width 27 height 18
click at [419, 49] on span "Pause" at bounding box center [424, 50] width 34 height 18
click at [440, 50] on span "Start Calls" at bounding box center [437, 50] width 60 height 18
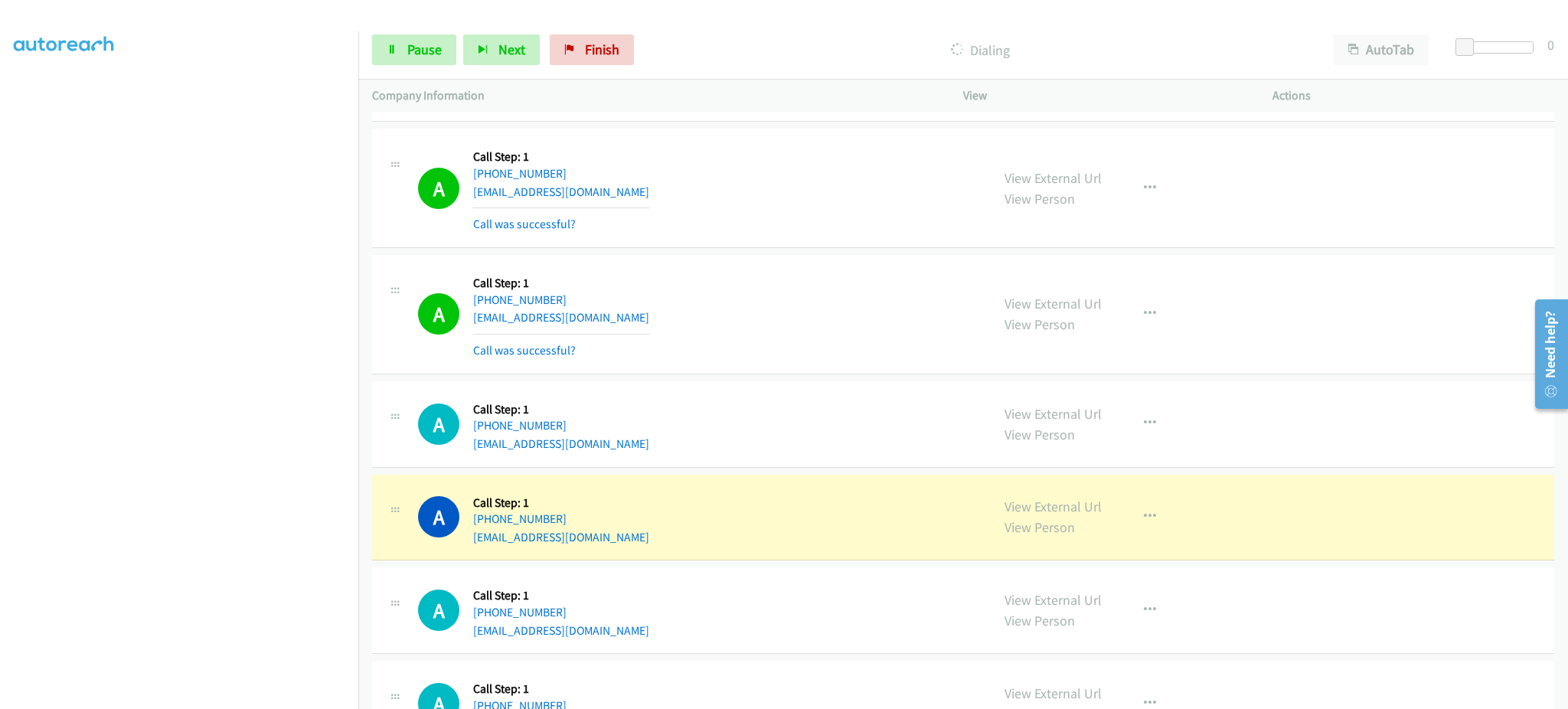
scroll to position [1613, 0]
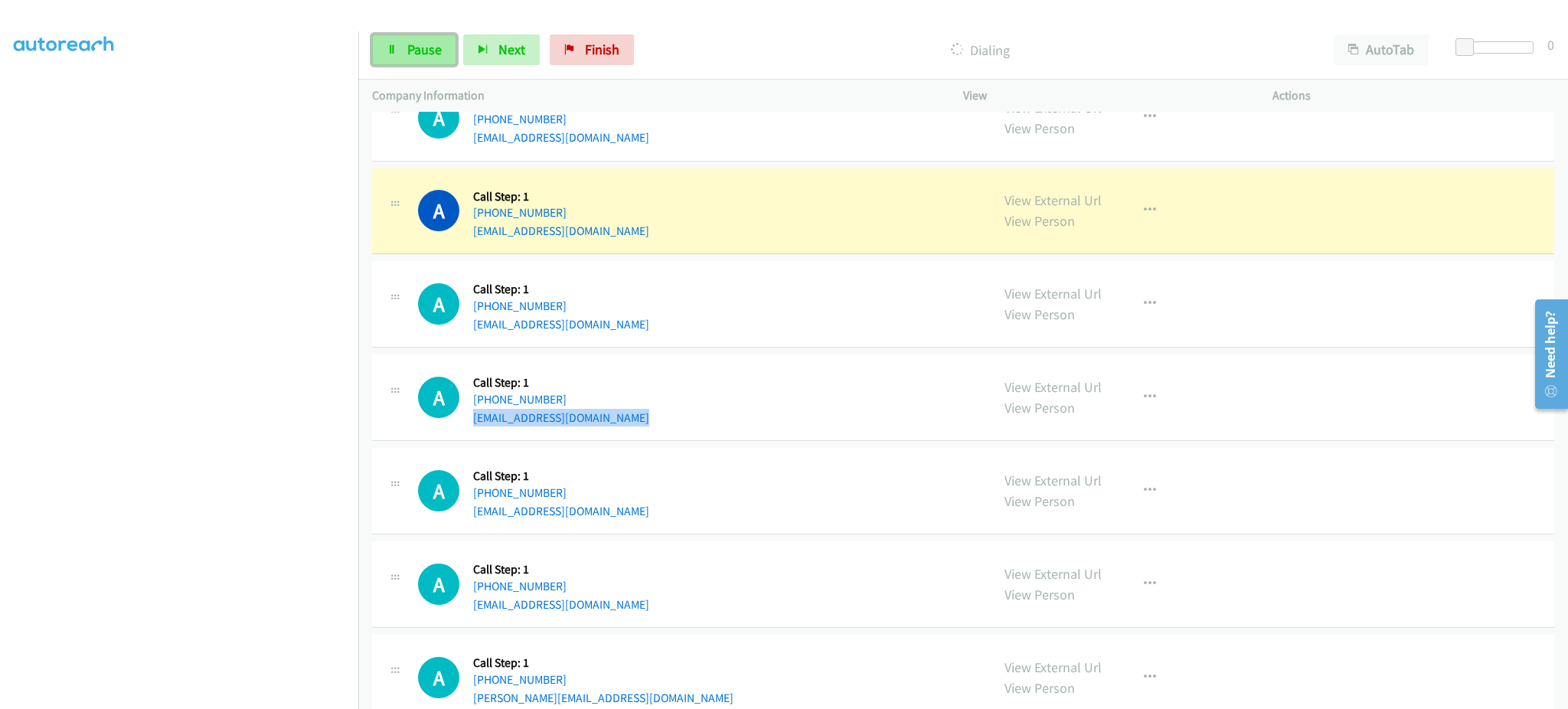
click at [434, 48] on span "Pause" at bounding box center [424, 50] width 34 height 18
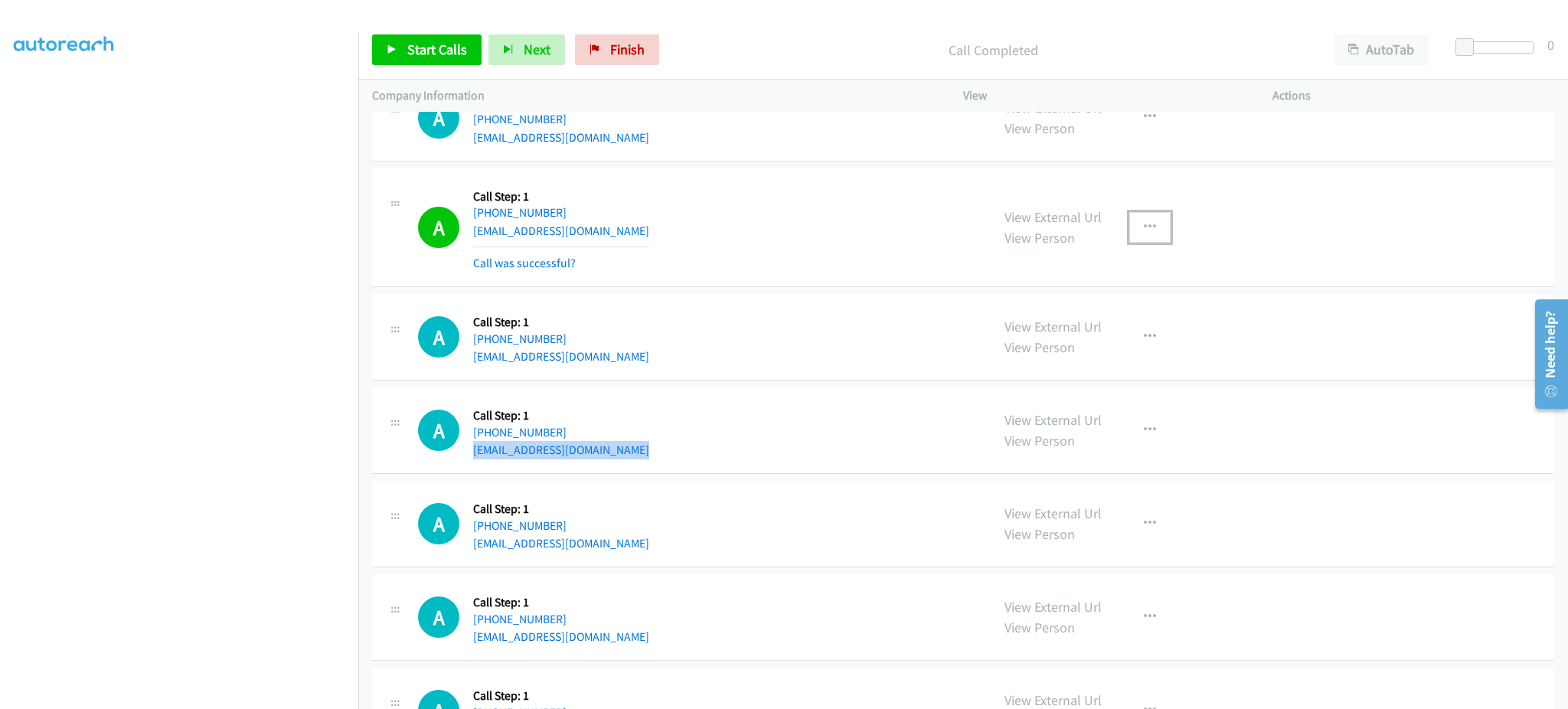
click at [1144, 221] on icon "button" at bounding box center [1149, 227] width 12 height 12
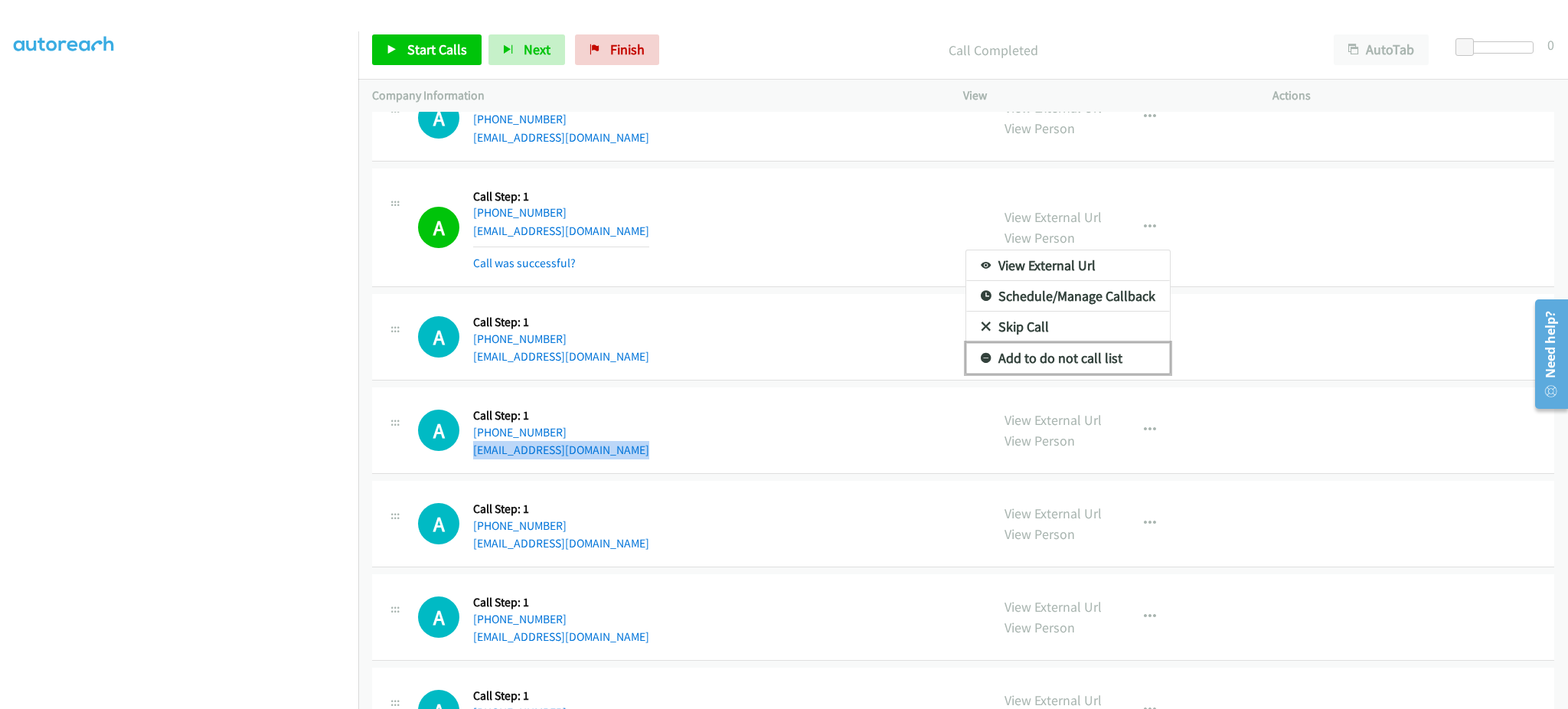
click at [1120, 353] on link "Add to do not call list" at bounding box center [1068, 358] width 204 height 30
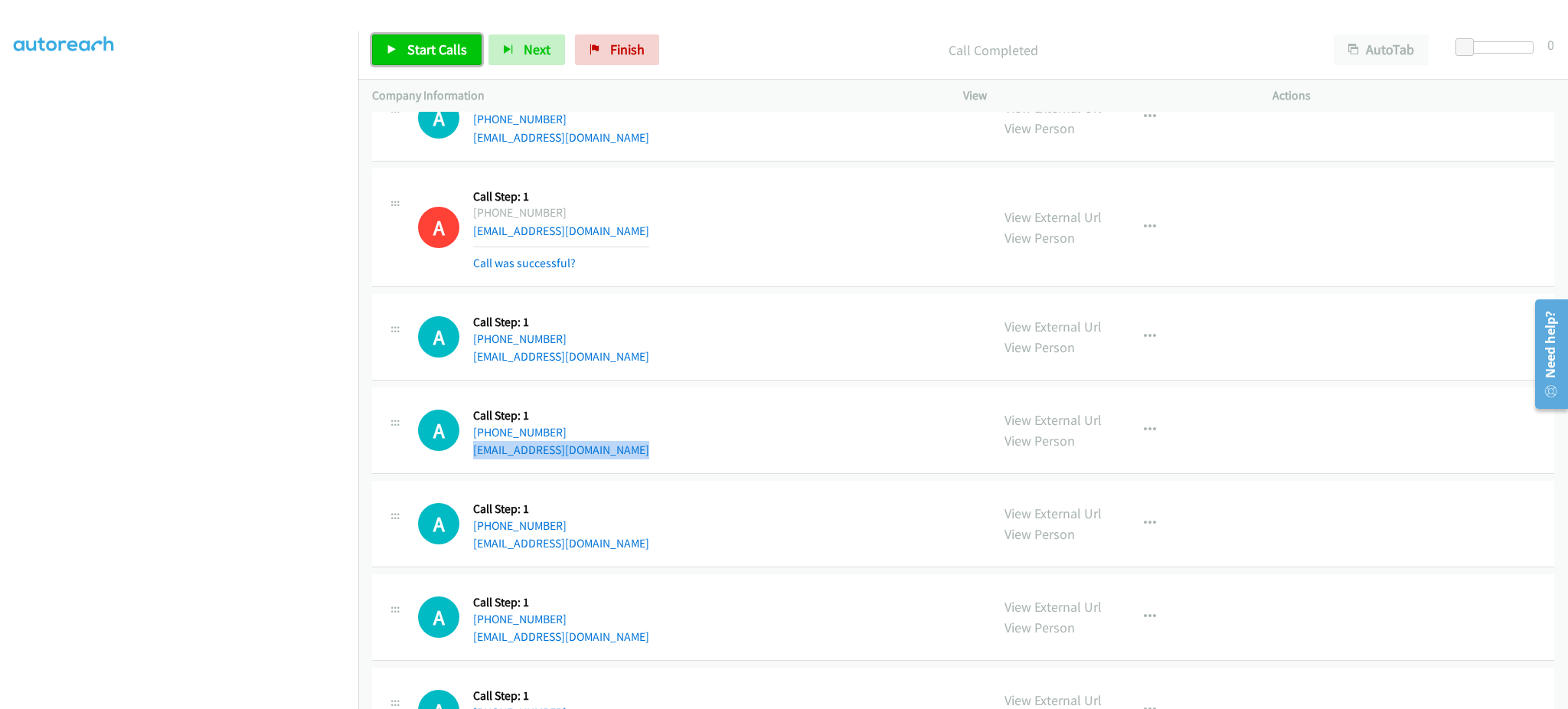
click at [440, 58] on span "Start Calls" at bounding box center [437, 50] width 60 height 18
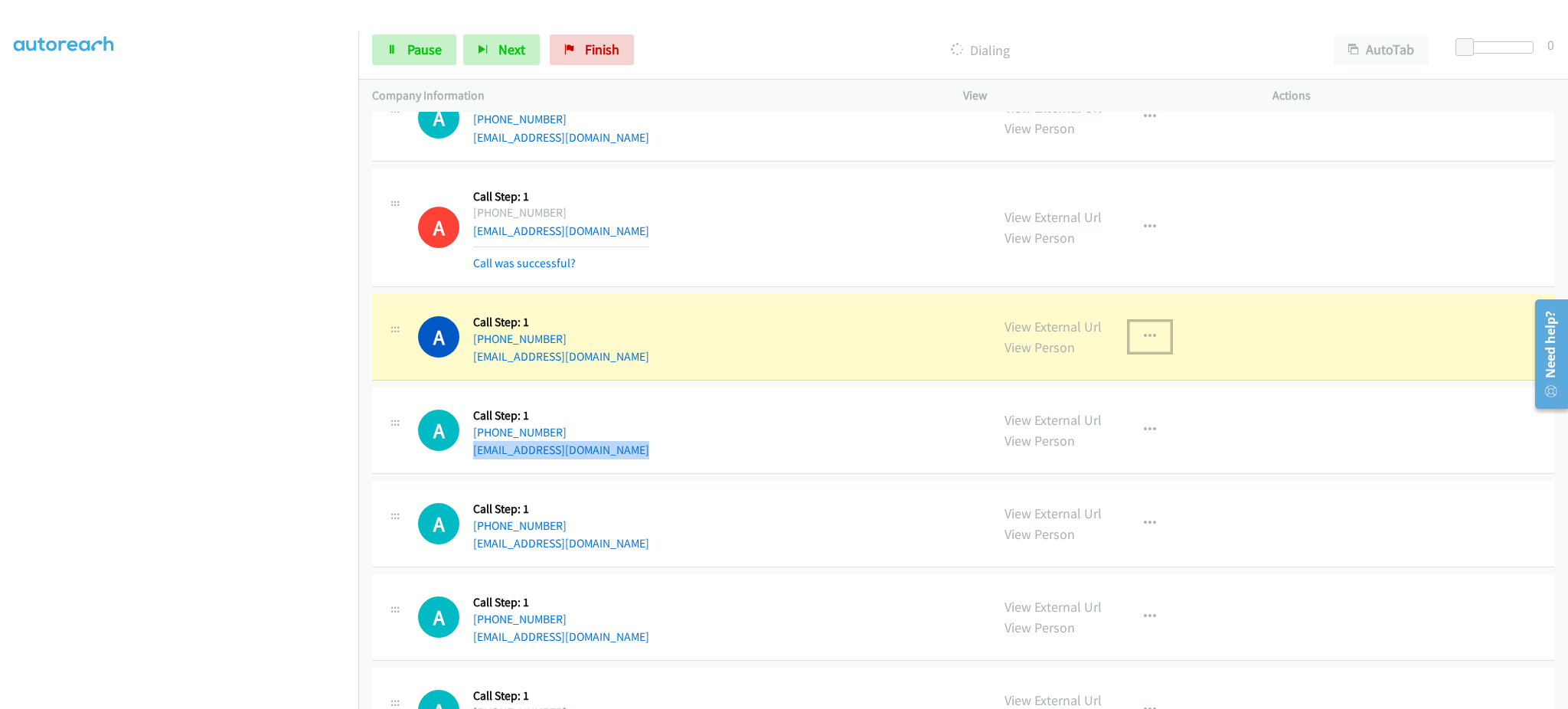
click at [1141, 347] on button "button" at bounding box center [1150, 337] width 42 height 30
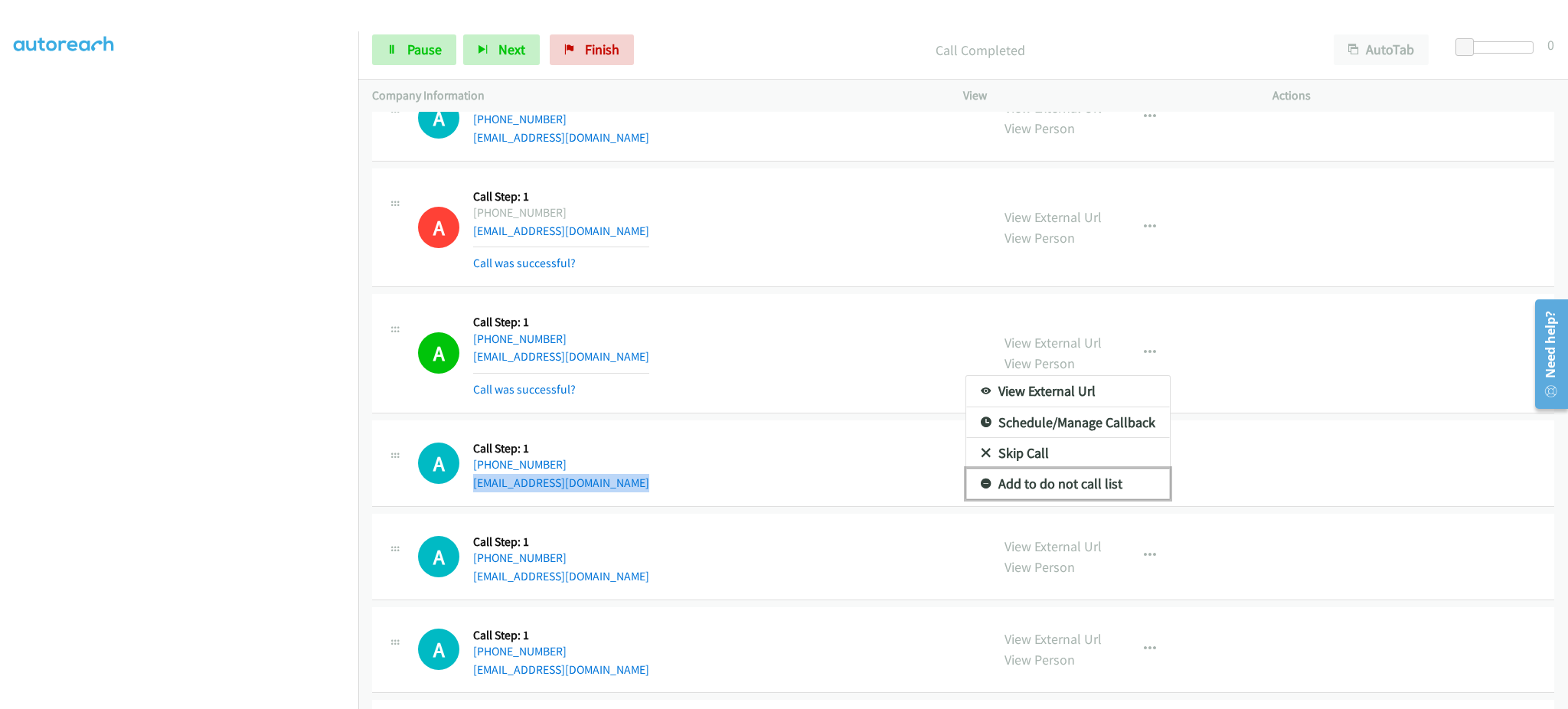
click at [1132, 477] on link "Add to do not call list" at bounding box center [1068, 484] width 204 height 30
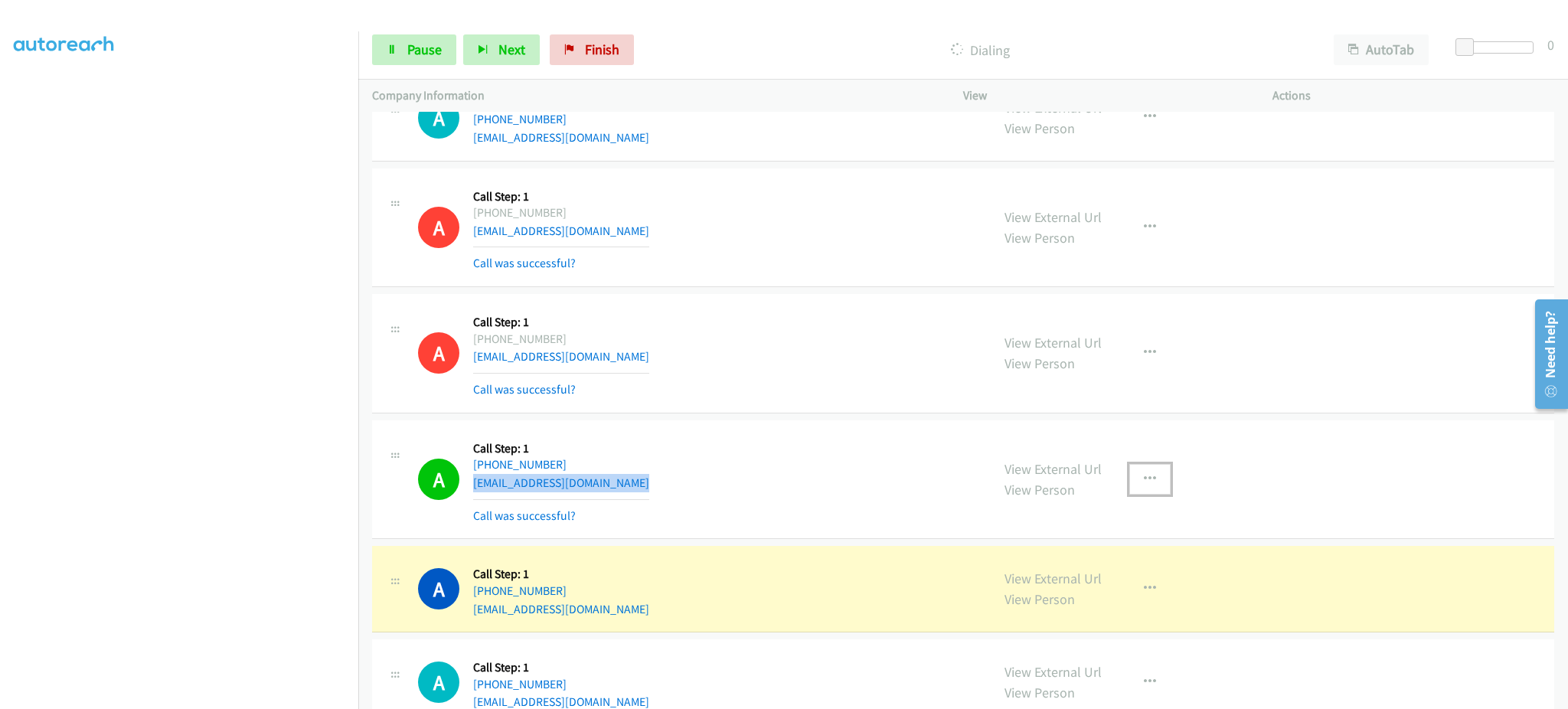
click at [1136, 488] on button "button" at bounding box center [1150, 479] width 42 height 30
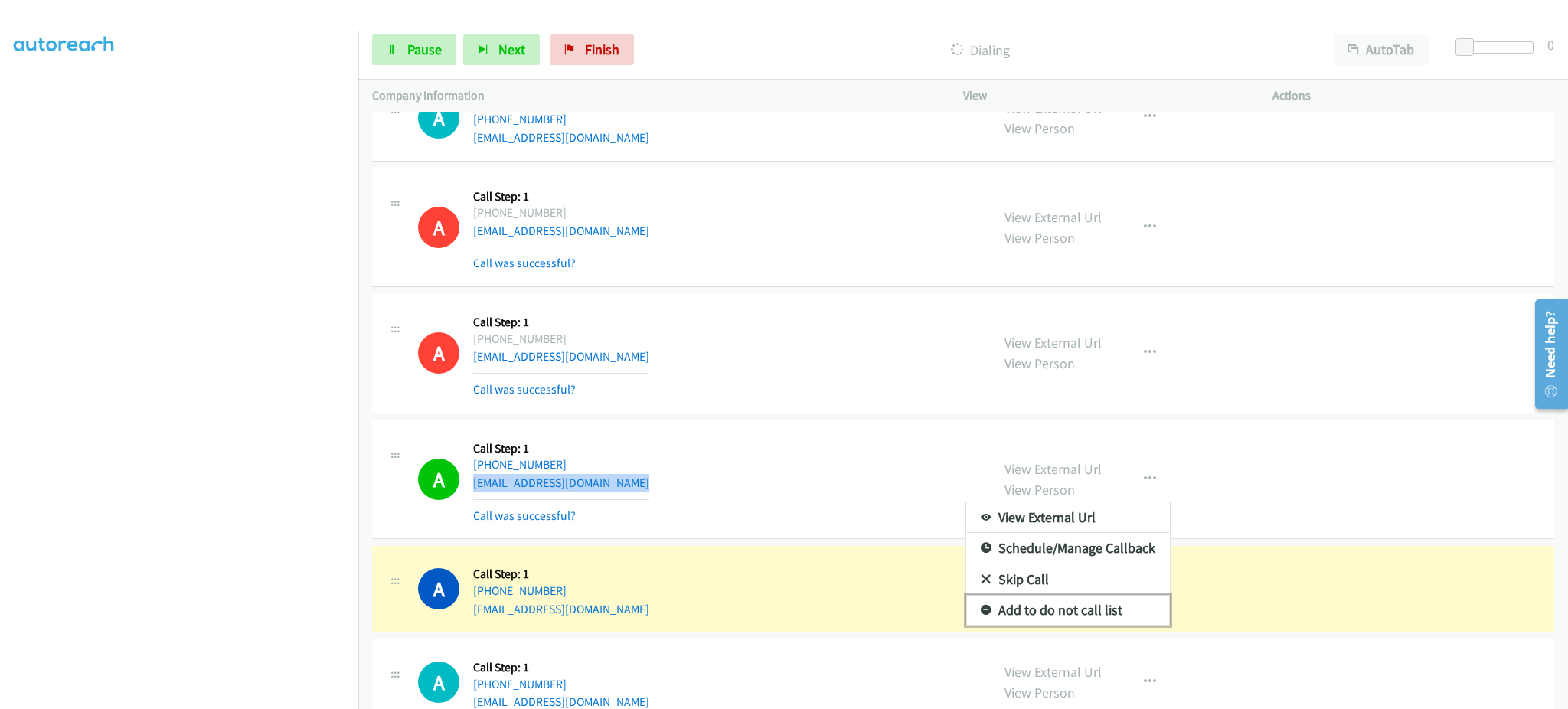
click at [1136, 608] on link "Add to do not call list" at bounding box center [1068, 610] width 204 height 30
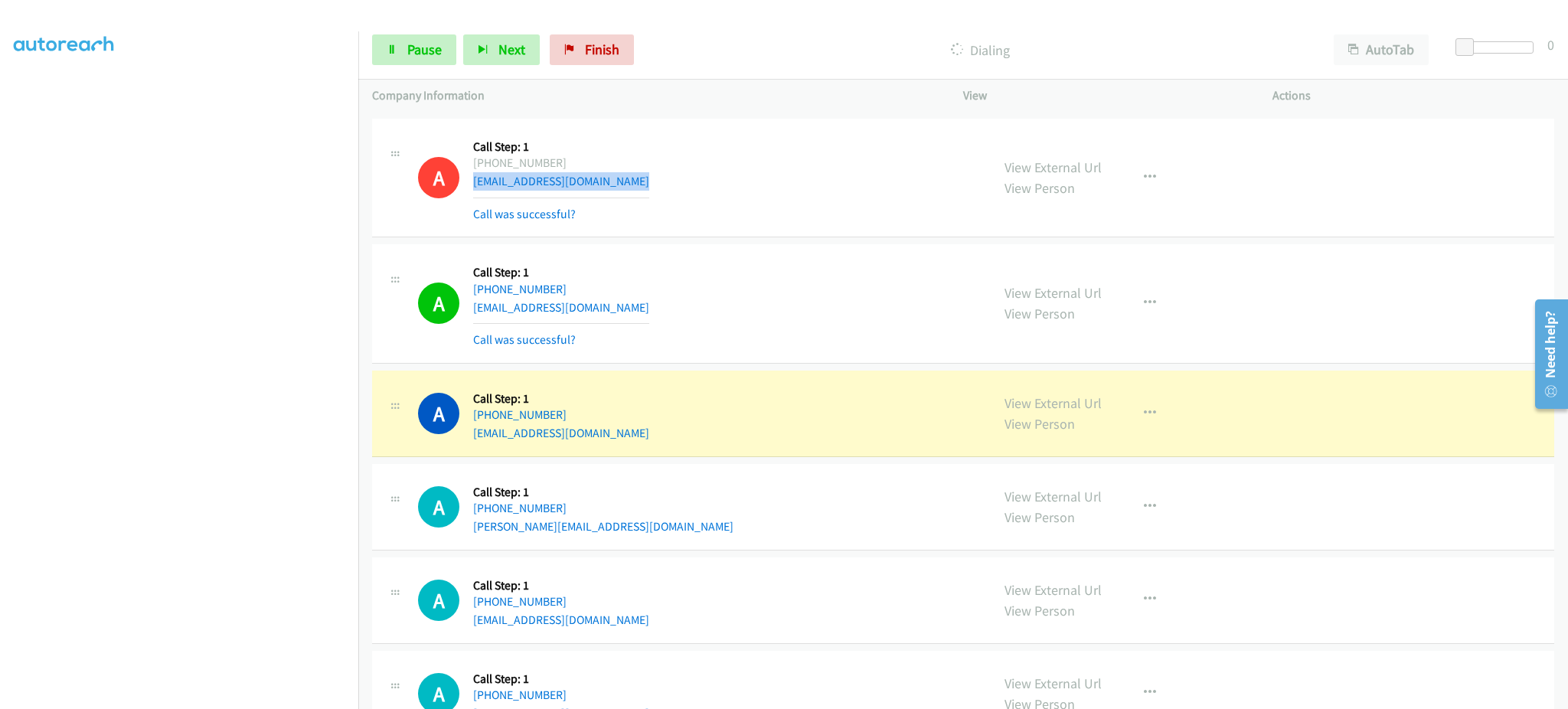
scroll to position [1919, 0]
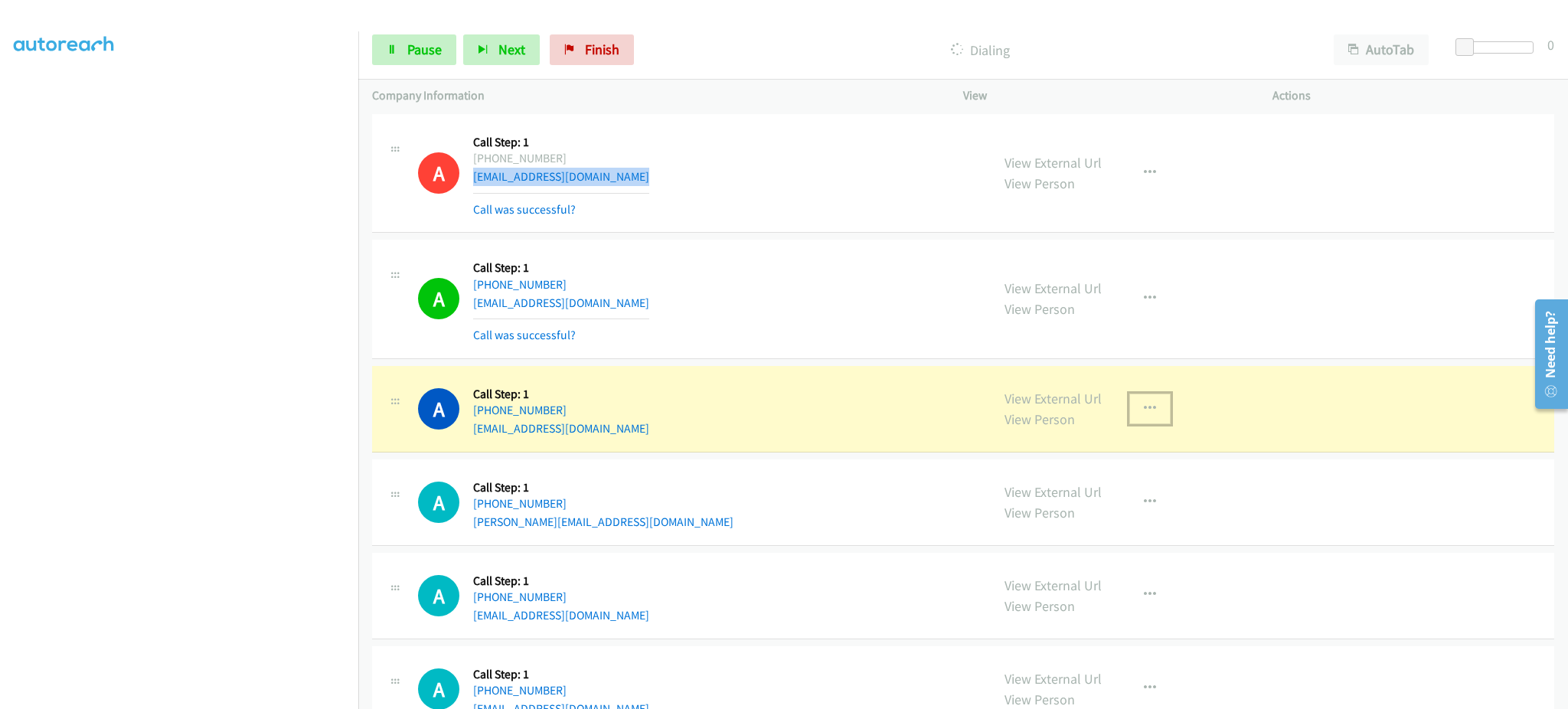
click at [1143, 416] on button "button" at bounding box center [1150, 408] width 42 height 30
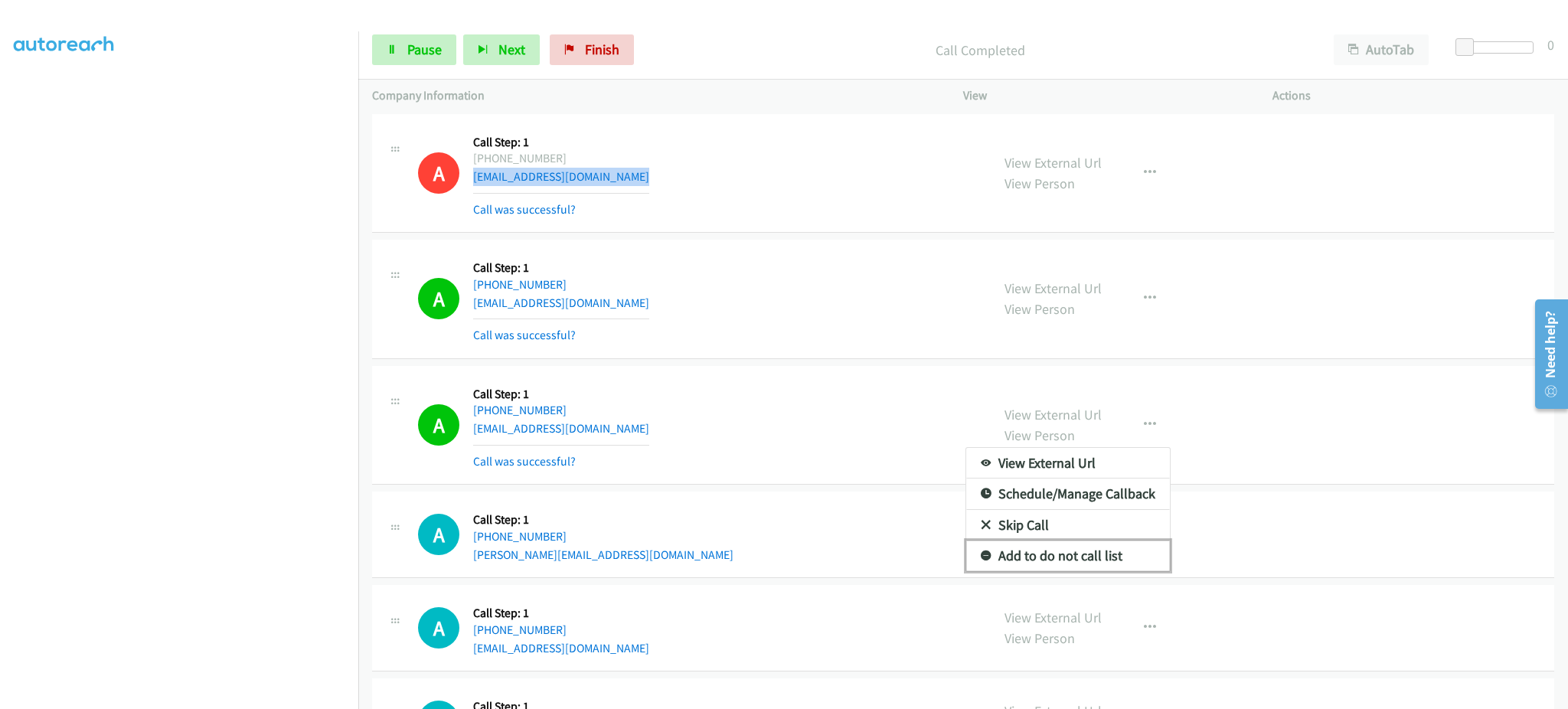
click at [1124, 542] on link "Add to do not call list" at bounding box center [1068, 556] width 204 height 30
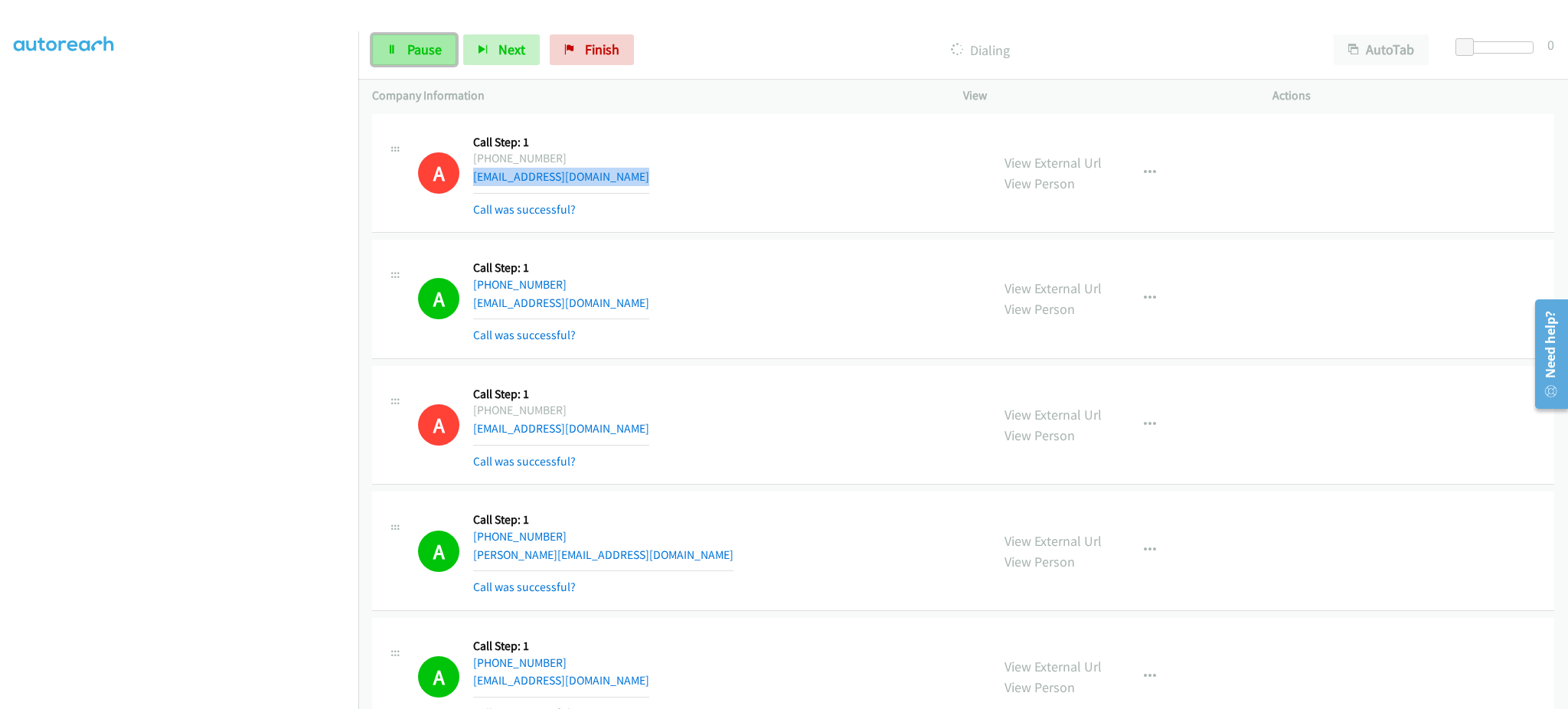
click at [424, 42] on span "Pause" at bounding box center [424, 50] width 34 height 18
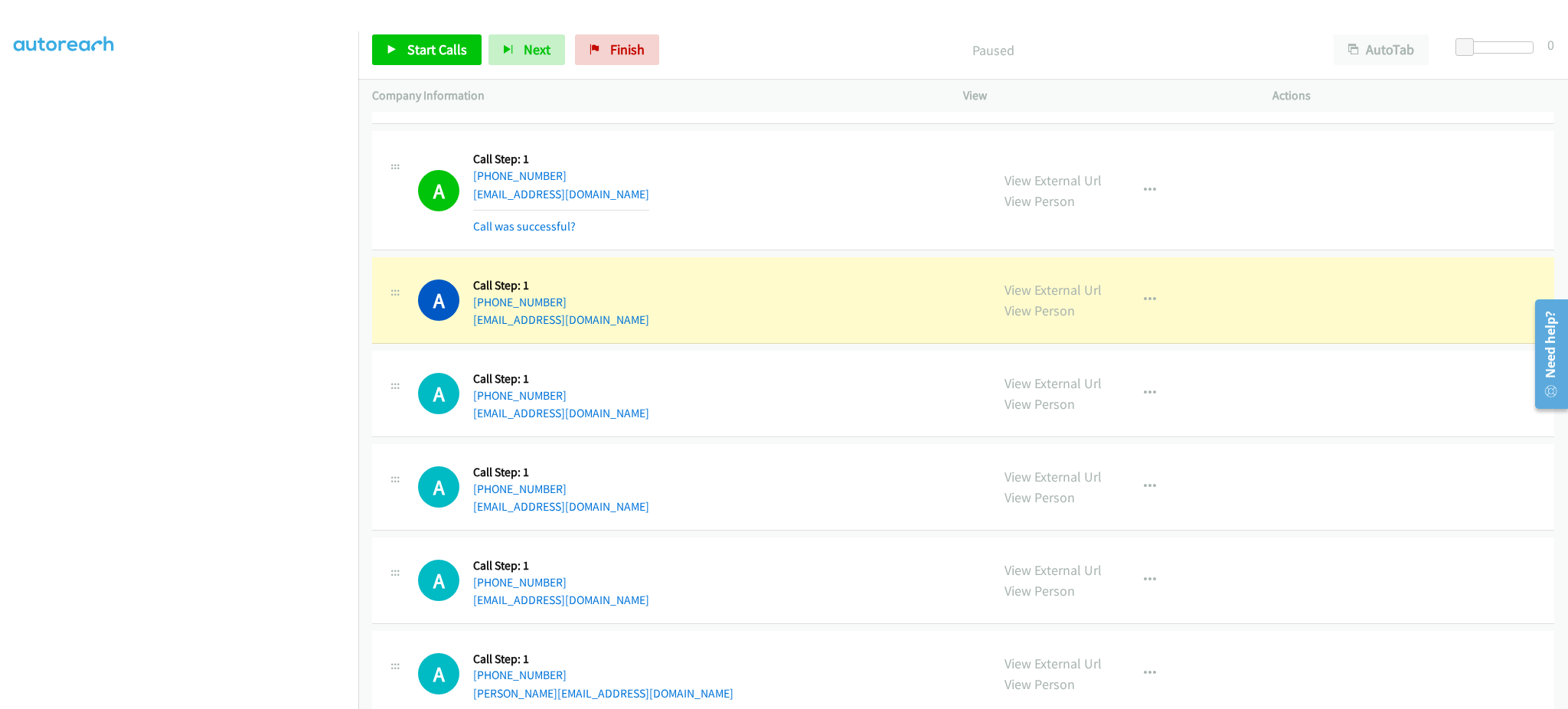
scroll to position [2567, 0]
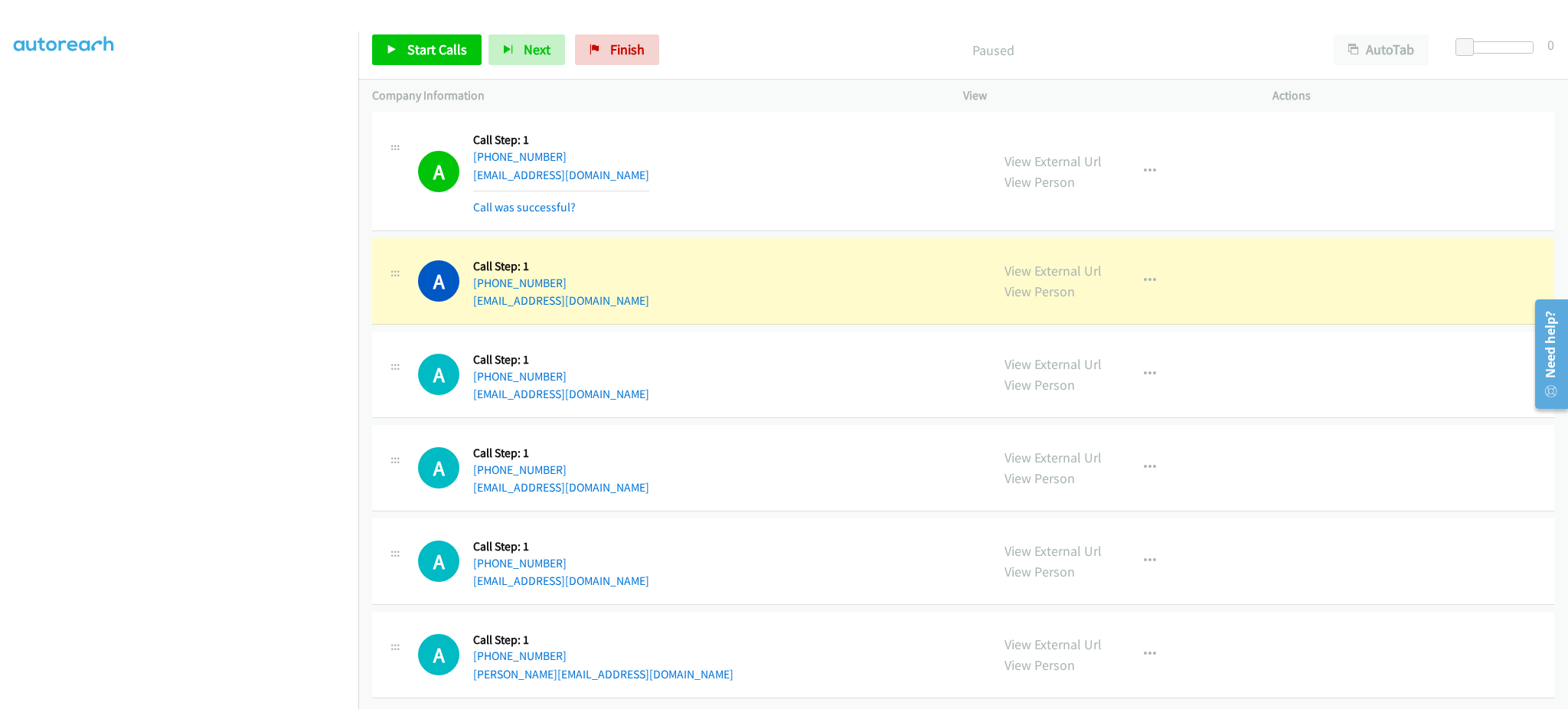
click at [654, 290] on div "A Callback Scheduled Call Step: 1 America/Chicago +1 713-399-9279 sajadheydari8…" at bounding box center [697, 281] width 559 height 58
click at [646, 269] on div "A Callback Scheduled Call Step: 1 America/Chicago +1 713-399-9279 sajadheydari8…" at bounding box center [697, 281] width 559 height 58
click at [653, 282] on div "A Callback Scheduled Call Step: 1 America/Chicago +1 713-399-9279 sajadheydari8…" at bounding box center [697, 281] width 559 height 58
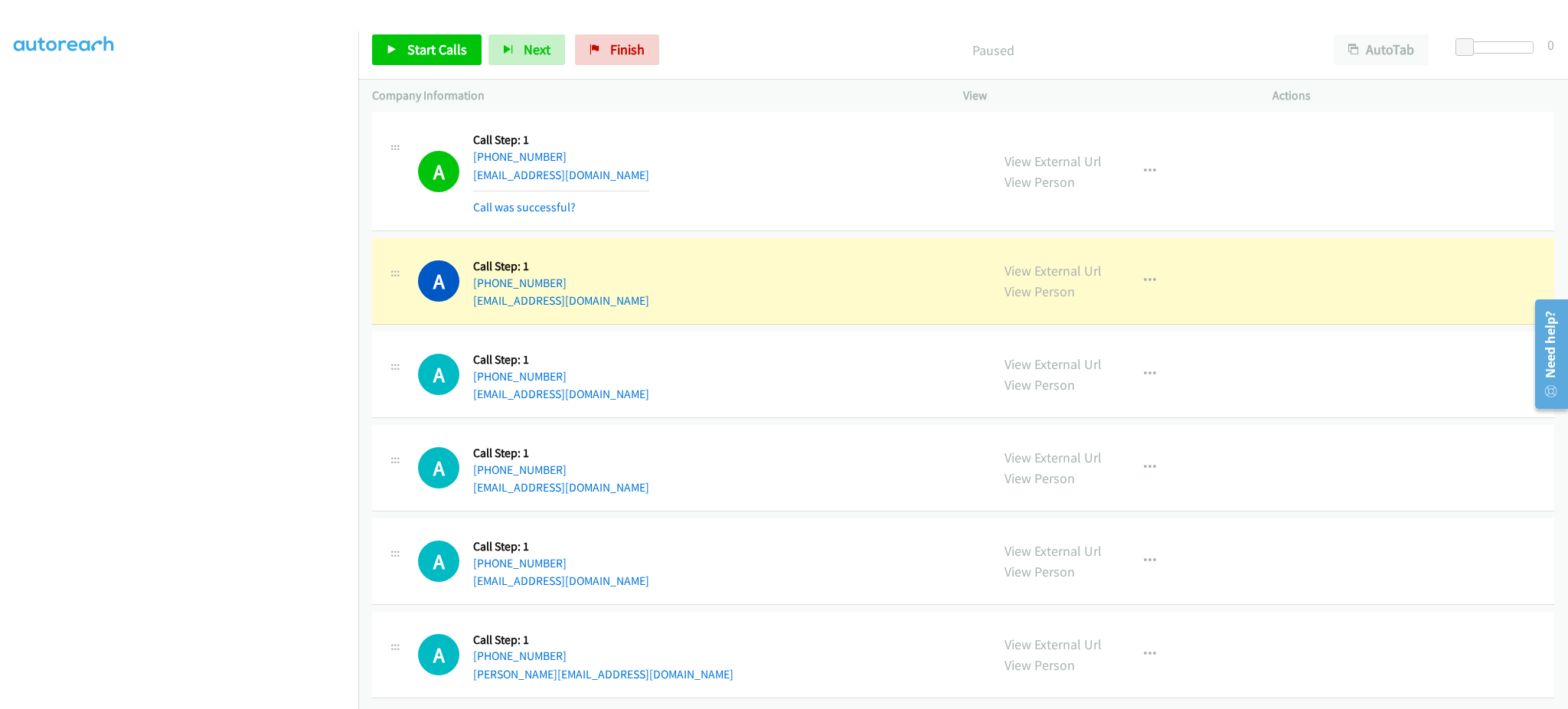
click at [653, 282] on div "A Callback Scheduled Call Step: 1 America/Chicago +1 713-399-9279 sajadheydari8…" at bounding box center [697, 281] width 559 height 58
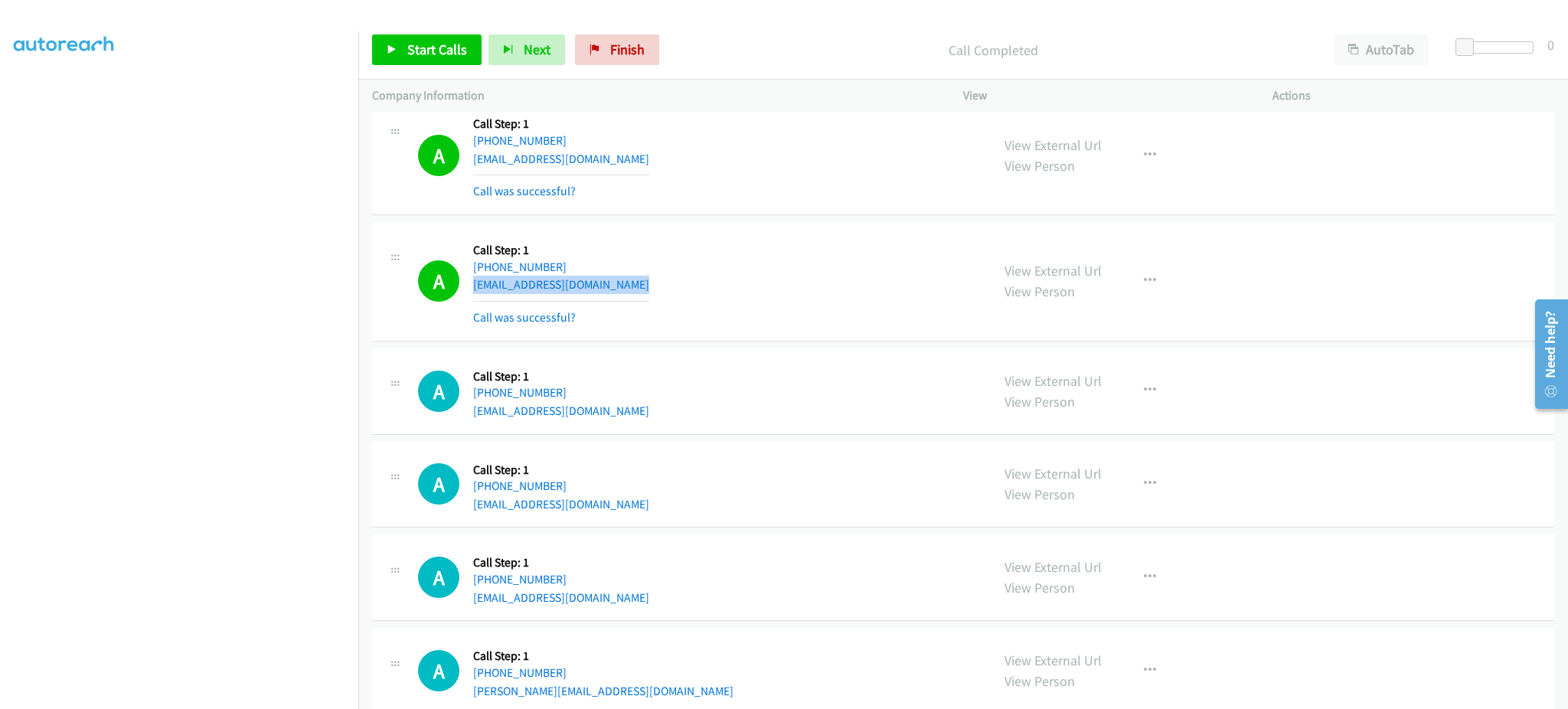
copy div "sajadheydari81@gmail.com"
click at [615, 412] on div "A Callback Scheduled Call Step: 1 America/Chicago +1 210-765-8013 steve210aa@gm…" at bounding box center [697, 391] width 559 height 58
click at [614, 412] on div "A Callback Scheduled Call Step: 1 America/Chicago +1 210-765-8013 steve210aa@gm…" at bounding box center [697, 391] width 559 height 58
copy div "steve210aa@gmail.com"
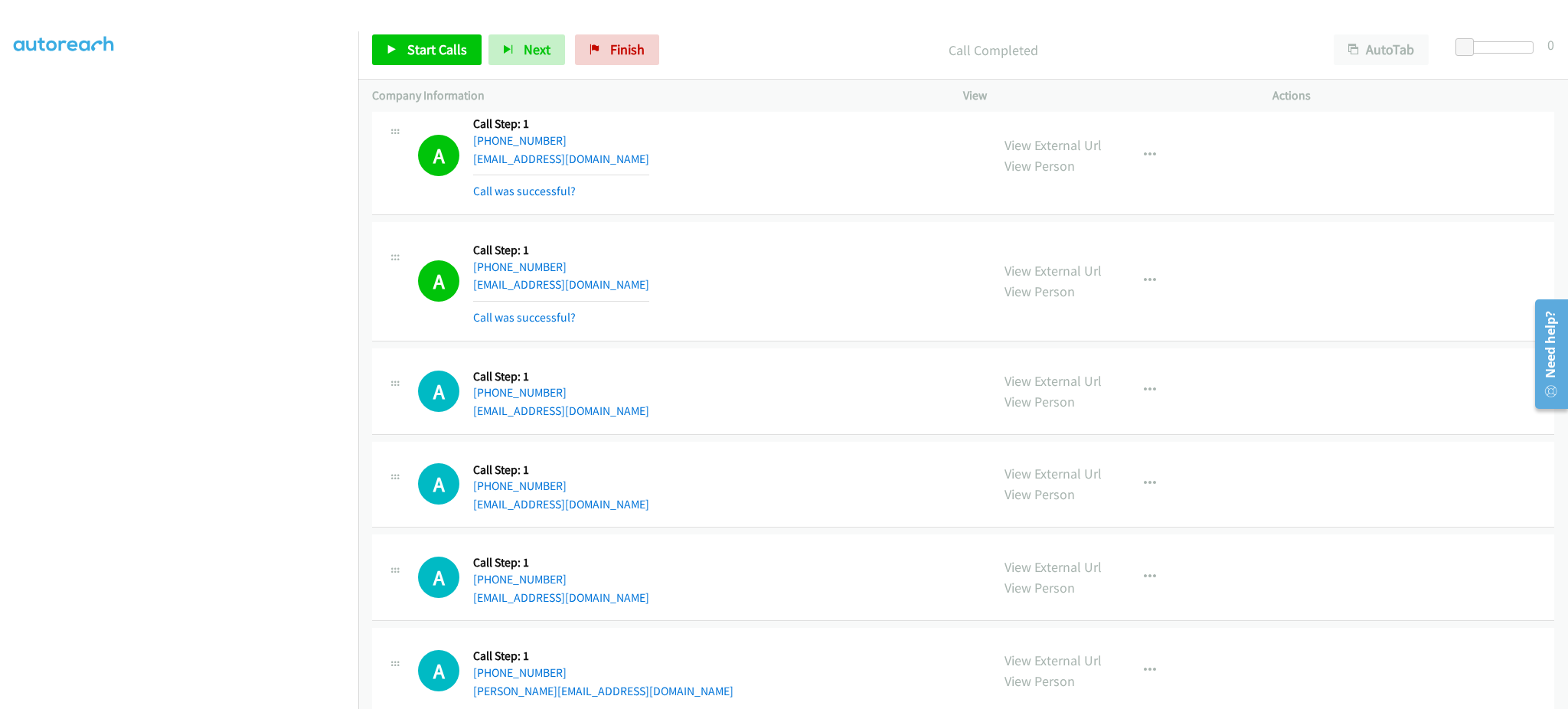
click at [663, 509] on div "A Callback Scheduled Call Step: 1 America/New_York +1 860-334-7394 werace94@com…" at bounding box center [697, 484] width 559 height 58
click at [663, 509] on div "A Callback Scheduled Call Step: 1 America/New_York +1 860-334-7394 werace94@com…" at bounding box center [697, 484] width 559 height 58
copy div "werace94@comcast.net"
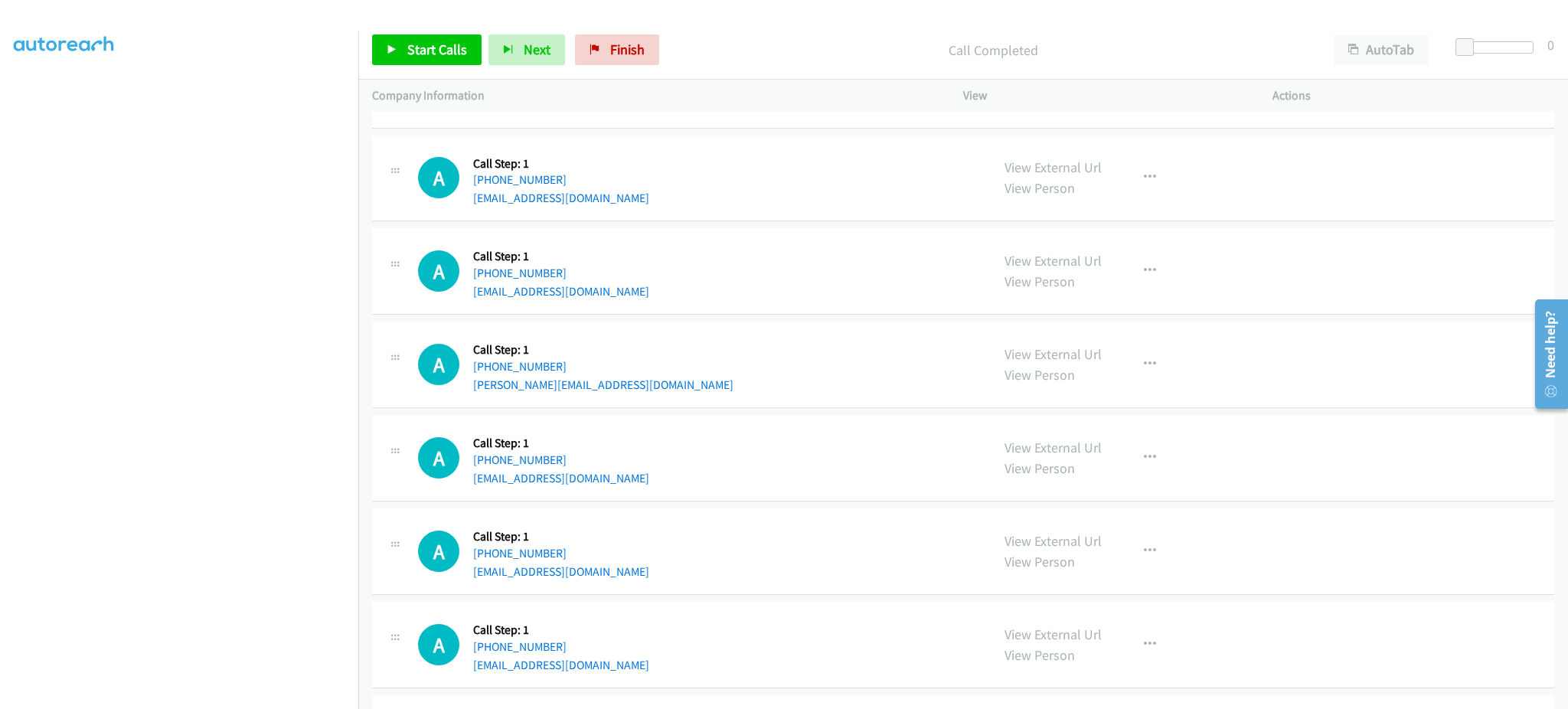
click at [605, 386] on div "A Callback Scheduled Call Step: 1 America/Chicago +1 312-307-6966 nathan@cachil…" at bounding box center [697, 364] width 559 height 58
copy div "nathan@cachila.com"
click at [452, 38] on link "Start Calls" at bounding box center [427, 50] width 109 height 30
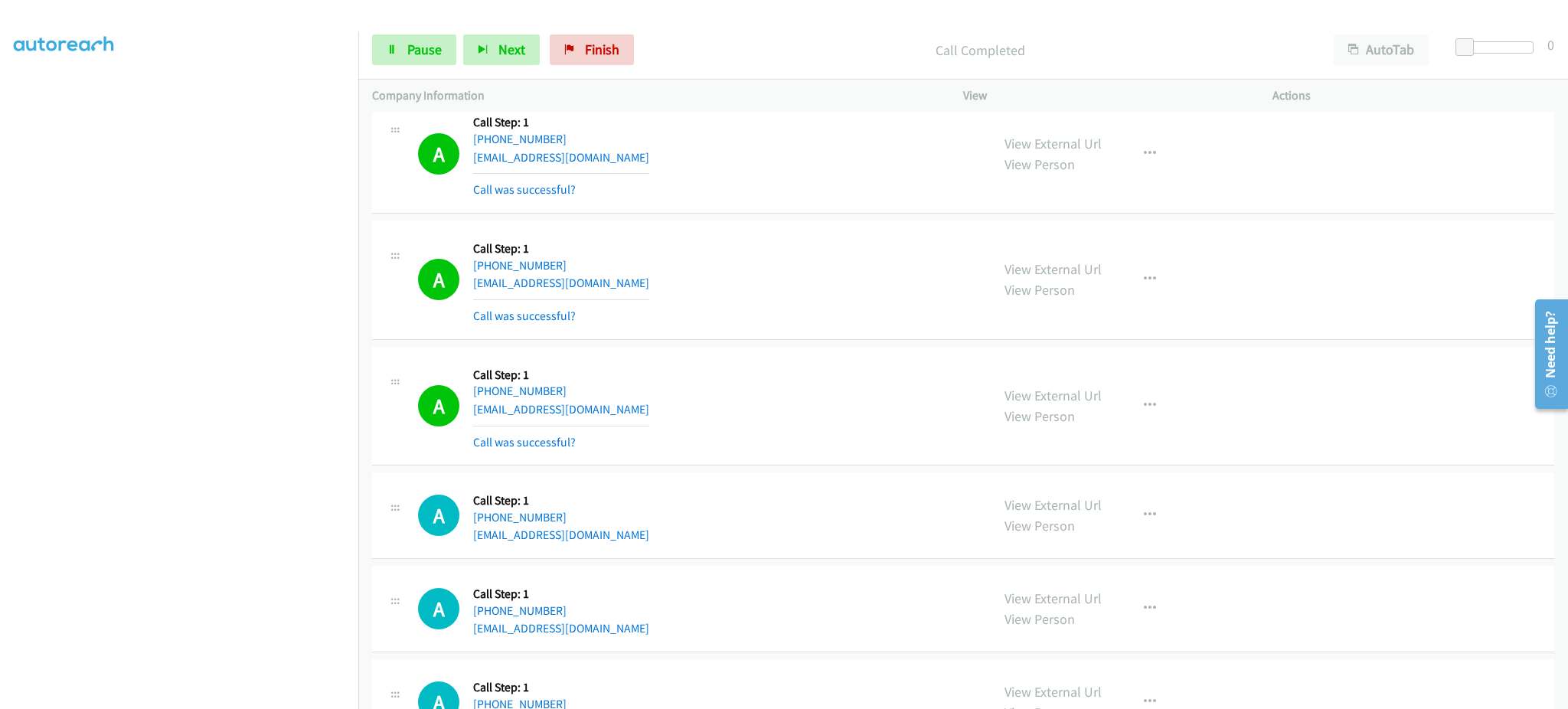
scroll to position [2567, 0]
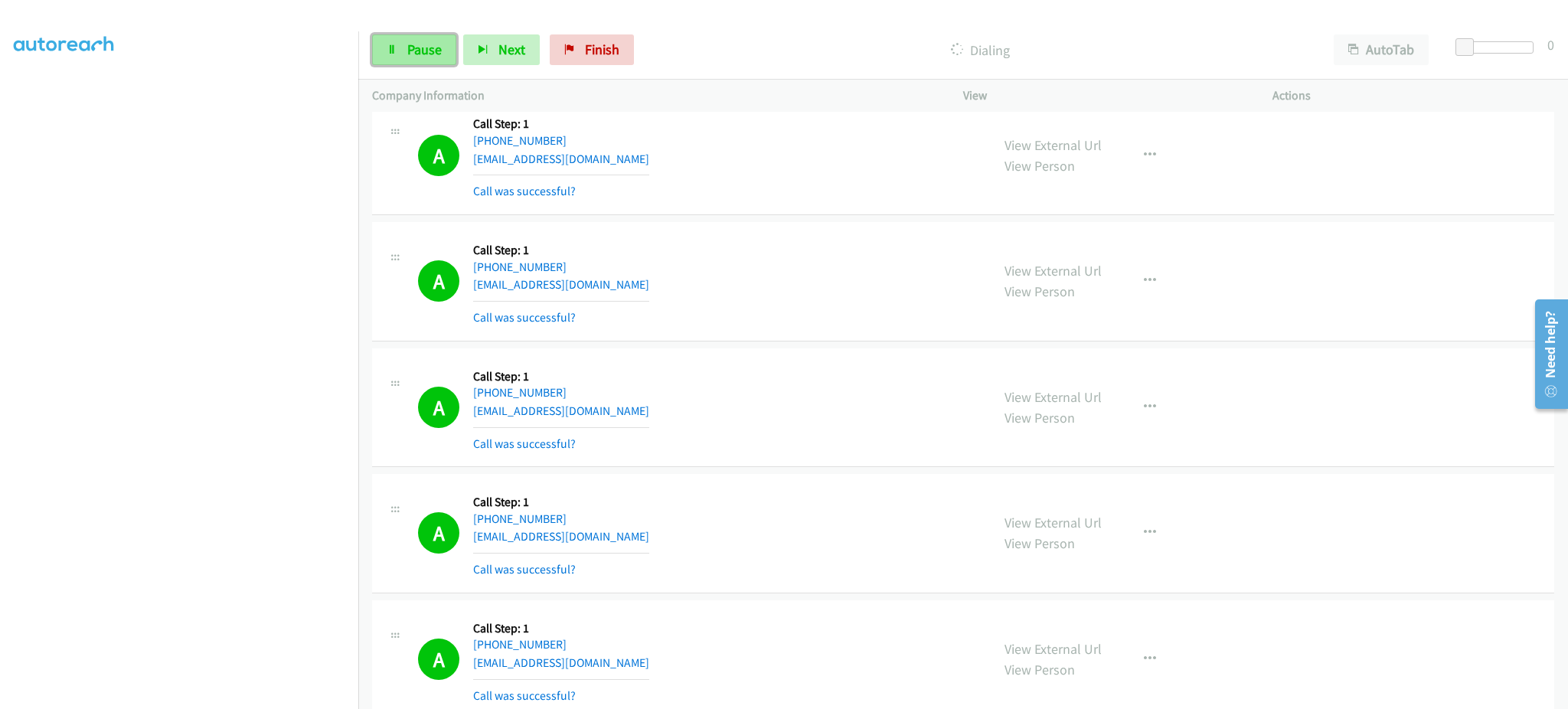
click at [419, 53] on span "Pause" at bounding box center [424, 50] width 34 height 18
click at [446, 58] on link "Start Calls" at bounding box center [427, 50] width 109 height 30
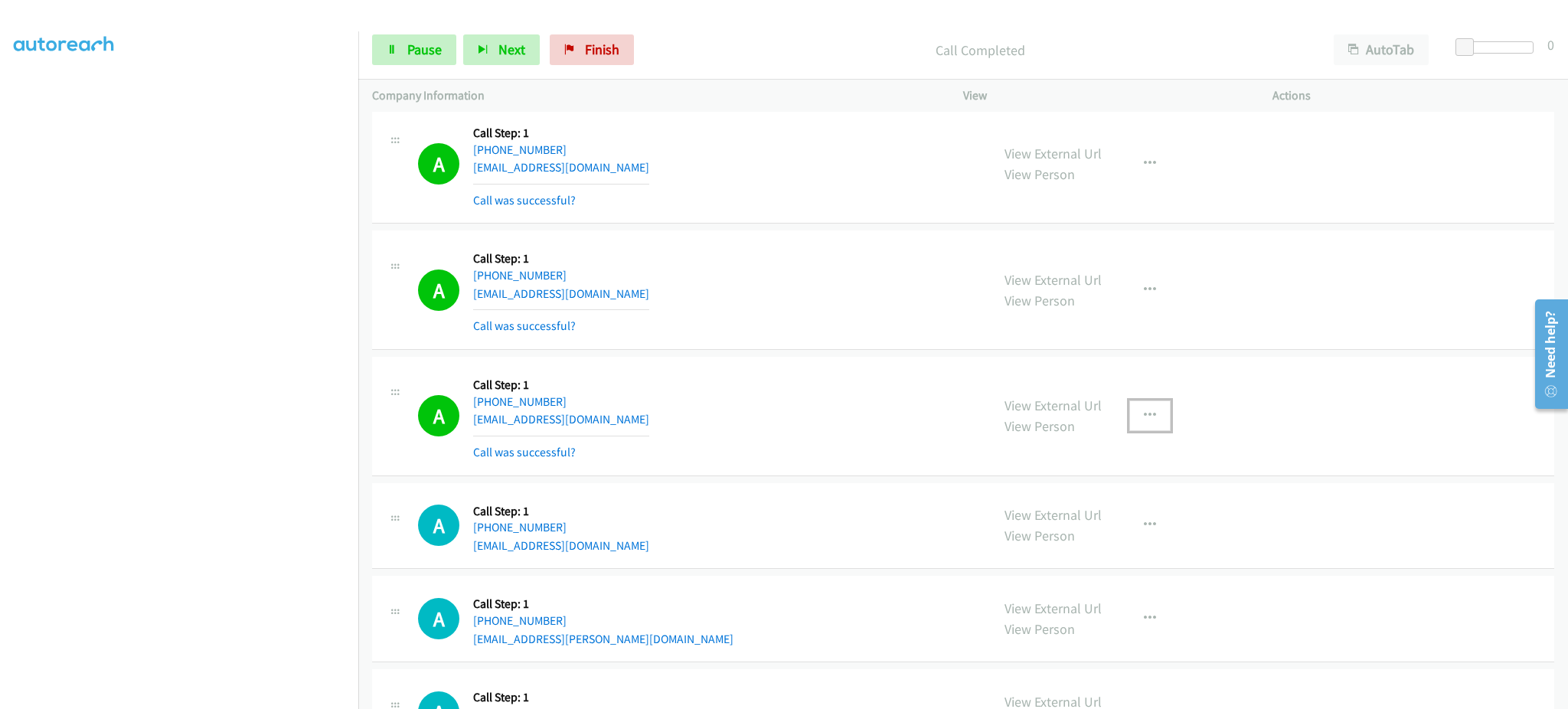
click at [1148, 416] on button "button" at bounding box center [1150, 416] width 42 height 30
click at [1108, 547] on link "Add to do not call list" at bounding box center [1068, 547] width 204 height 30
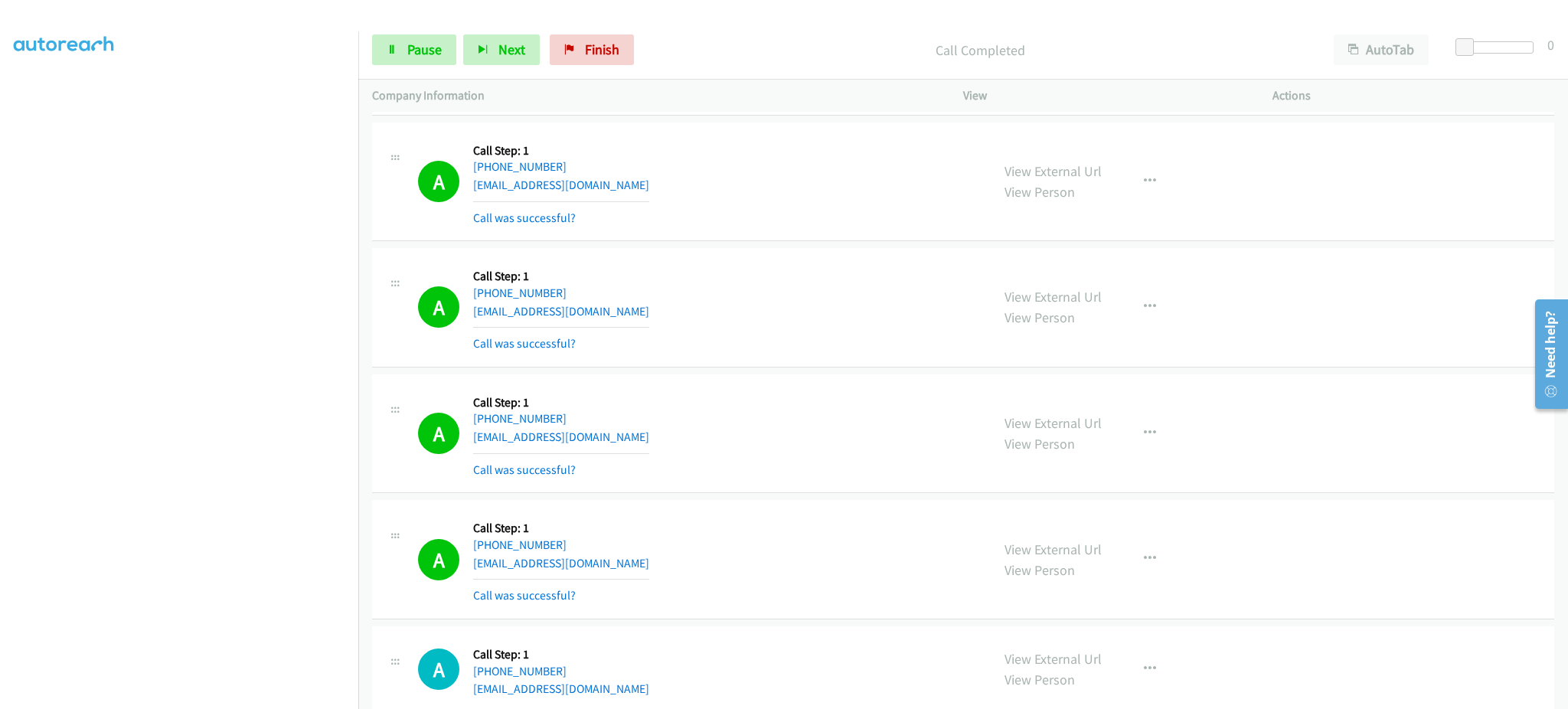
scroll to position [4233, 0]
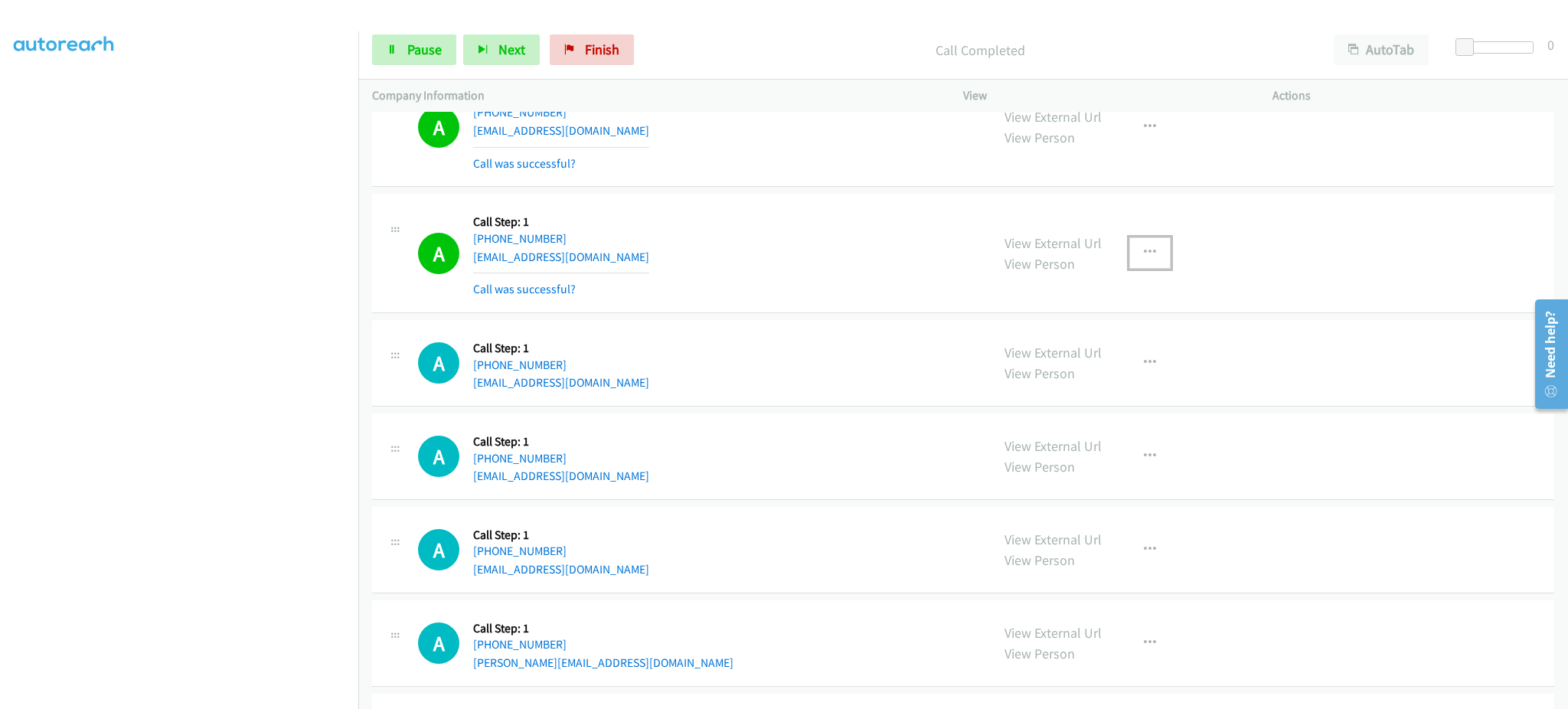
click at [1140, 243] on button "button" at bounding box center [1150, 253] width 42 height 30
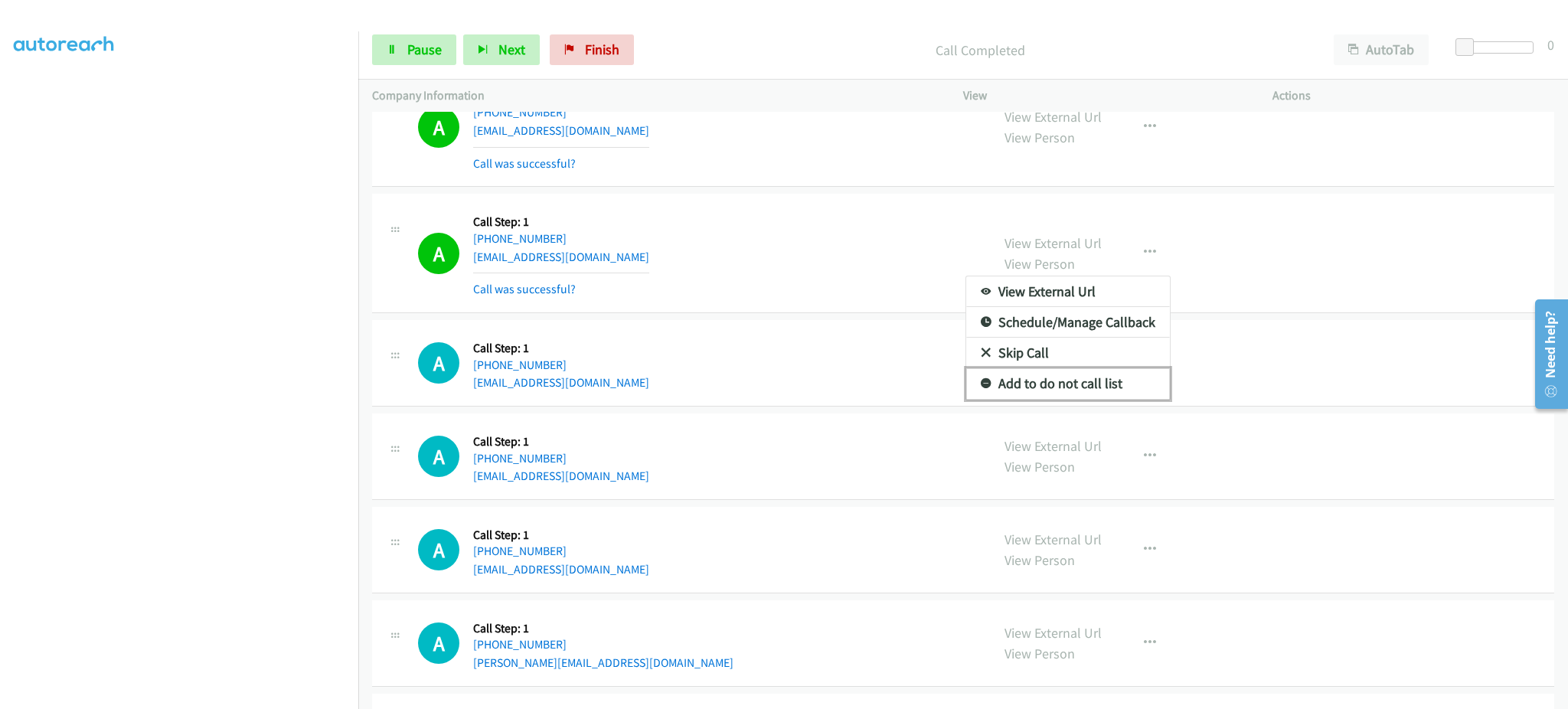
click at [1109, 376] on link "Add to do not call list" at bounding box center [1068, 384] width 204 height 30
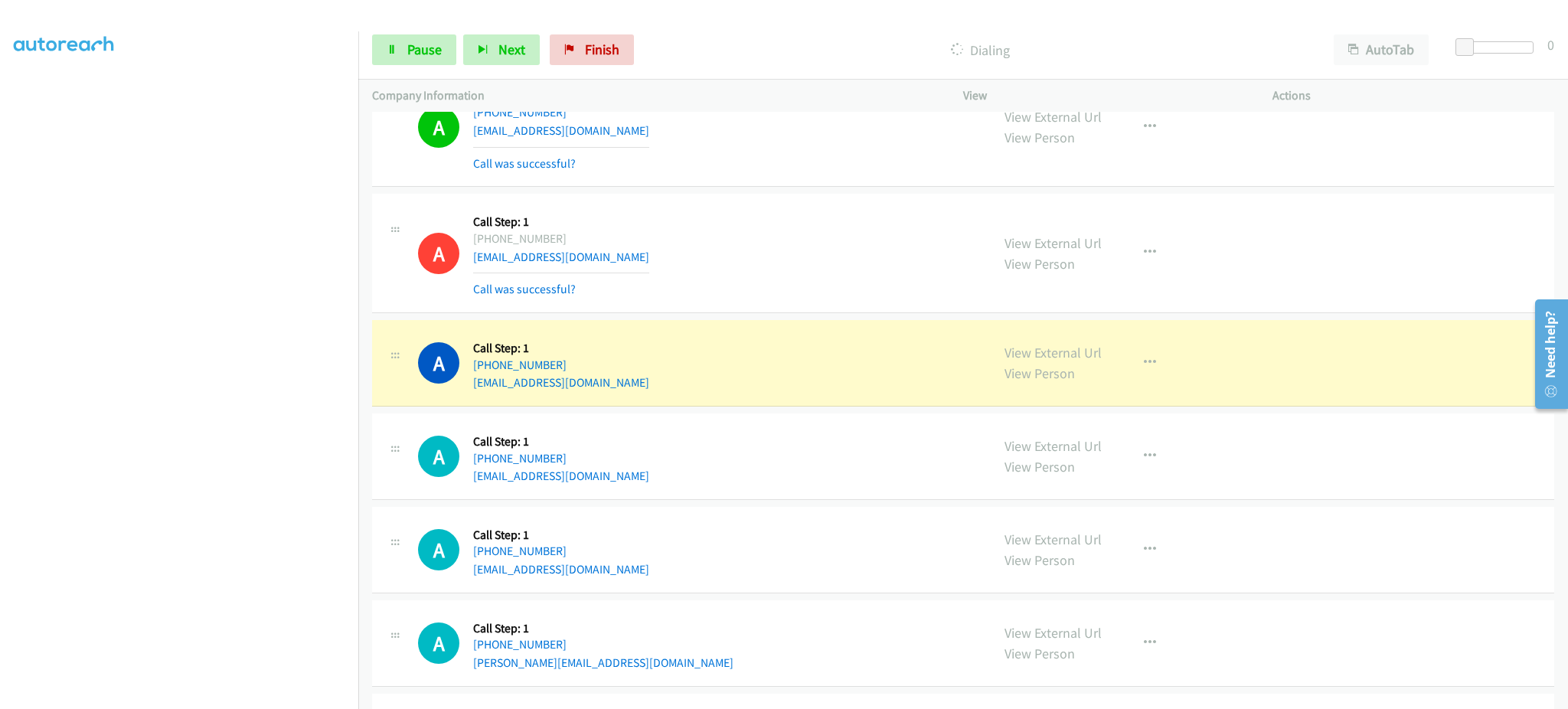
click at [434, 66] on div "Start Calls Pause Next Finish Dialing AutoTab AutoTab 0" at bounding box center [962, 50] width 1209 height 59
click at [432, 50] on span "Pause" at bounding box center [424, 50] width 34 height 18
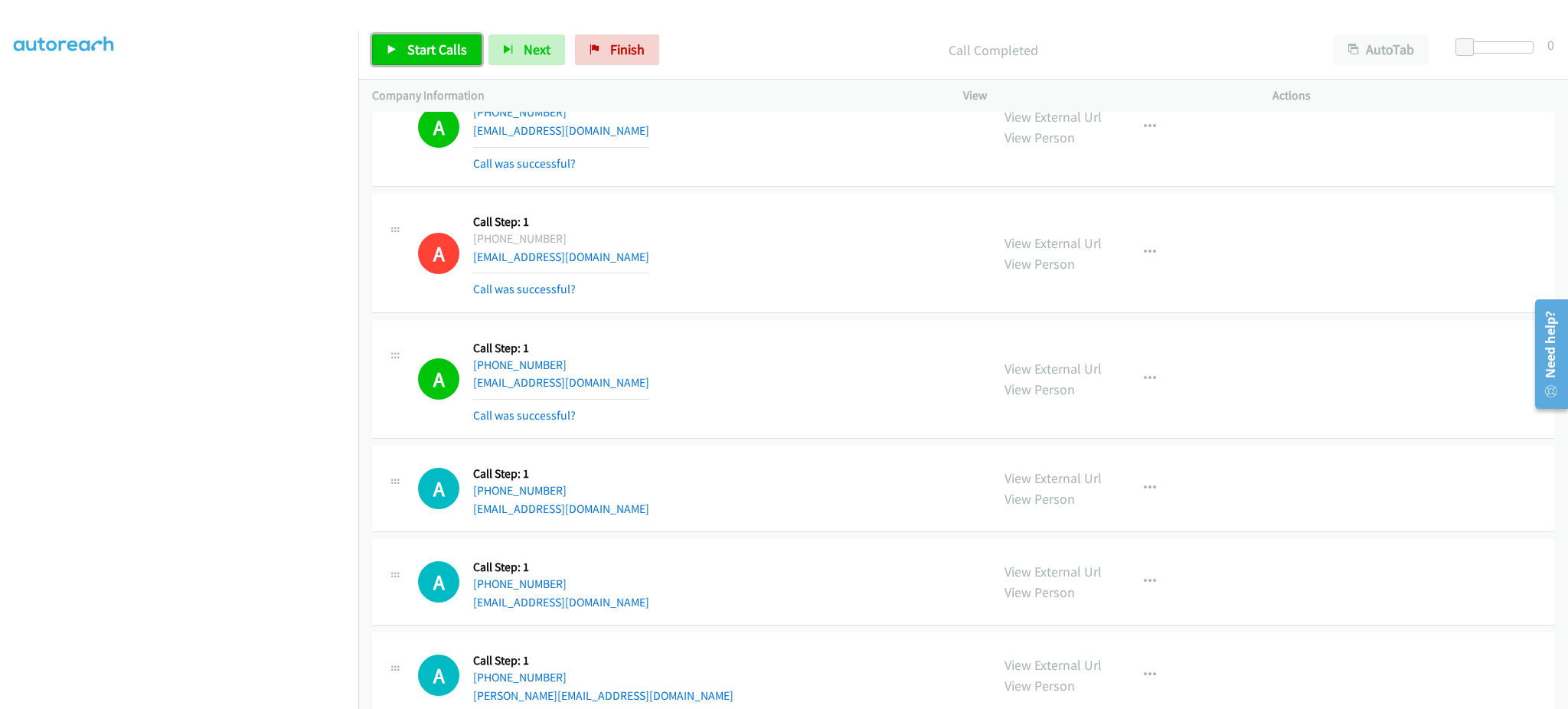
click at [440, 46] on span "Start Calls" at bounding box center [437, 50] width 60 height 18
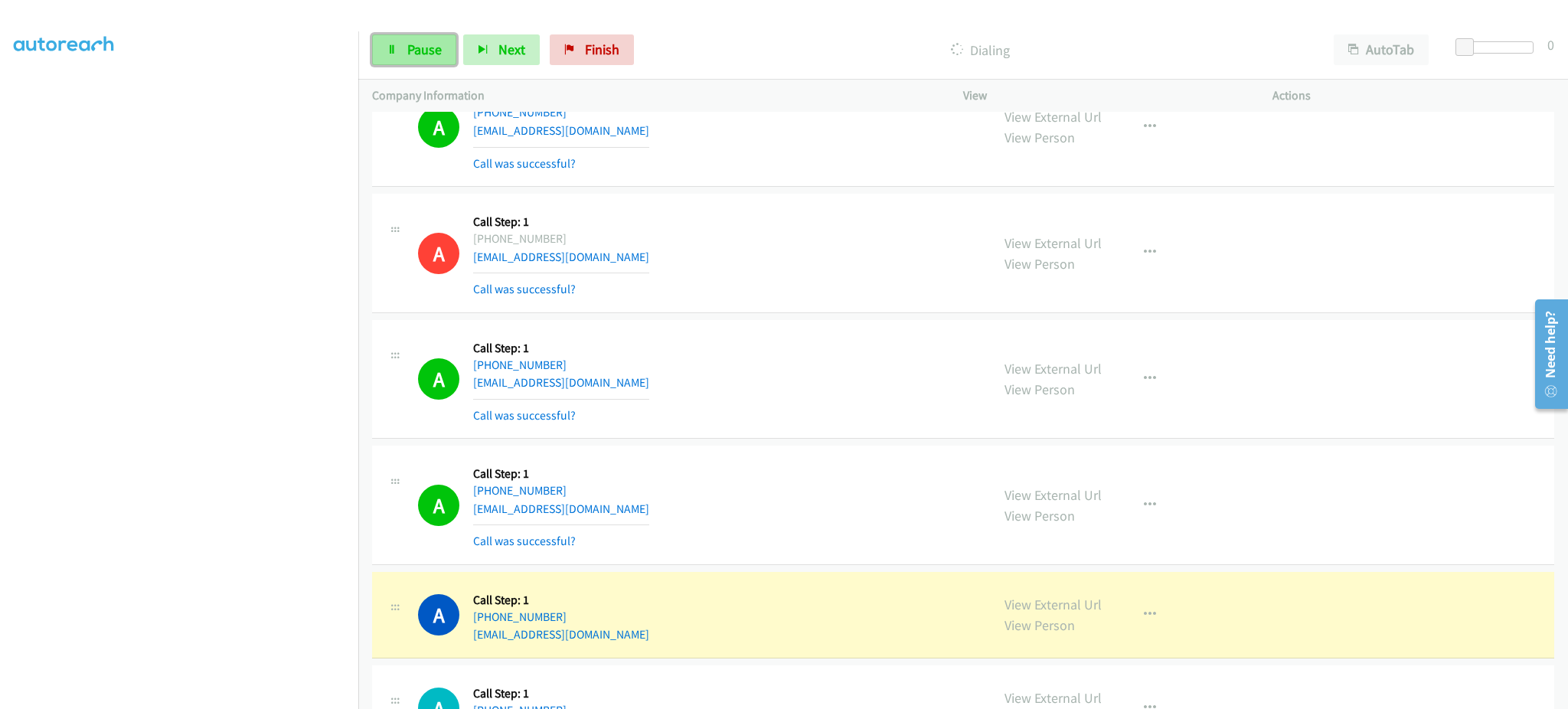
click at [408, 49] on span "Pause" at bounding box center [424, 50] width 34 height 18
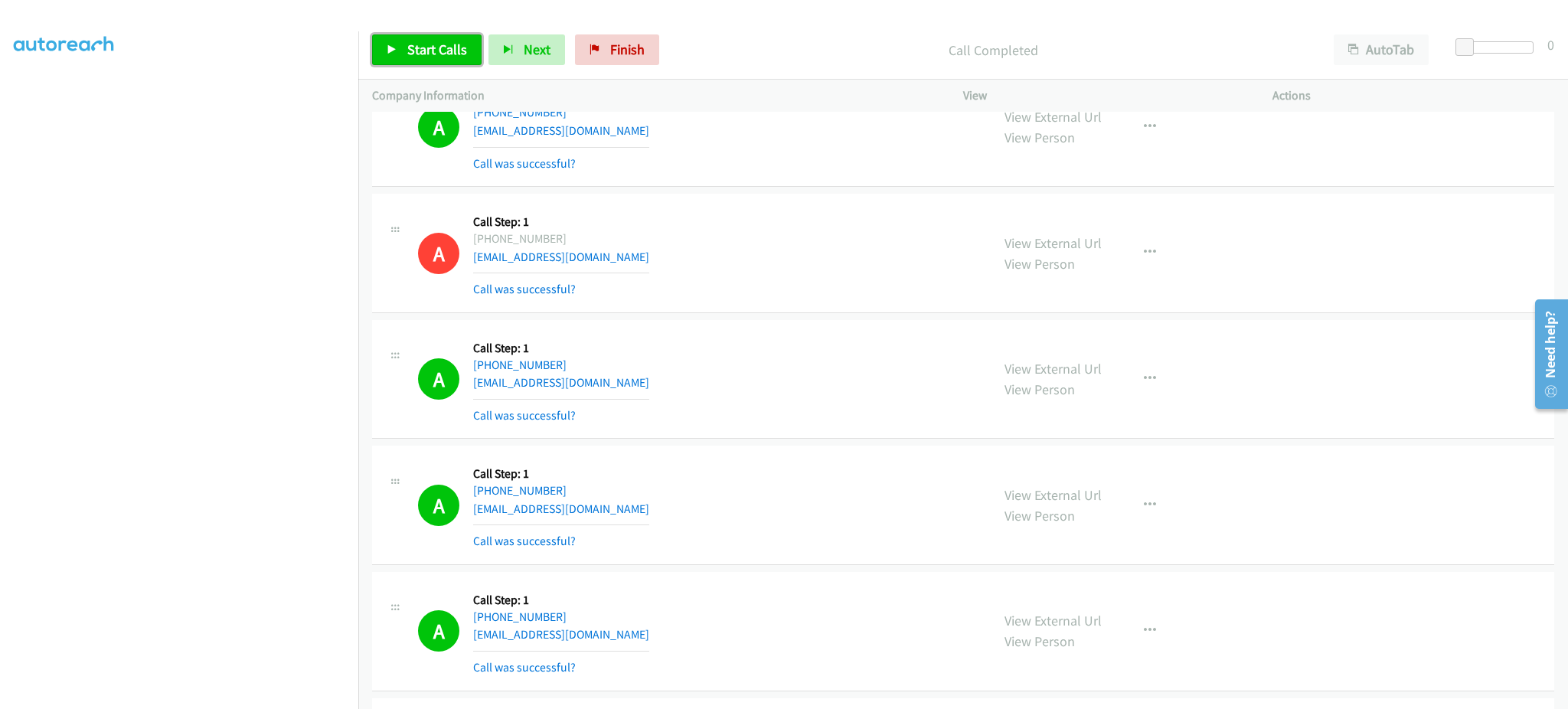
click at [403, 41] on link "Start Calls" at bounding box center [427, 50] width 109 height 30
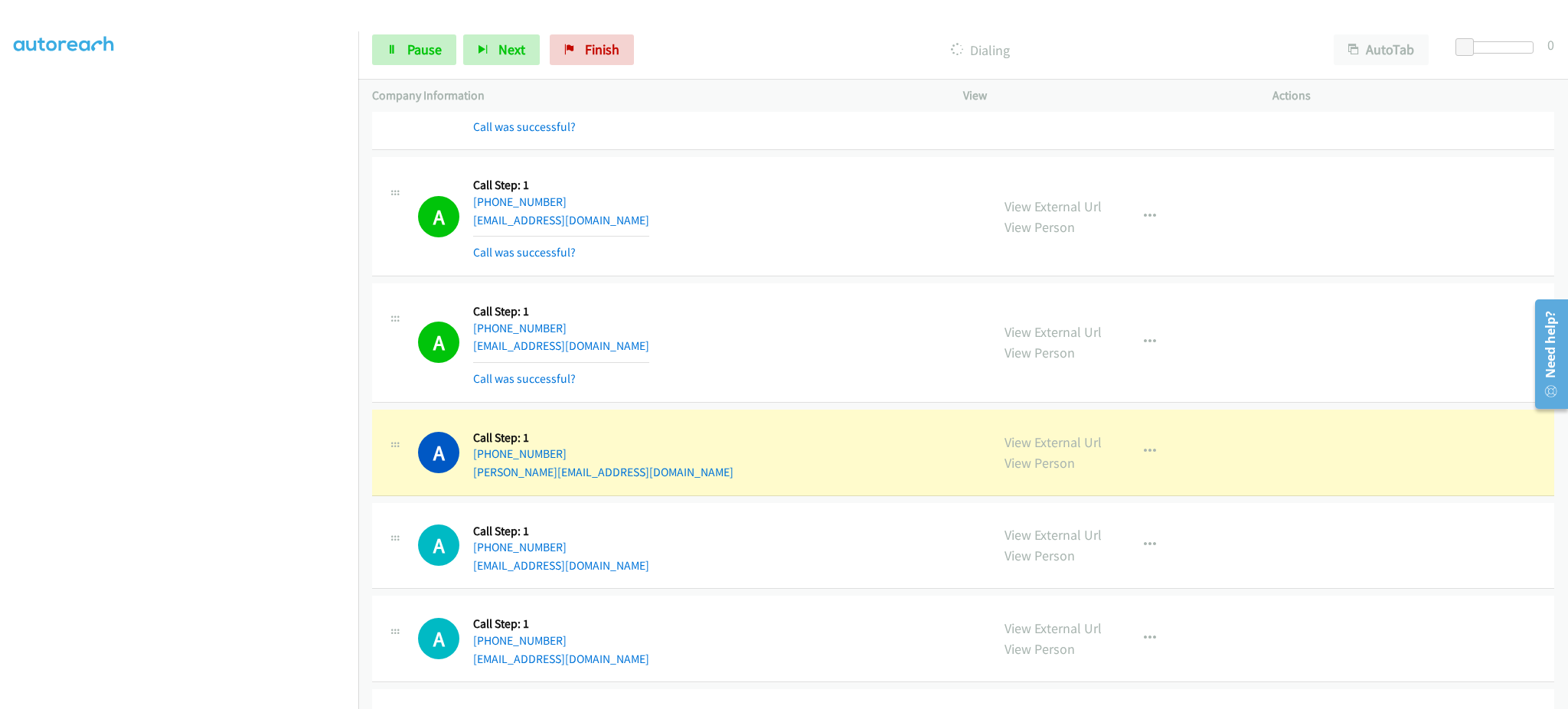
scroll to position [4472, 0]
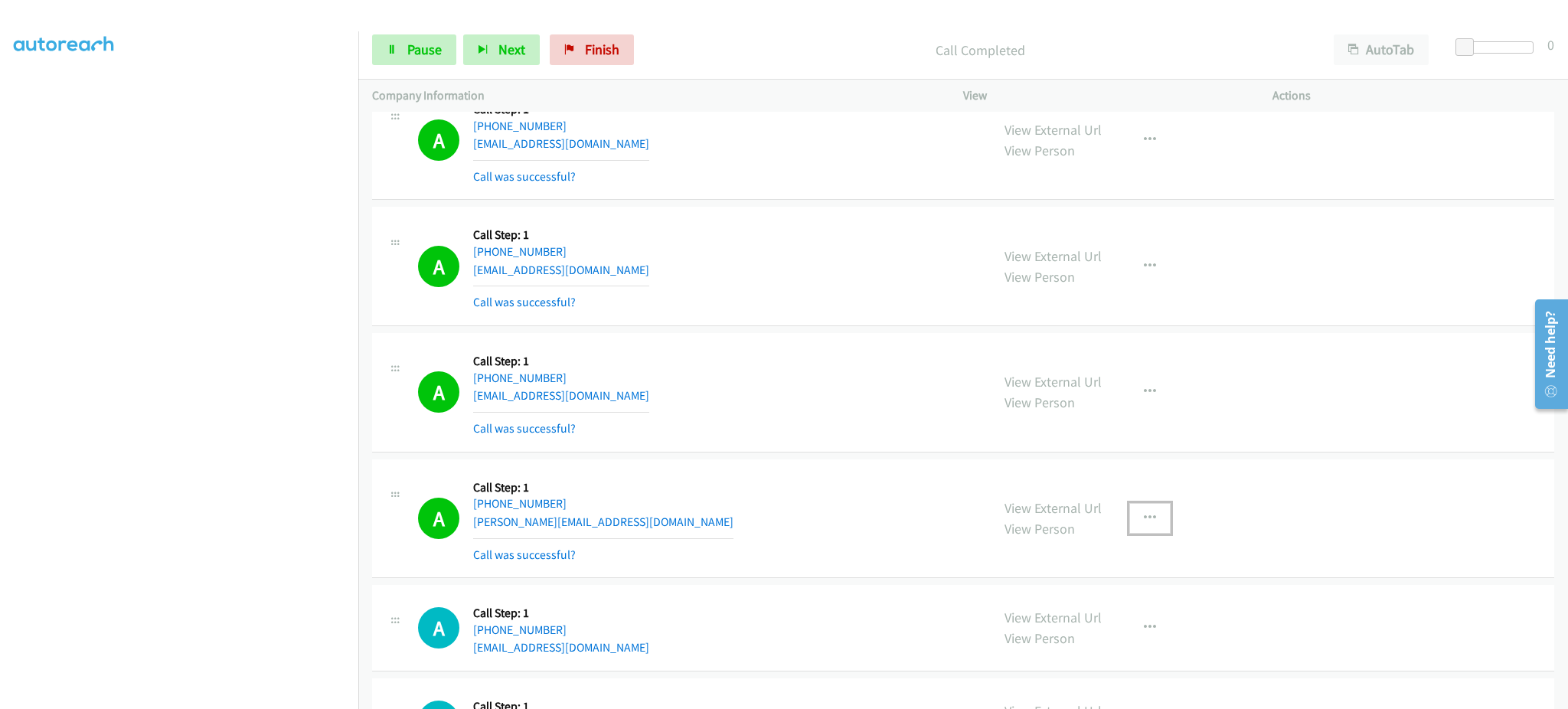
click at [1146, 519] on icon "button" at bounding box center [1149, 518] width 12 height 12
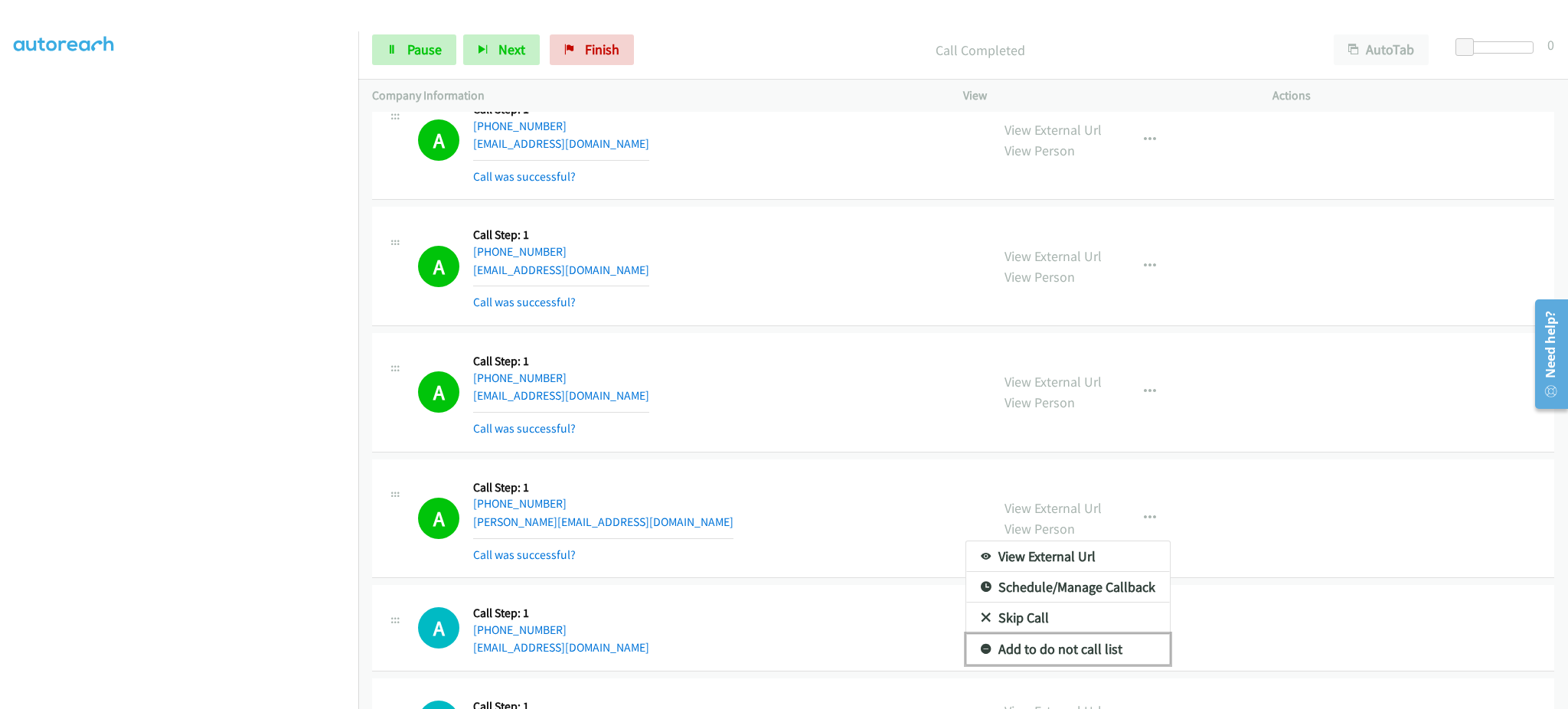
click at [1115, 663] on link "Add to do not call list" at bounding box center [1068, 649] width 204 height 30
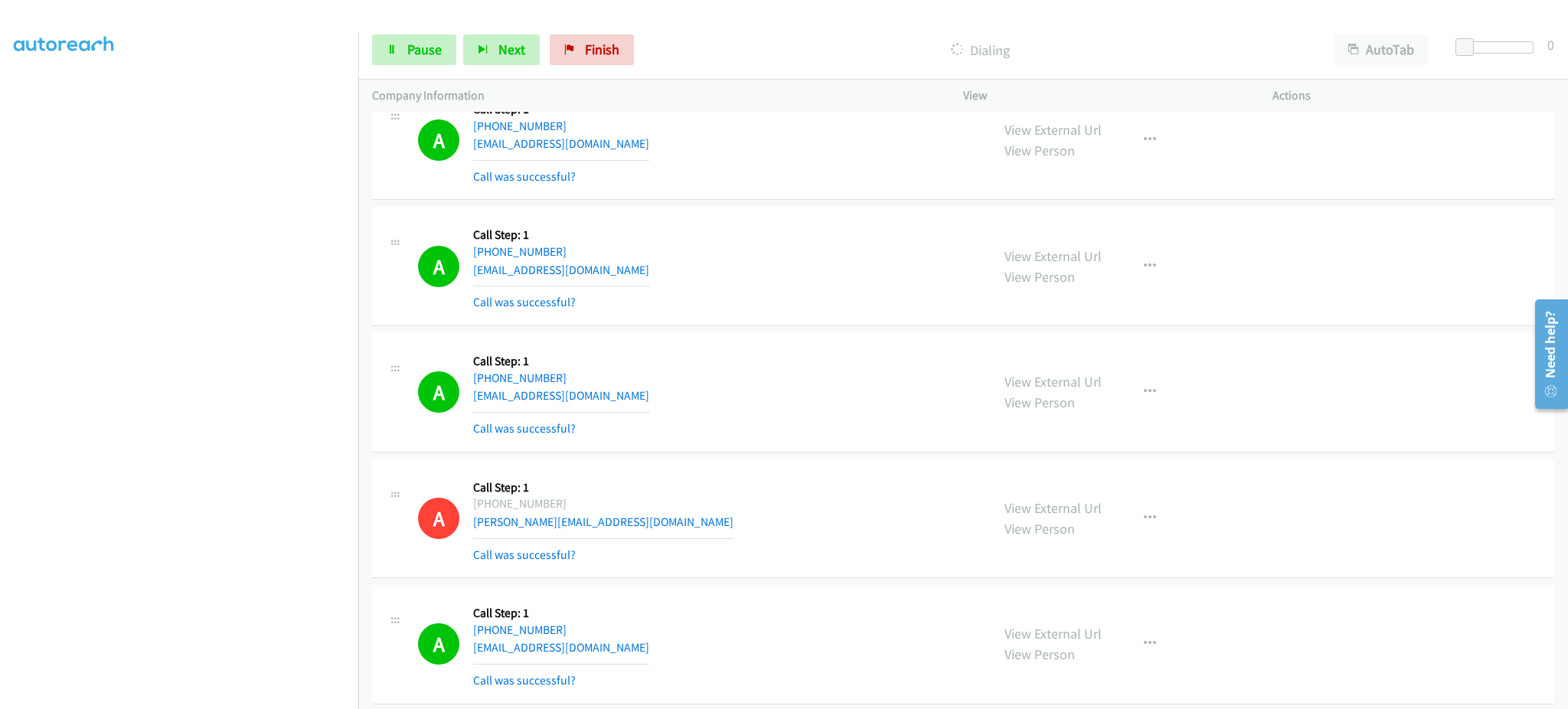
drag, startPoint x: 188, startPoint y: 699, endPoint x: 186, endPoint y: 691, distance: 8.2
click at [188, 695] on aside "Dialing Mode: Power | Switch to Preview My Lists" at bounding box center [179, 317] width 358 height 847
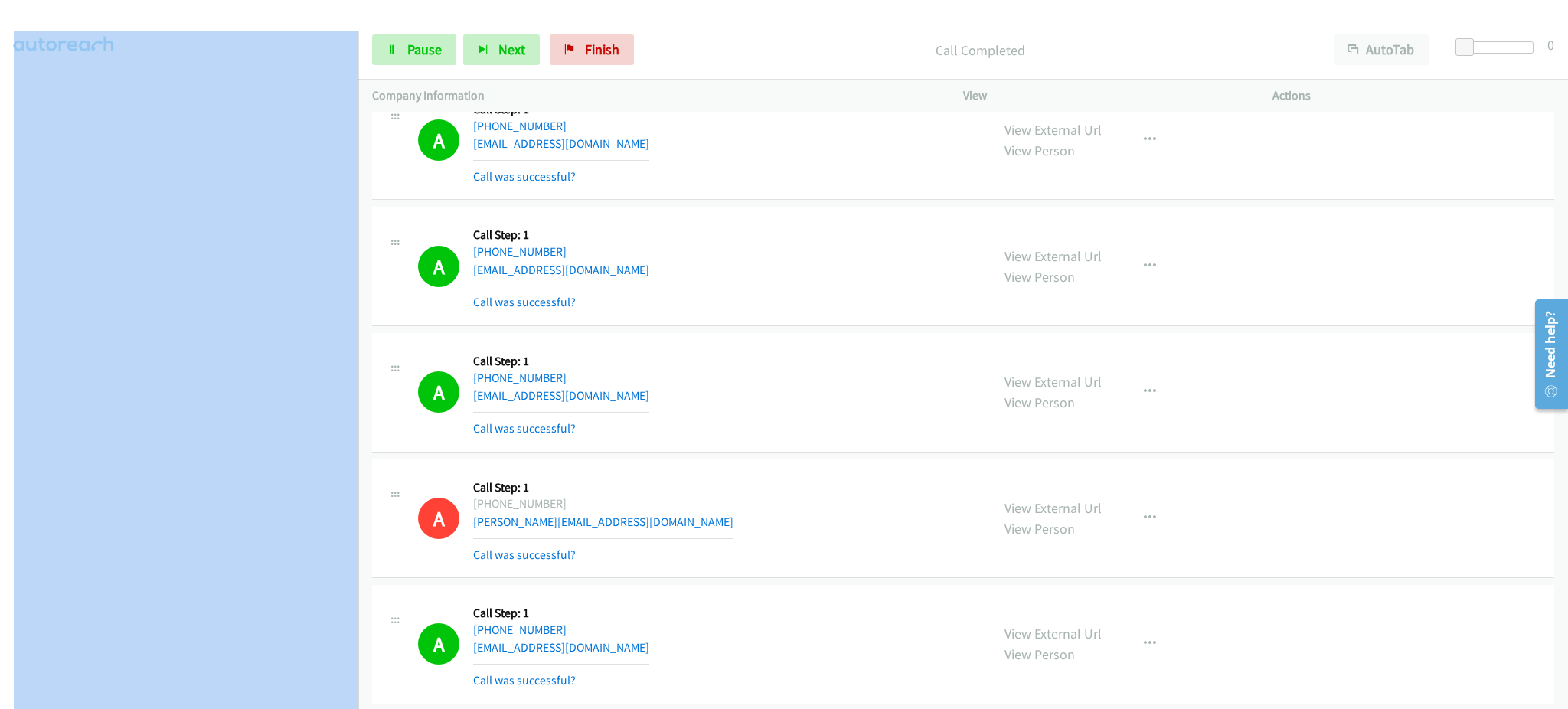
click at [265, 695] on section at bounding box center [179, 345] width 331 height 733
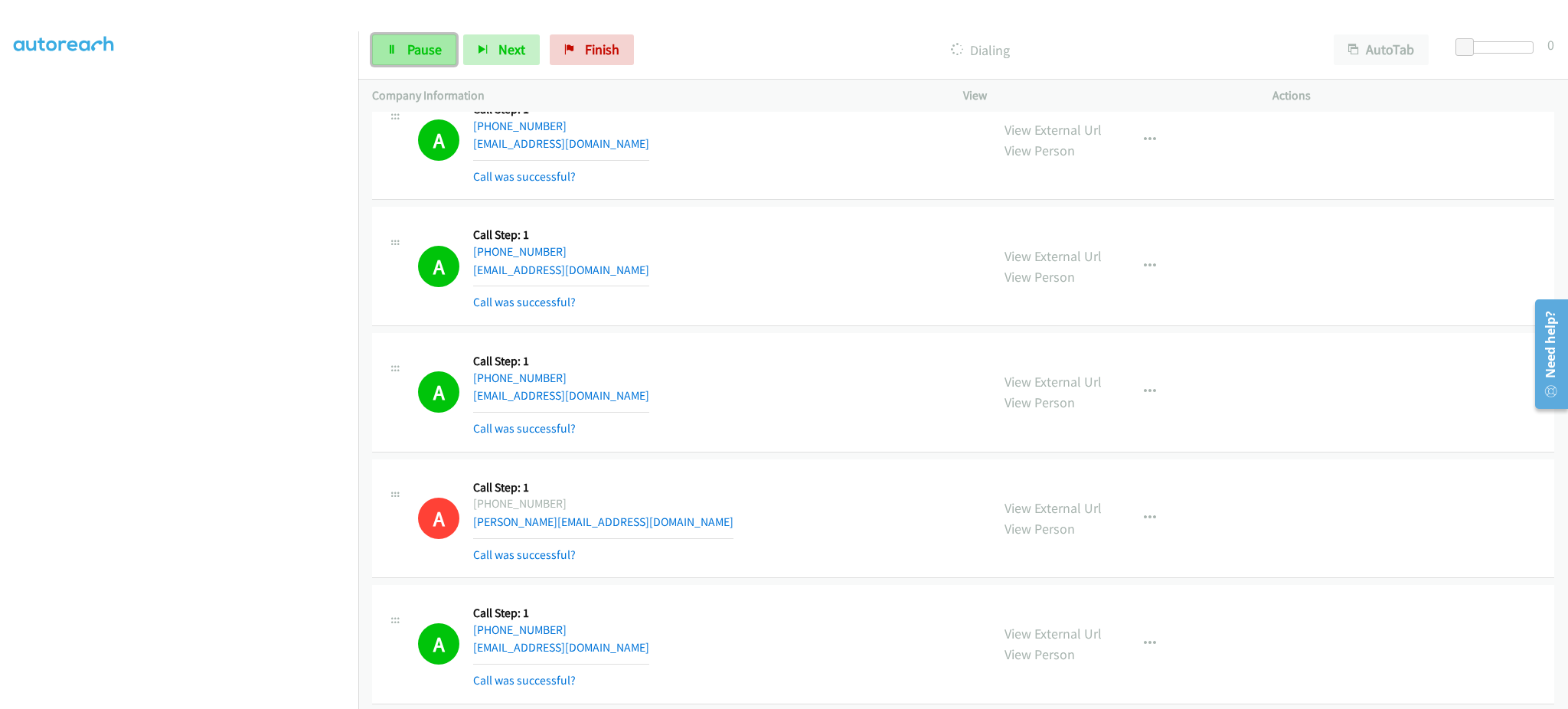
click at [422, 47] on span "Pause" at bounding box center [424, 50] width 34 height 18
click at [448, 37] on link "Start Calls" at bounding box center [427, 50] width 109 height 30
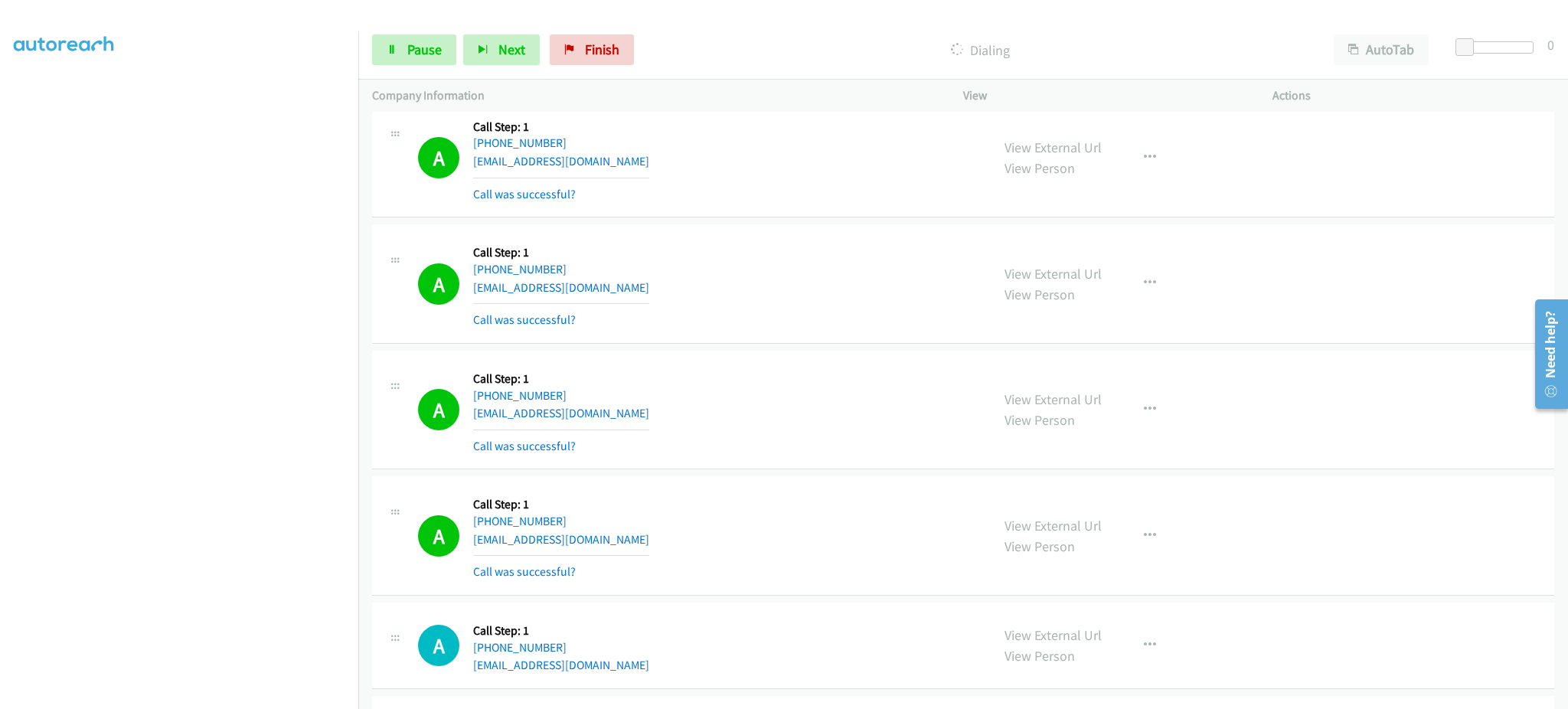
scroll to position [5698, 0]
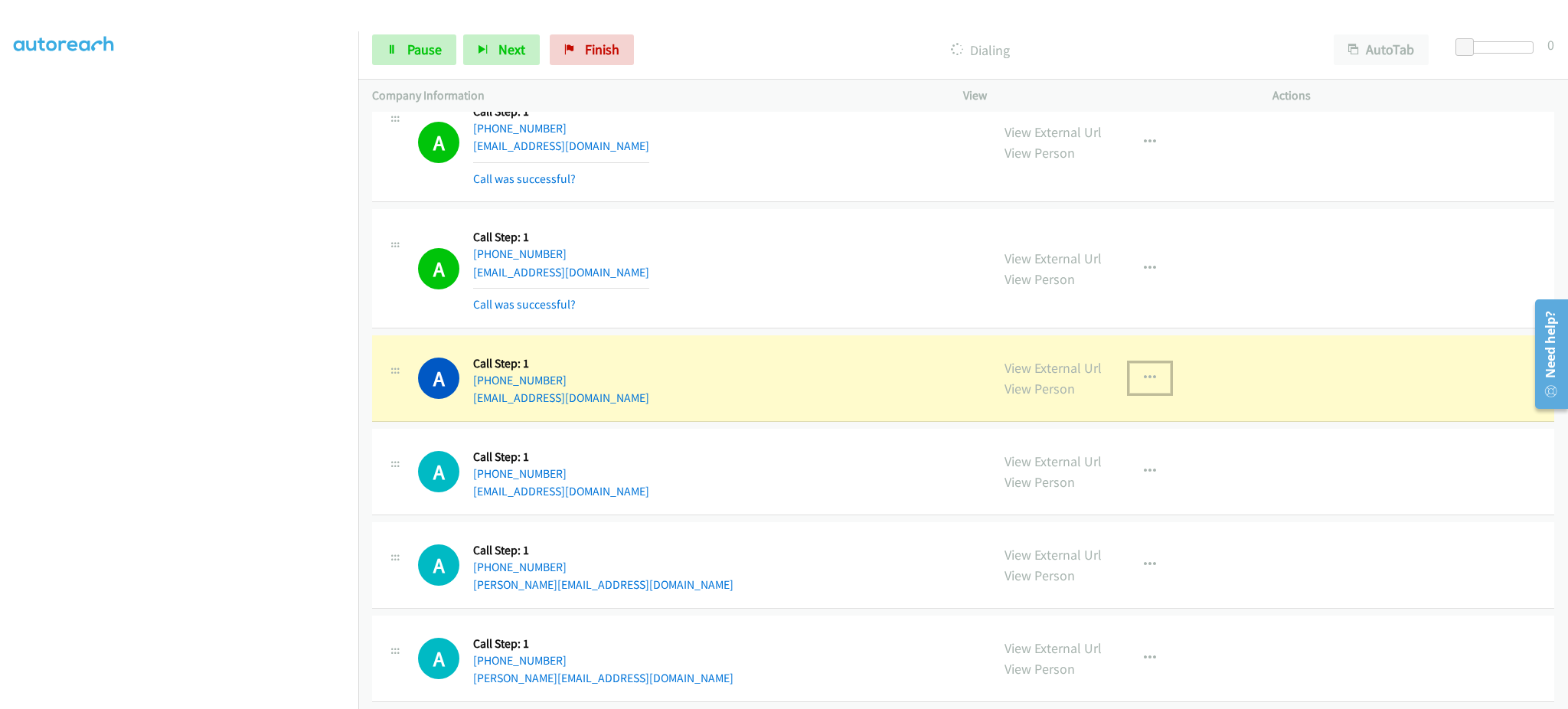
drag, startPoint x: 1149, startPoint y: 372, endPoint x: 1141, endPoint y: 384, distance: 14.4
click at [1149, 372] on button "button" at bounding box center [1150, 378] width 42 height 30
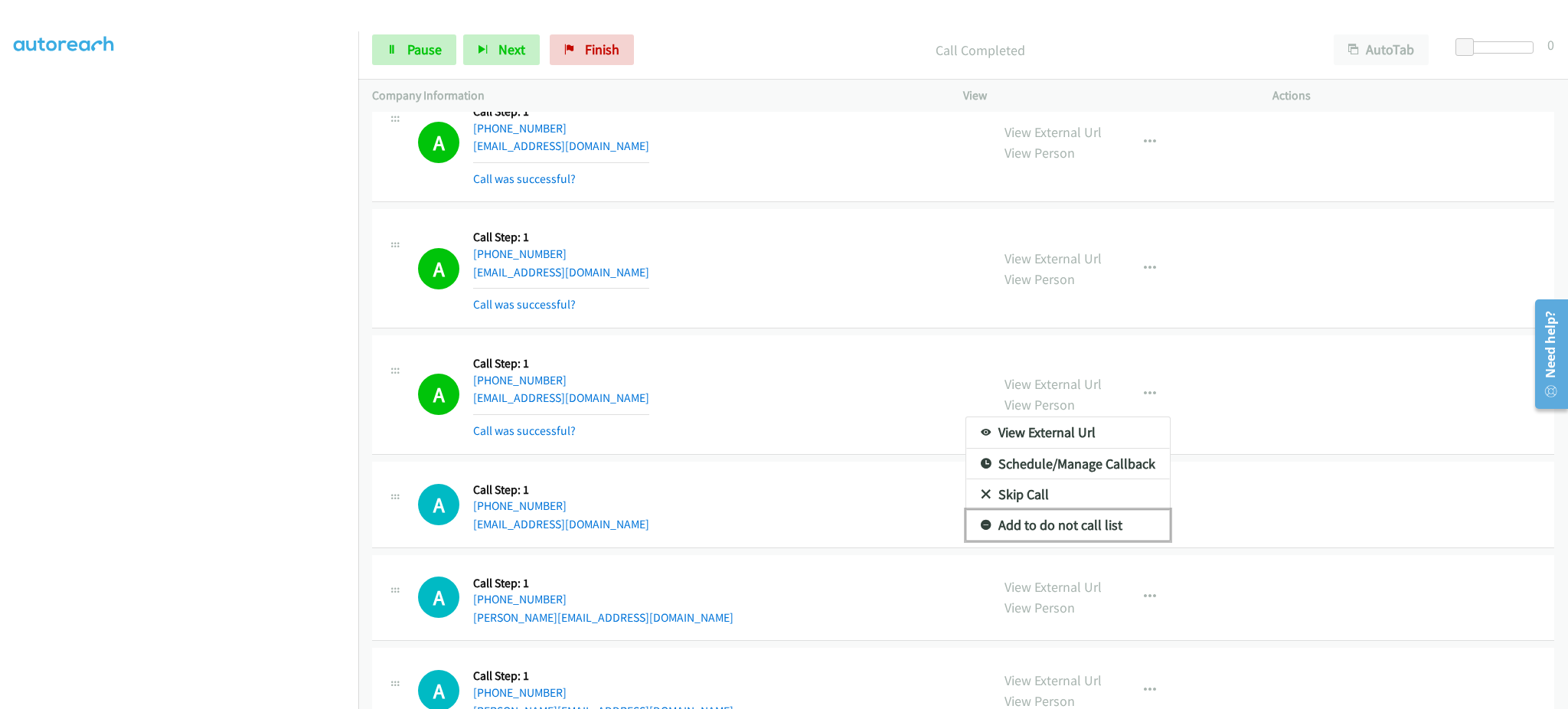
click at [1103, 531] on link "Add to do not call list" at bounding box center [1068, 525] width 204 height 30
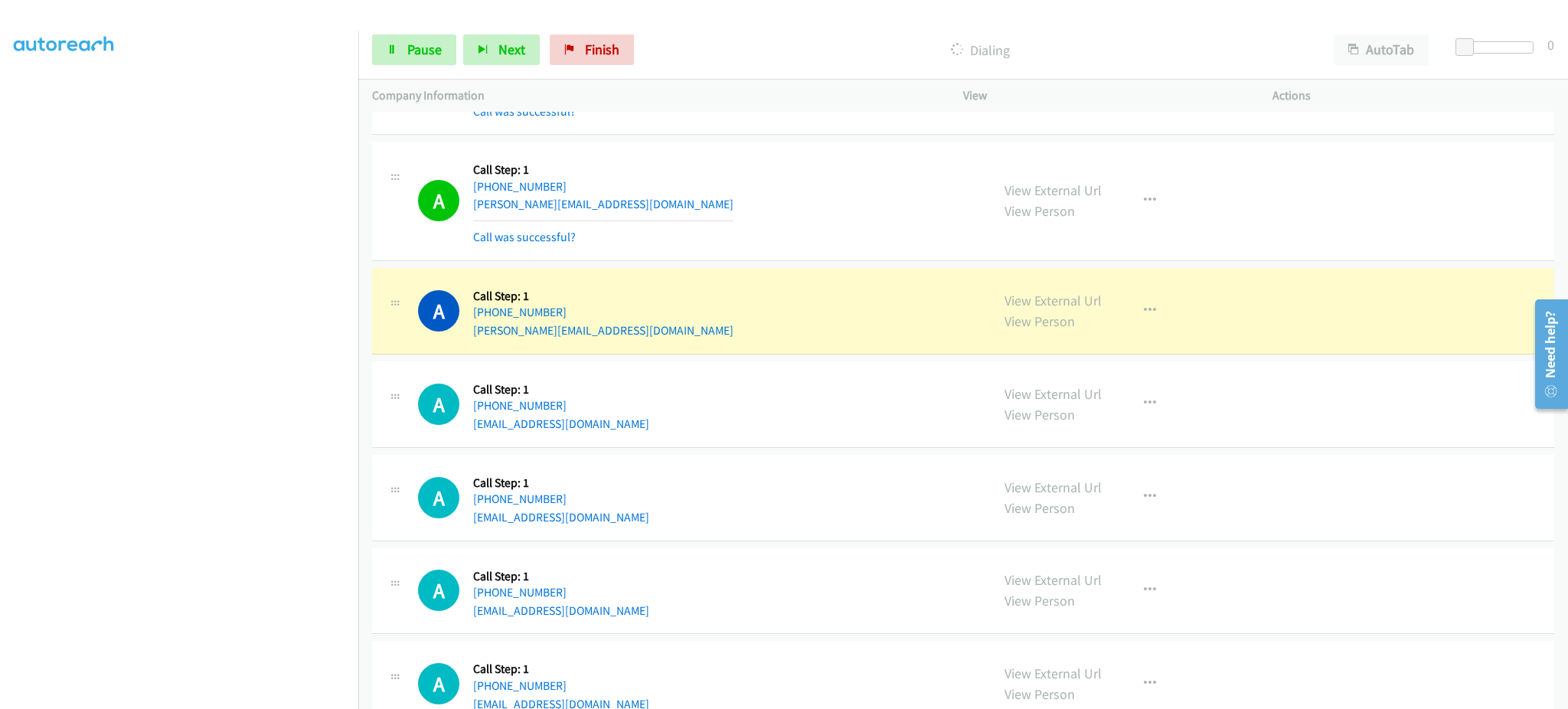
scroll to position [6191, 0]
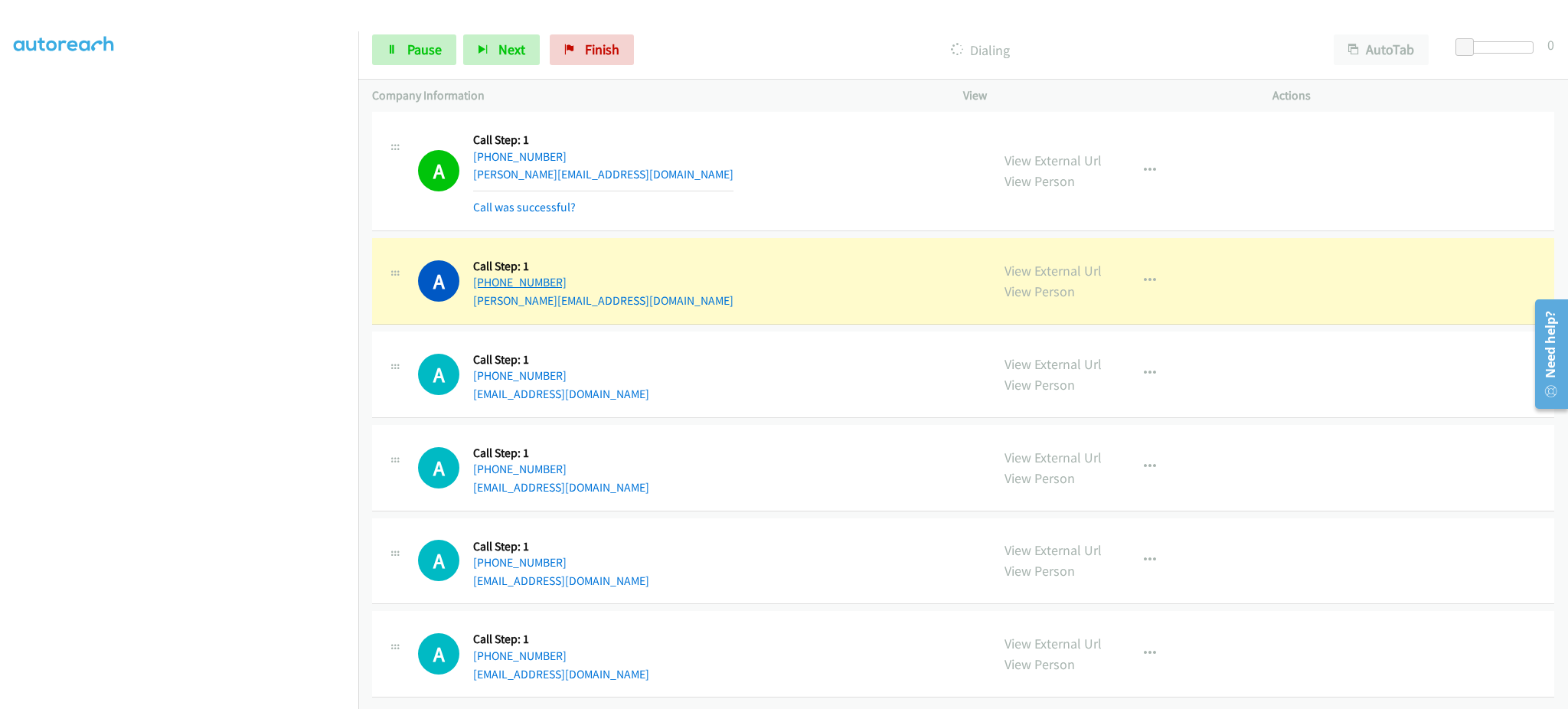
drag, startPoint x: 639, startPoint y: 267, endPoint x: 488, endPoint y: 262, distance: 151.1
click at [488, 262] on div "A Callback Scheduled Call Step: 1 America/Chicago +1 660-216-9874 judd.hep@gmai…" at bounding box center [697, 281] width 559 height 58
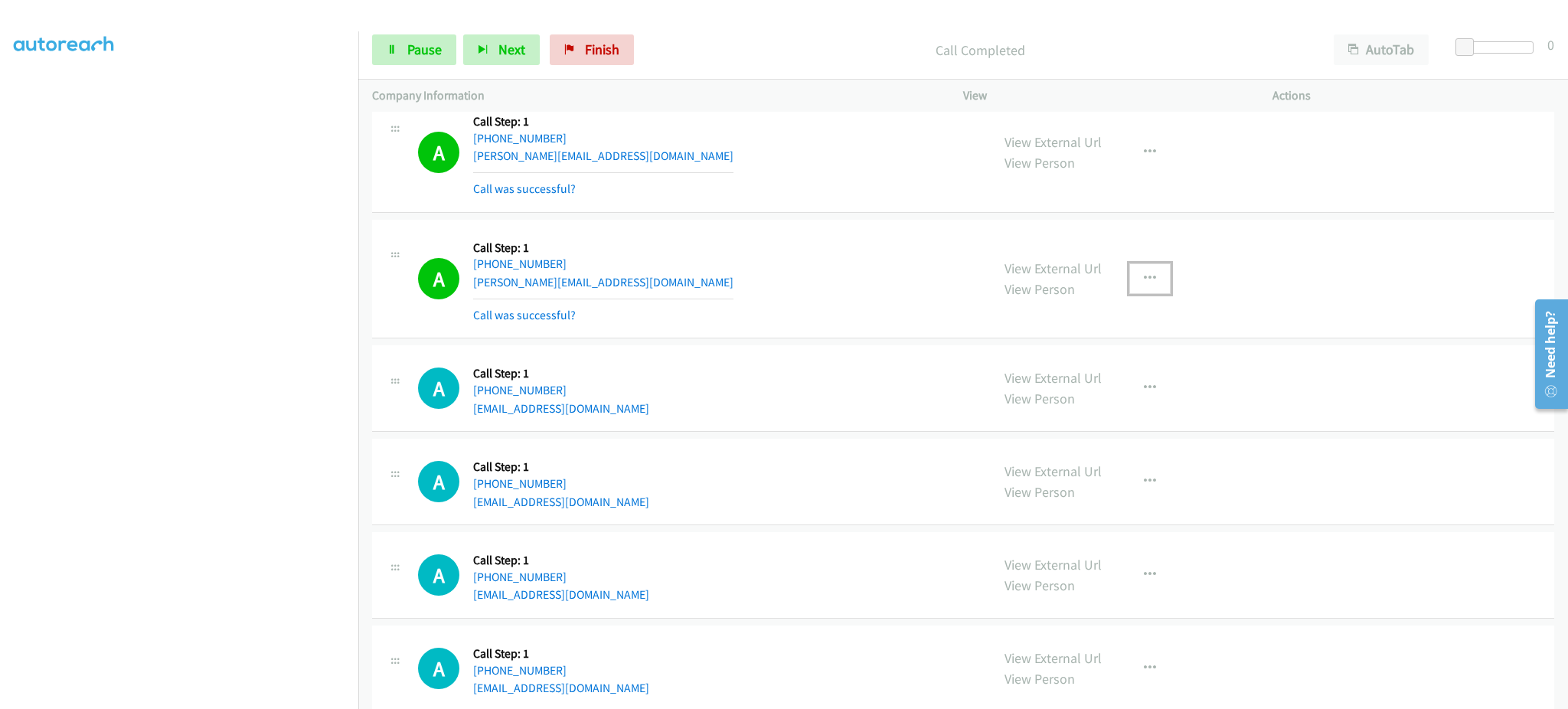
click at [1133, 273] on button "button" at bounding box center [1150, 279] width 42 height 30
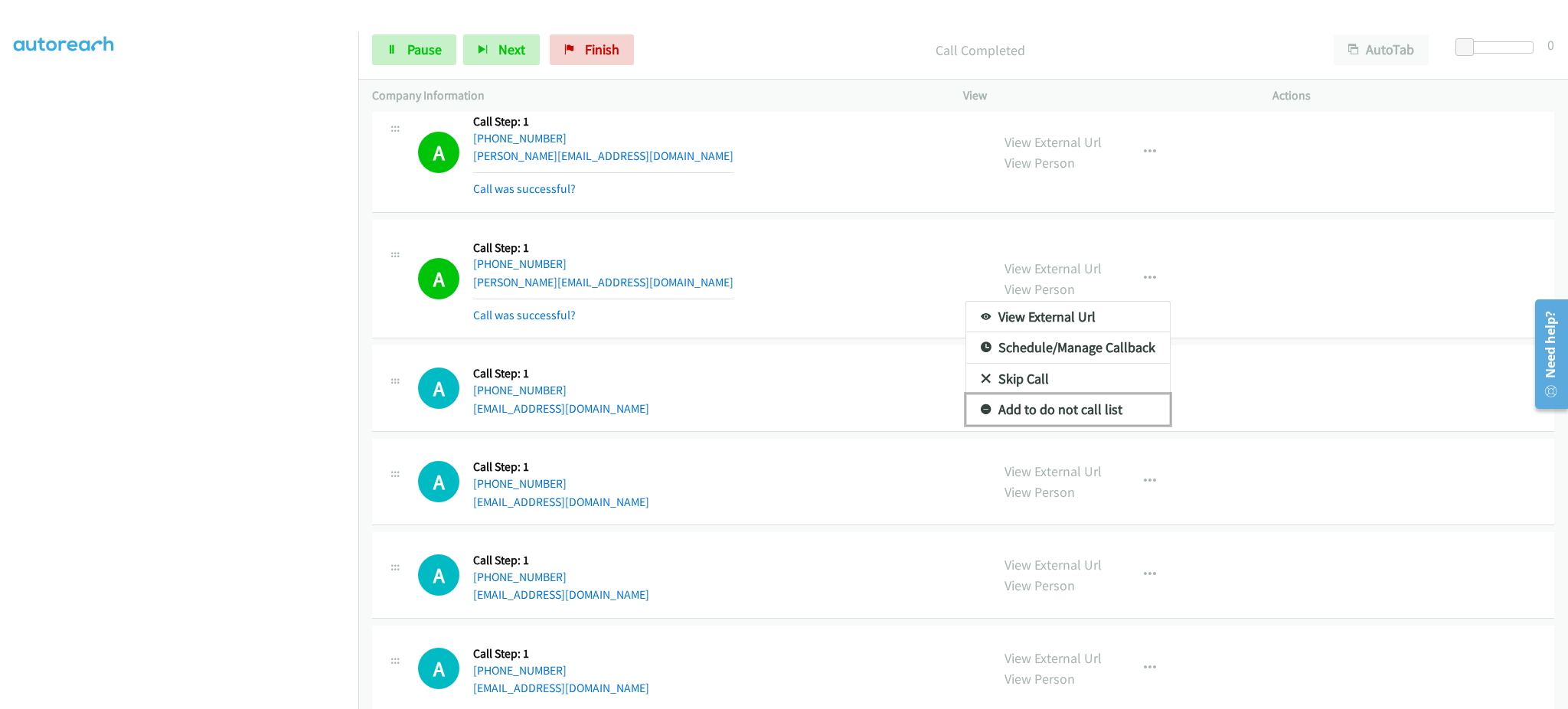
drag, startPoint x: 1079, startPoint y: 412, endPoint x: 1037, endPoint y: 699, distance: 290.1
click at [1079, 412] on link "Add to do not call list" at bounding box center [1068, 409] width 204 height 30
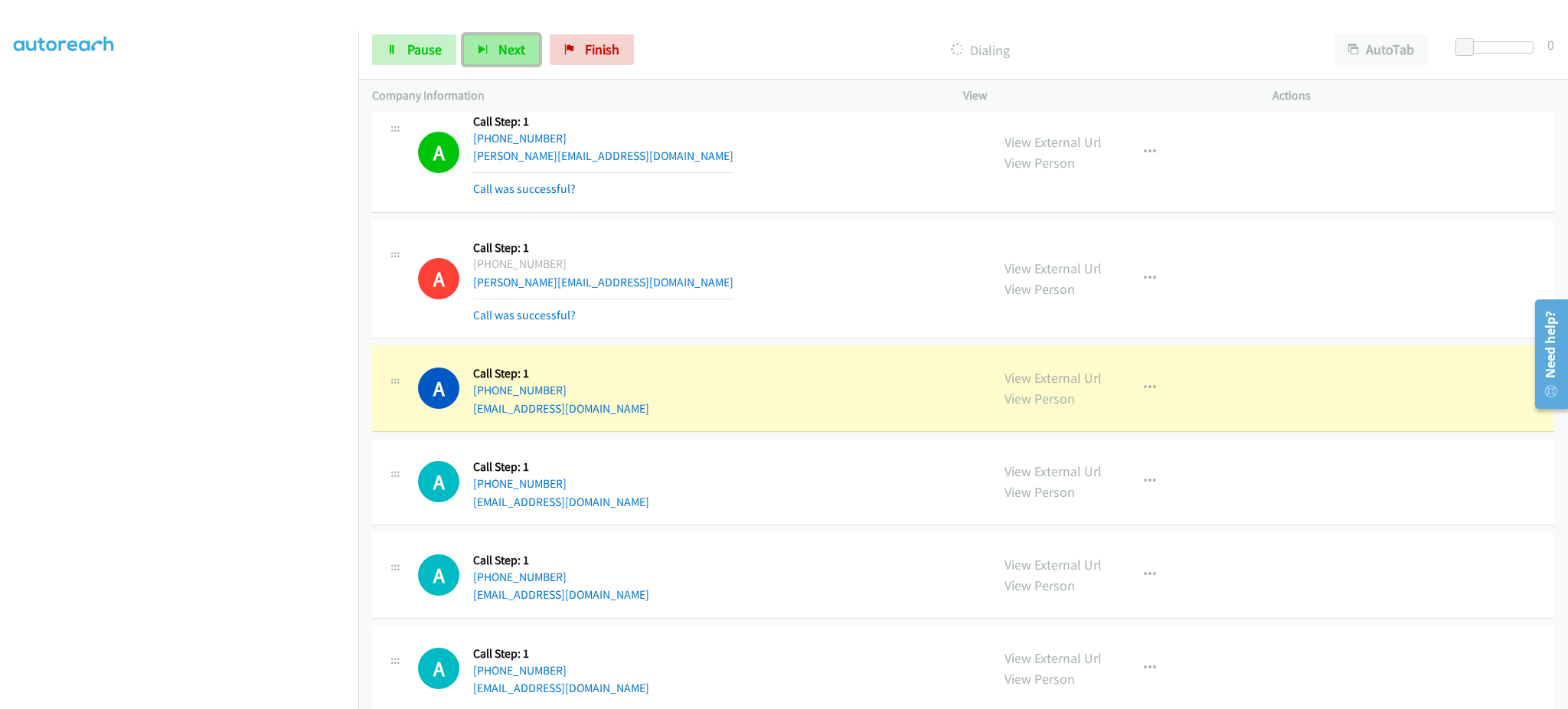
click at [500, 56] on span "Next" at bounding box center [512, 50] width 27 height 18
click at [437, 52] on span "Pause" at bounding box center [424, 50] width 34 height 18
click at [439, 61] on link "Start Calls" at bounding box center [427, 50] width 109 height 30
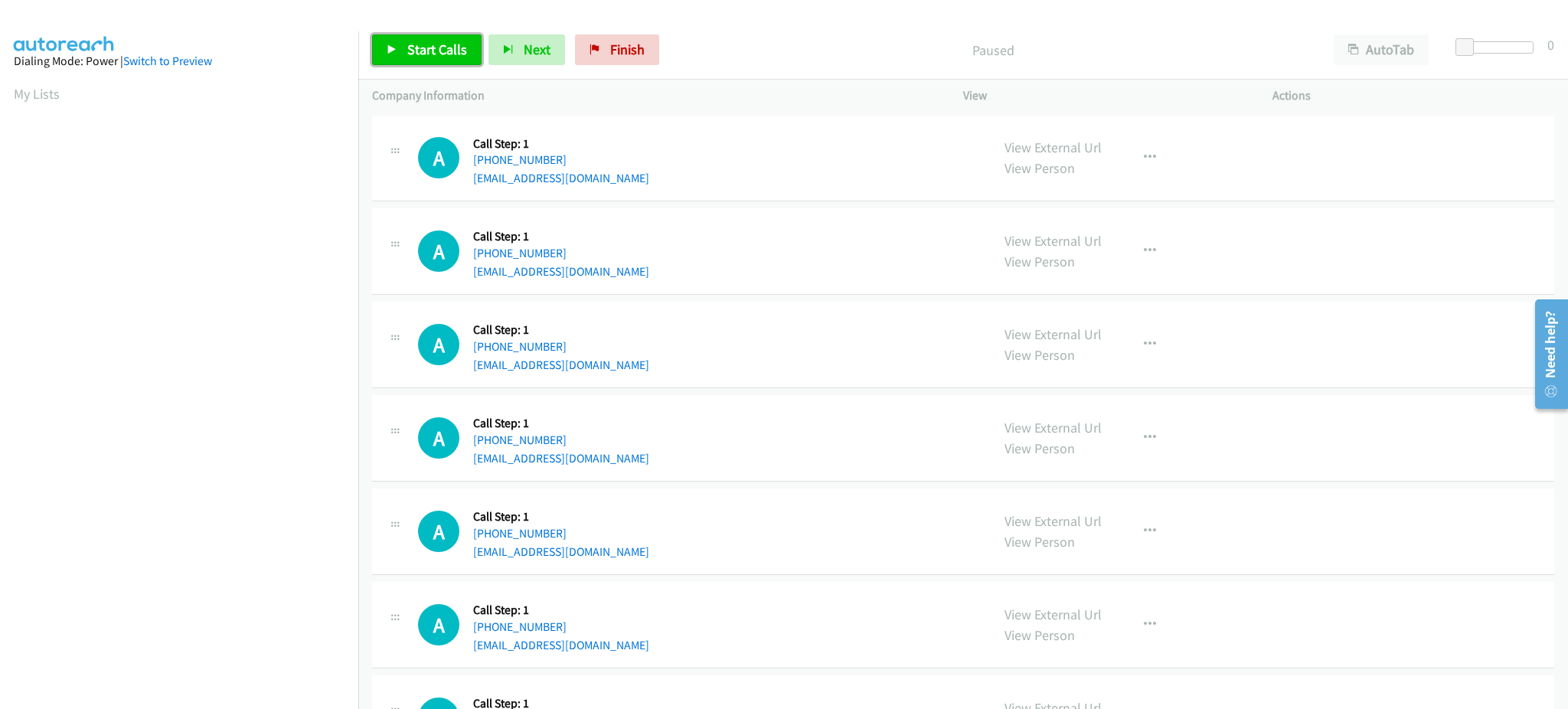
click at [427, 62] on link "Start Calls" at bounding box center [427, 50] width 109 height 30
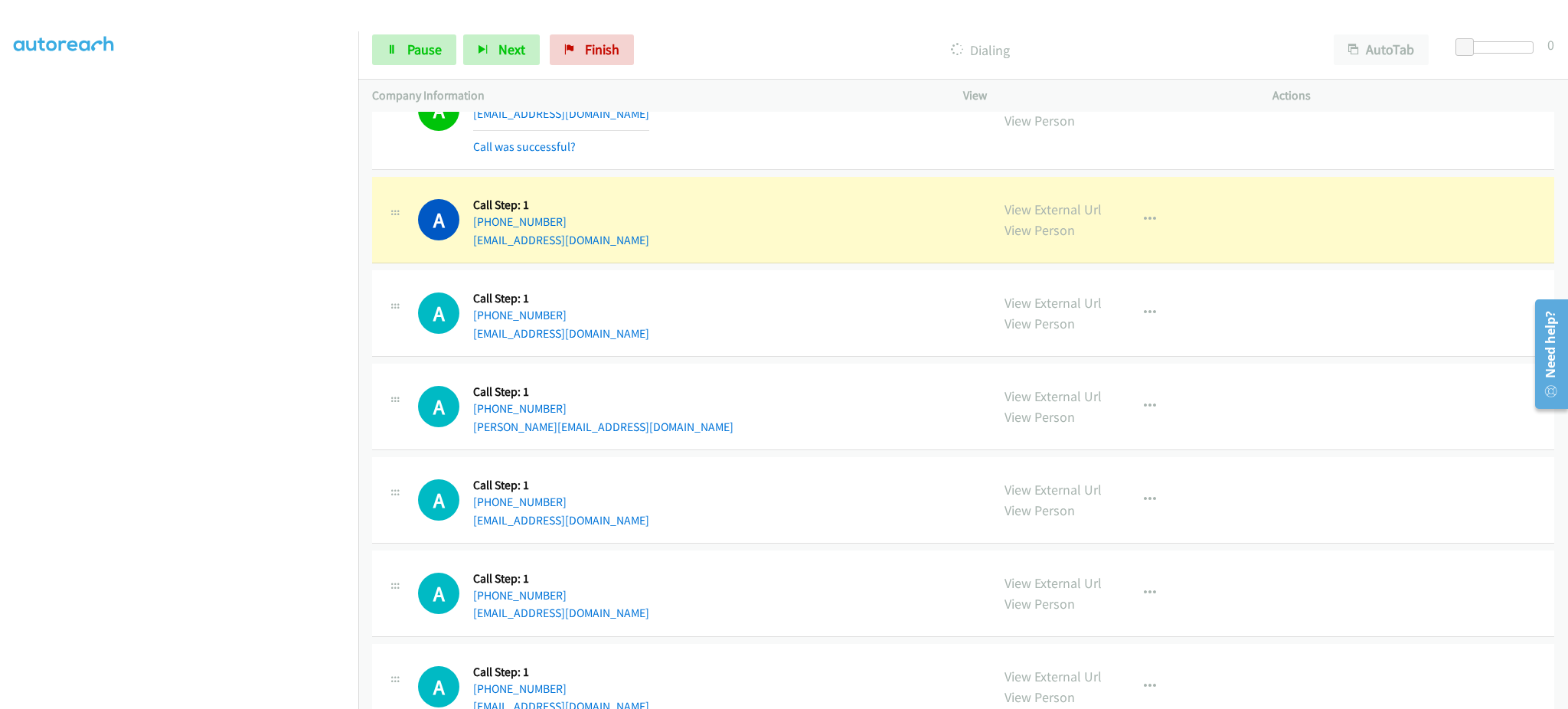
scroll to position [918, 0]
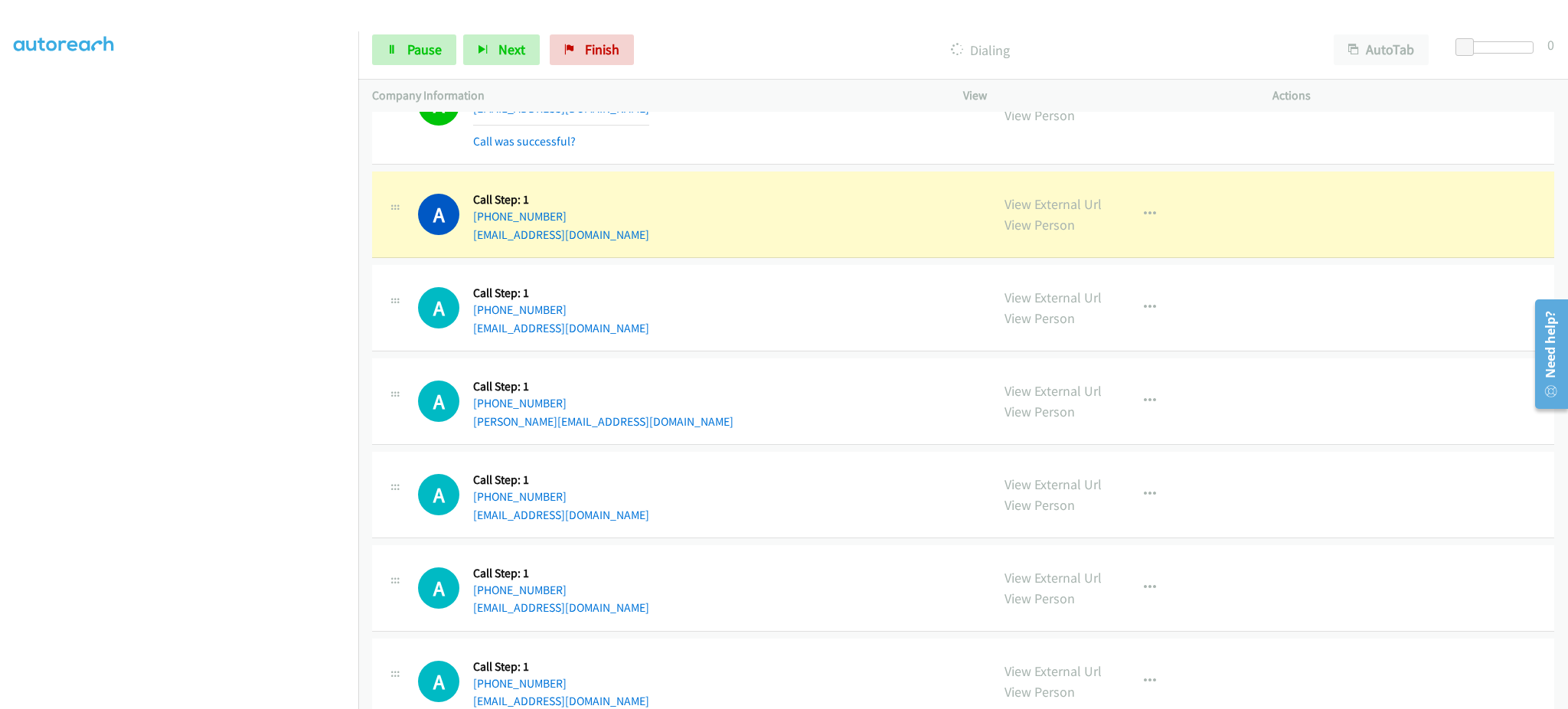
click at [1164, 229] on div "View External Url View Person View External Url Email Schedule/Manage Callback …" at bounding box center [1152, 214] width 323 height 58
click at [1145, 228] on button "button" at bounding box center [1150, 214] width 42 height 30
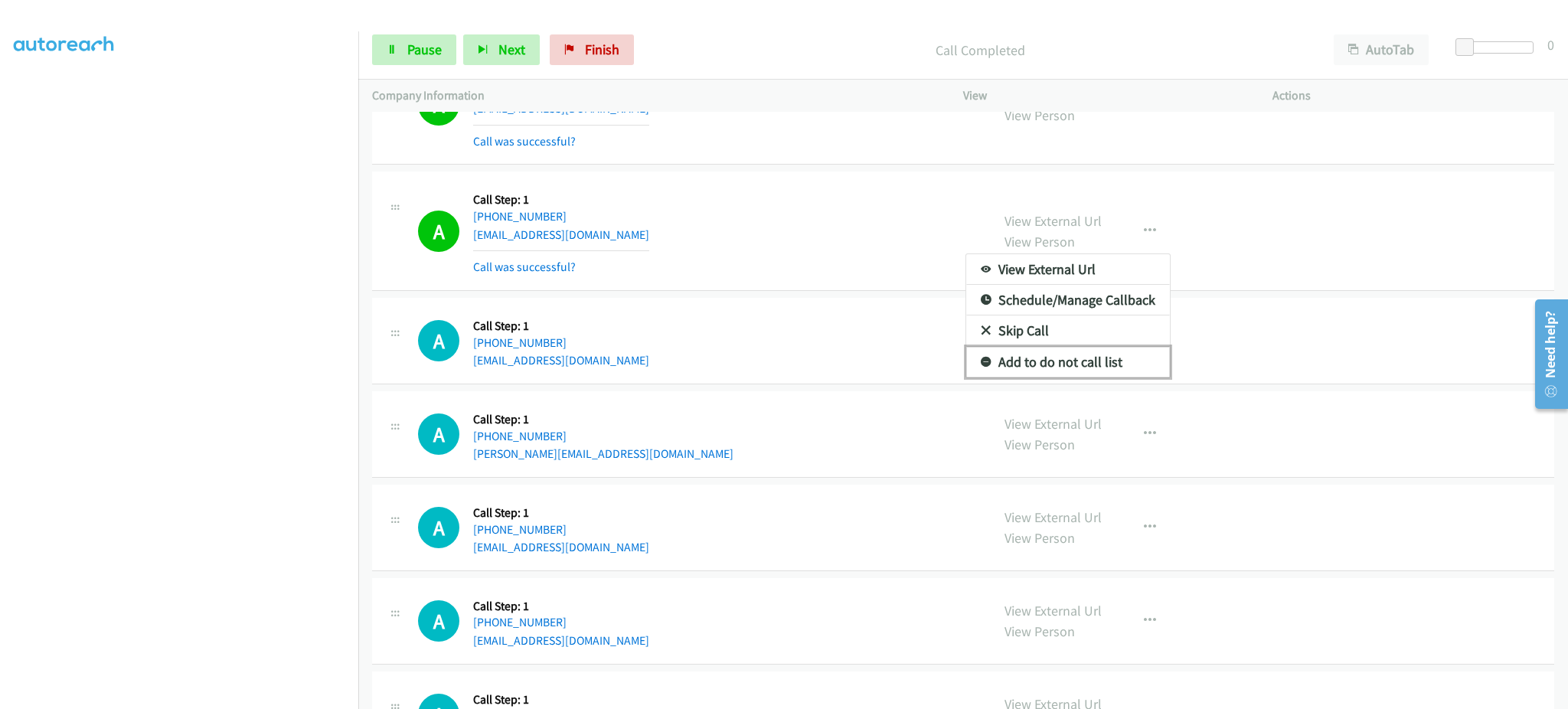
click at [1117, 361] on link "Add to do not call list" at bounding box center [1068, 362] width 204 height 30
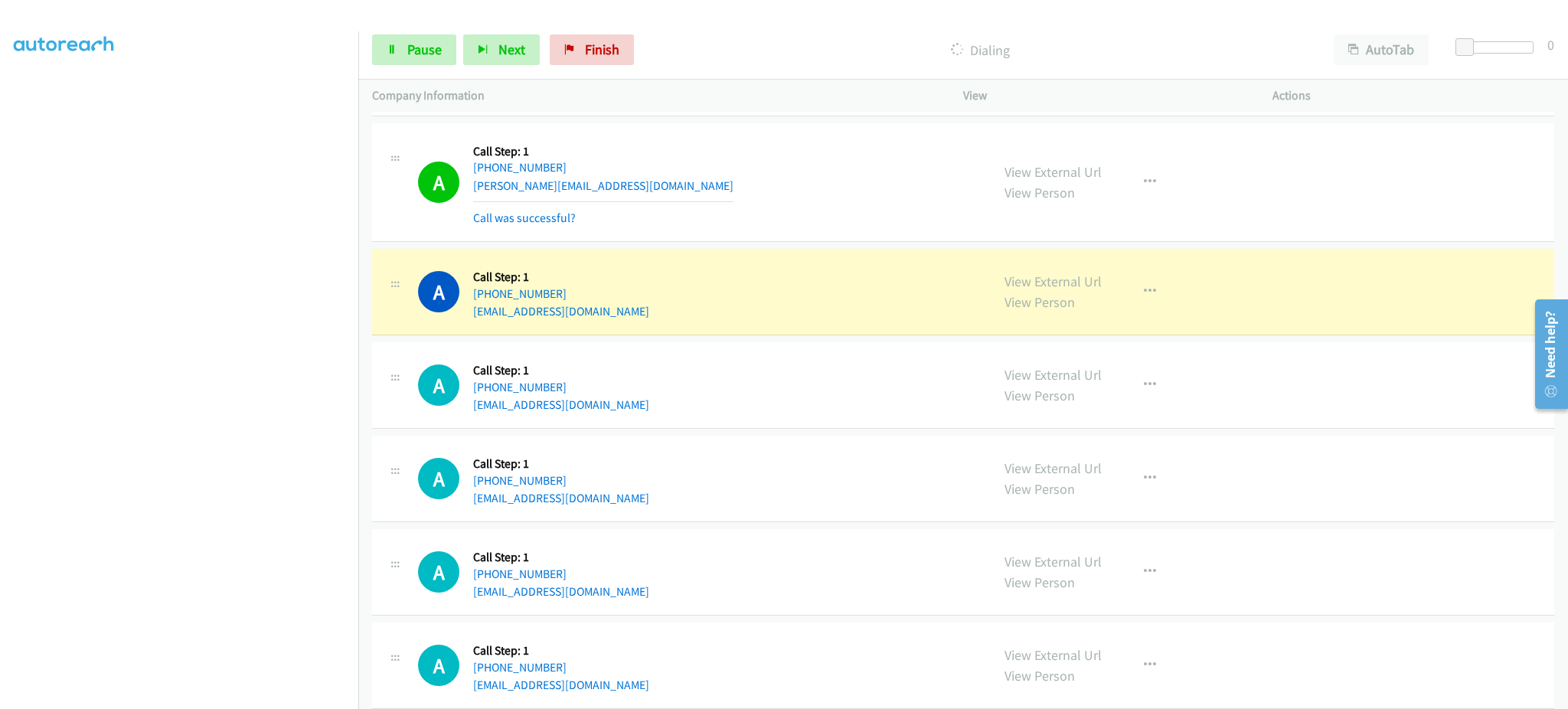
scroll to position [1225, 0]
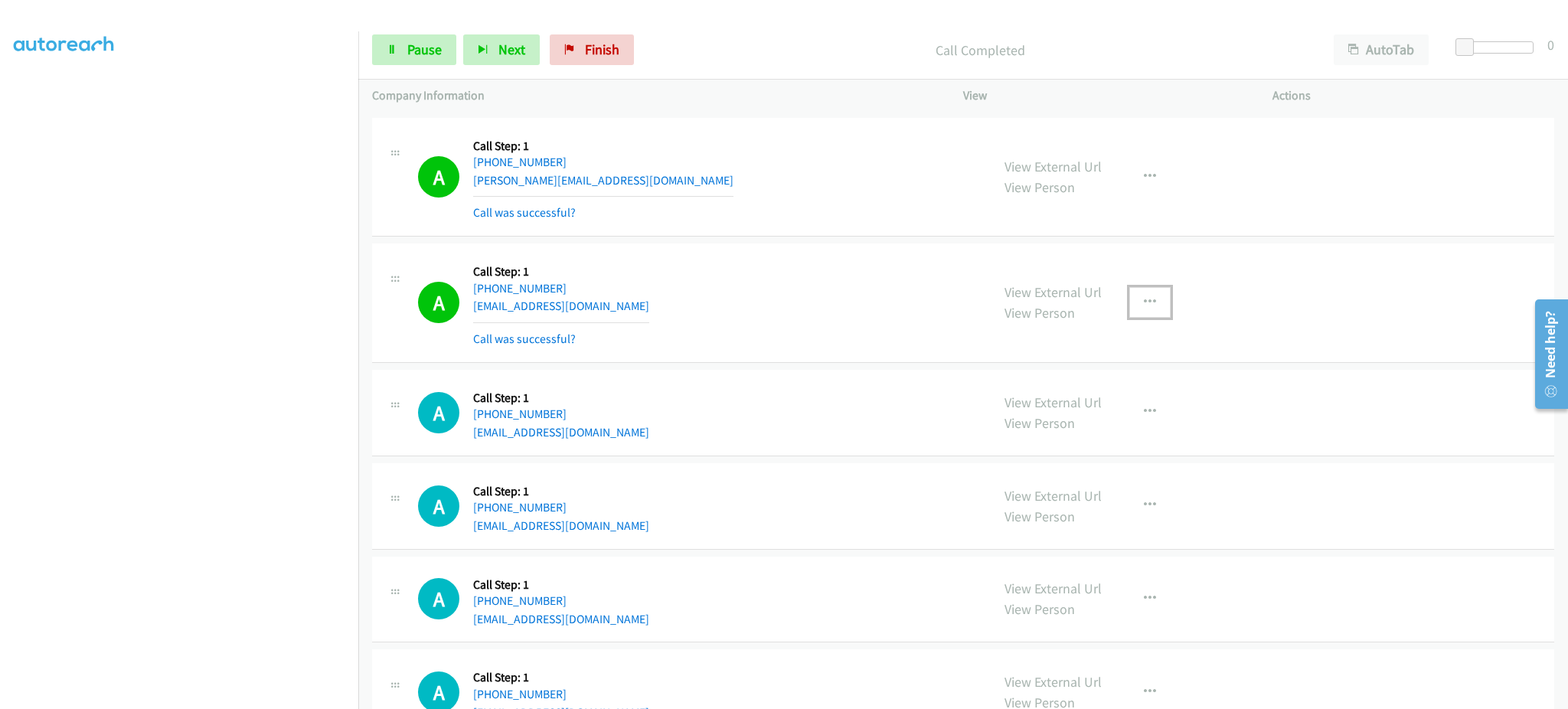
click at [1129, 313] on button "button" at bounding box center [1150, 302] width 42 height 30
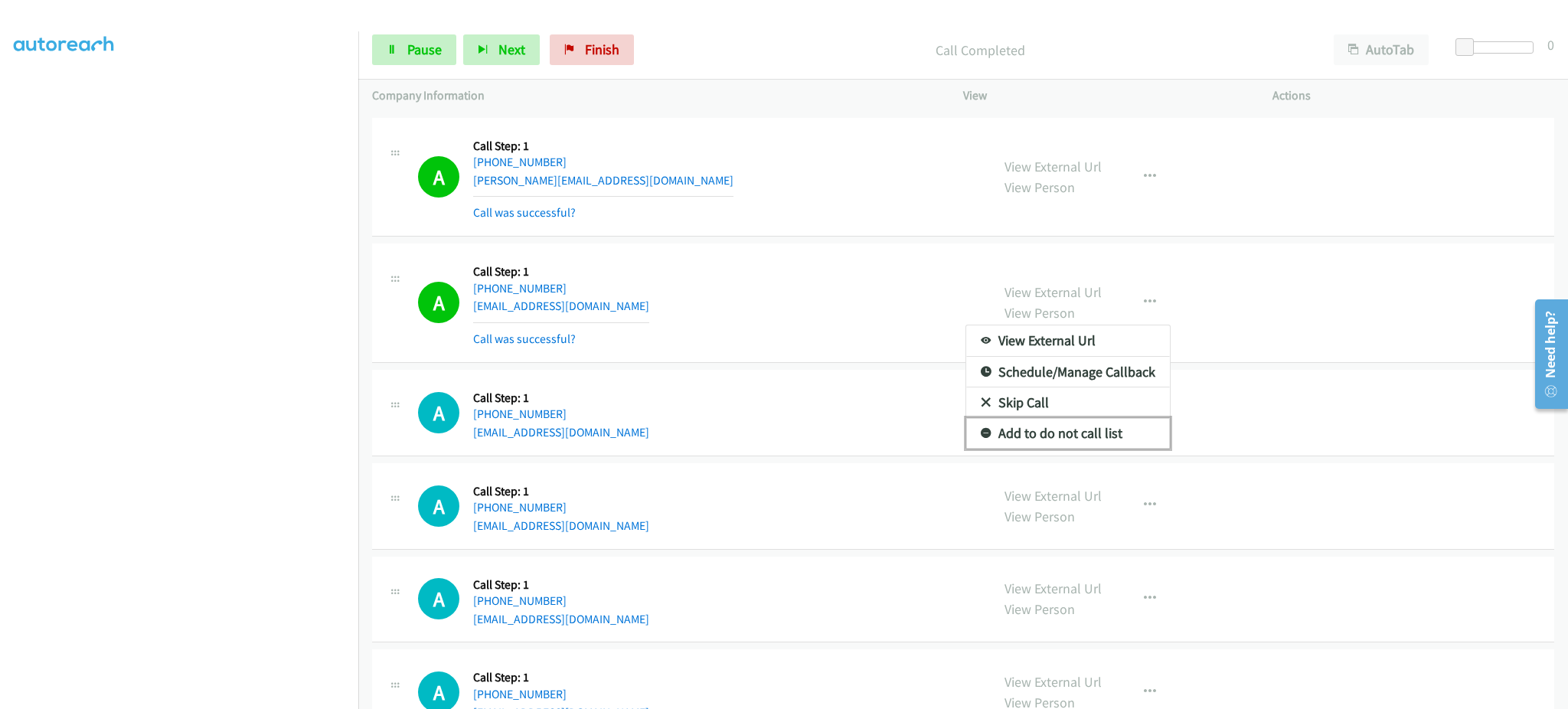
click at [1117, 421] on link "Add to do not call list" at bounding box center [1068, 433] width 204 height 30
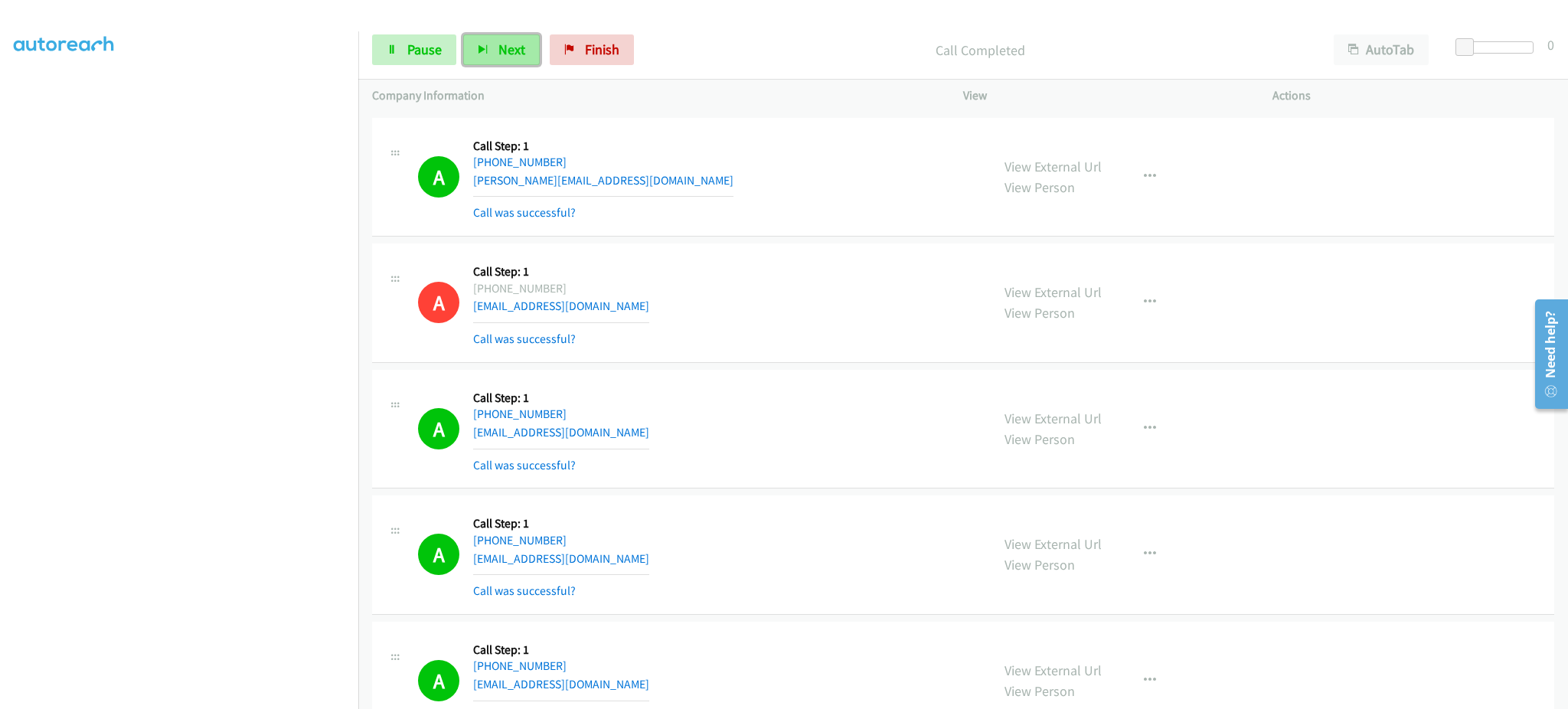
click at [506, 55] on span "Next" at bounding box center [512, 50] width 27 height 18
click at [422, 67] on div "Start Calls Pause Next Finish Call Completed AutoTab AutoTab 0" at bounding box center [962, 50] width 1209 height 59
click at [422, 58] on span "Pause" at bounding box center [424, 50] width 34 height 18
drag, startPoint x: 443, startPoint y: 50, endPoint x: 472, endPoint y: 50, distance: 29.0
click at [442, 50] on span "Start Calls" at bounding box center [437, 50] width 60 height 18
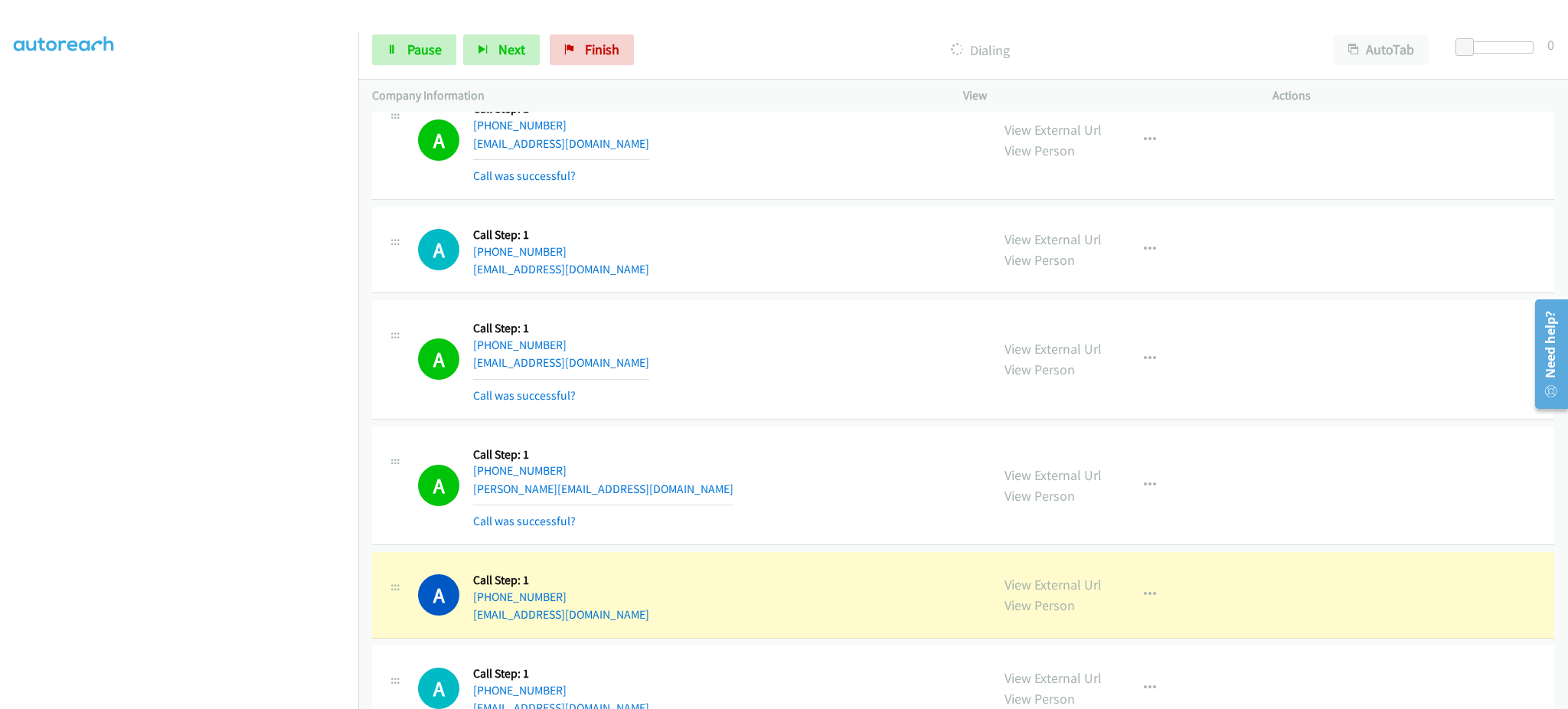
scroll to position [2450, 0]
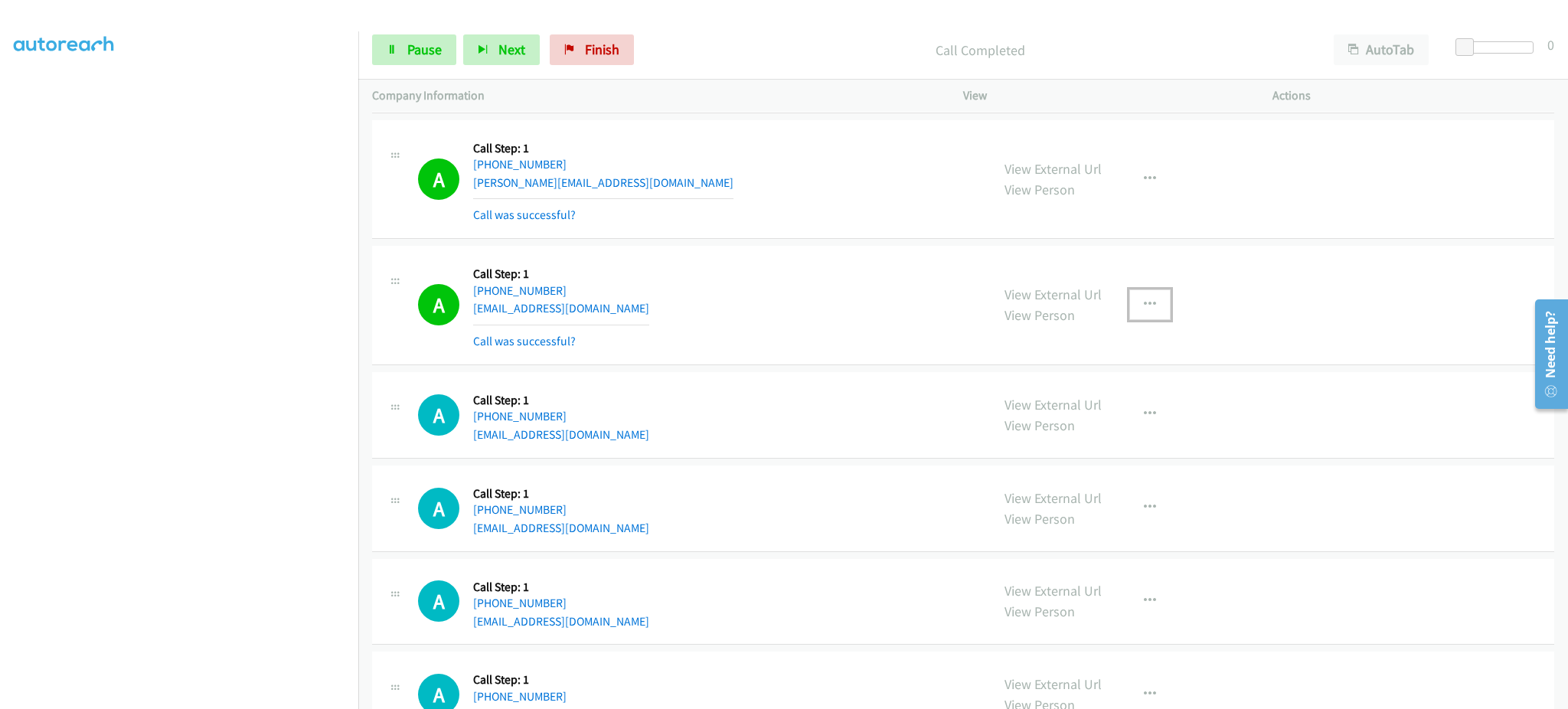
click at [1144, 303] on icon "button" at bounding box center [1149, 305] width 12 height 12
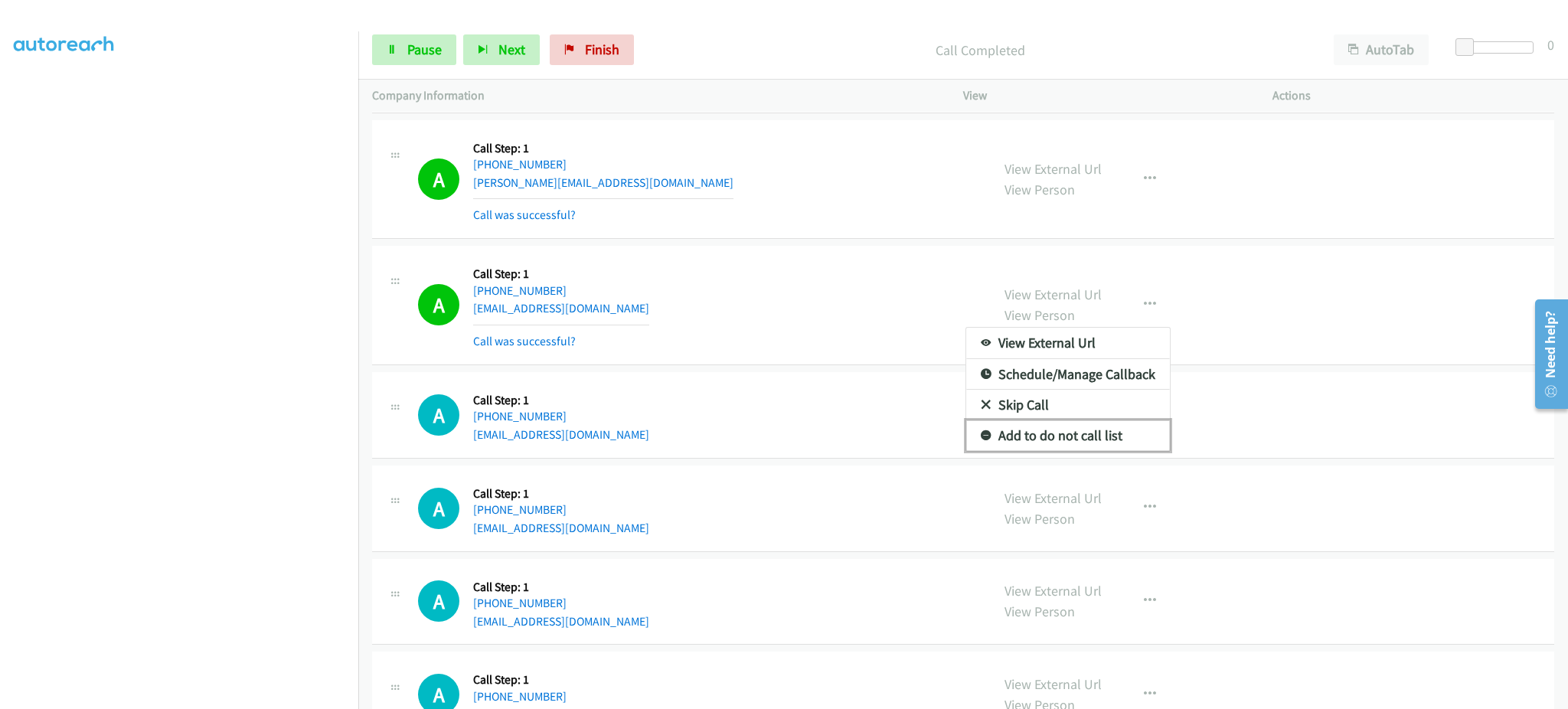
click at [1110, 433] on link "Add to do not call list" at bounding box center [1068, 436] width 204 height 30
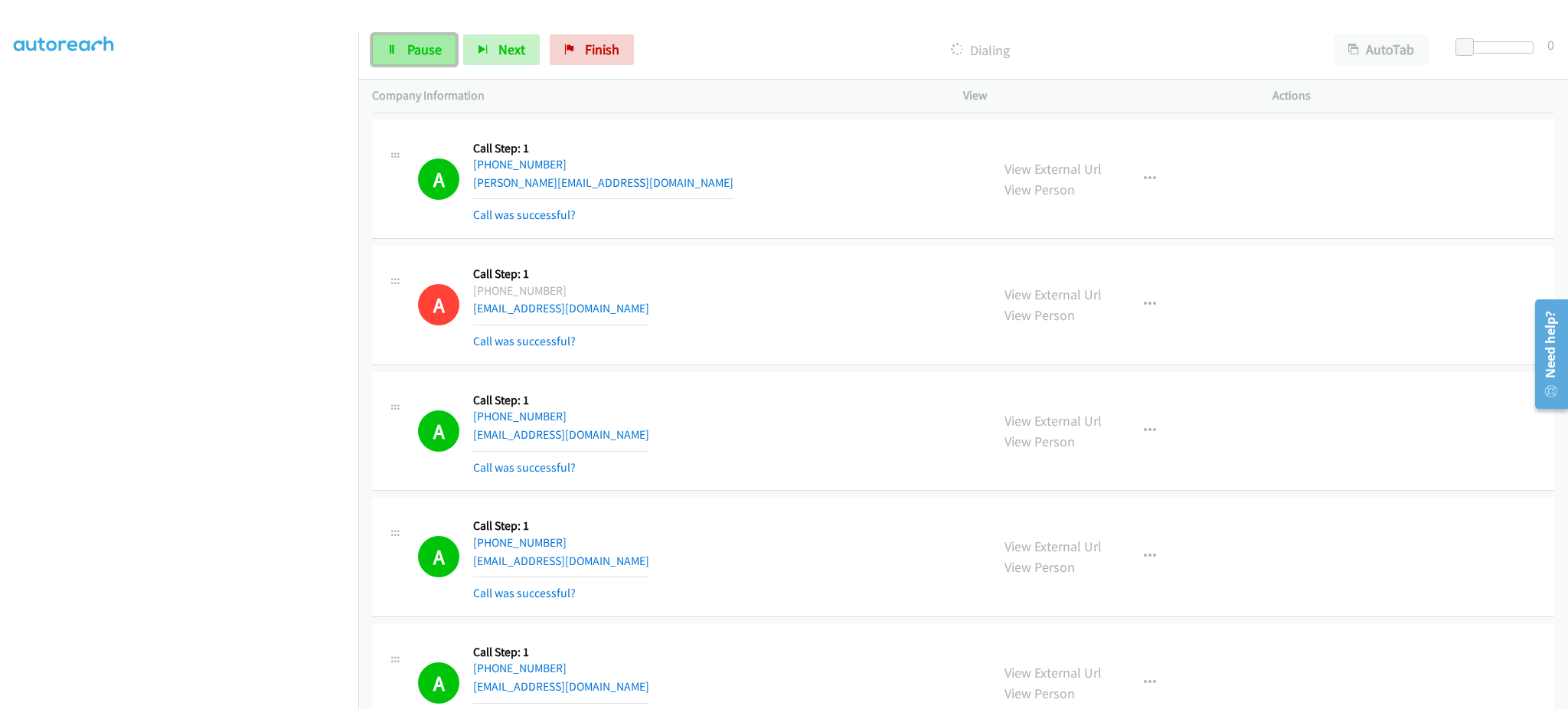
click at [408, 60] on link "Pause" at bounding box center [414, 50] width 84 height 30
click at [426, 42] on span "Start Calls" at bounding box center [437, 50] width 60 height 18
click at [429, 57] on span "Pause" at bounding box center [424, 50] width 34 height 18
